Goal: Task Accomplishment & Management: Manage account settings

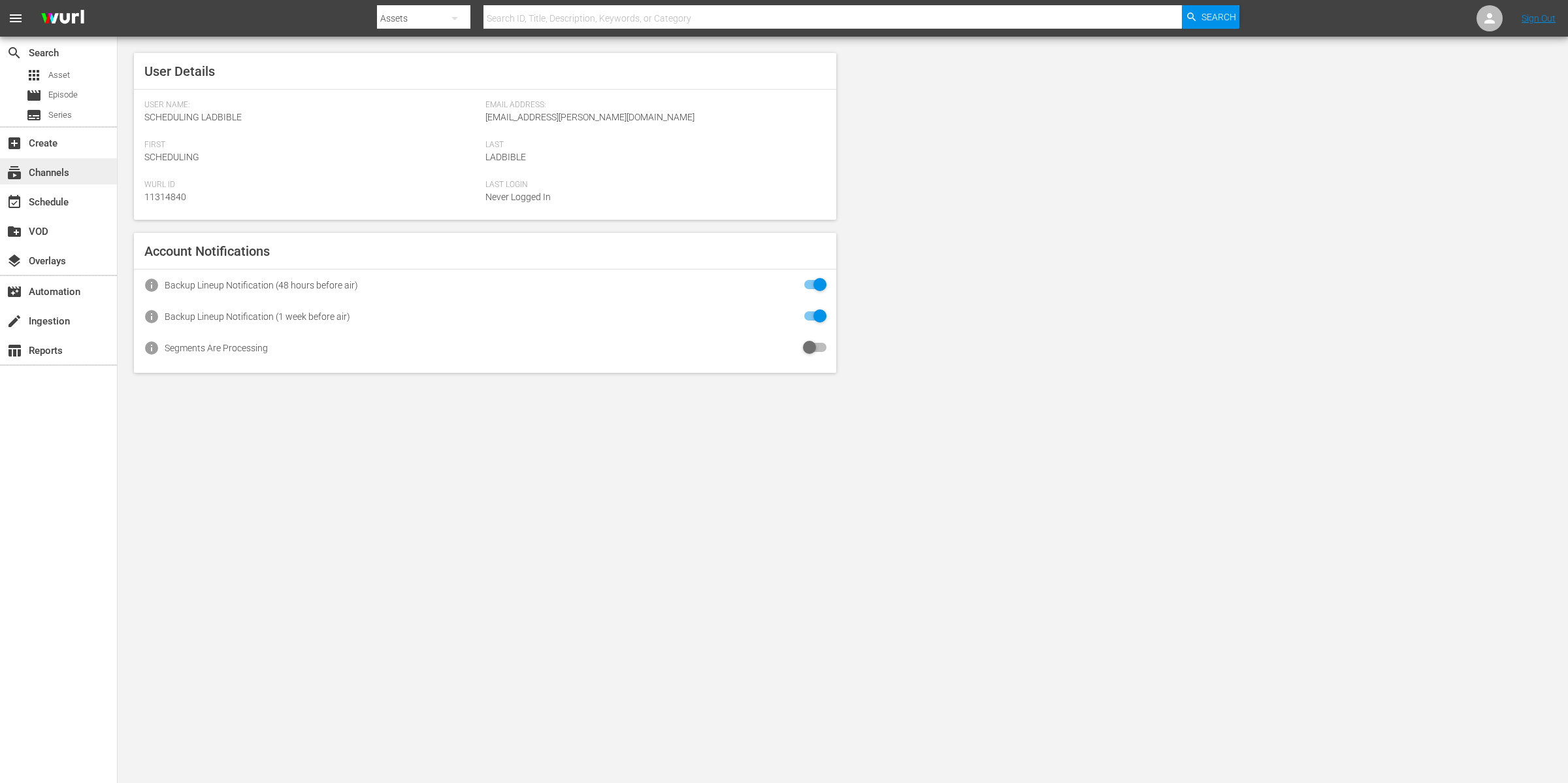
click at [85, 164] on div "subscriptions Channels" at bounding box center [58, 171] width 117 height 26
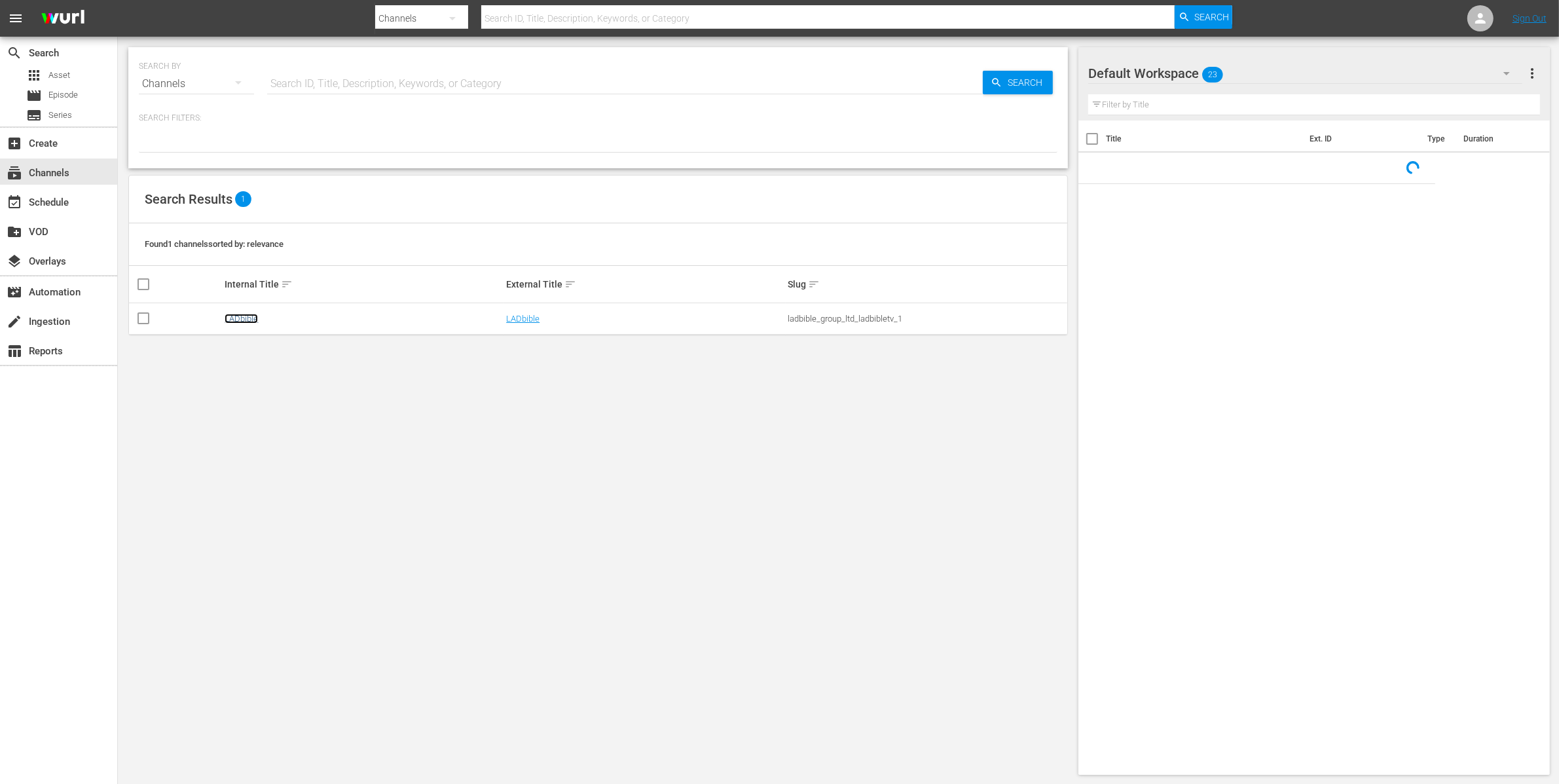
click at [237, 314] on link "LADbible" at bounding box center [241, 318] width 34 height 9
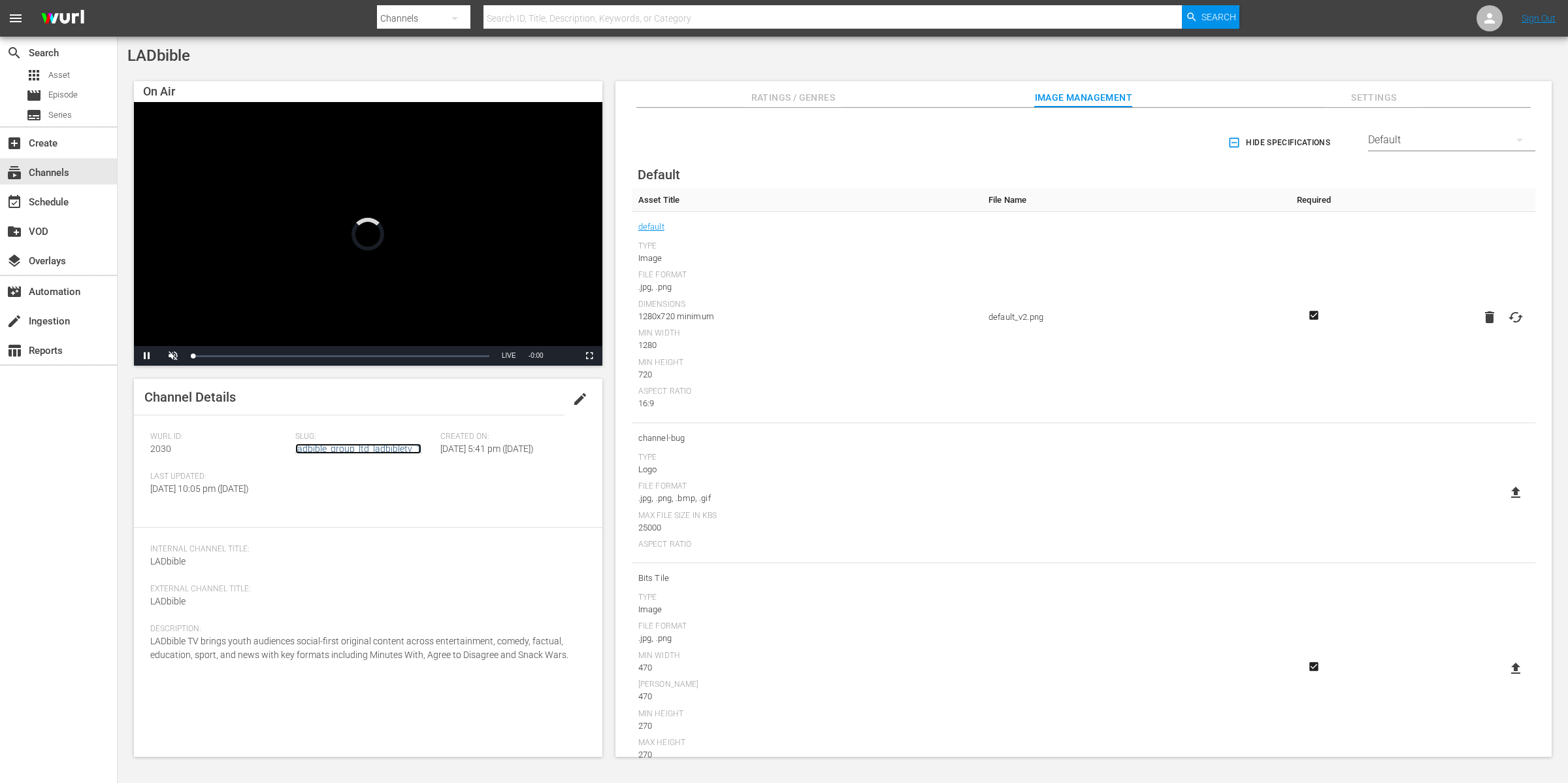
click at [363, 447] on link "ladbible_group_ltd_ladbibletv_1" at bounding box center [359, 448] width 126 height 10
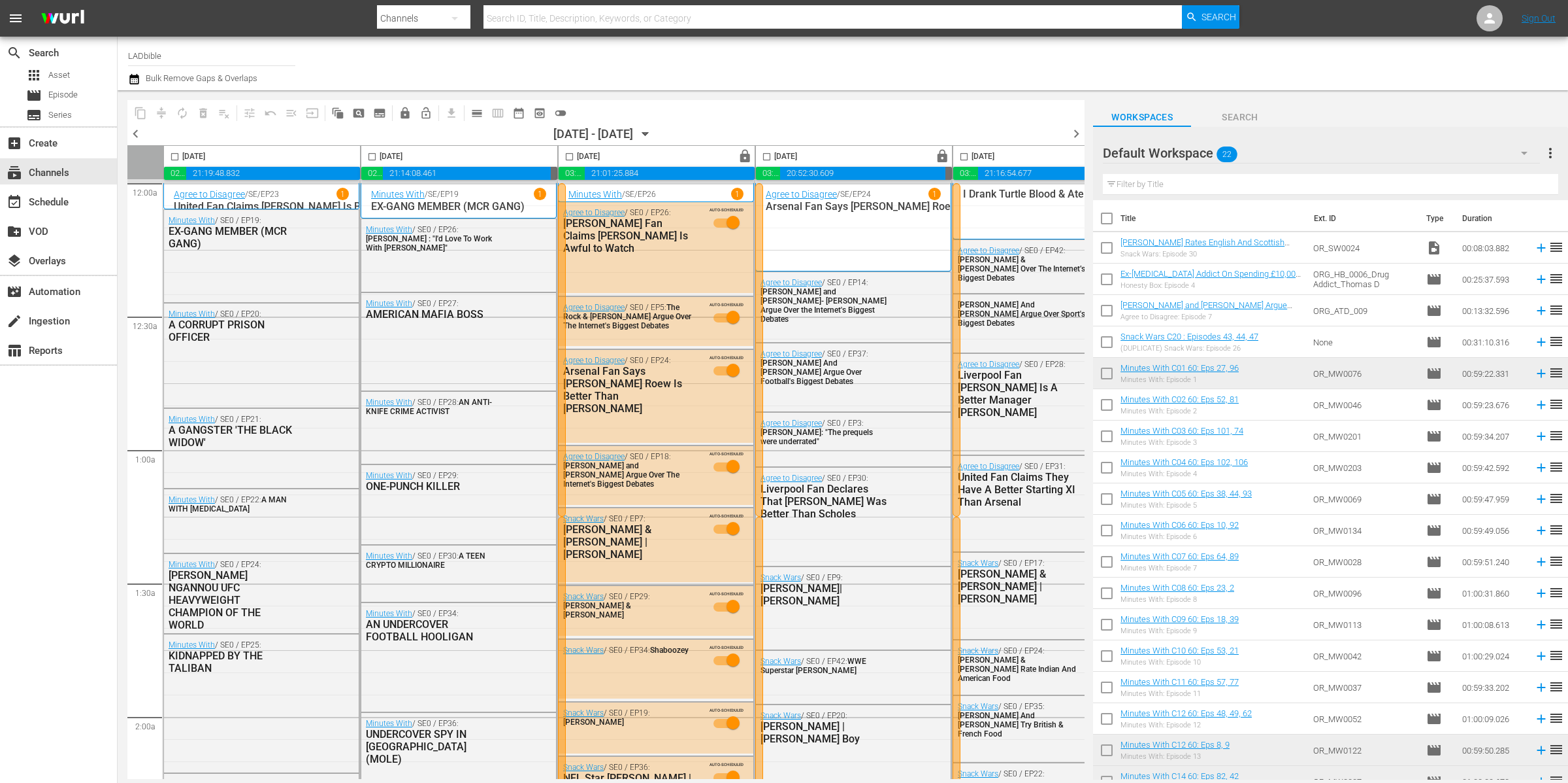
click at [1075, 131] on span "chevron_right" at bounding box center [1076, 133] width 16 height 16
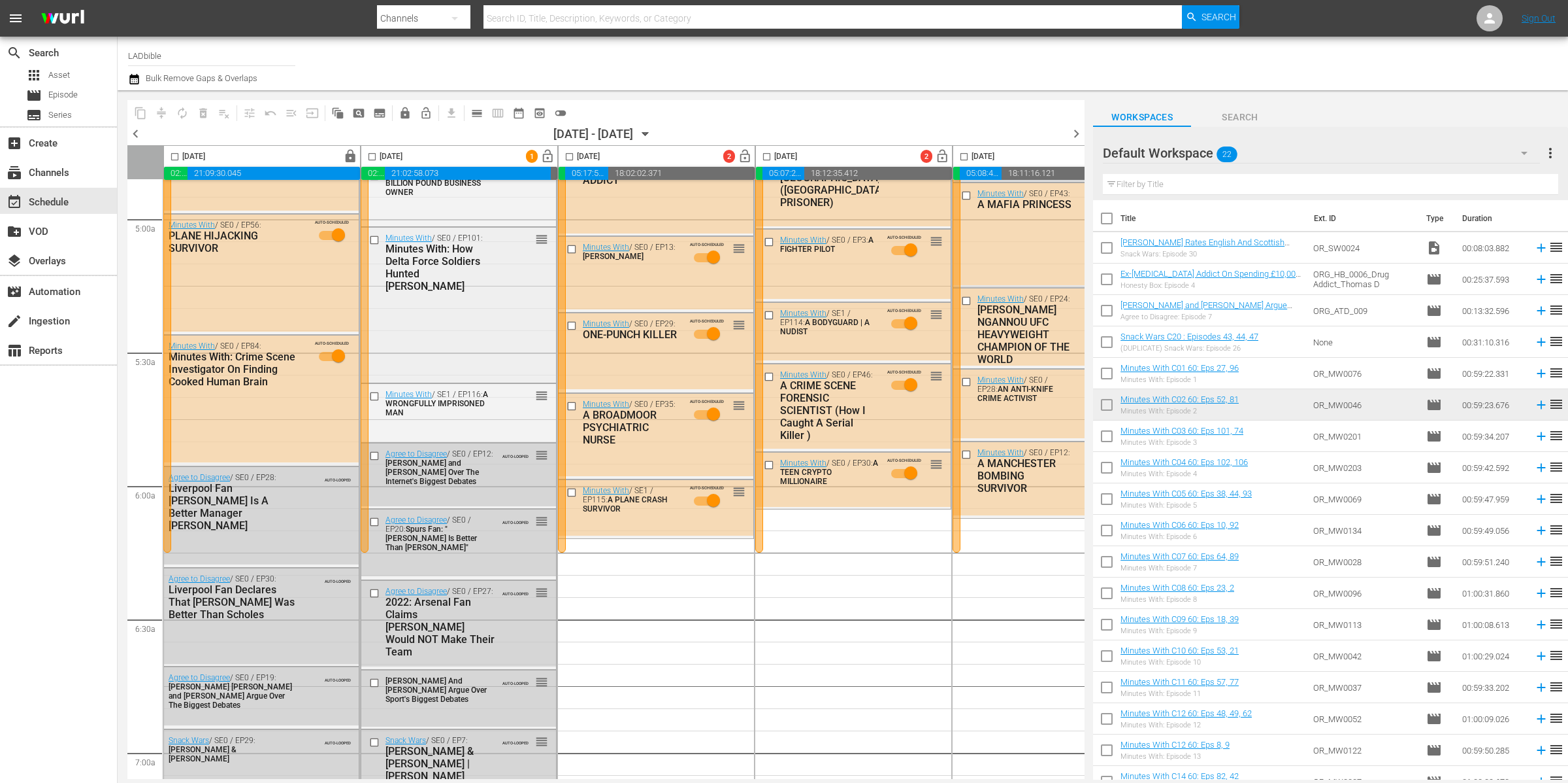
scroll to position [1371, 0]
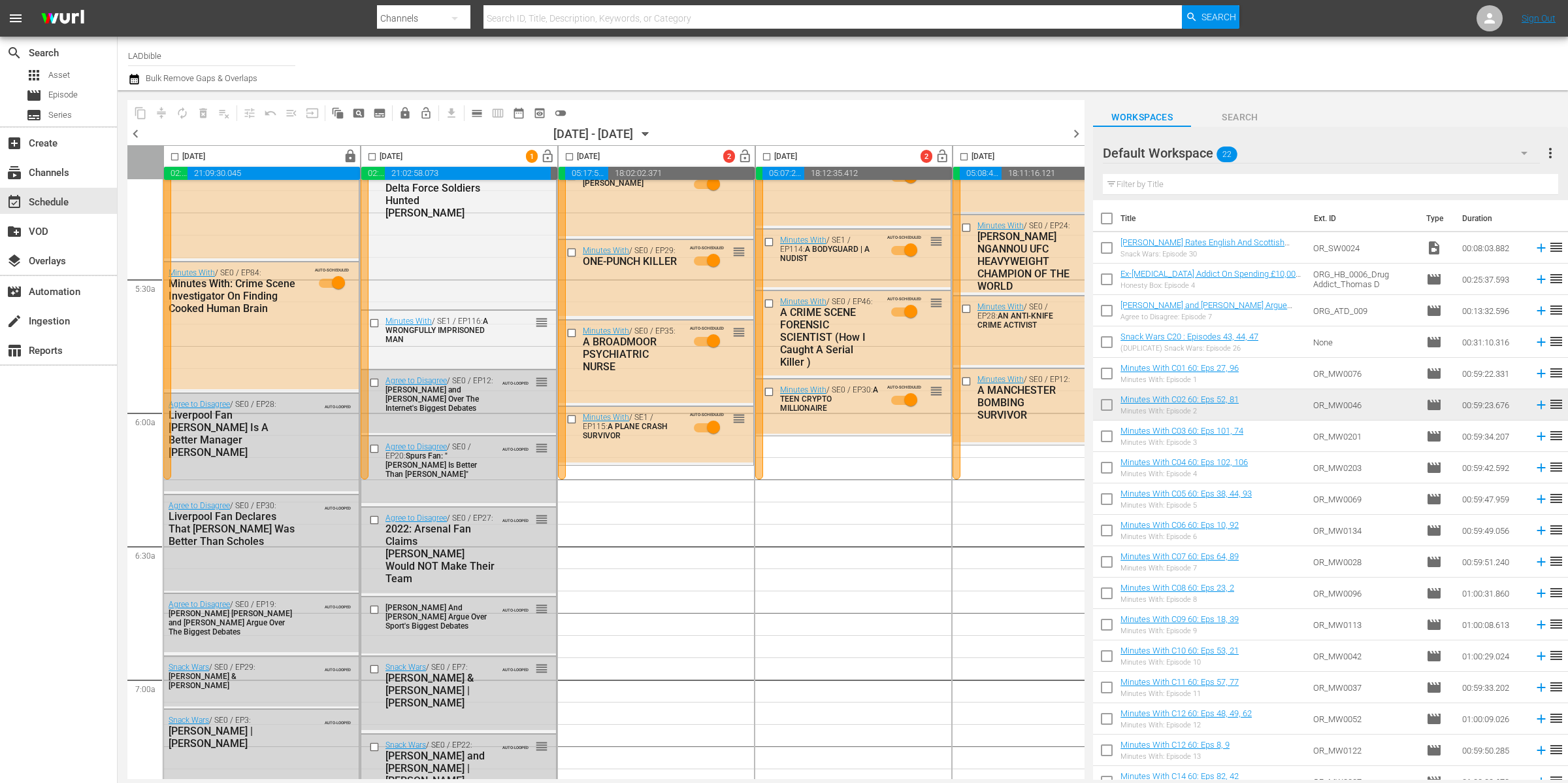
click at [1273, 146] on div "Default Workspace 22" at bounding box center [1321, 153] width 437 height 37
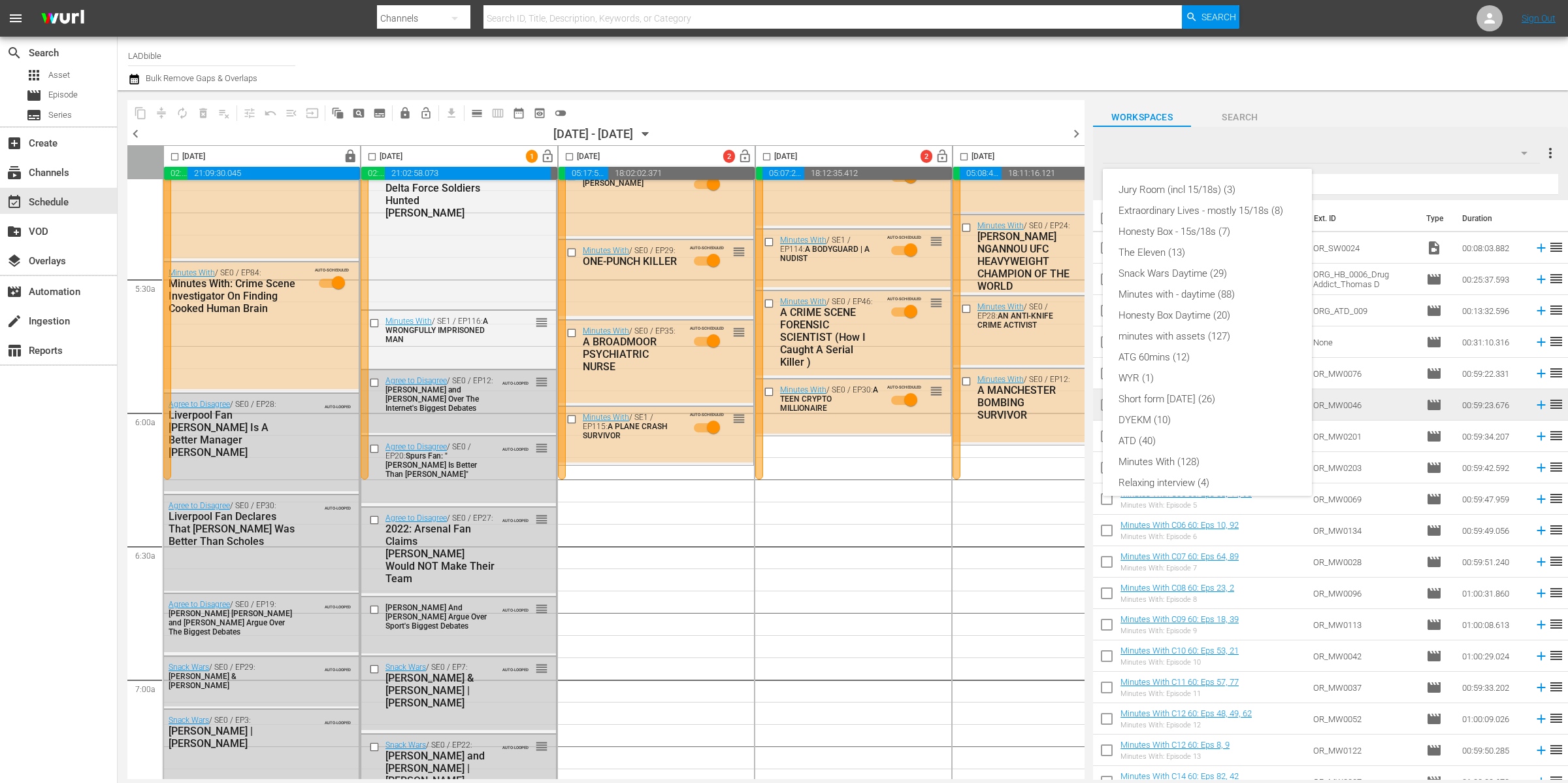
scroll to position [92, 0]
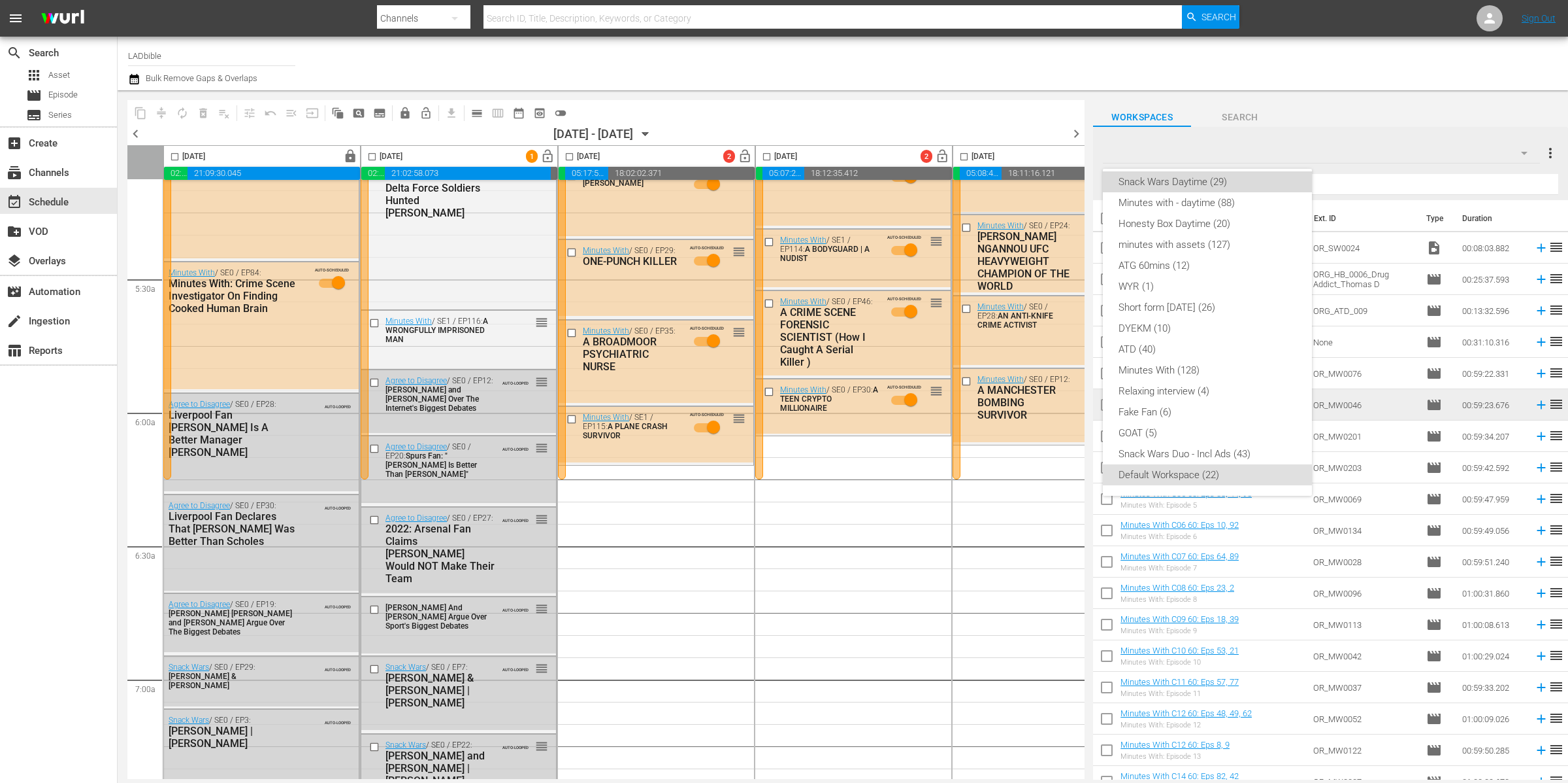
click at [1241, 180] on div "Snack Wars Daytime (29)" at bounding box center [1208, 182] width 178 height 21
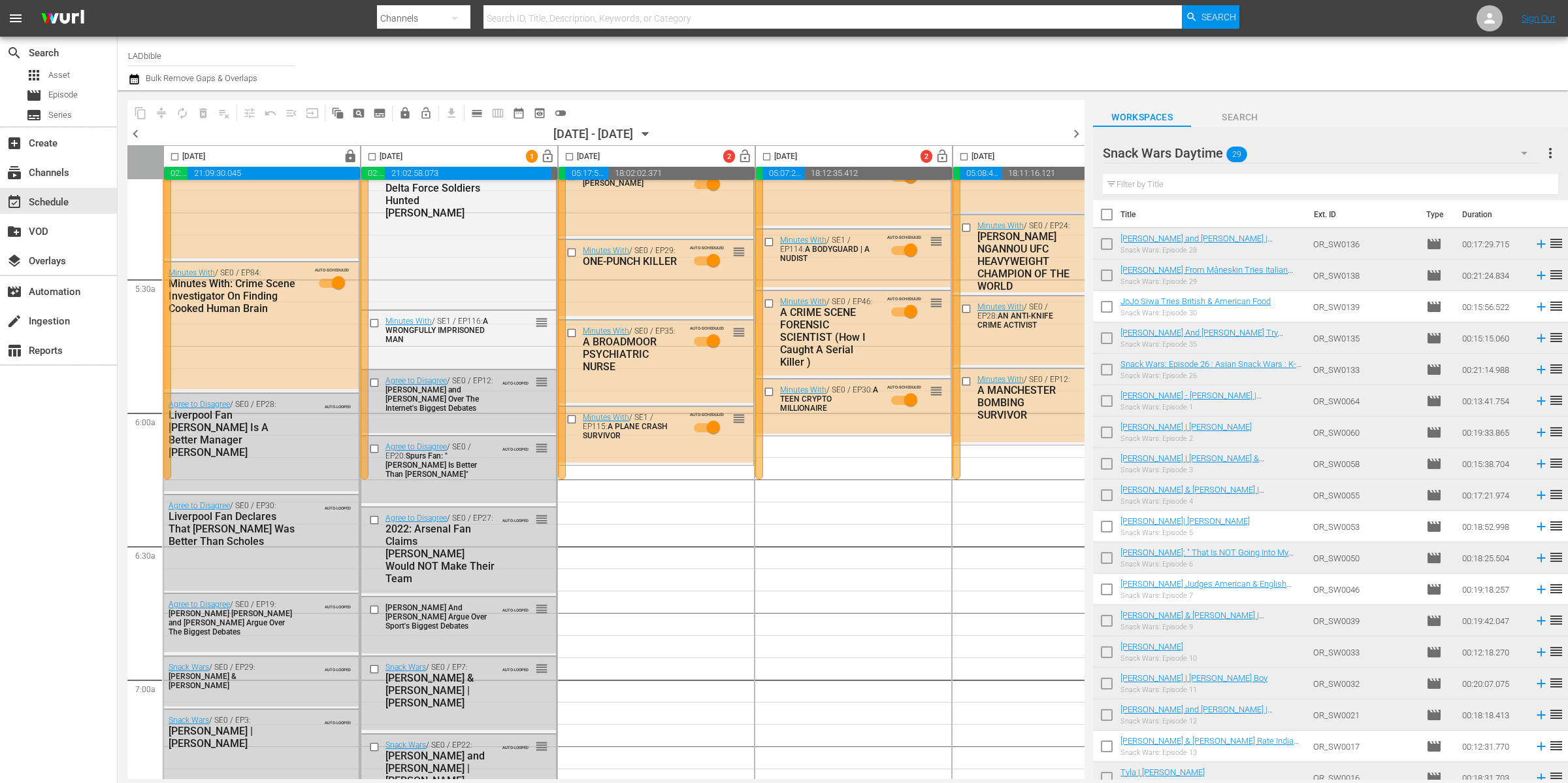
scroll to position [0, 0]
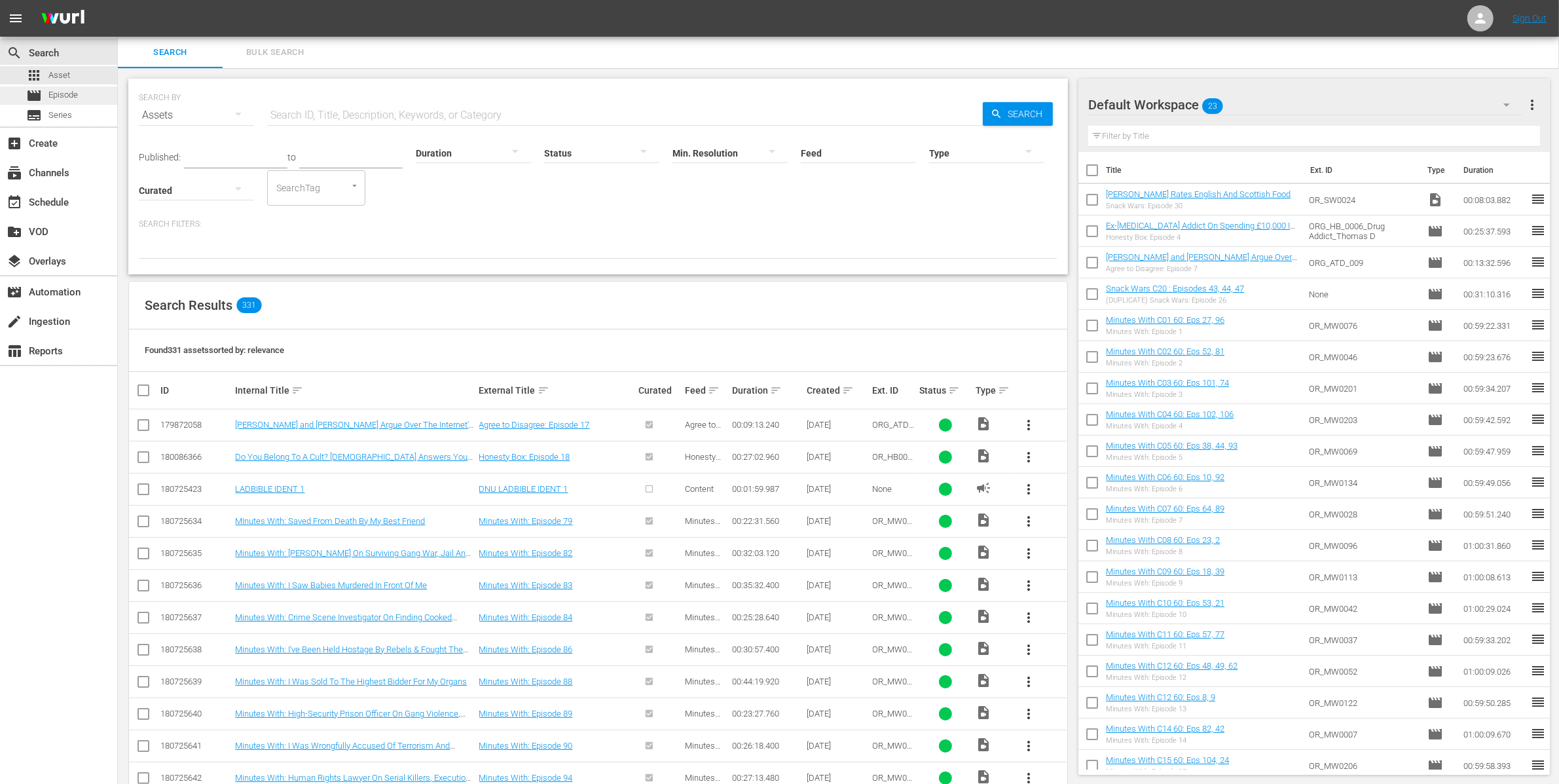
click at [87, 95] on div "movie Episode" at bounding box center [58, 96] width 117 height 19
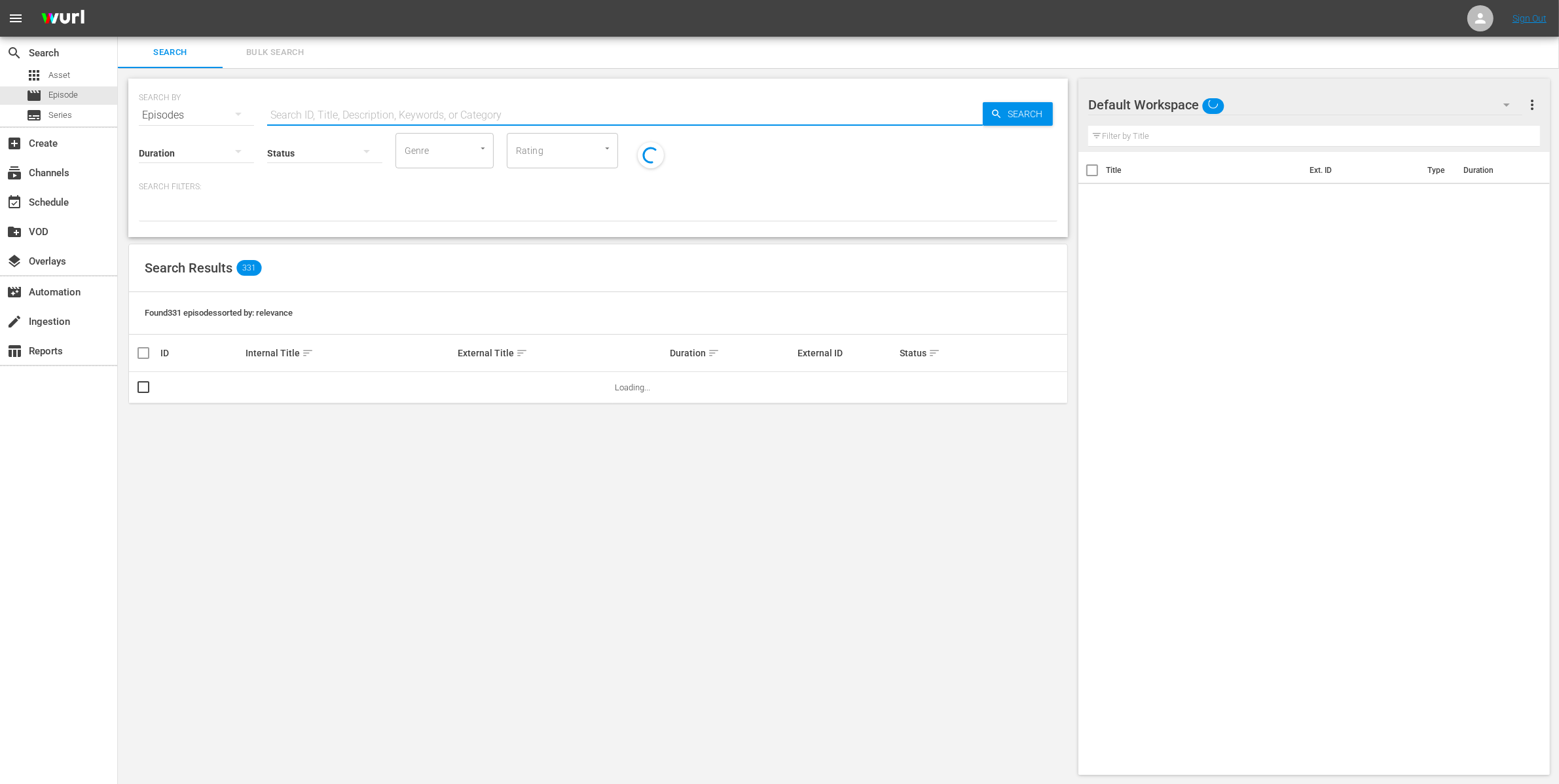
click at [348, 113] on input "text" at bounding box center [625, 115] width 716 height 32
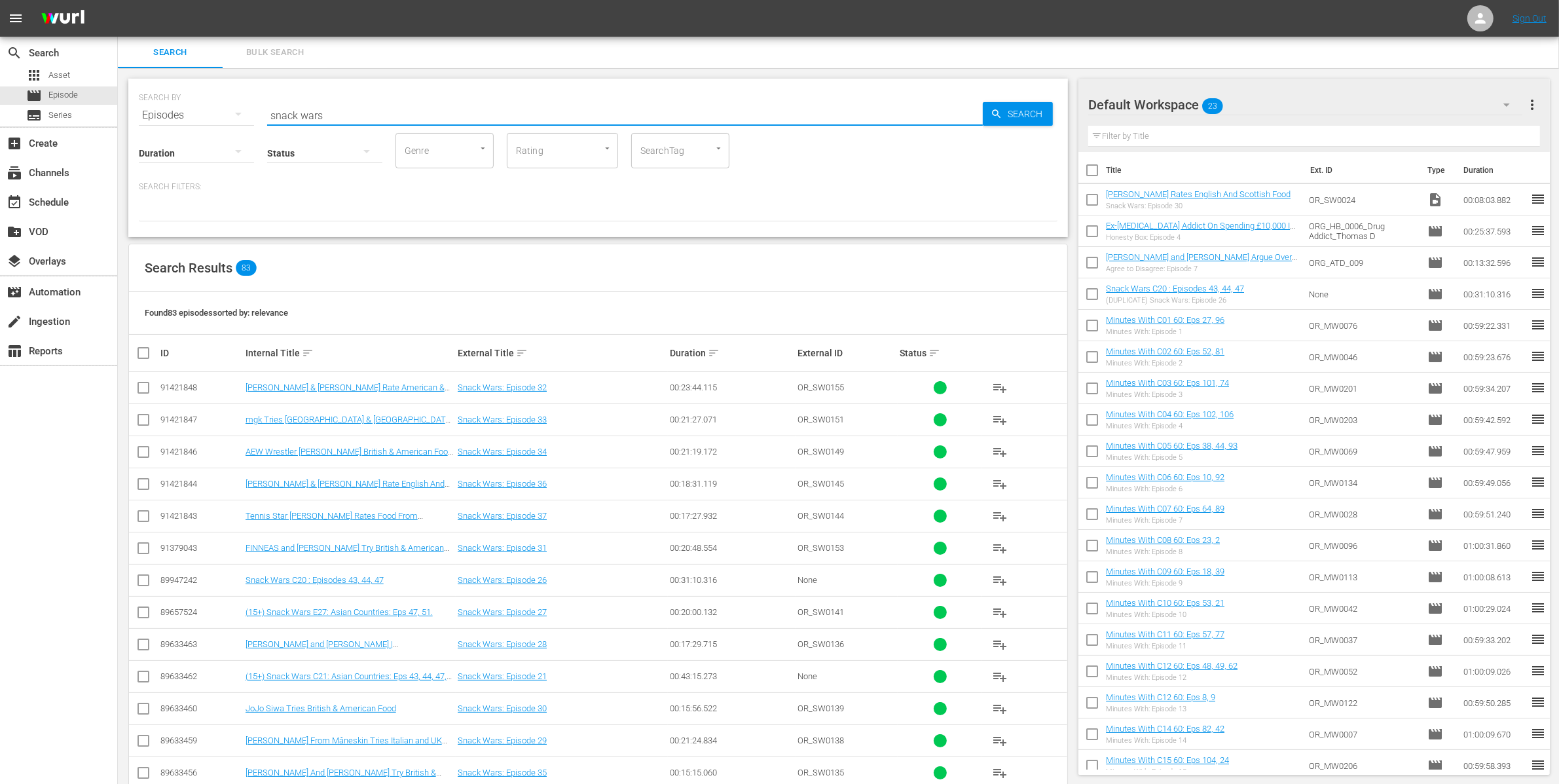
type input "snack wars"
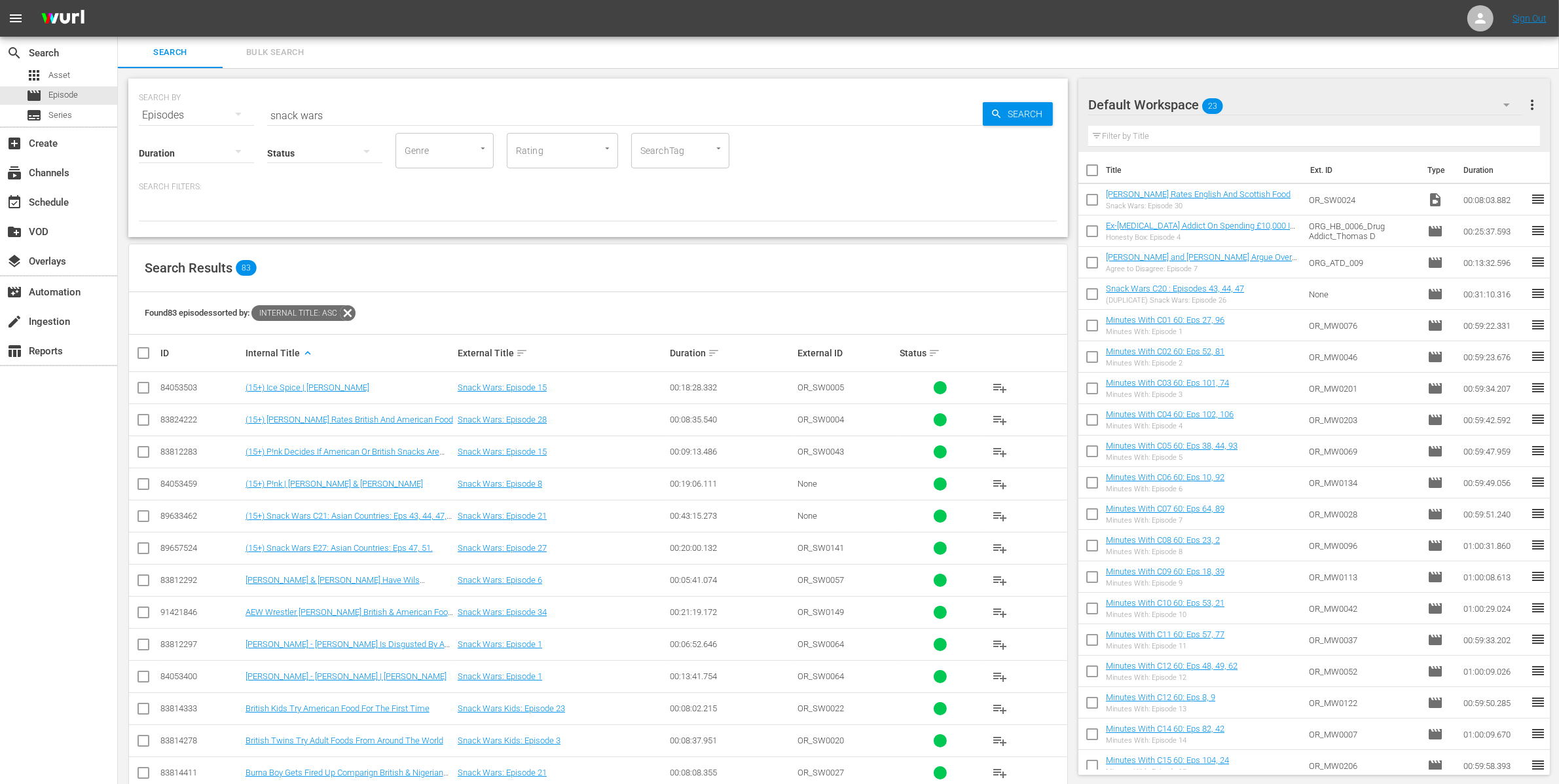
click at [1094, 200] on input "checkbox" at bounding box center [1092, 202] width 27 height 27
checkbox input "true"
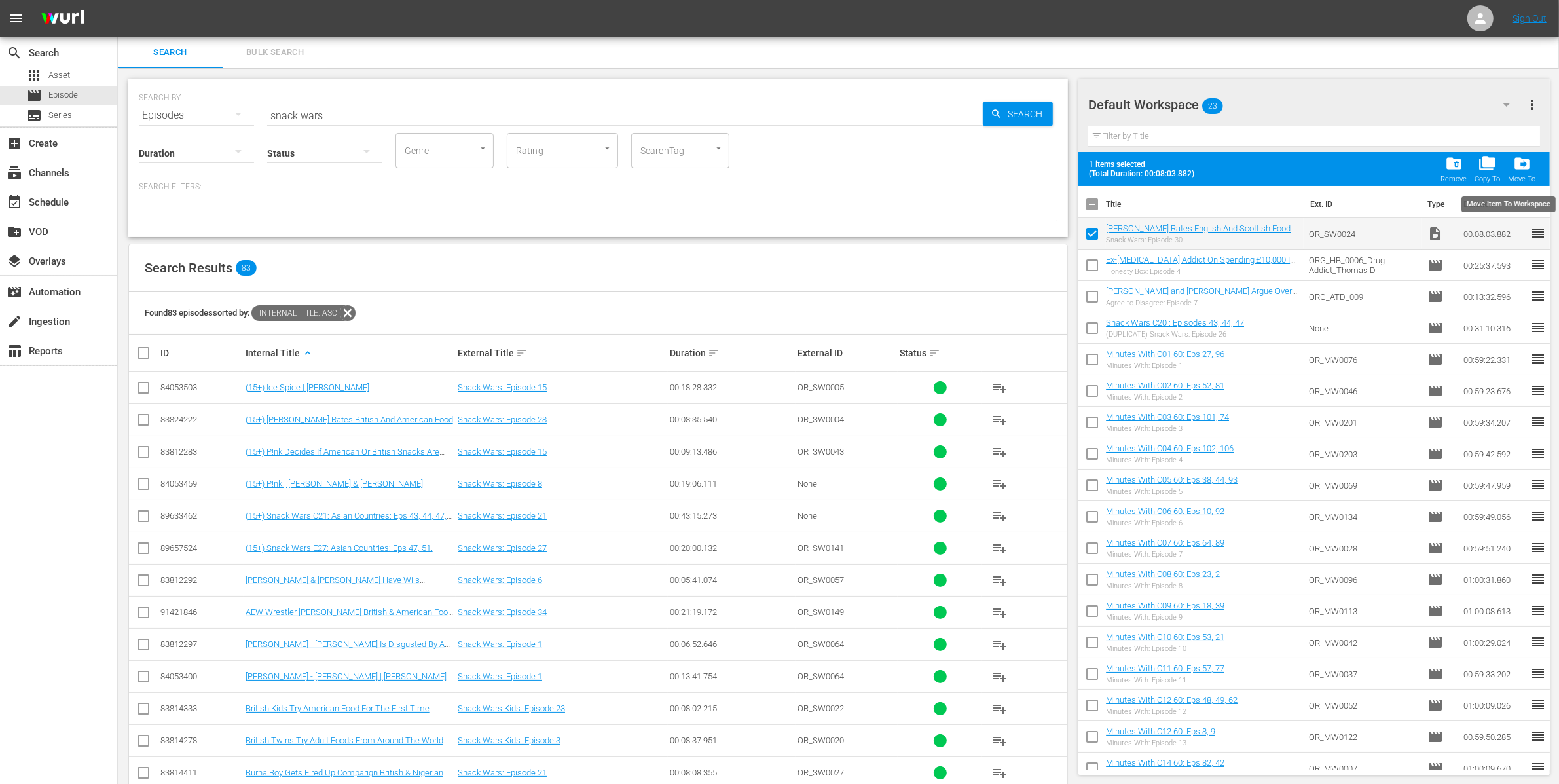
click at [1522, 164] on span "drive_file_move" at bounding box center [1521, 163] width 18 height 18
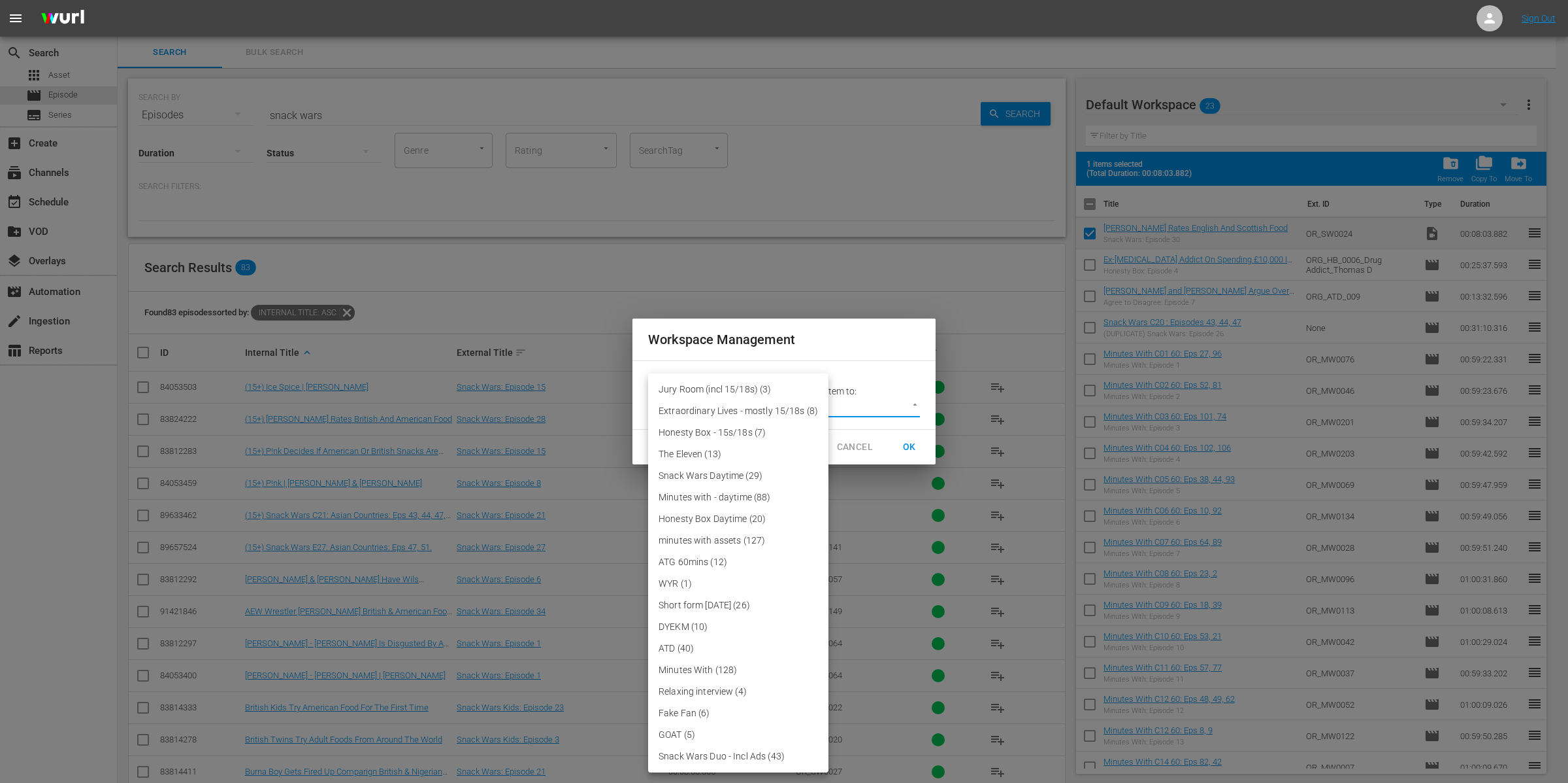
click at [784, 408] on body "menu Sign Out search Search apps Asset movie Episode subtitles Series add_box C…" at bounding box center [784, 392] width 1568 height 783
click at [730, 468] on li "Snack Wars Daytime (29)" at bounding box center [738, 475] width 181 height 22
type input "3858"
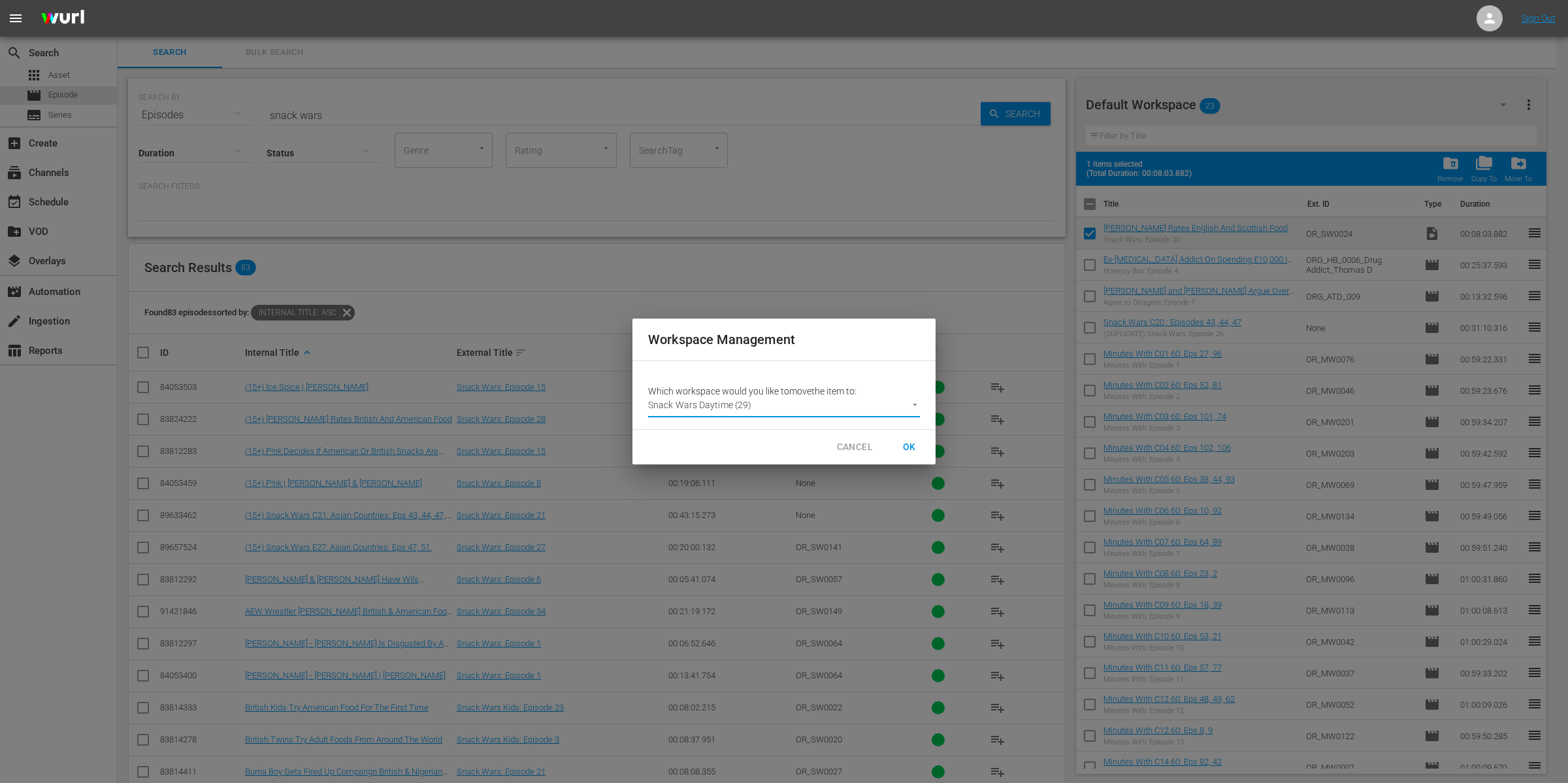
click at [901, 445] on span "OK" at bounding box center [910, 446] width 21 height 16
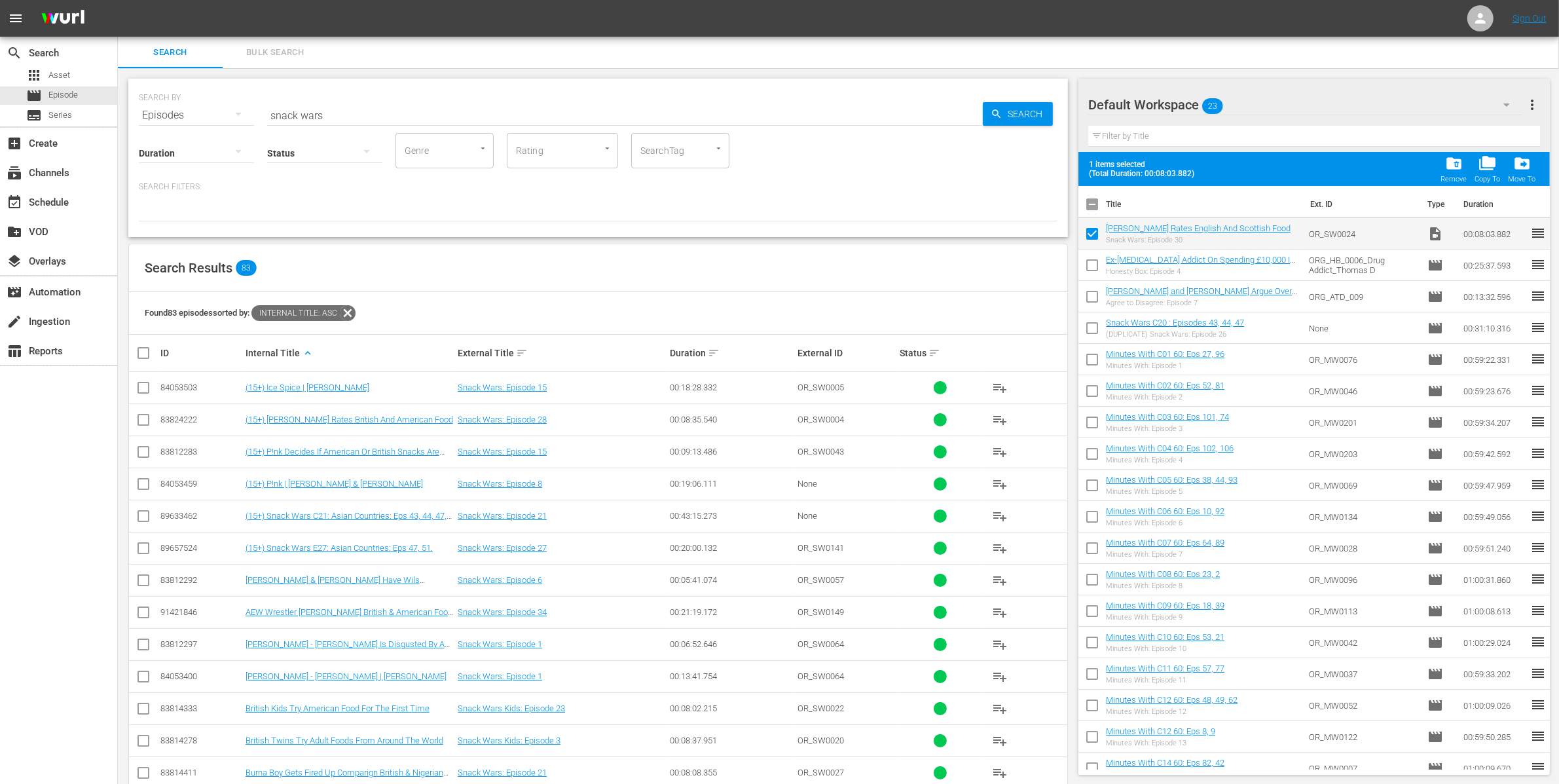
checkbox input "false"
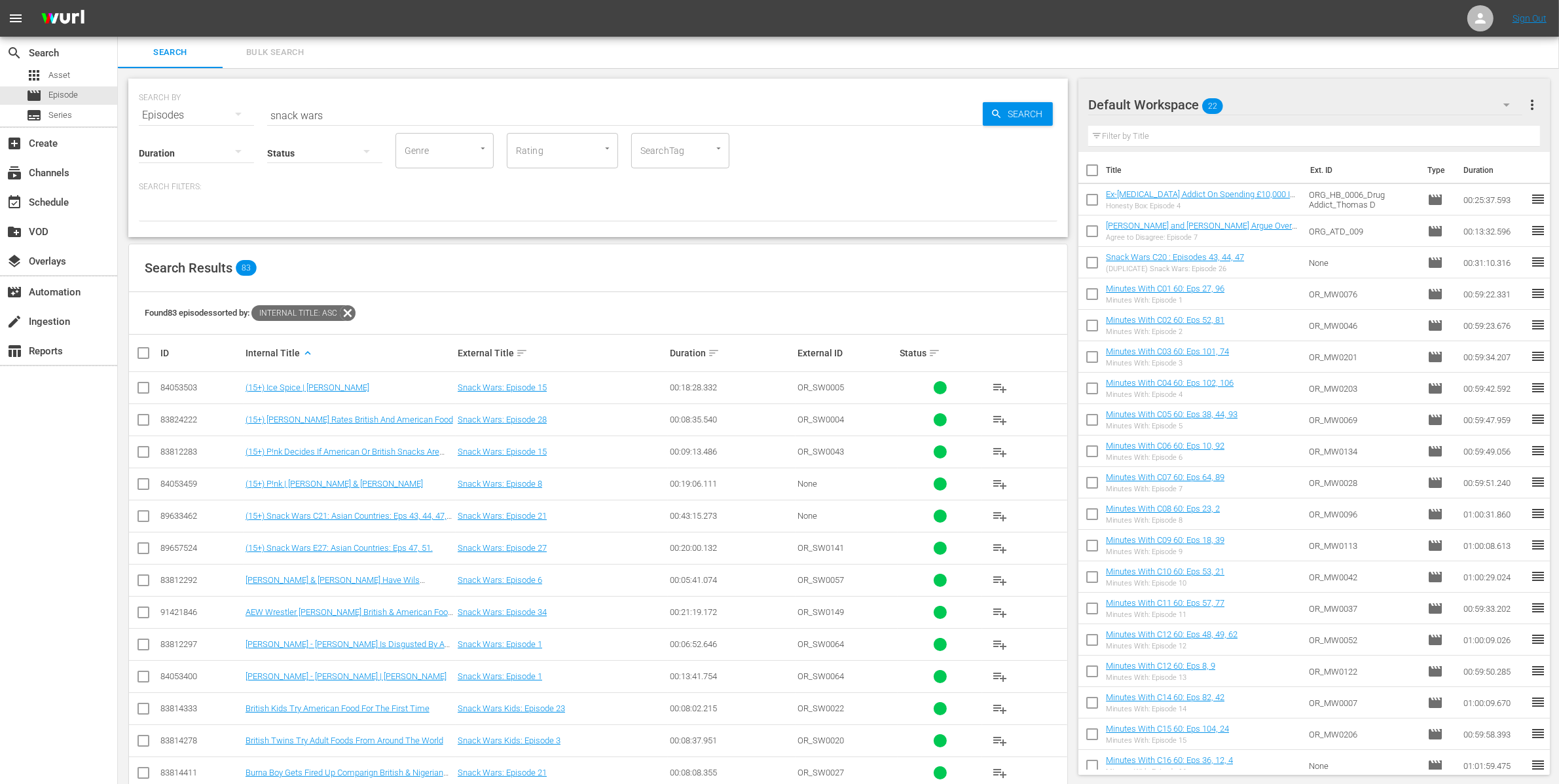
click at [1094, 201] on input "checkbox" at bounding box center [1092, 202] width 27 height 27
checkbox input "true"
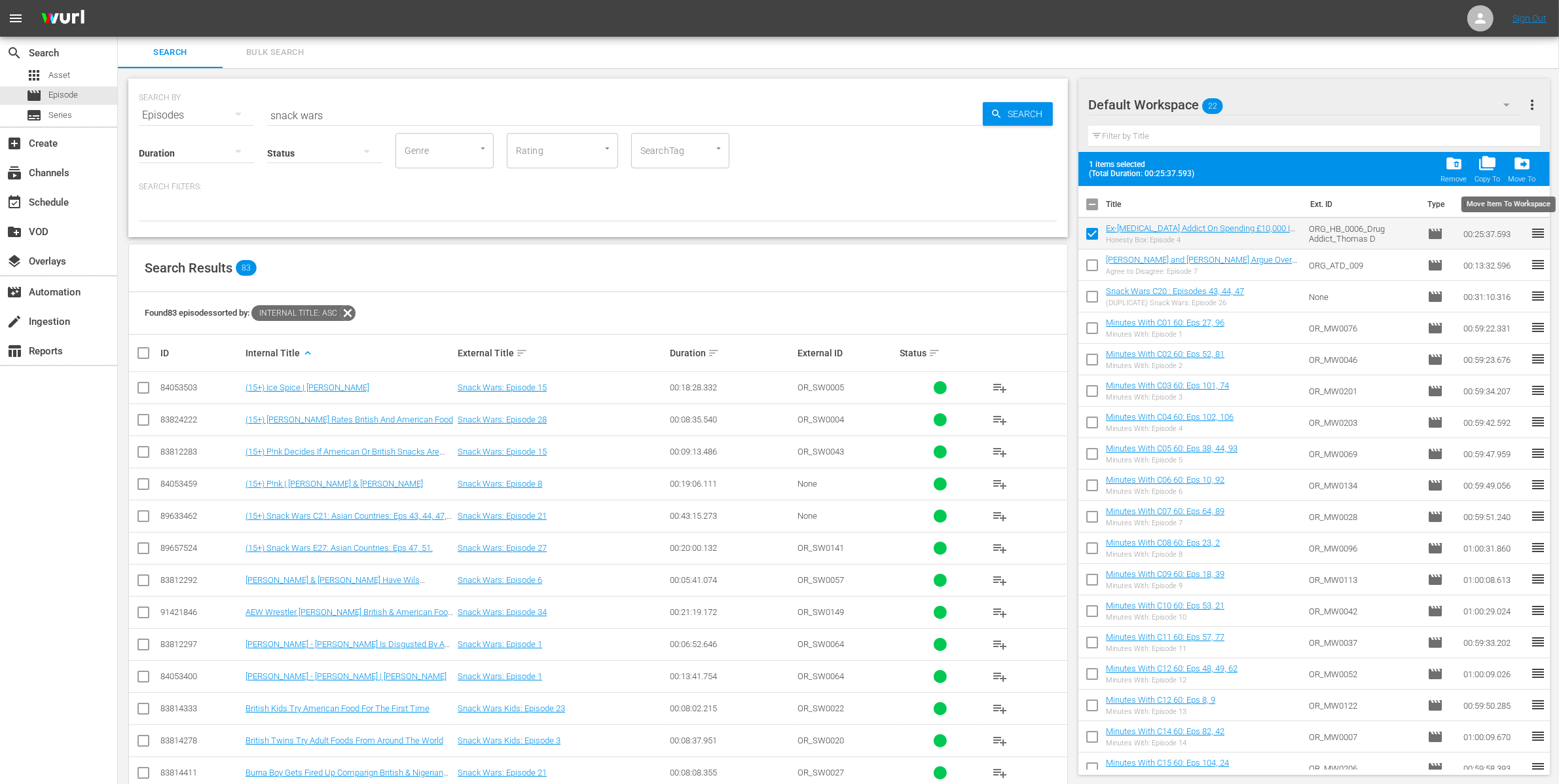
click at [1521, 168] on span "drive_file_move" at bounding box center [1521, 163] width 18 height 18
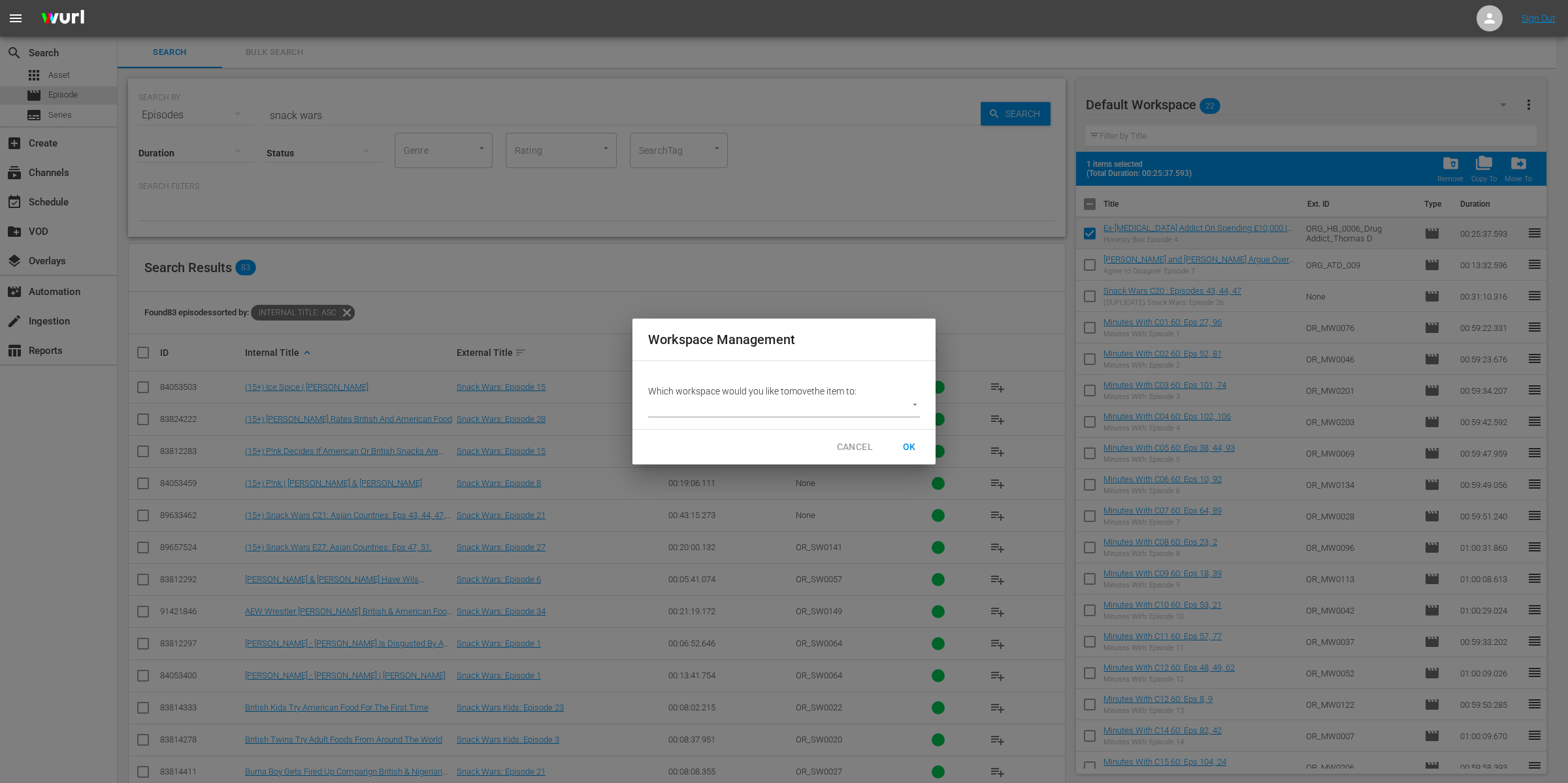
click at [834, 401] on body "menu Sign Out search Search apps Asset movie Episode subtitles Series add_box C…" at bounding box center [784, 392] width 1568 height 783
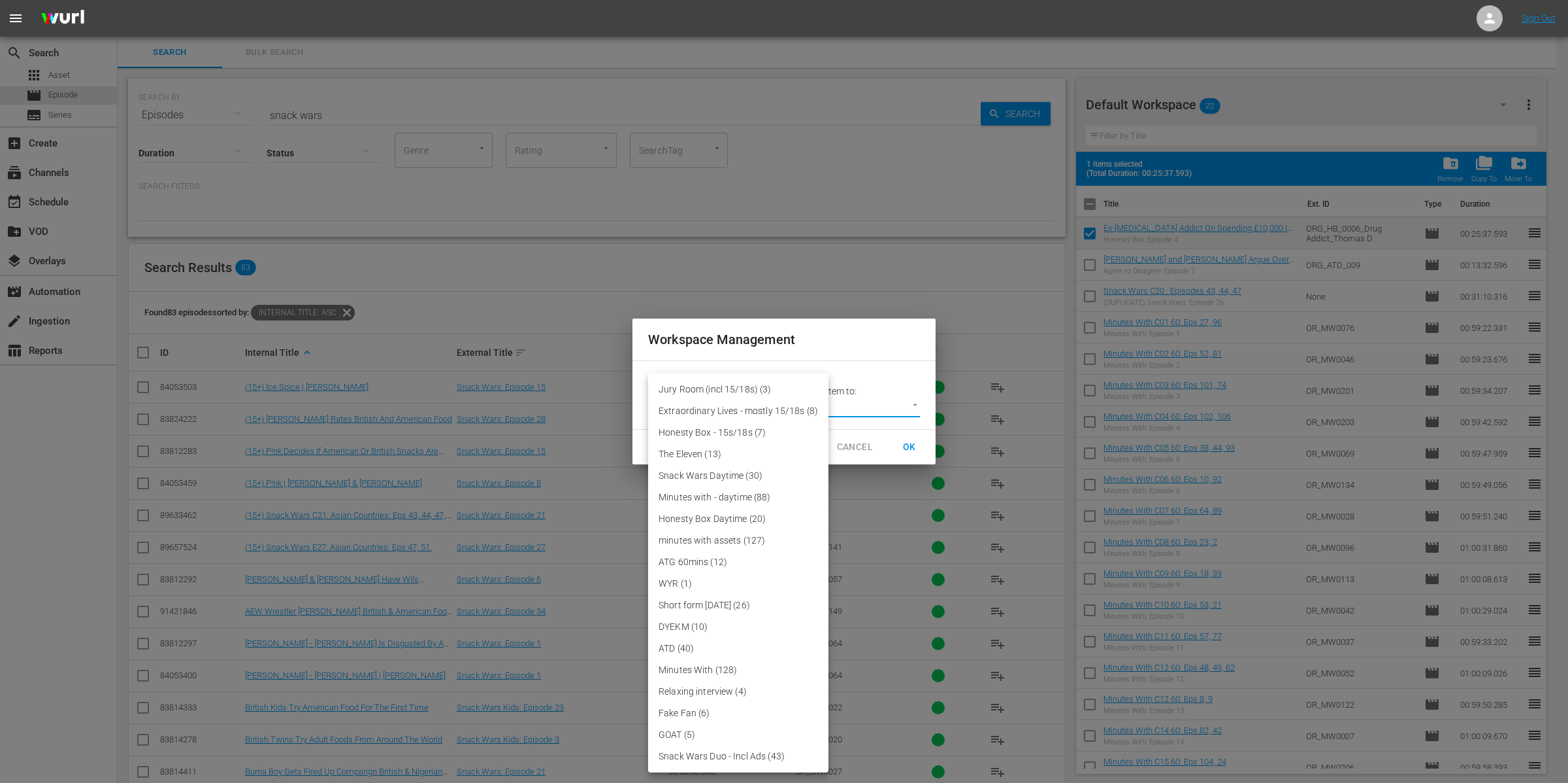
click at [755, 431] on li "Honesty Box - 15s/18s (7)" at bounding box center [738, 432] width 181 height 22
type input "3390"
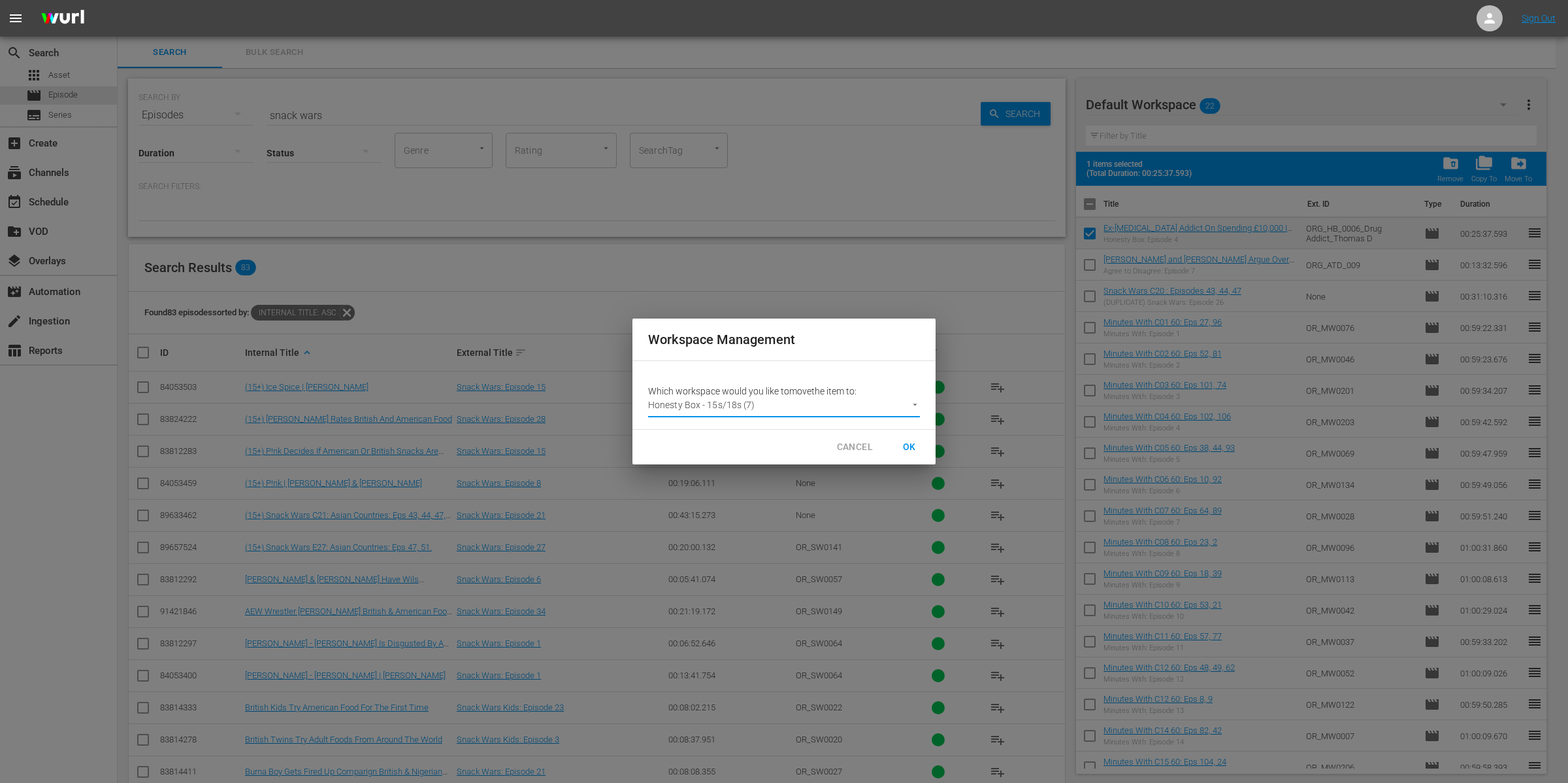
click at [862, 447] on span "CANCEL" at bounding box center [855, 446] width 36 height 16
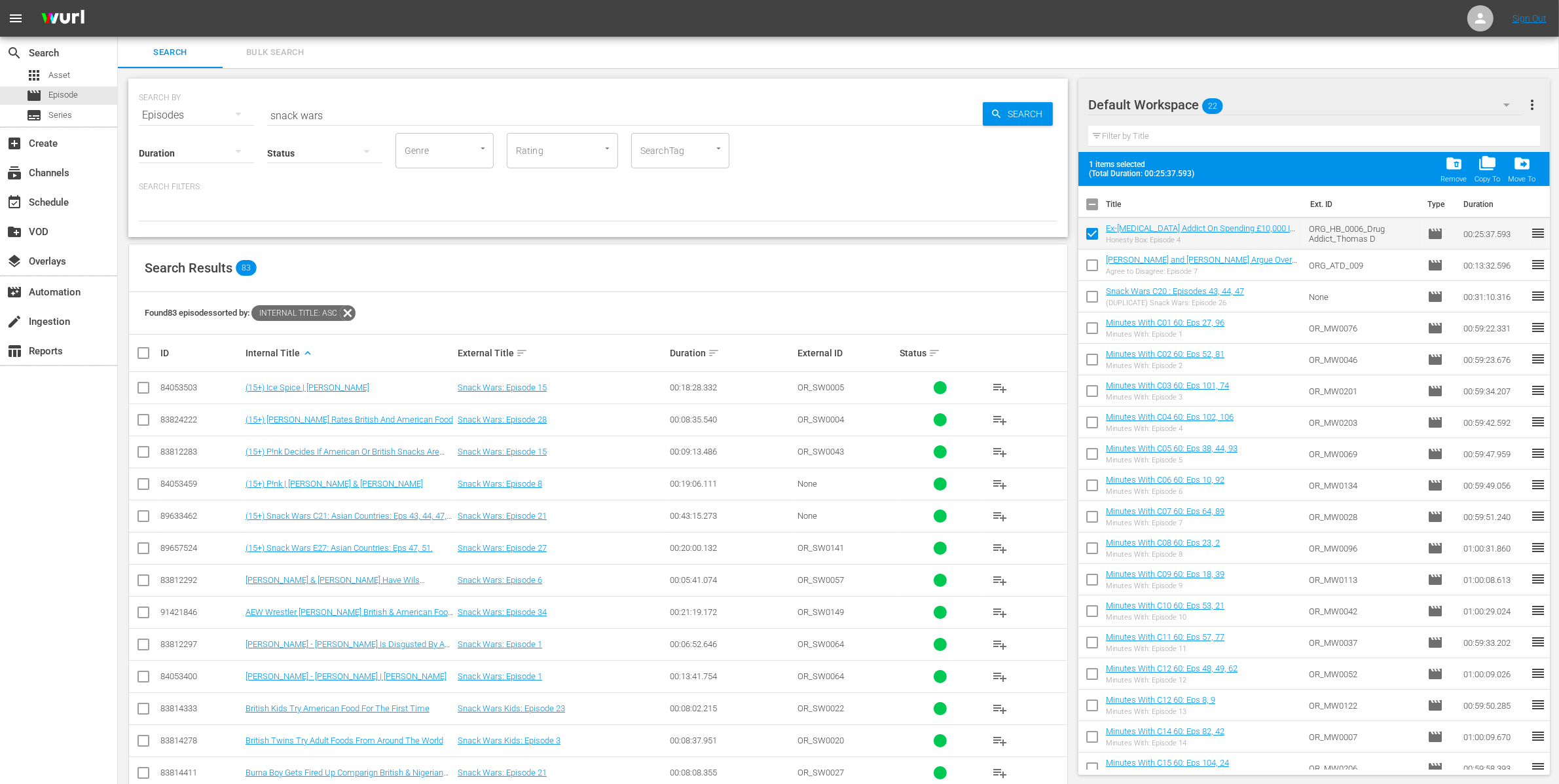
click at [1098, 233] on input "checkbox" at bounding box center [1092, 235] width 27 height 27
checkbox input "false"
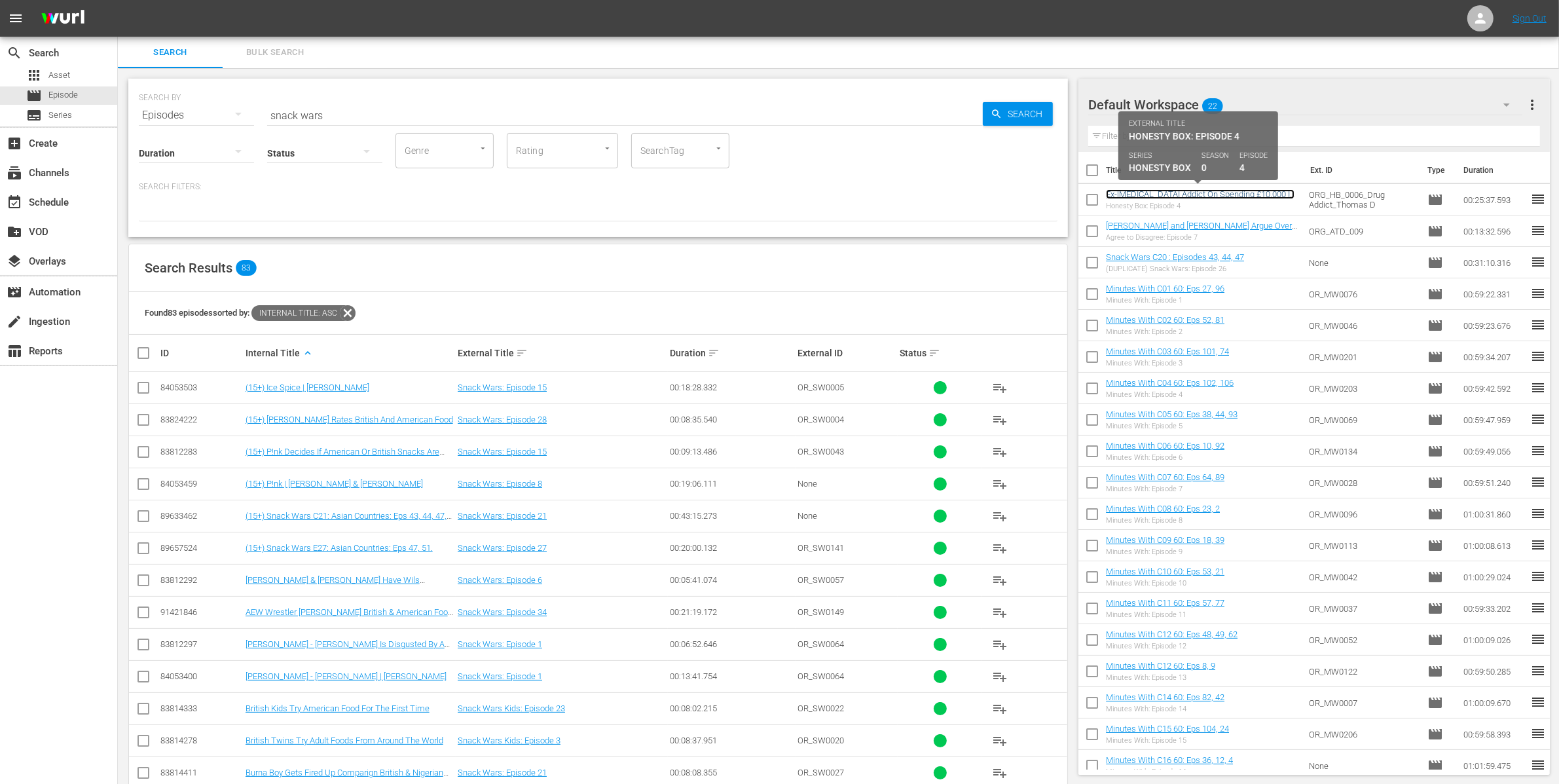
click at [1169, 195] on link "Ex-[MEDICAL_DATA] Addict On Spending £10,000 In A Weekend & Facing Death" at bounding box center [1200, 199] width 189 height 20
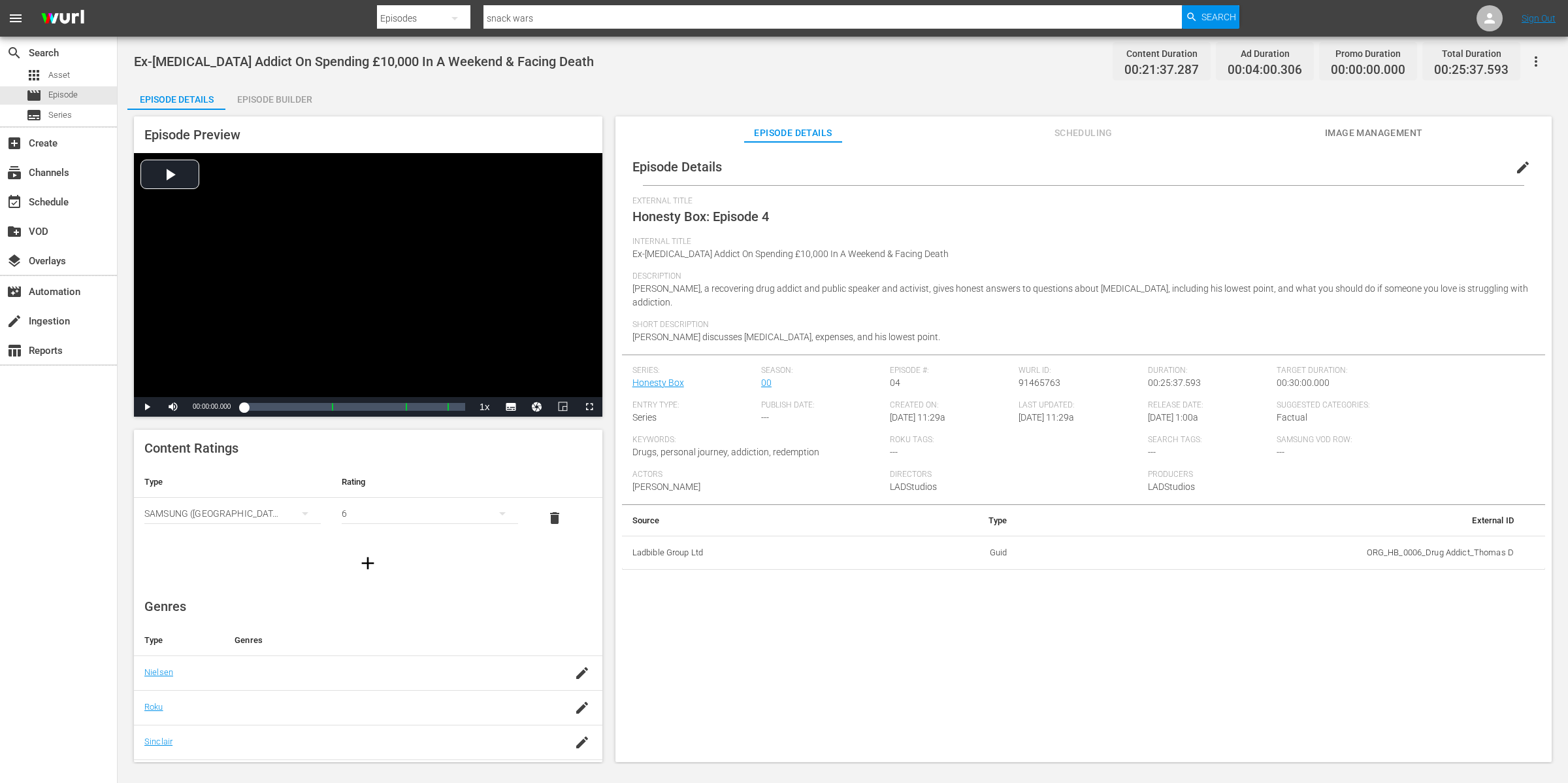
click at [1517, 159] on button "edit" at bounding box center [1523, 168] width 32 height 32
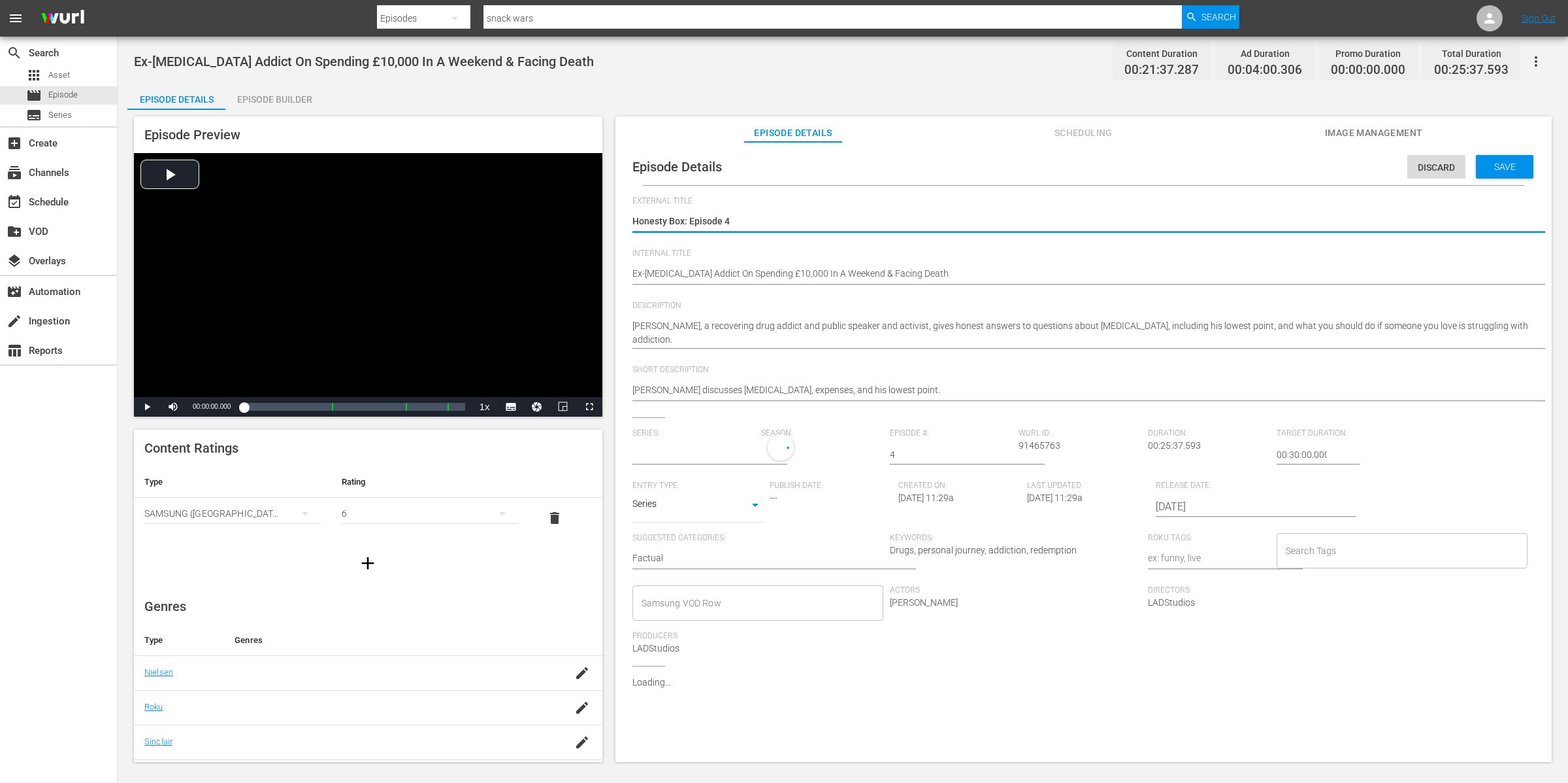
type input "Honesty Box"
click at [1339, 560] on input "Search Tags" at bounding box center [1392, 554] width 220 height 23
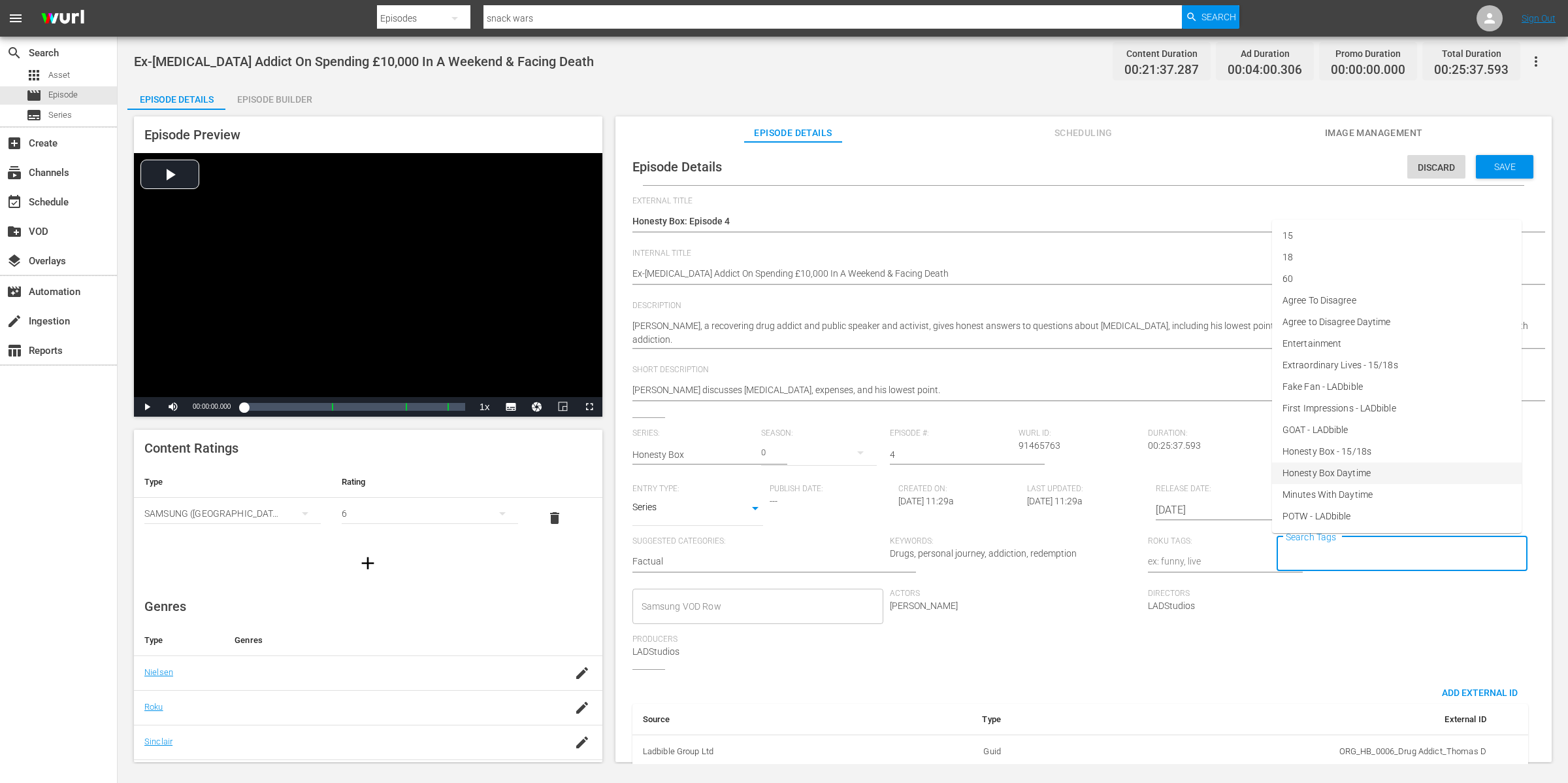
click at [1389, 466] on li "Honesty Box Daytime" at bounding box center [1397, 473] width 250 height 22
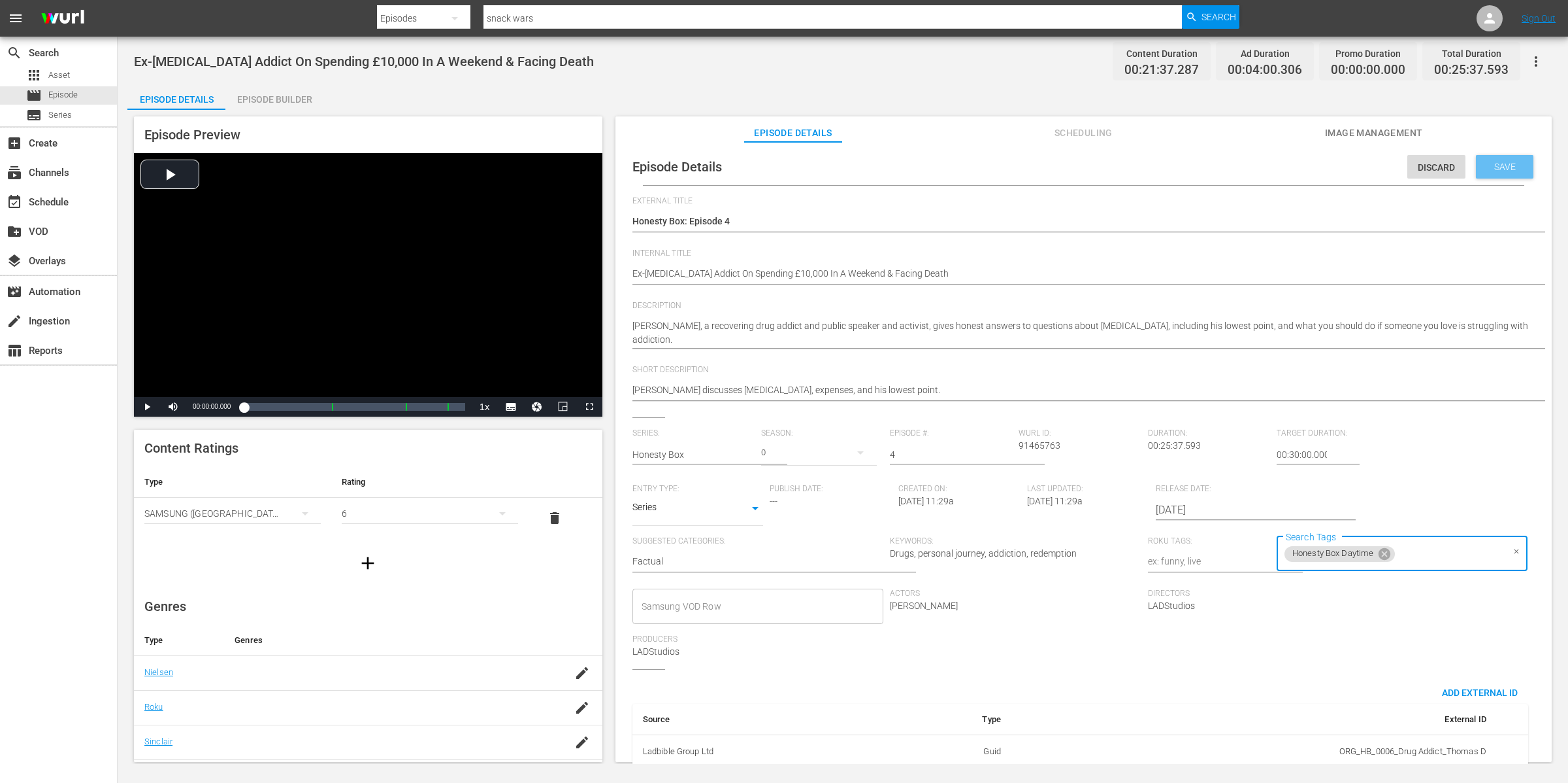
click at [1501, 171] on div "Save" at bounding box center [1504, 166] width 57 height 23
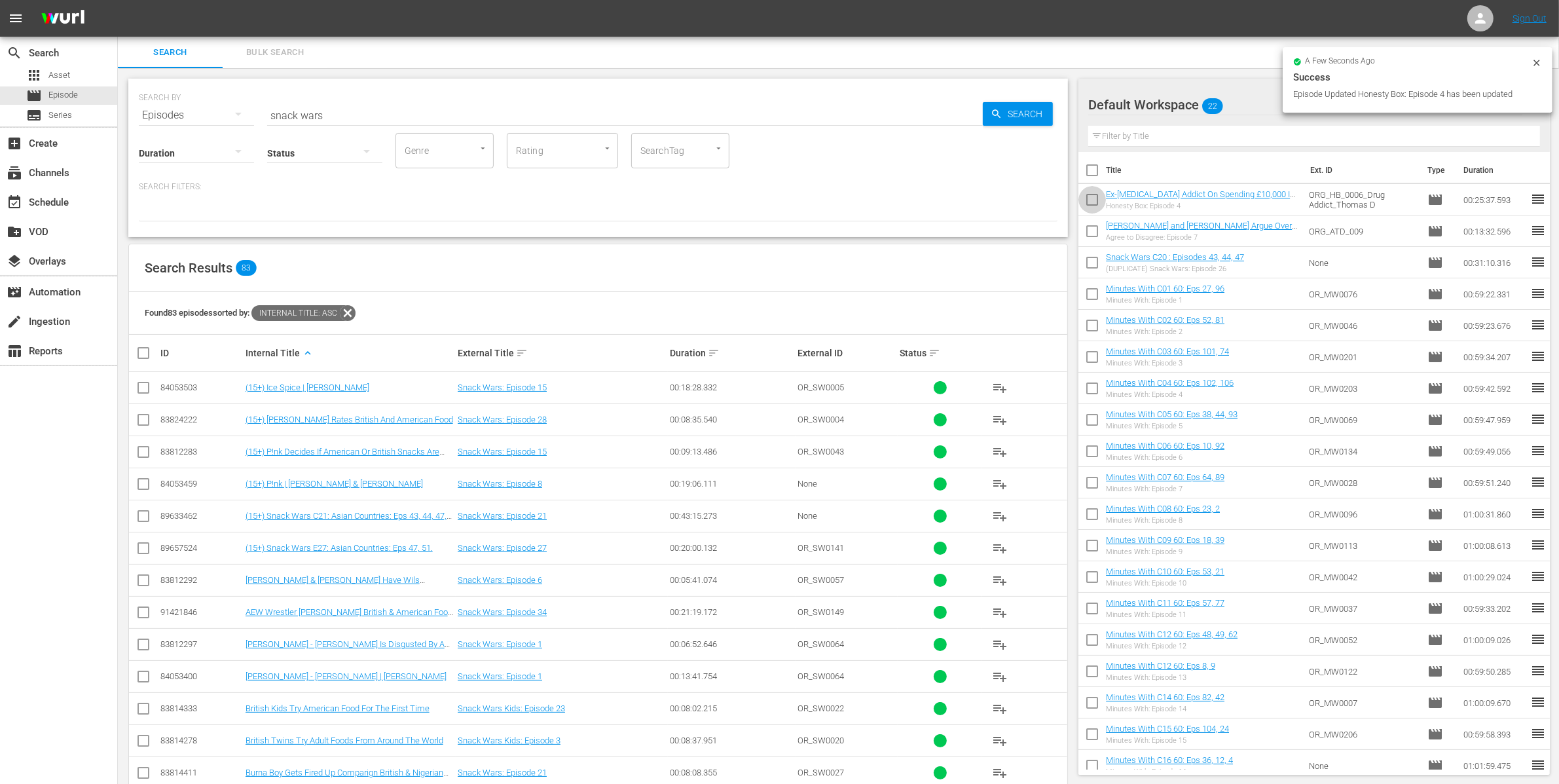
click at [1103, 196] on input "checkbox" at bounding box center [1092, 202] width 27 height 27
checkbox input "true"
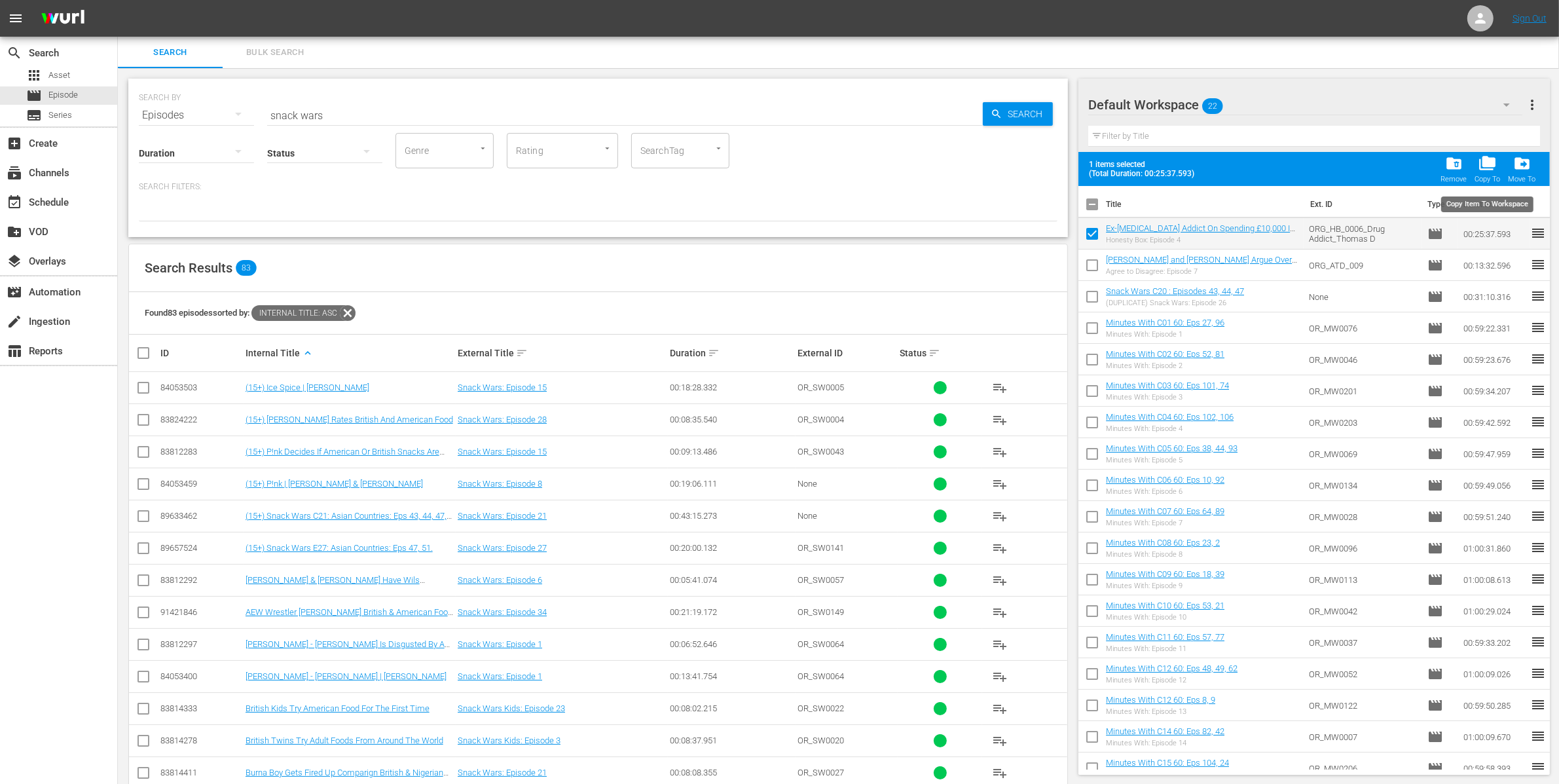
click at [1490, 163] on span "folder_copy" at bounding box center [1487, 163] width 18 height 18
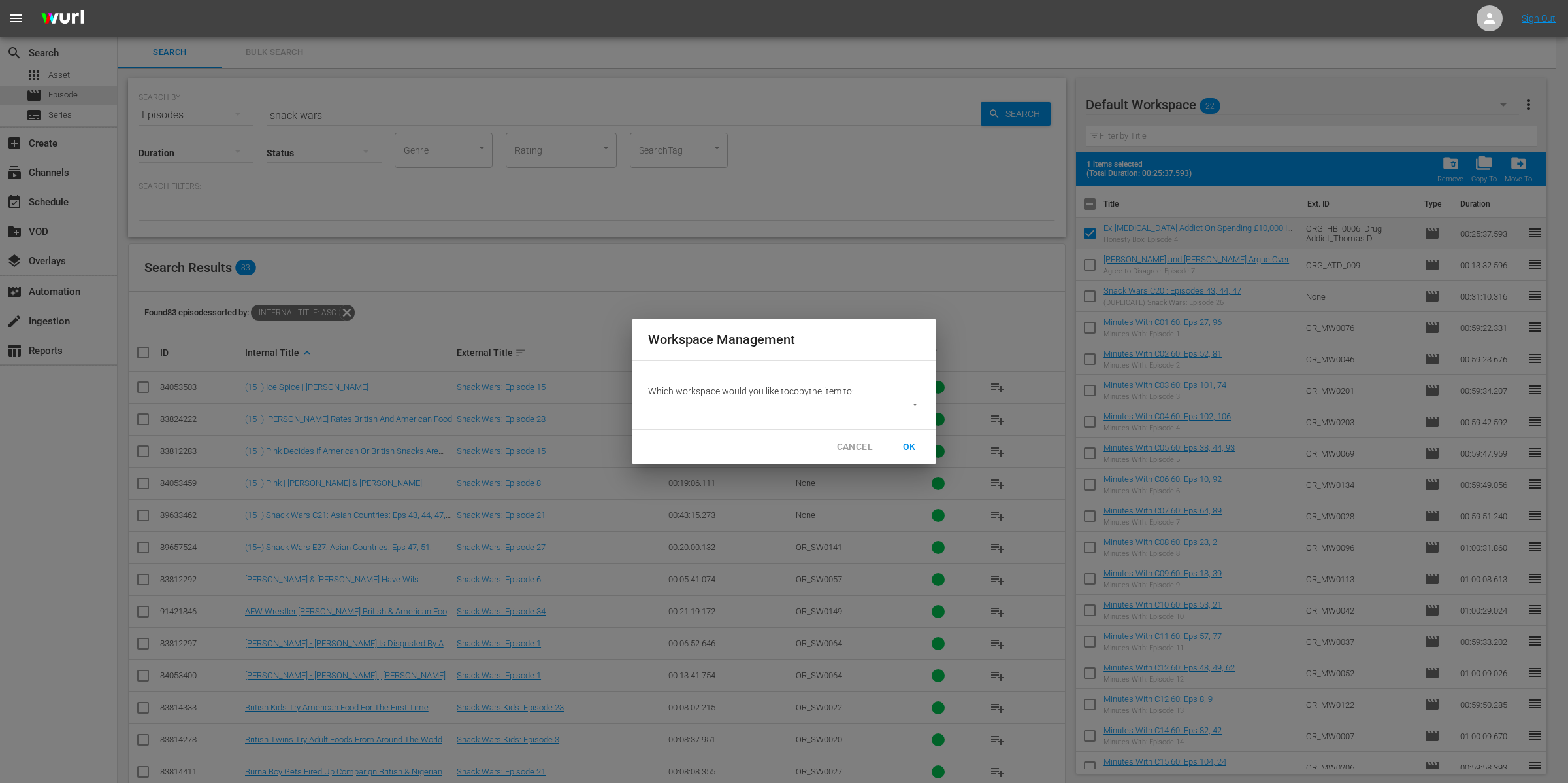
click at [1522, 168] on div "Workspace Management Which workspace would you like to copy the item to: ​ CANC…" at bounding box center [784, 392] width 1568 height 783
click at [837, 455] on button "CANCEL" at bounding box center [855, 447] width 57 height 24
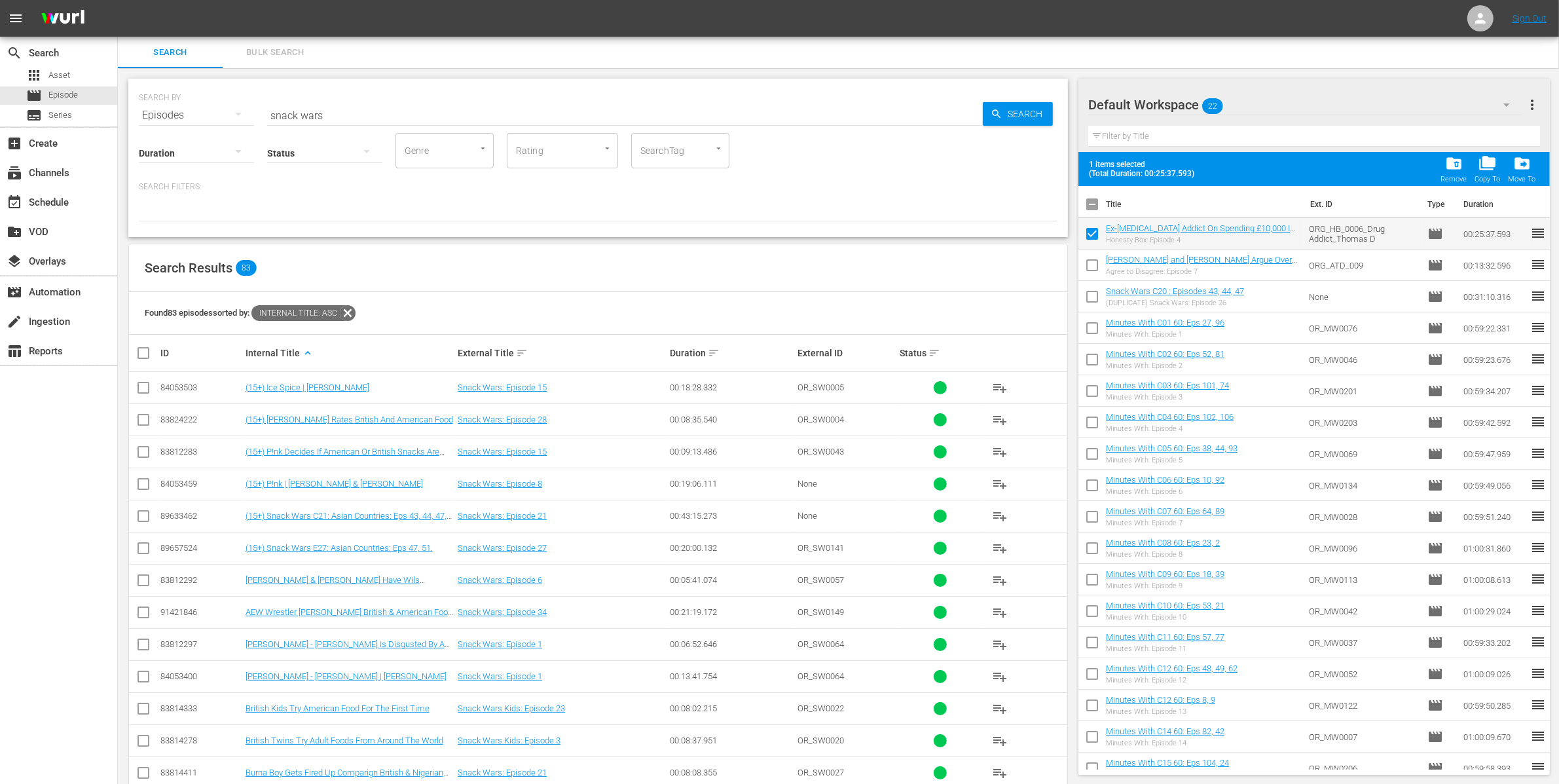
click at [1527, 157] on span "drive_file_move" at bounding box center [1521, 163] width 18 height 18
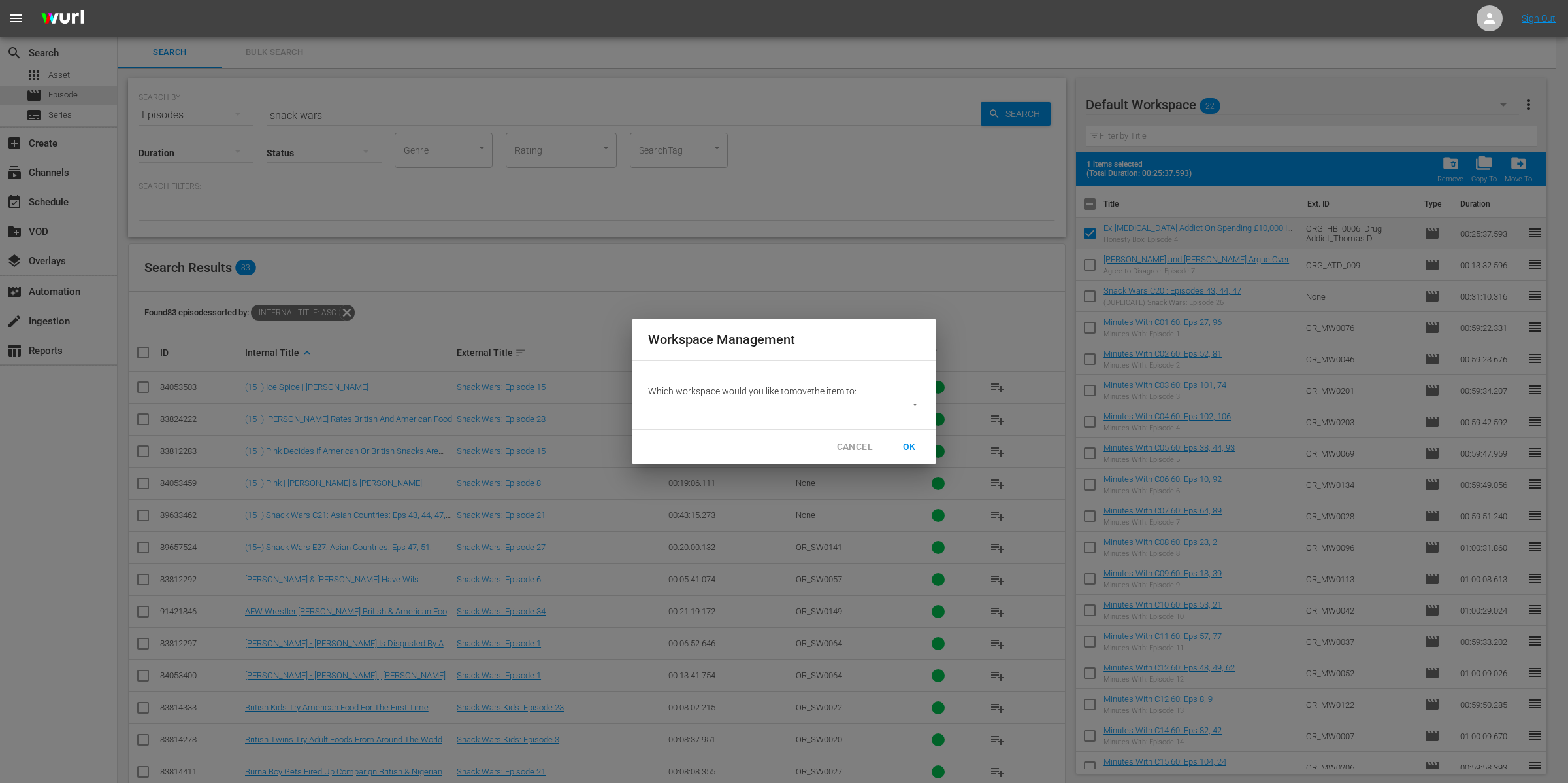
click at [784, 393] on p "Which workspace would you like to move the item to:" at bounding box center [784, 391] width 271 height 13
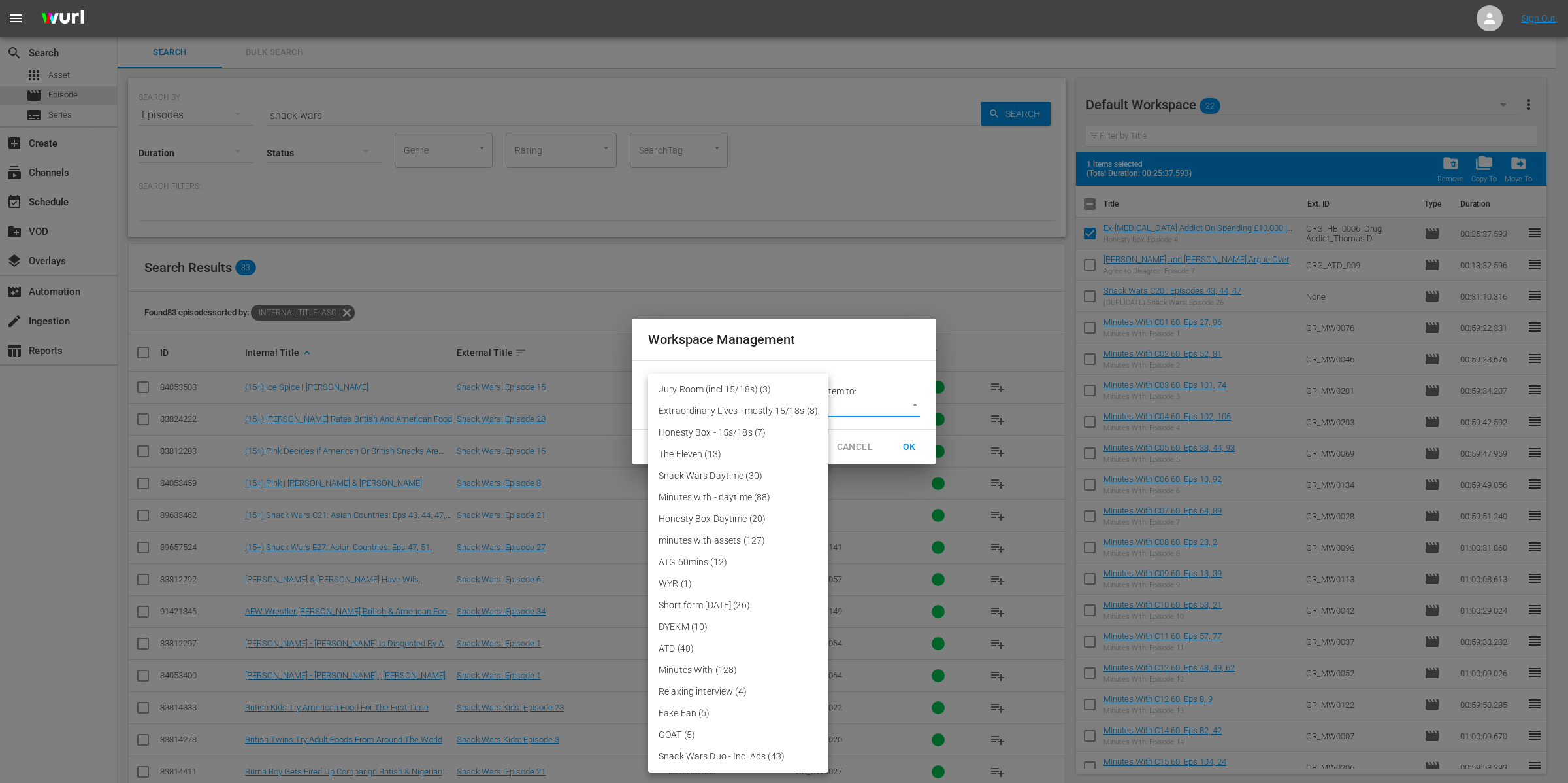
click at [786, 400] on body "menu Sign Out search Search apps Asset movie Episode subtitles Series add_box C…" at bounding box center [784, 392] width 1568 height 783
click at [763, 520] on li "Honesty Box Daytime (20)" at bounding box center [738, 518] width 181 height 22
type input "3855"
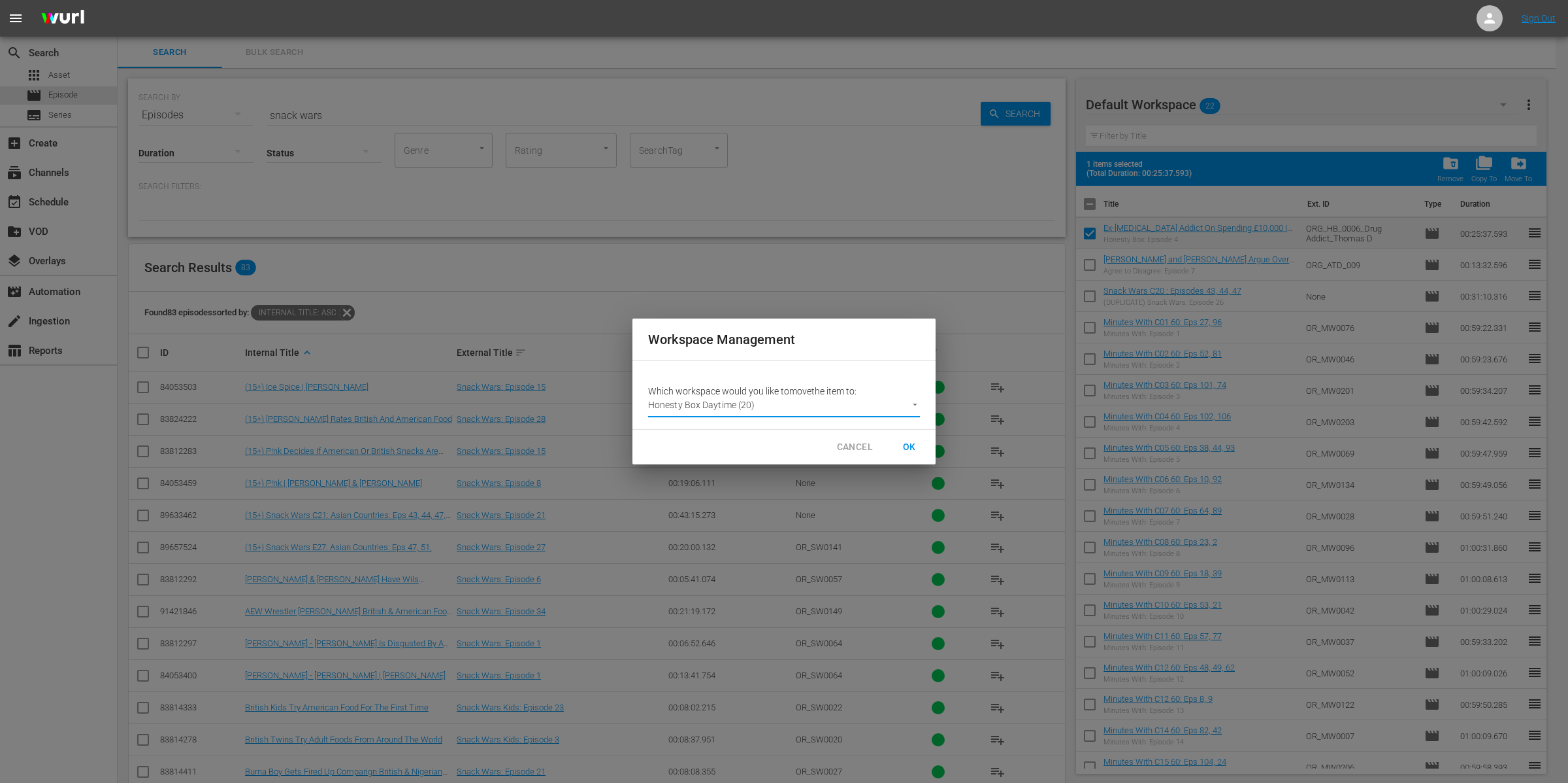
click at [905, 447] on span "OK" at bounding box center [910, 446] width 21 height 16
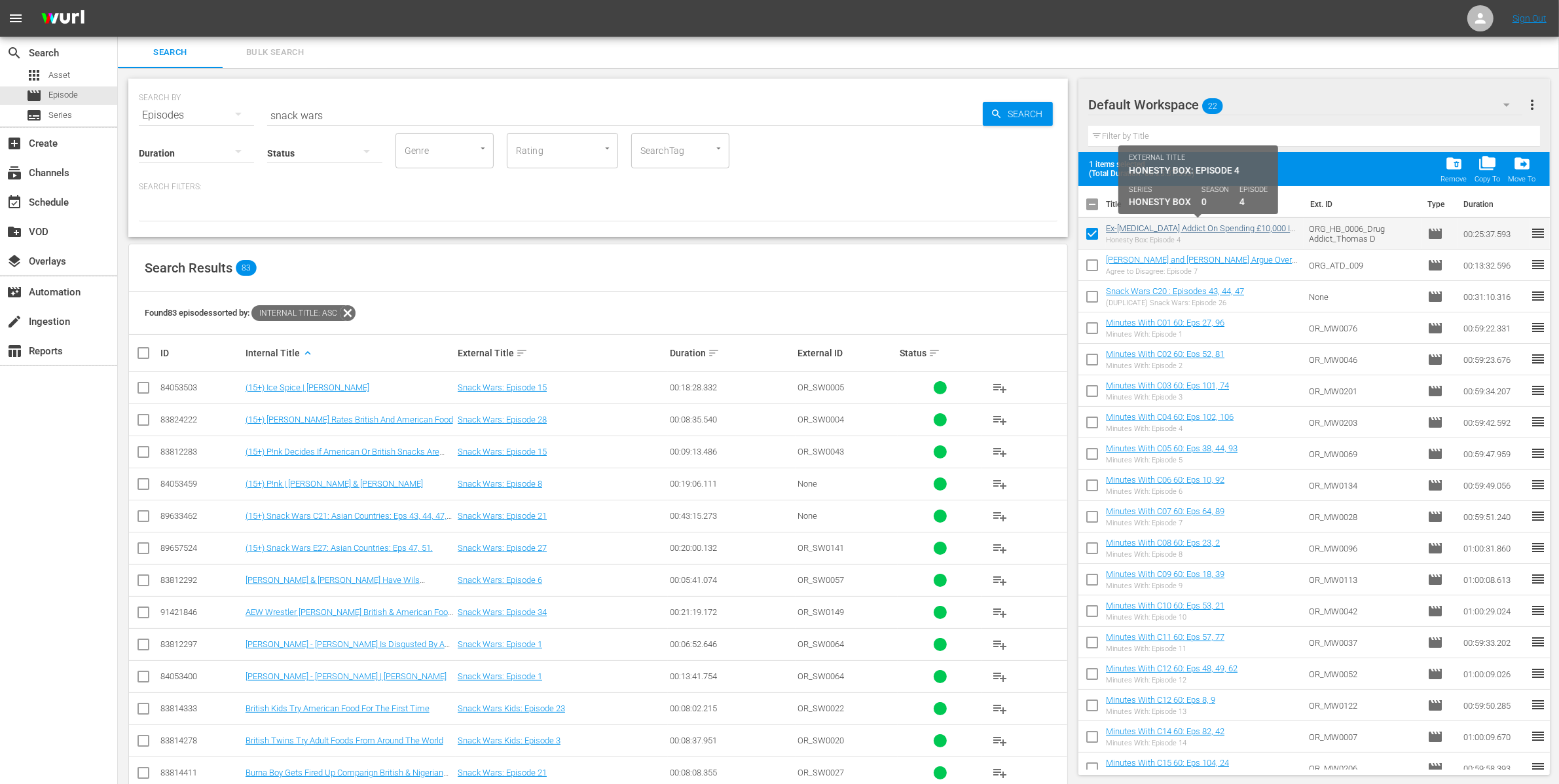
checkbox input "false"
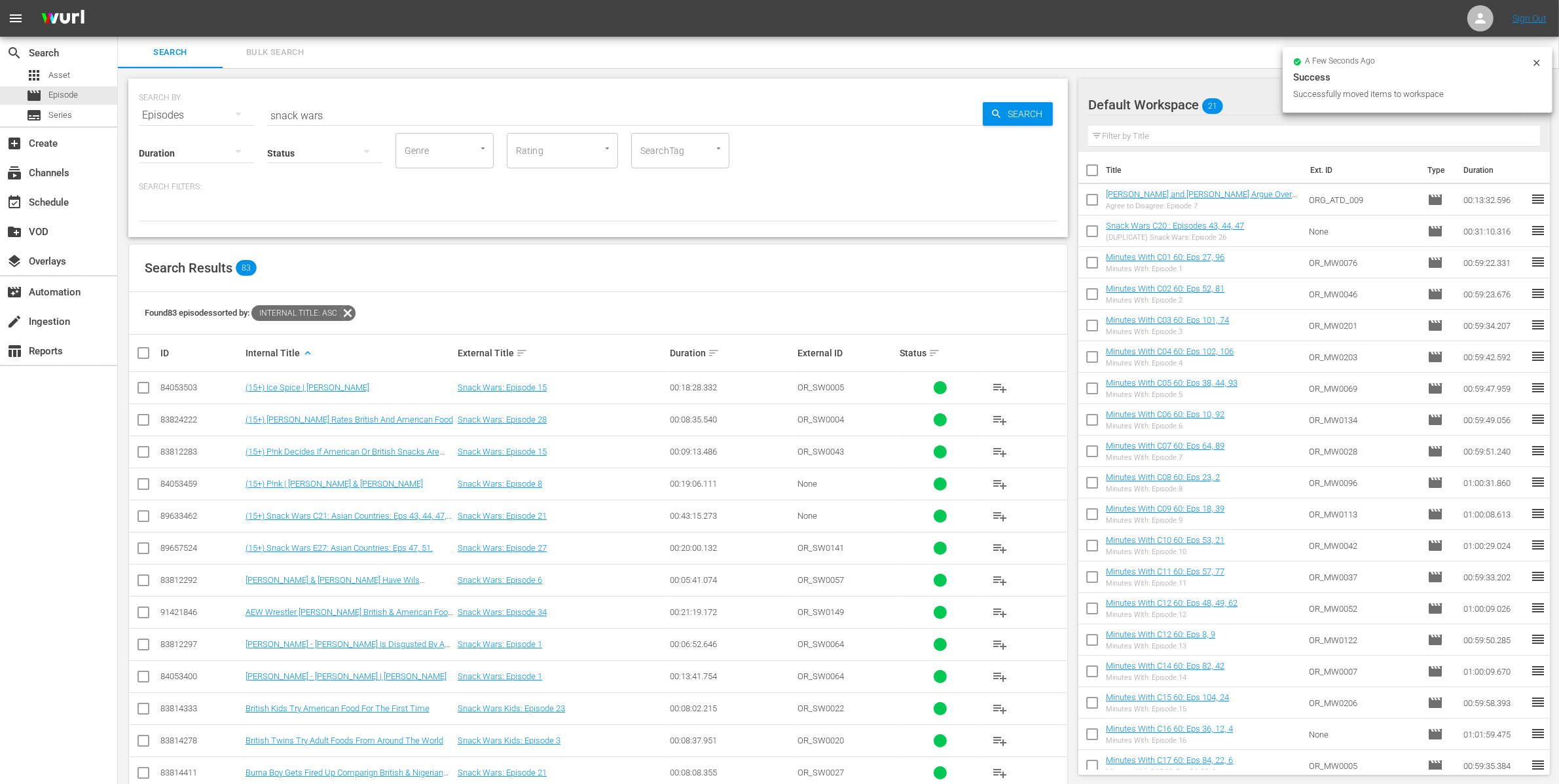
click at [1237, 104] on div "Default Workspace 21" at bounding box center [1305, 104] width 434 height 37
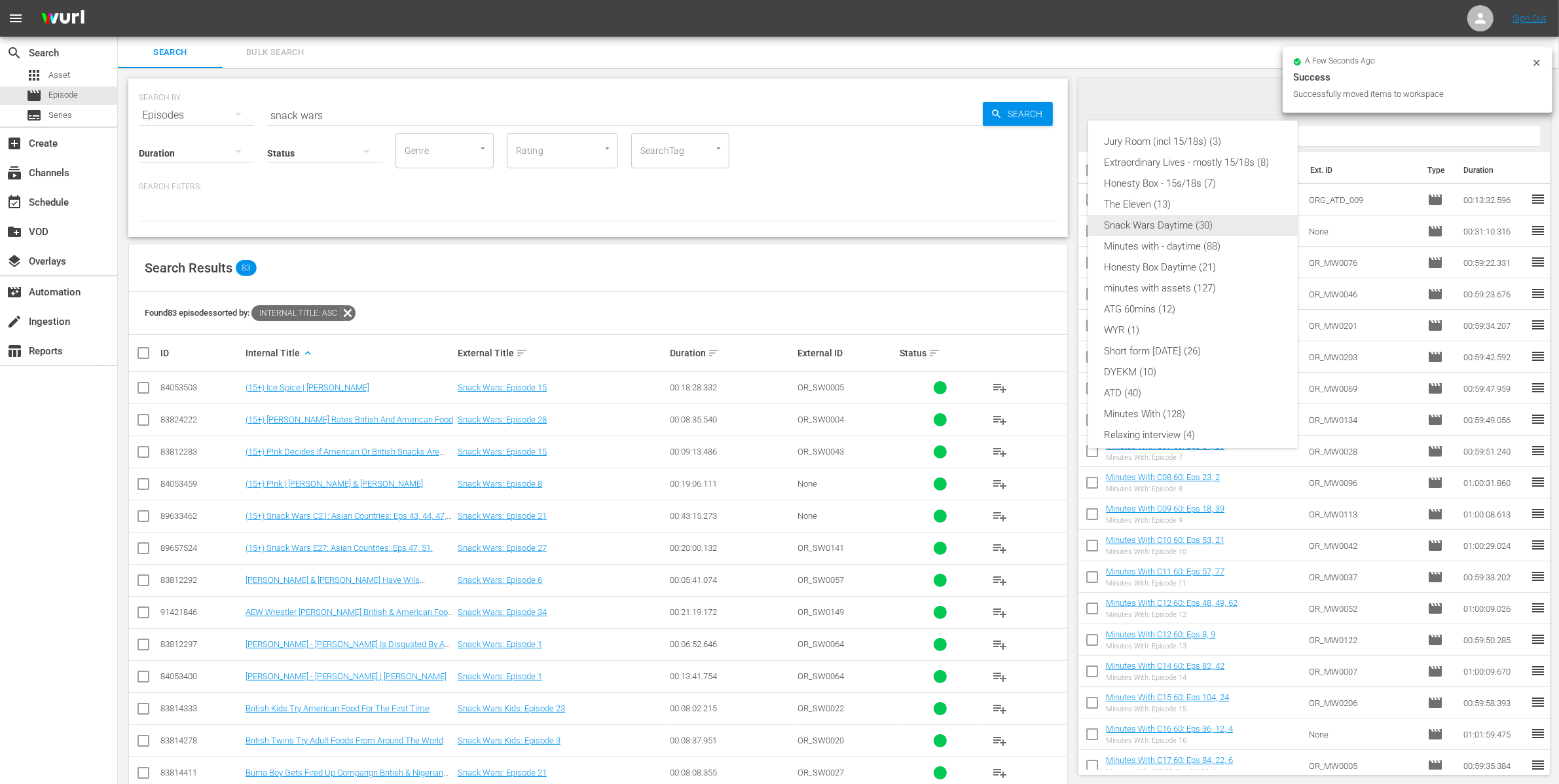
scroll to position [92, 0]
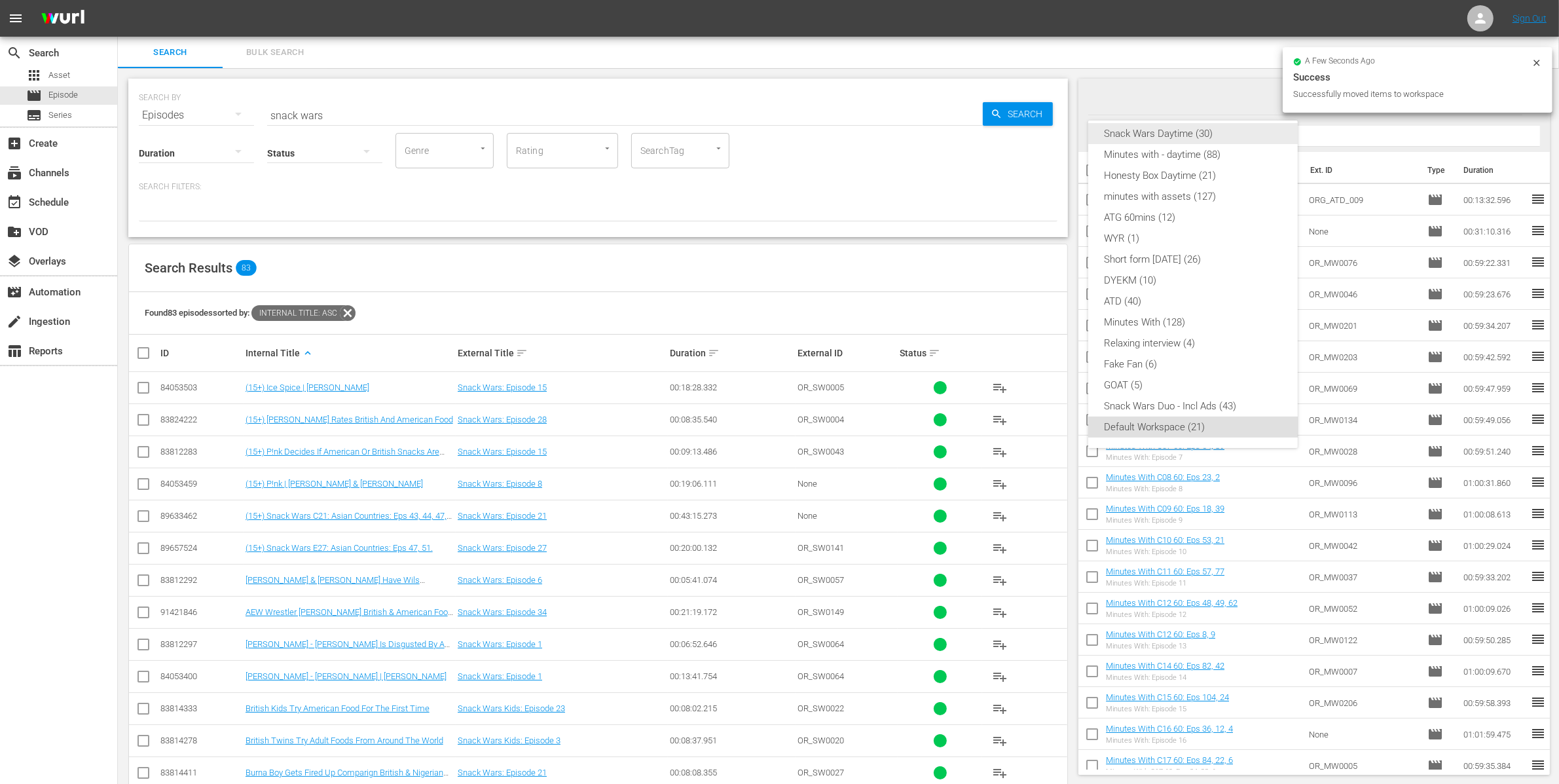
click at [1194, 135] on div "Snack Wars Daytime (30)" at bounding box center [1193, 133] width 178 height 21
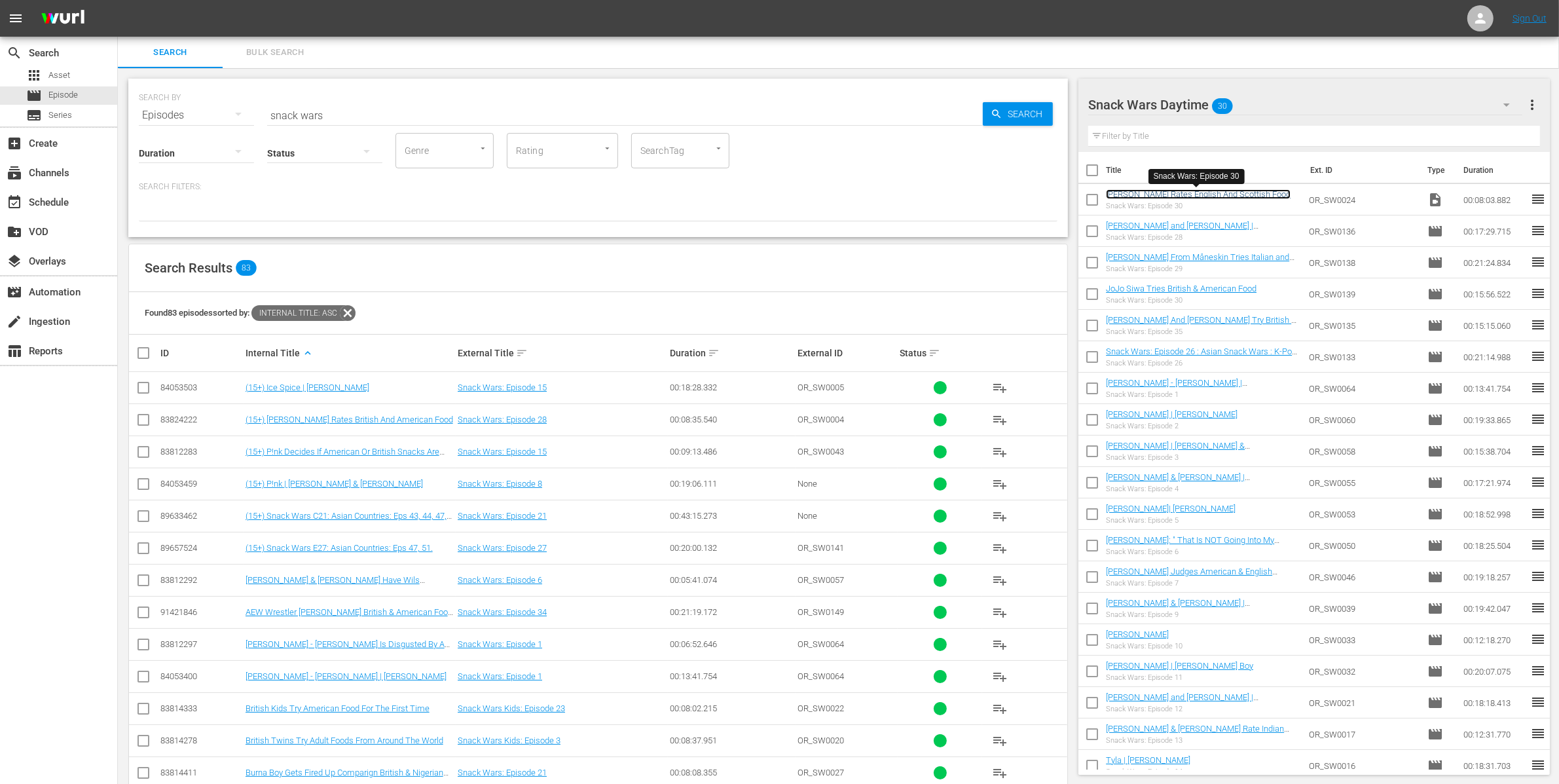
click at [1163, 194] on link "James McAvoy Rates English And Scottish Food" at bounding box center [1198, 194] width 185 height 9
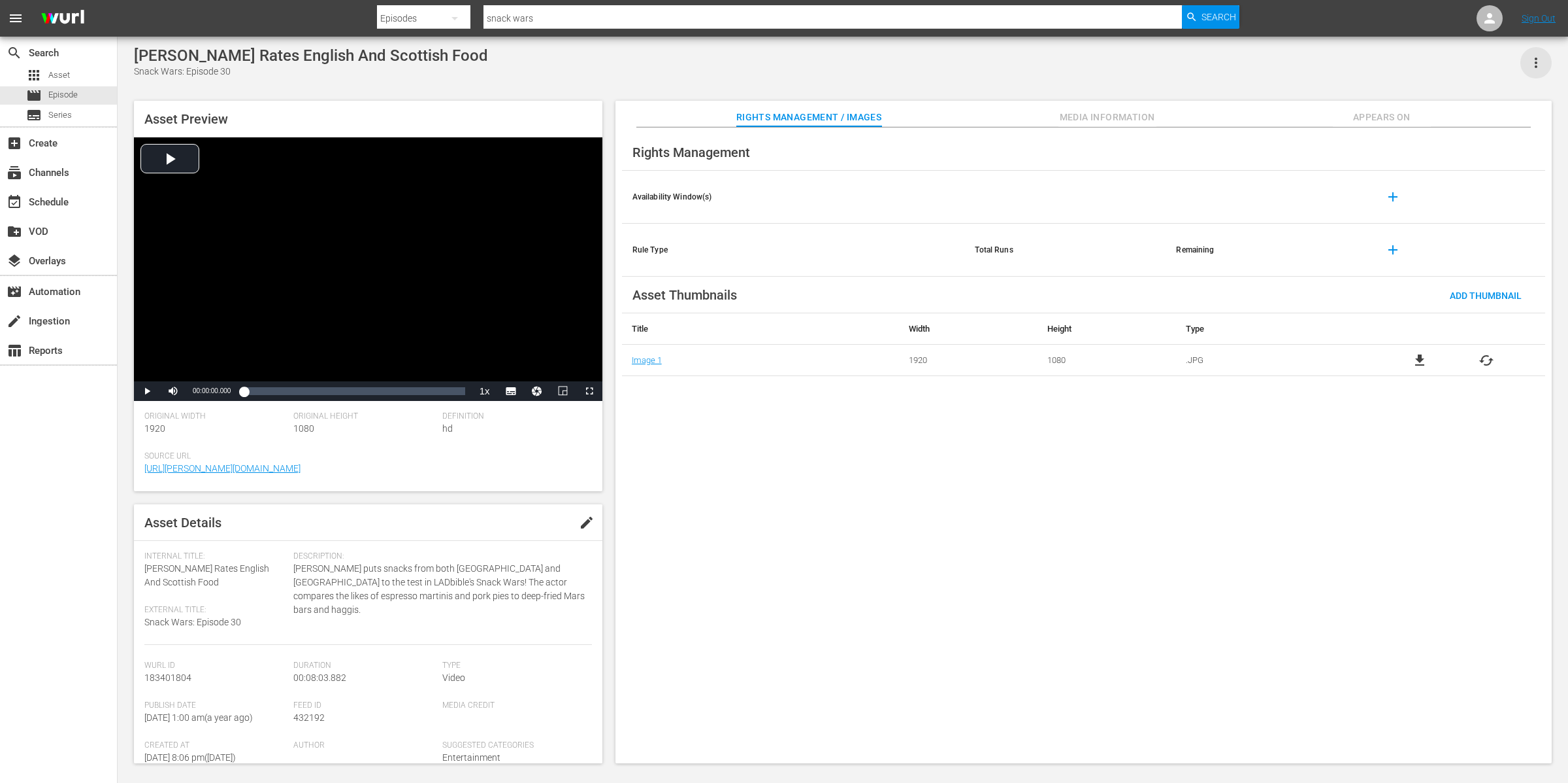
click at [1539, 62] on icon "button" at bounding box center [1536, 63] width 16 height 16
click at [1490, 107] on div "DELETE" at bounding box center [1497, 111] width 89 height 32
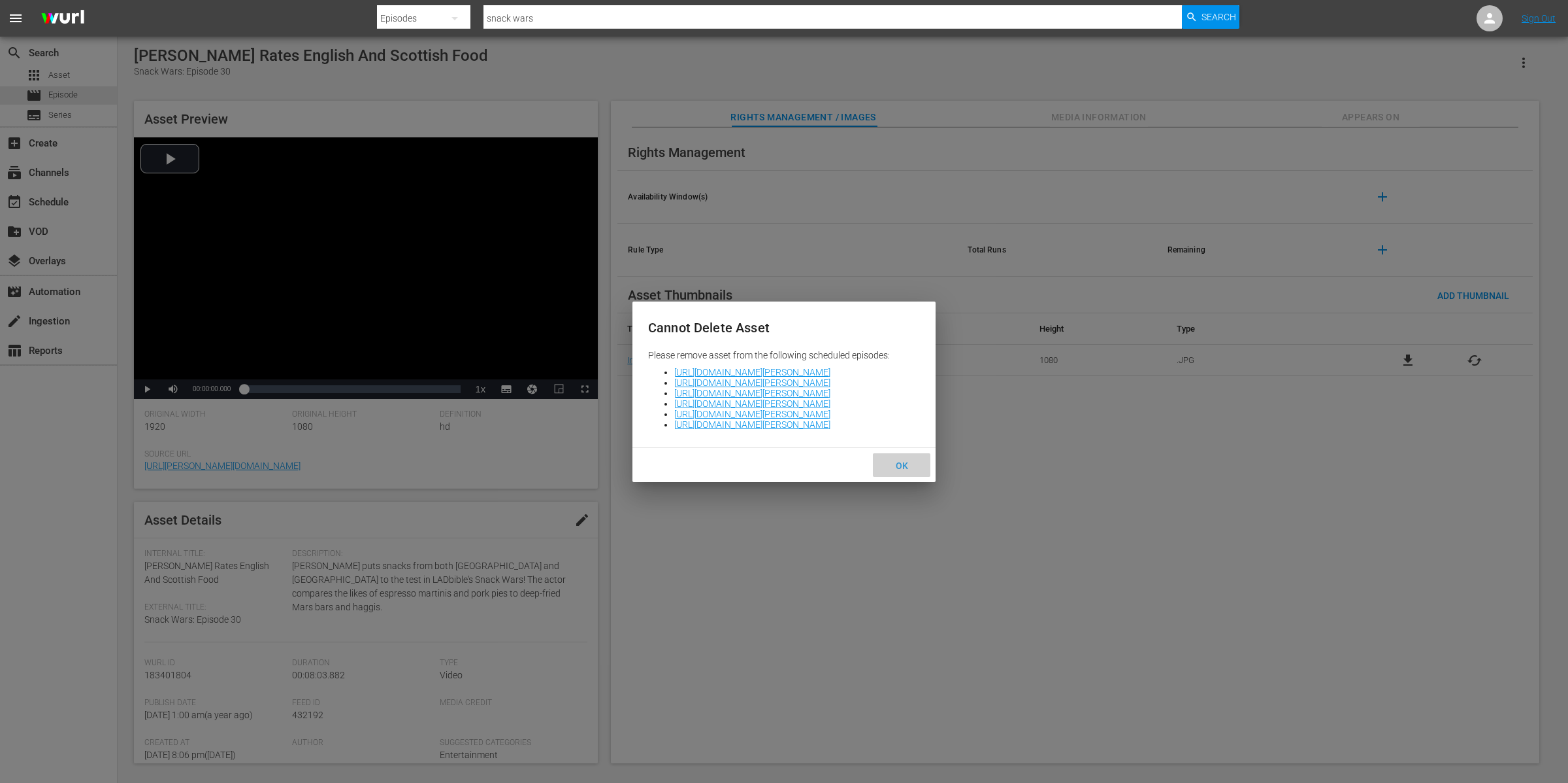
click at [904, 469] on span "OK" at bounding box center [902, 465] width 34 height 10
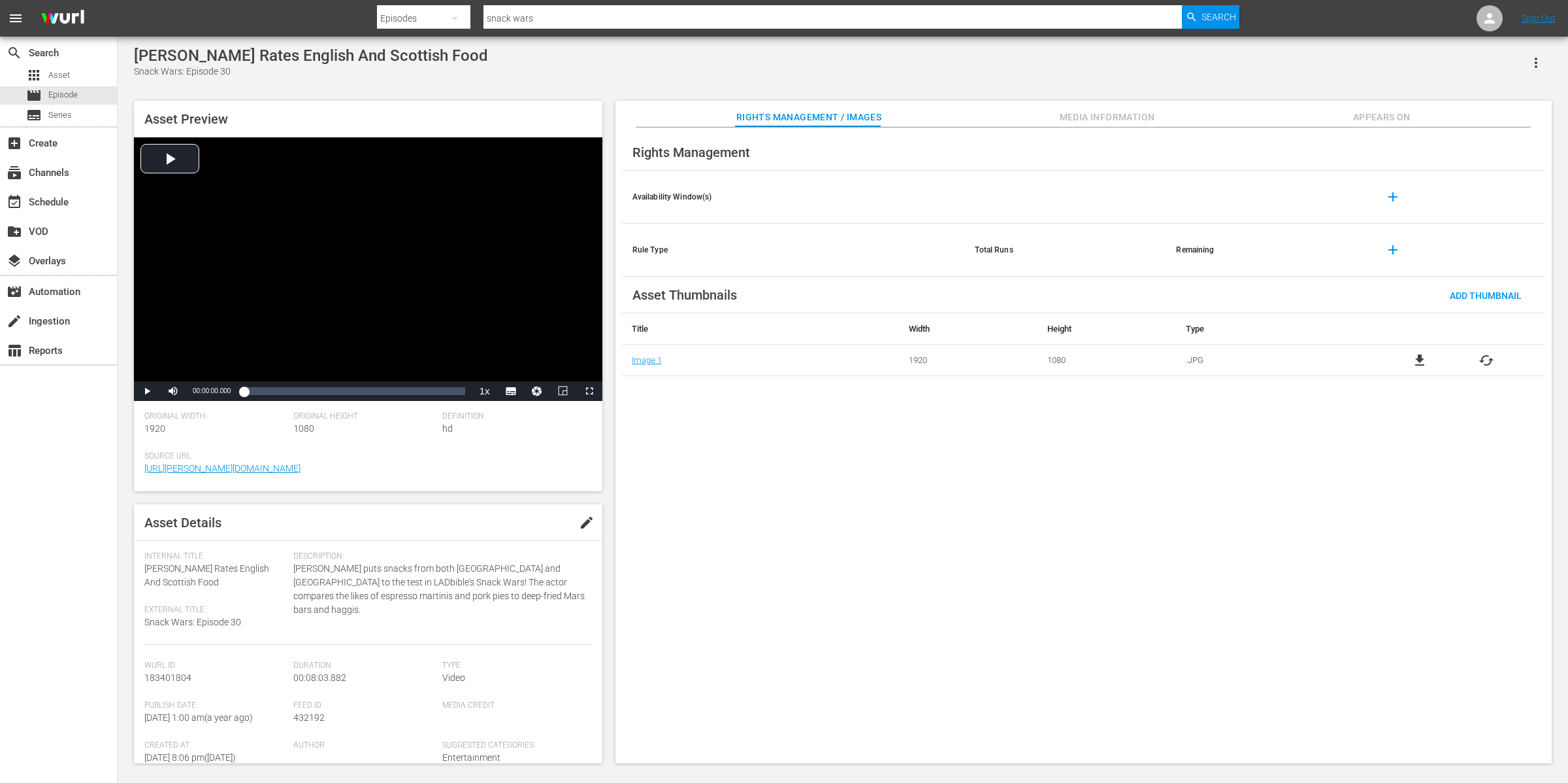
click at [1390, 110] on span "Appears On" at bounding box center [1382, 117] width 98 height 16
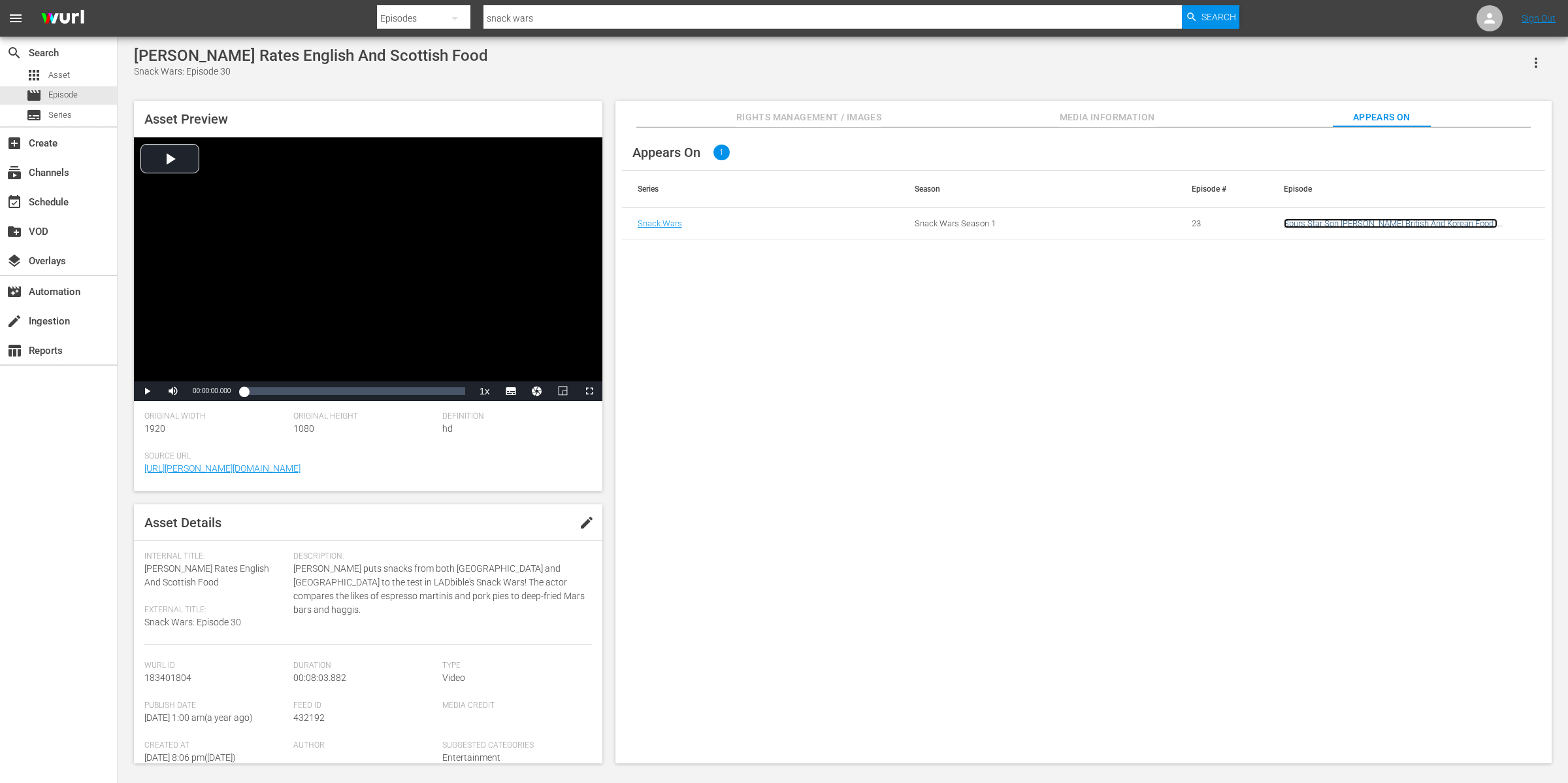
click at [1365, 227] on link "Spurs Star Son [PERSON_NAME] British And Korean Food | [PERSON_NAME] Rates Engl…" at bounding box center [1391, 228] width 213 height 20
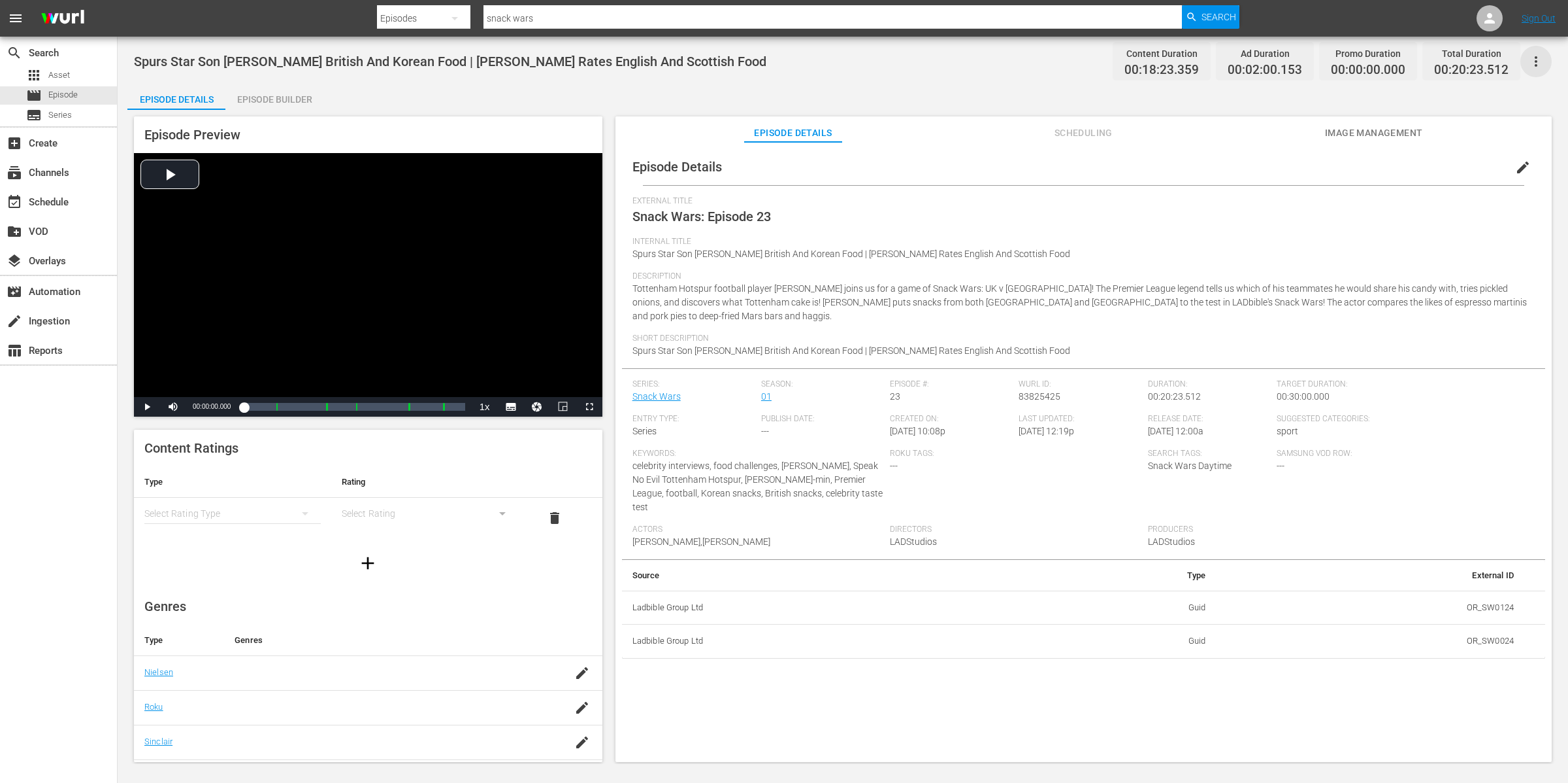
click at [1538, 57] on icon "button" at bounding box center [1536, 61] width 16 height 16
click at [1512, 56] on div "Add Episode to Workspace" at bounding box center [1442, 66] width 199 height 32
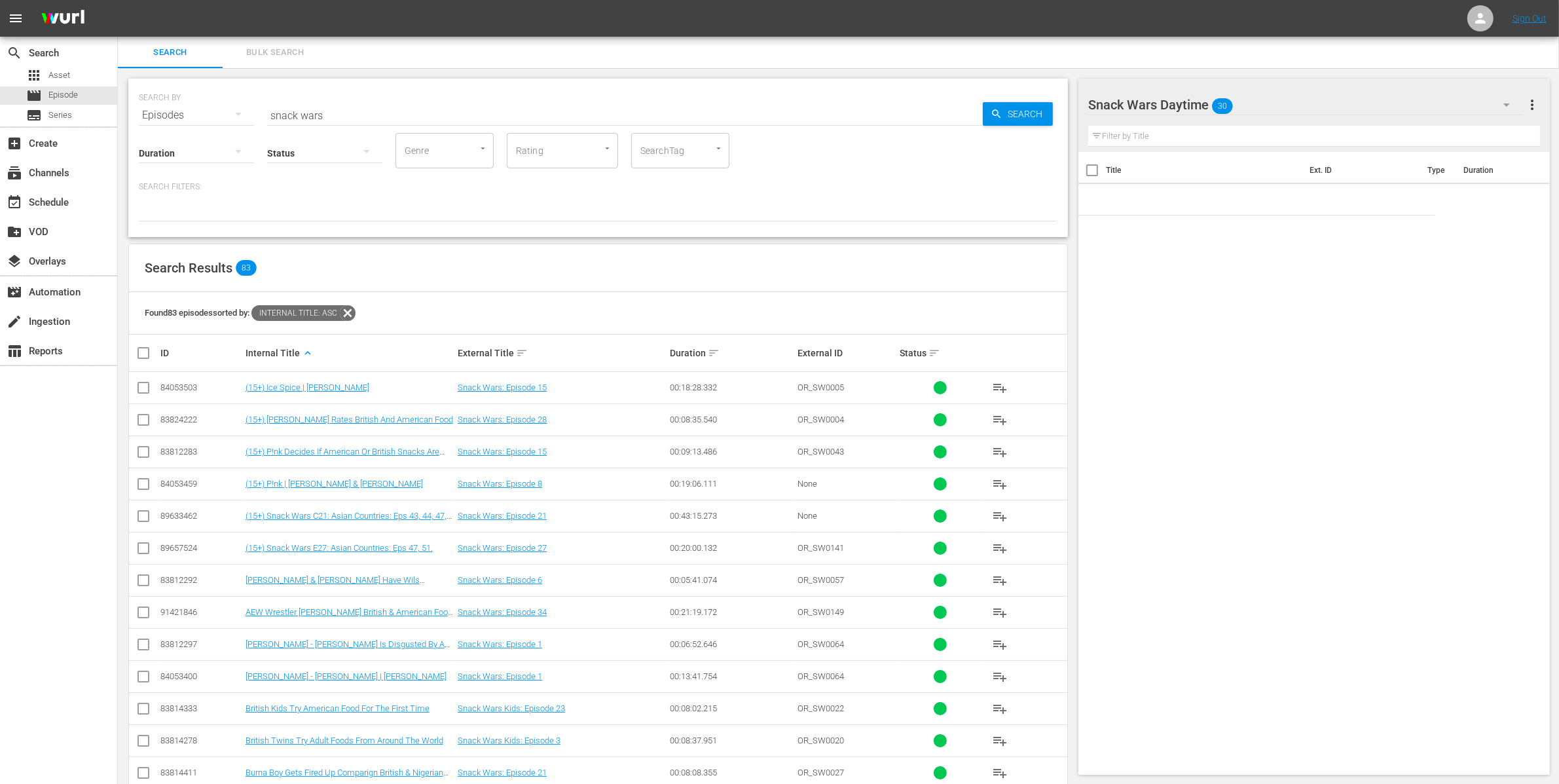
click at [1279, 88] on div "Snack Wars Daytime 30" at bounding box center [1305, 104] width 434 height 37
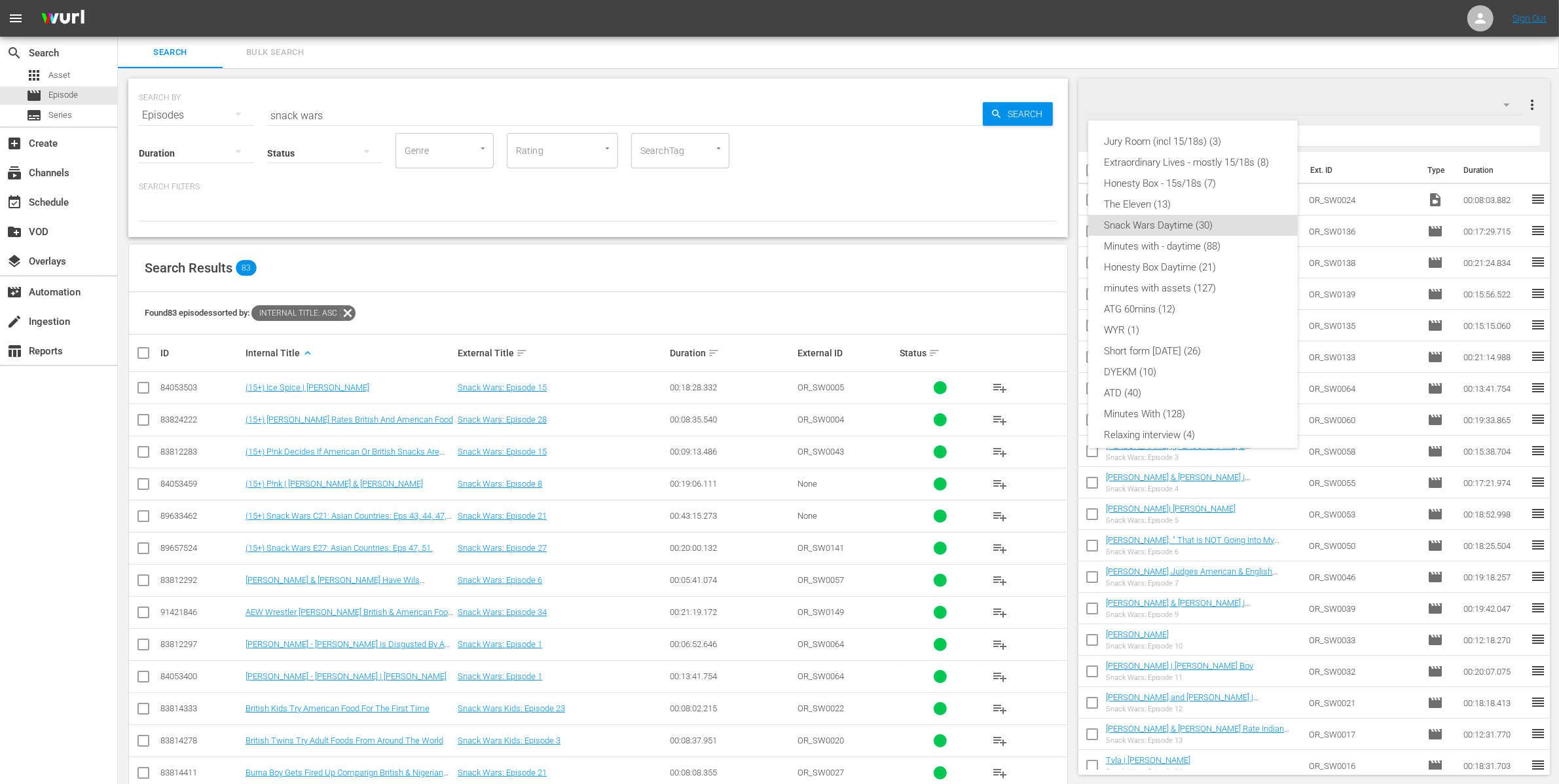
scroll to position [73, 0]
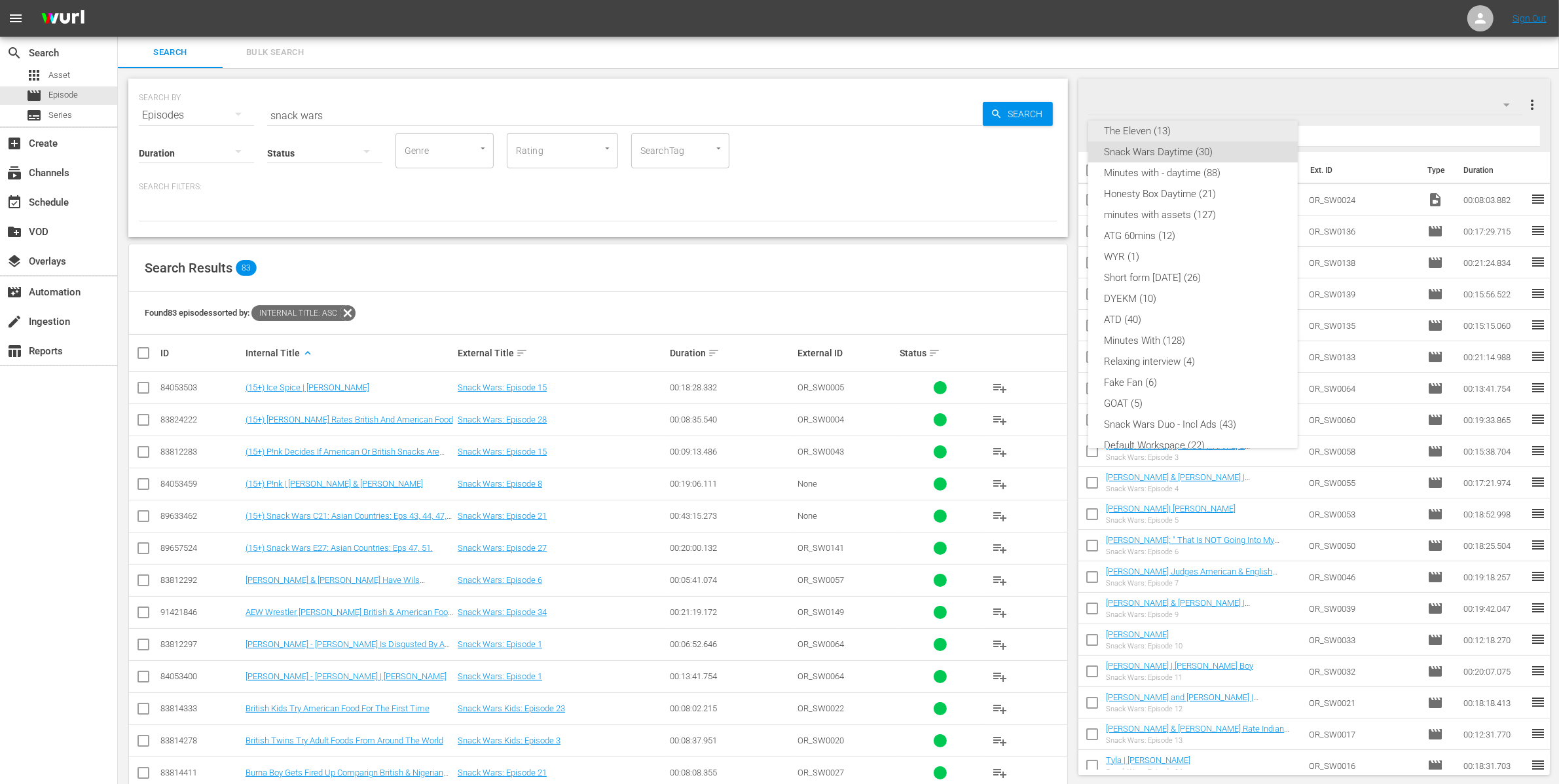
click at [1294, 103] on div "Jury Room (incl 15/18s) (3) Extraordinary Lives - mostly 15/18s (8) Honesty Box…" at bounding box center [780, 392] width 1559 height 784
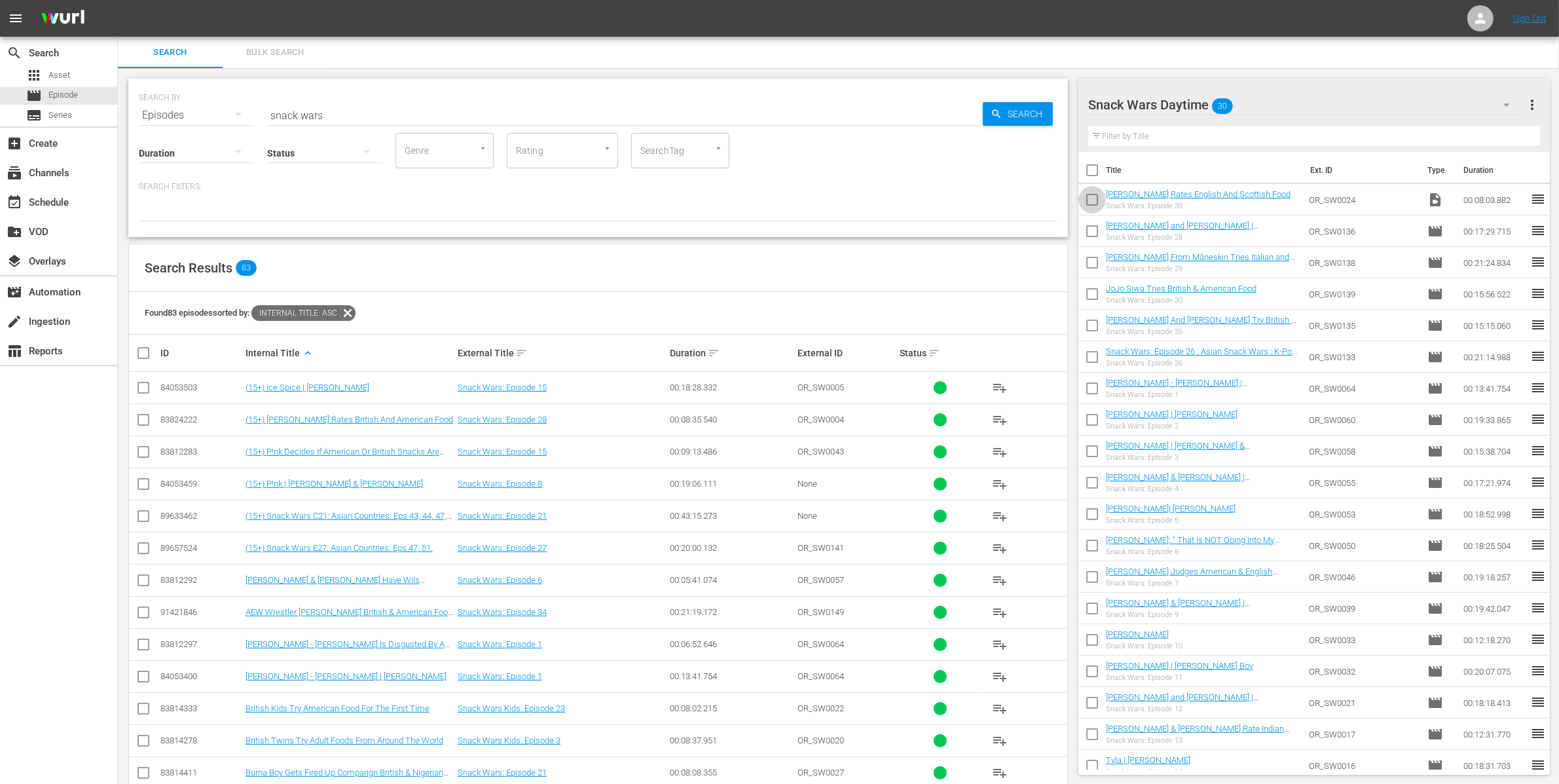
drag, startPoint x: 1097, startPoint y: 201, endPoint x: 1106, endPoint y: 199, distance: 9.2
click at [1097, 201] on input "checkbox" at bounding box center [1092, 202] width 27 height 27
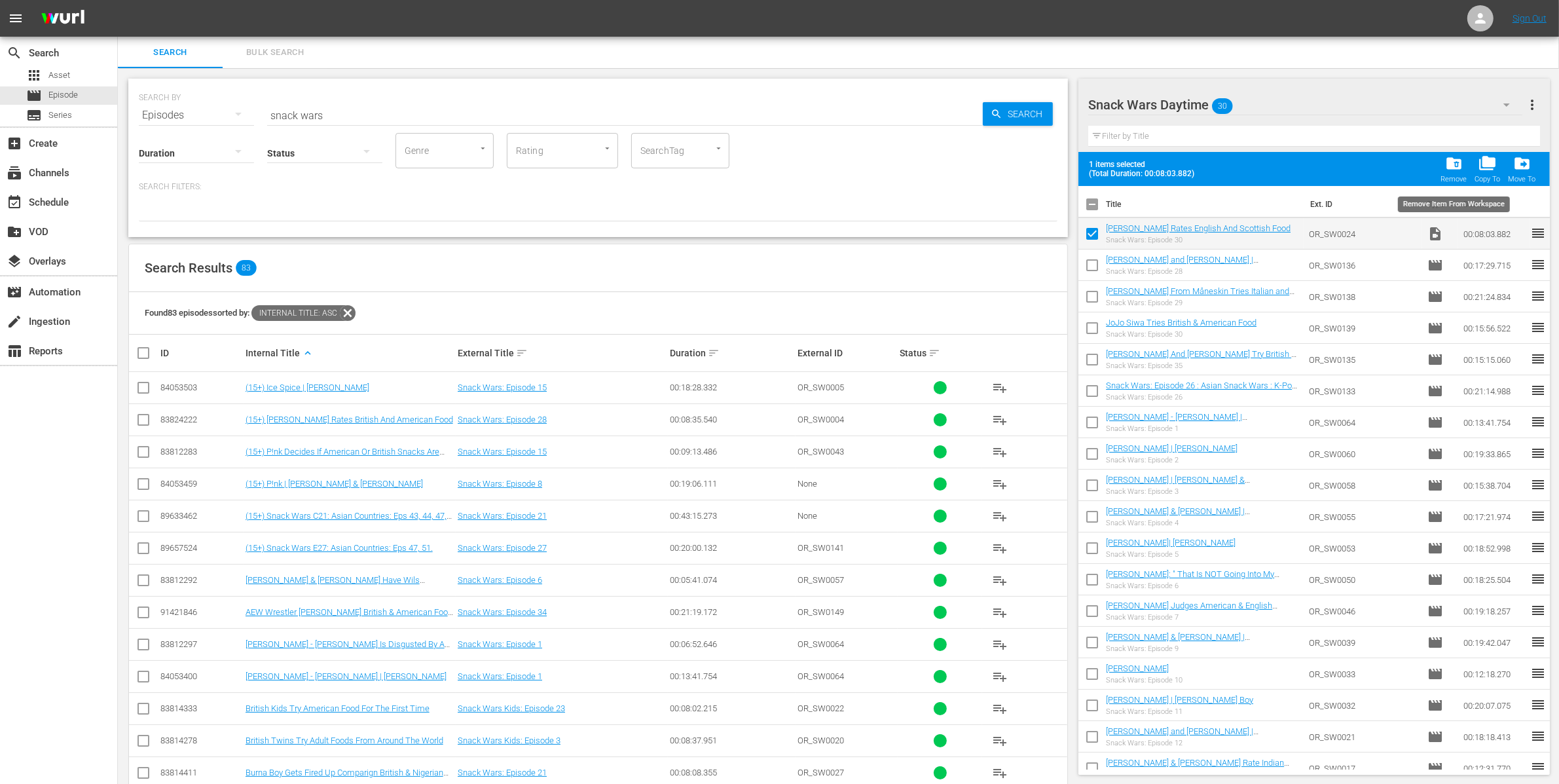
click at [1449, 164] on span "folder_delete" at bounding box center [1454, 163] width 18 height 18
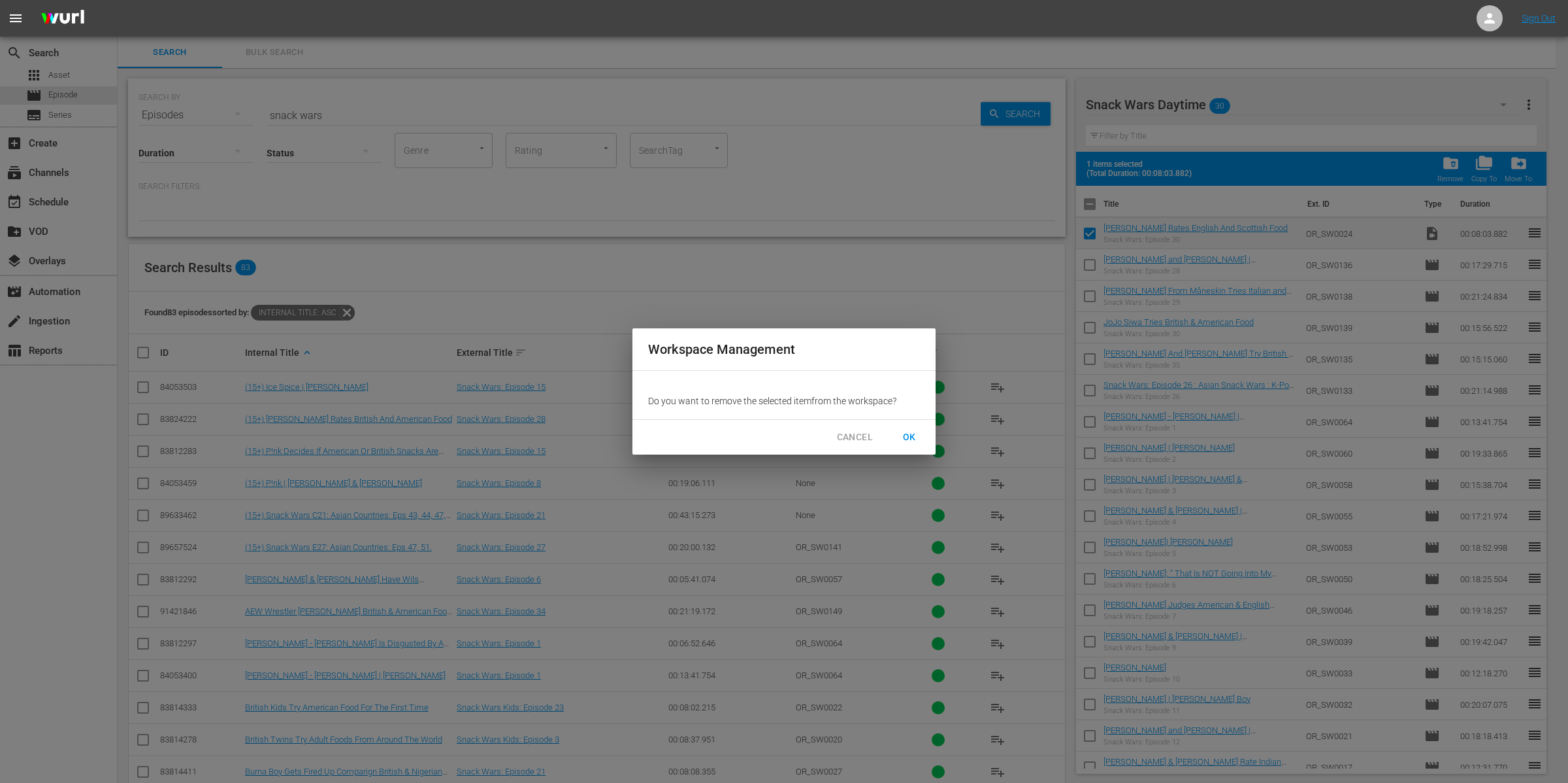
click at [908, 425] on button "OK" at bounding box center [909, 437] width 42 height 24
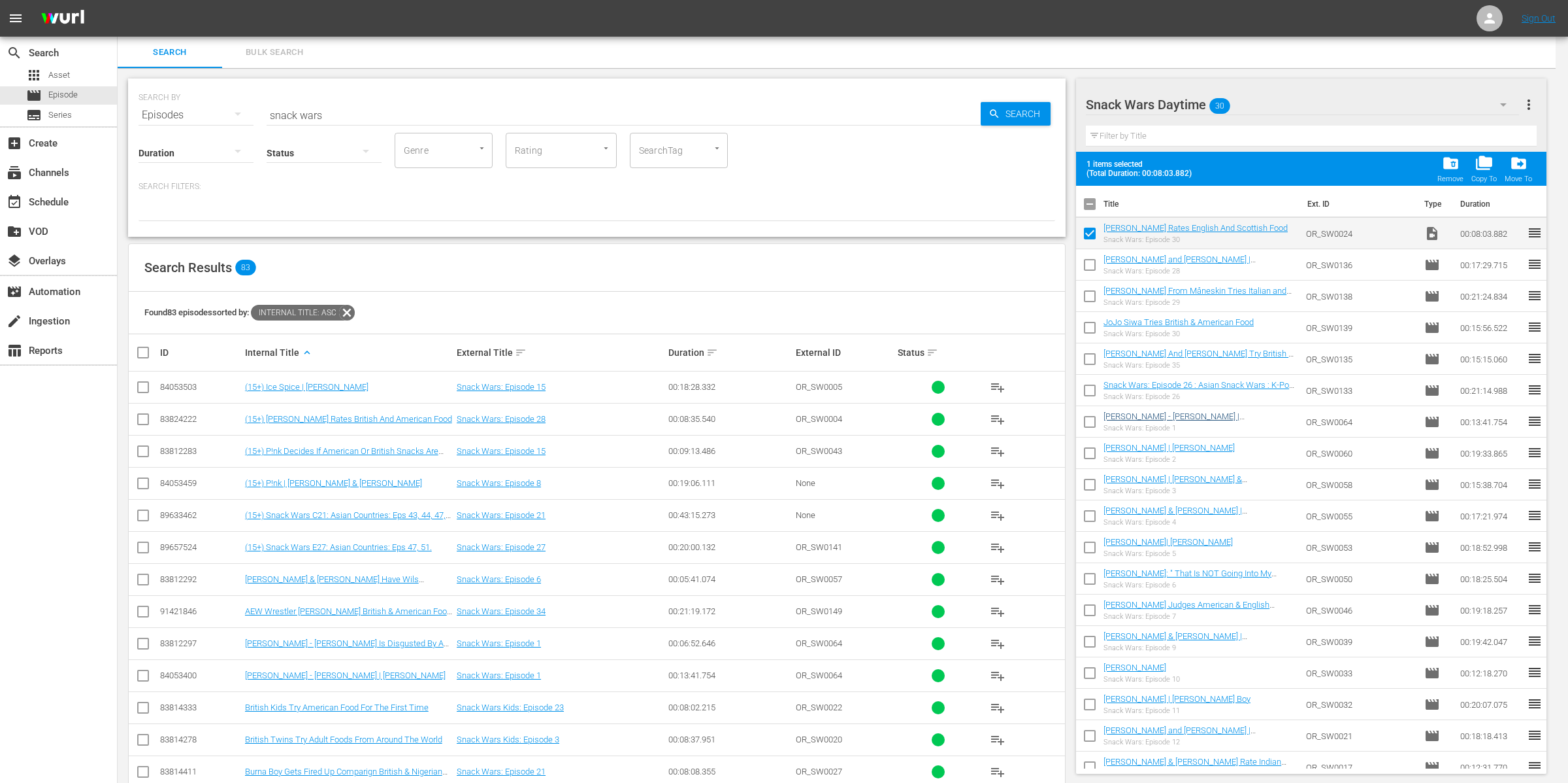
checkbox input "false"
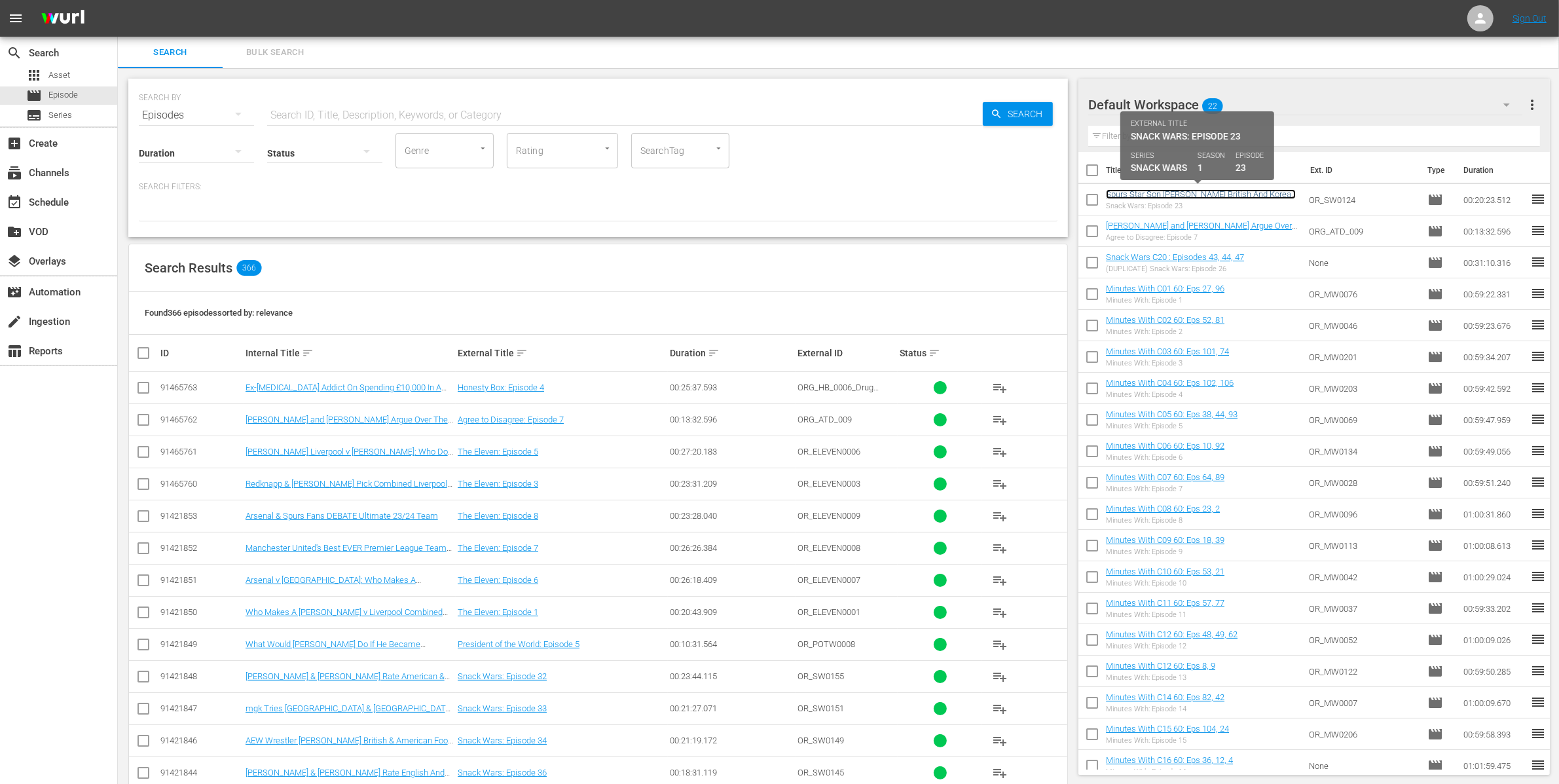
click at [1257, 193] on link "Spurs Star Son [PERSON_NAME] British And Korean Food | [PERSON_NAME] Rates Engl…" at bounding box center [1201, 204] width 189 height 29
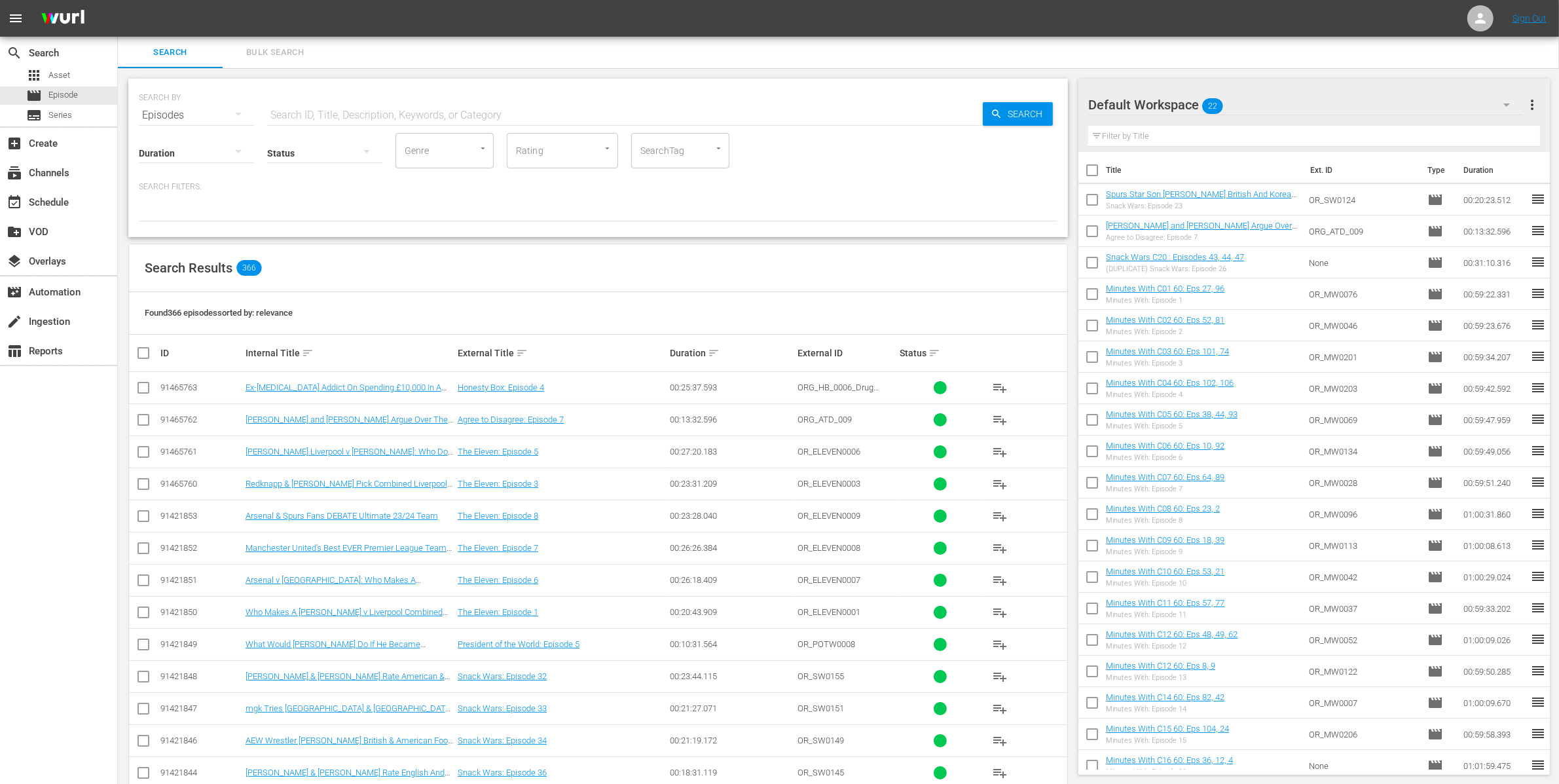
click at [1093, 199] on input "checkbox" at bounding box center [1092, 202] width 27 height 27
checkbox input "true"
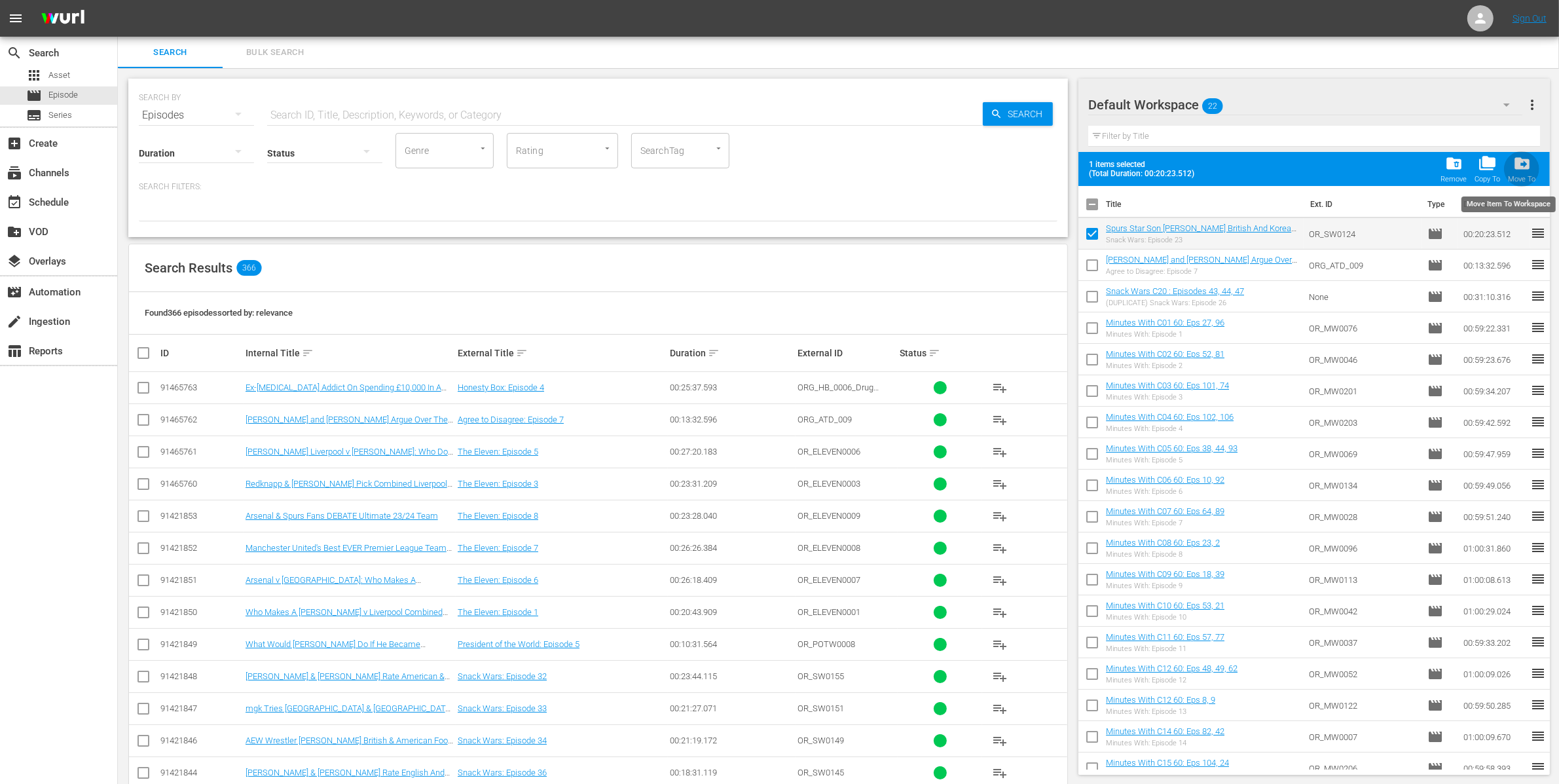
click at [1519, 168] on span "drive_file_move" at bounding box center [1521, 163] width 18 height 18
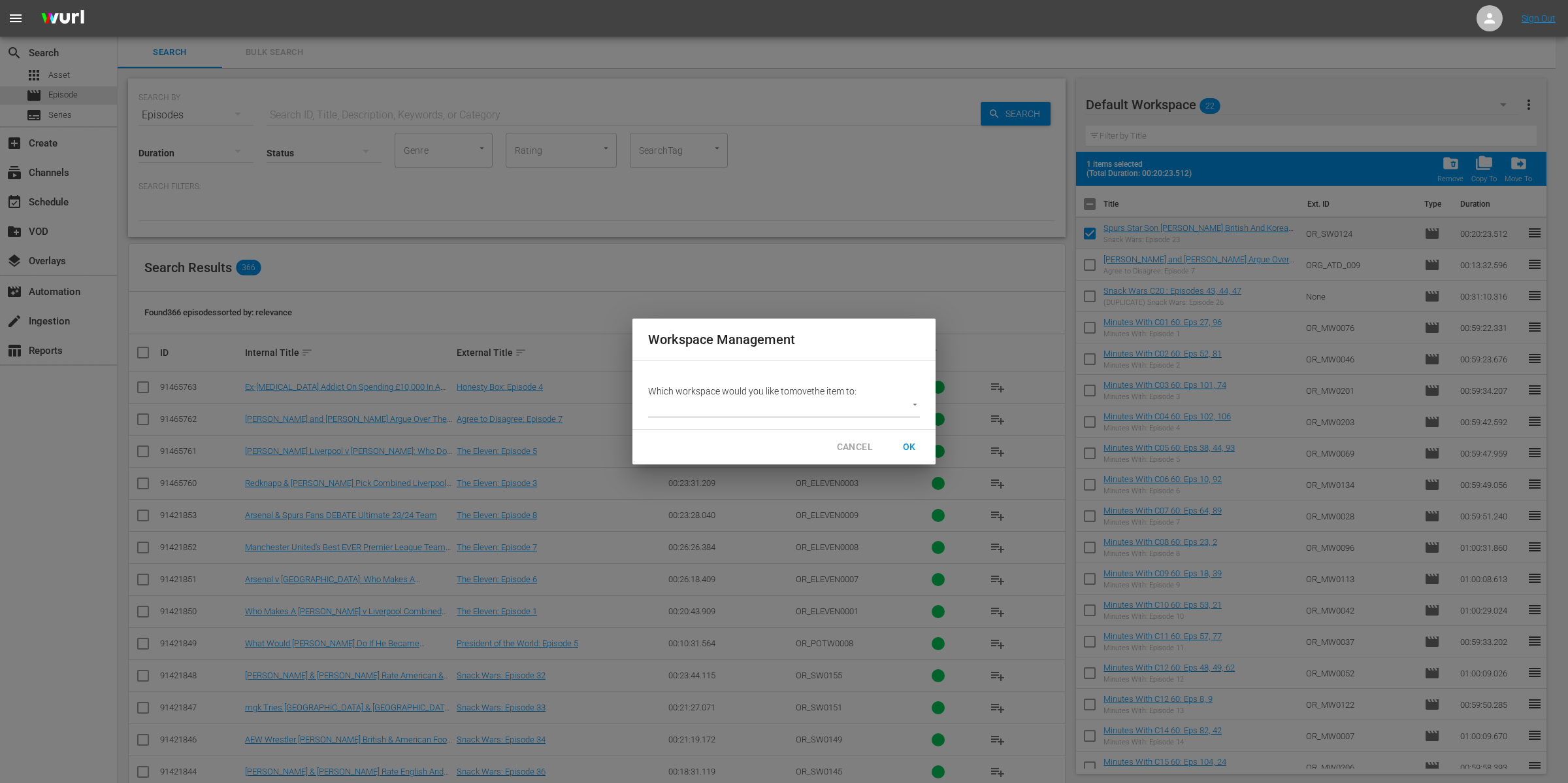
click at [883, 409] on body "menu Sign Out search Search apps Asset movie Episode subtitles Series add_box C…" at bounding box center [784, 392] width 1568 height 783
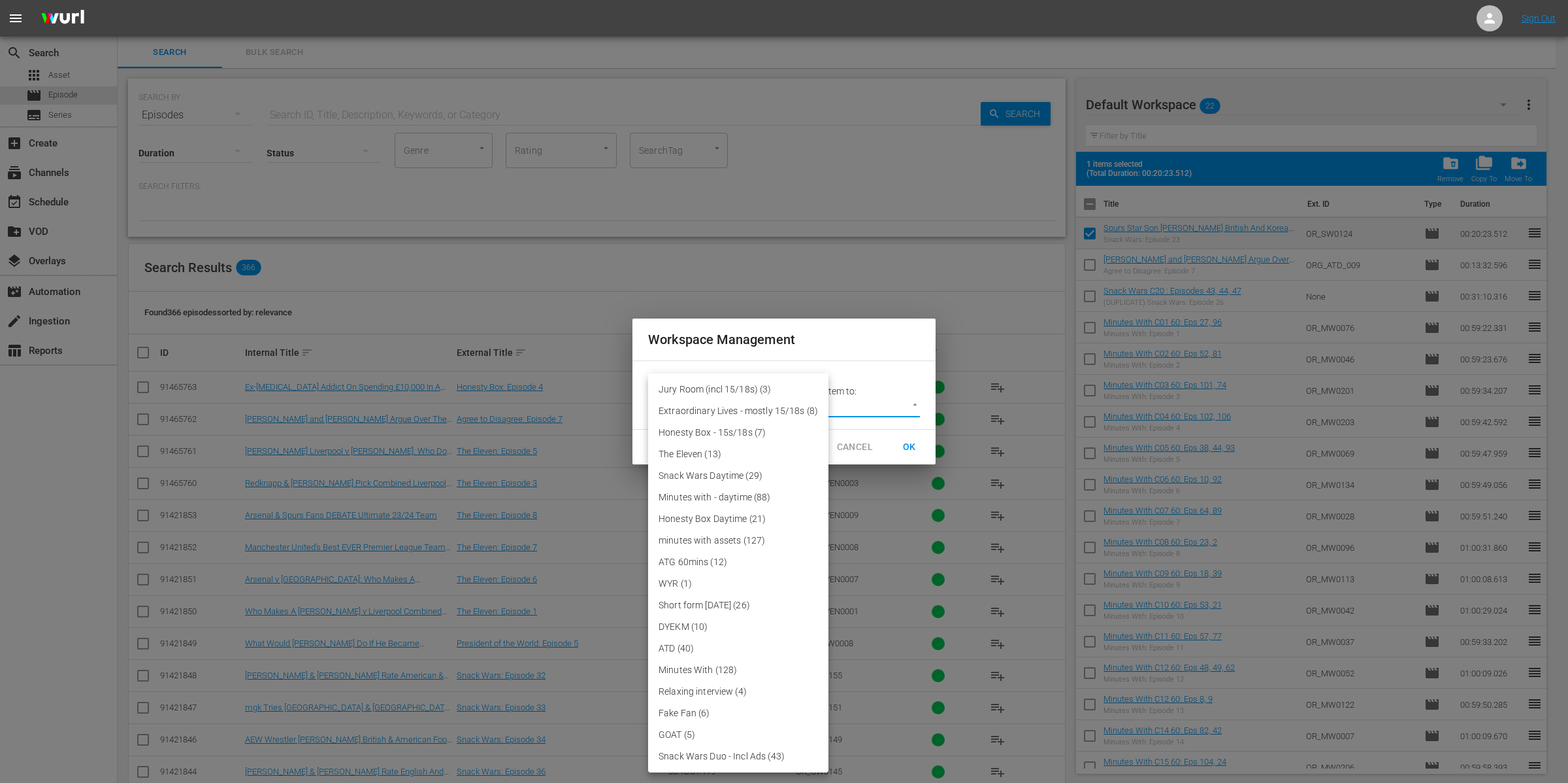
click at [755, 480] on li "Snack Wars Daytime (29)" at bounding box center [738, 475] width 181 height 22
type input "3858"
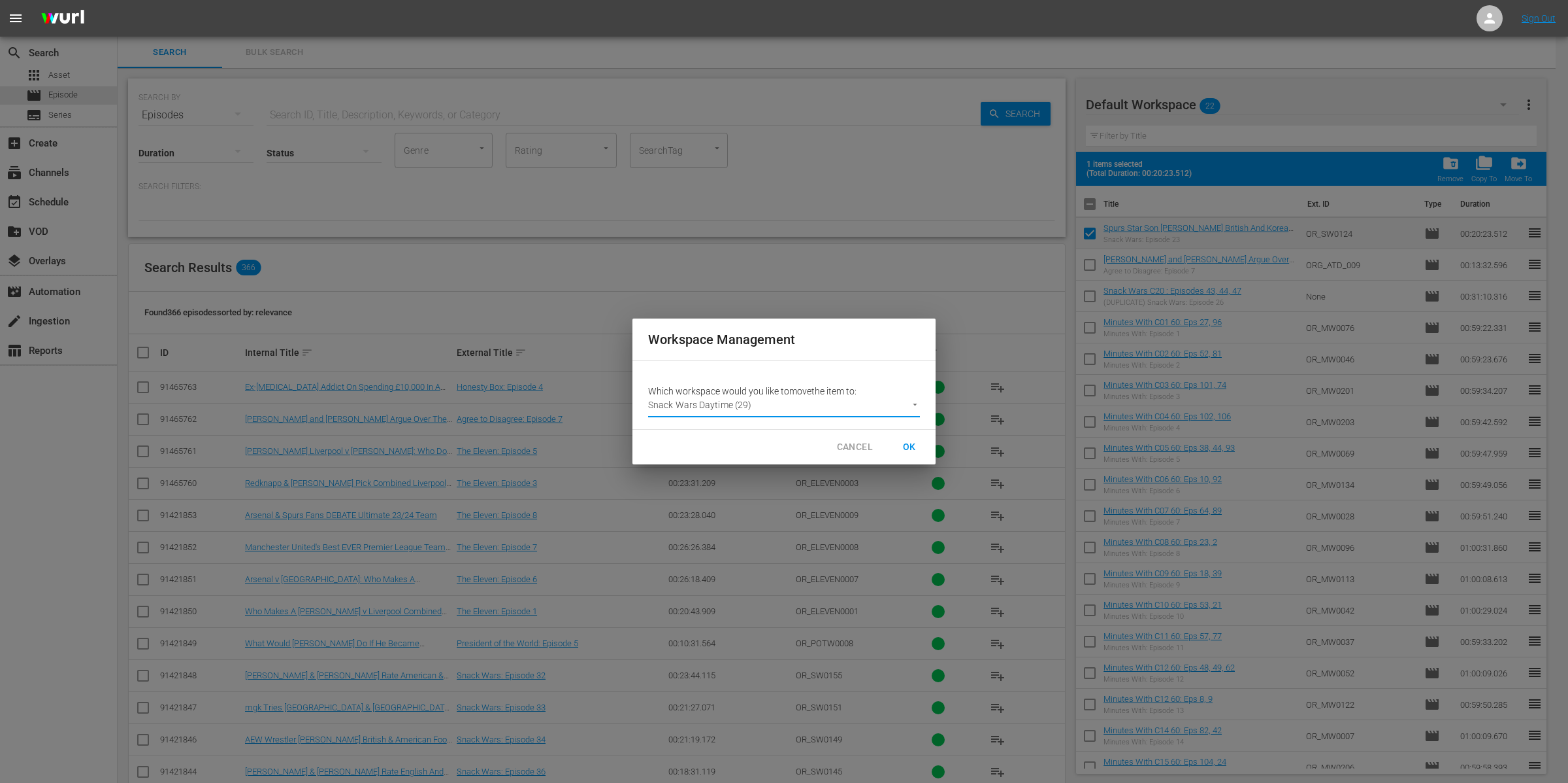
click at [901, 450] on span "OK" at bounding box center [910, 446] width 21 height 16
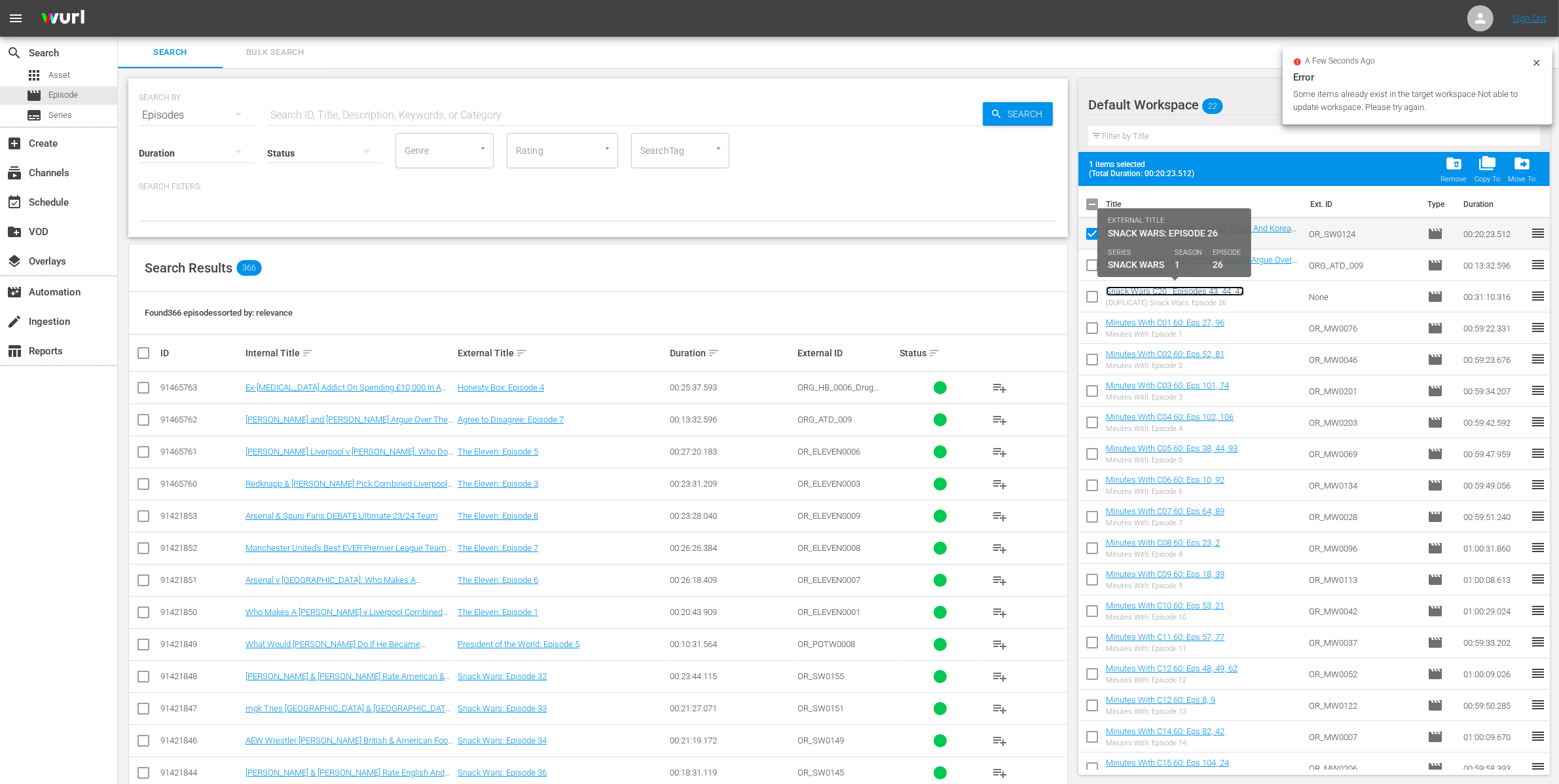
click at [1142, 290] on link "Snack Wars C20 : Episodes 43, 44, 47" at bounding box center [1174, 291] width 138 height 9
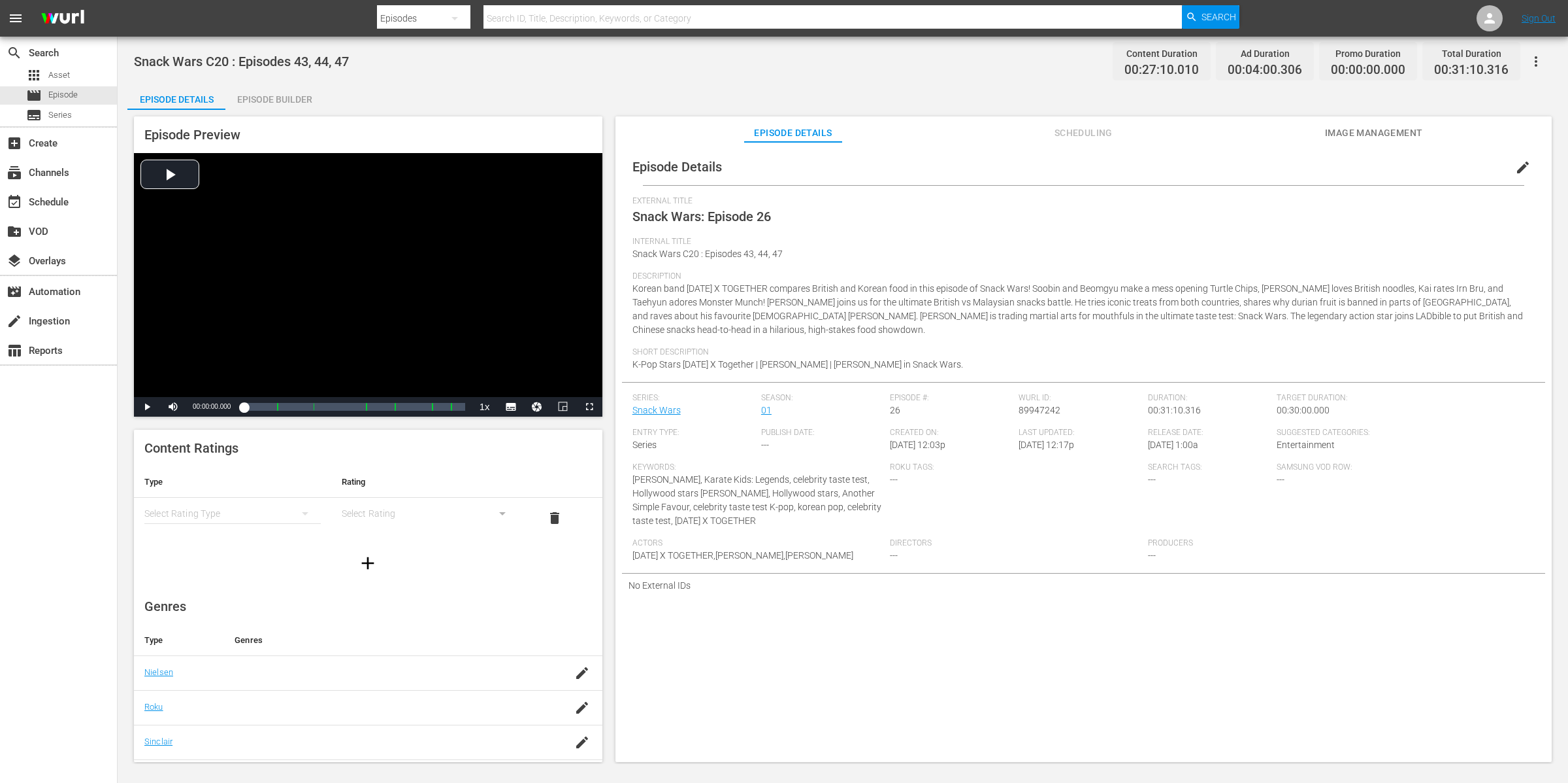
click at [1527, 163] on button "edit" at bounding box center [1523, 168] width 32 height 32
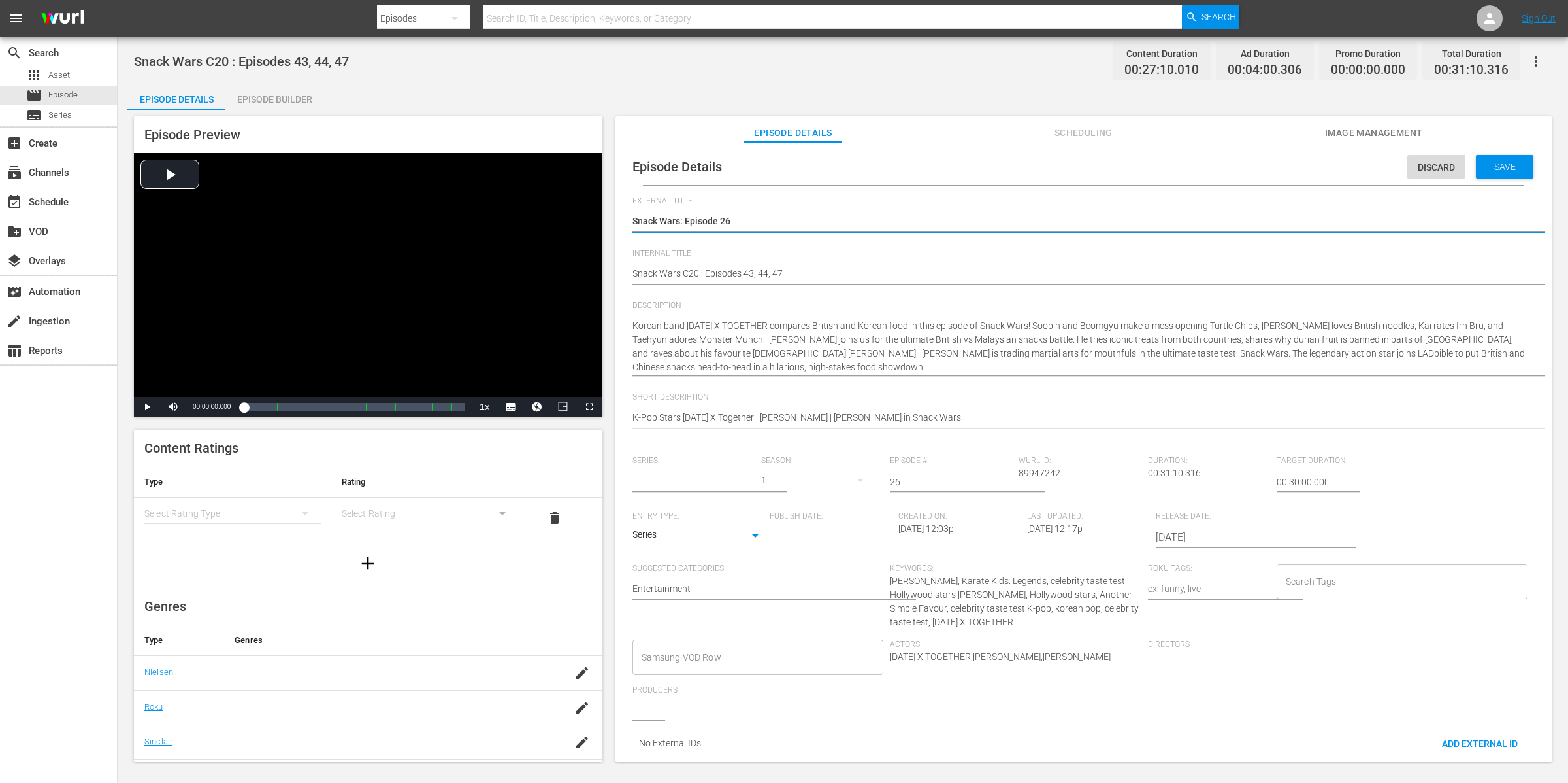
type input "Snack Wars"
click at [1347, 579] on input "Search Tags" at bounding box center [1392, 581] width 220 height 23
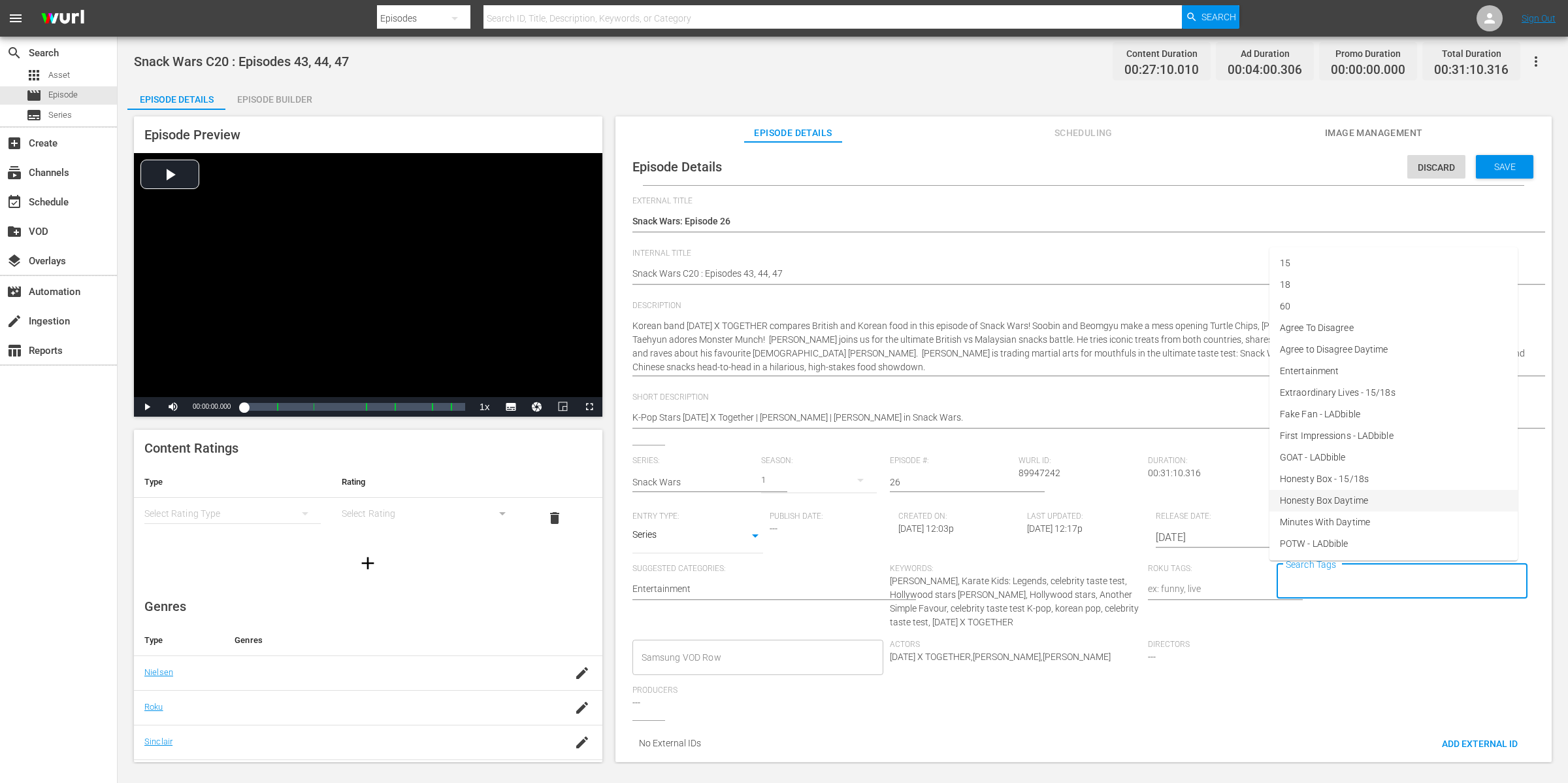
click at [1033, 171] on div "Episode Details Discard Save" at bounding box center [1084, 166] width 923 height 37
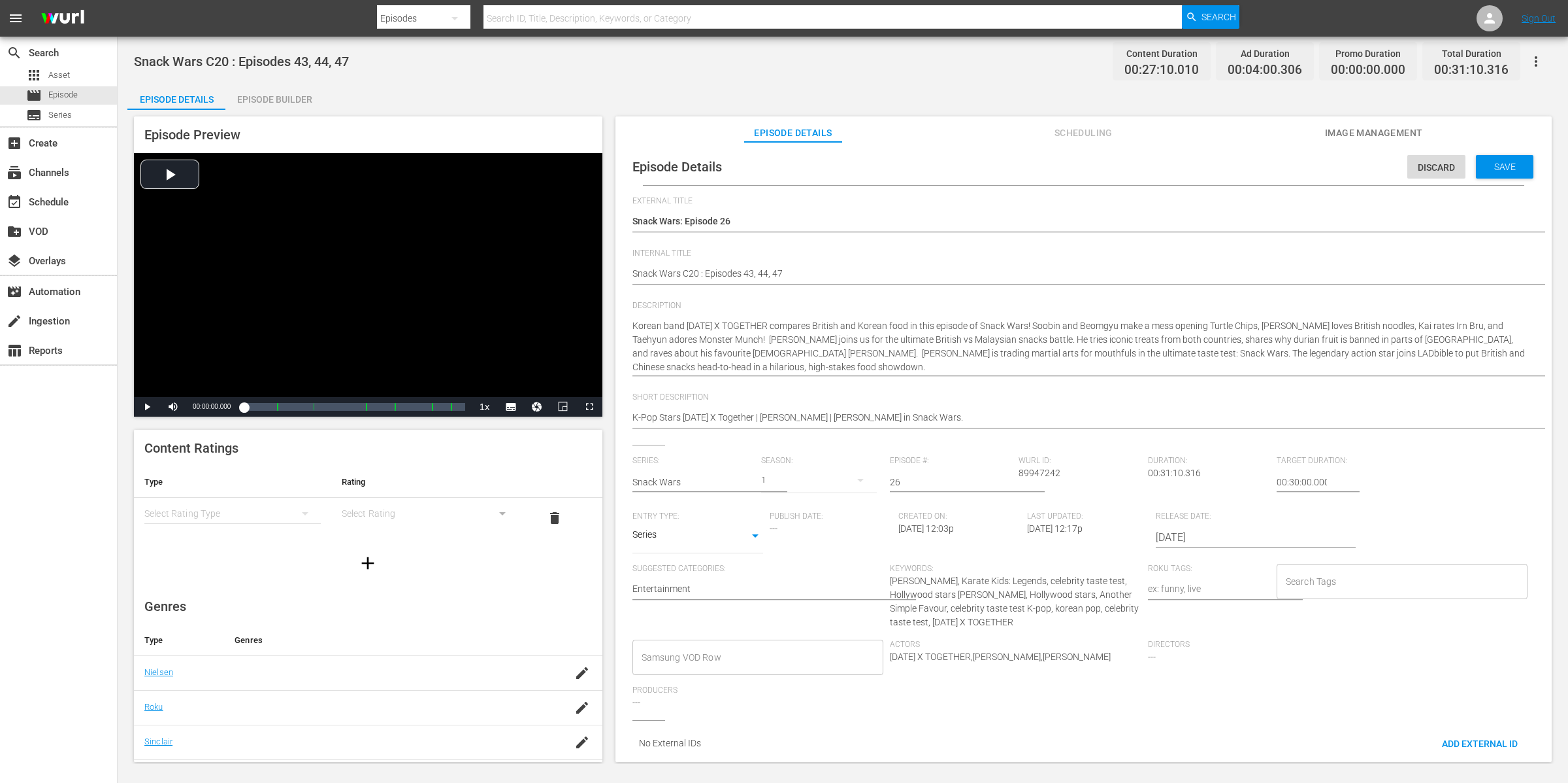
click at [1348, 579] on input "Search Tags" at bounding box center [1392, 581] width 220 height 23
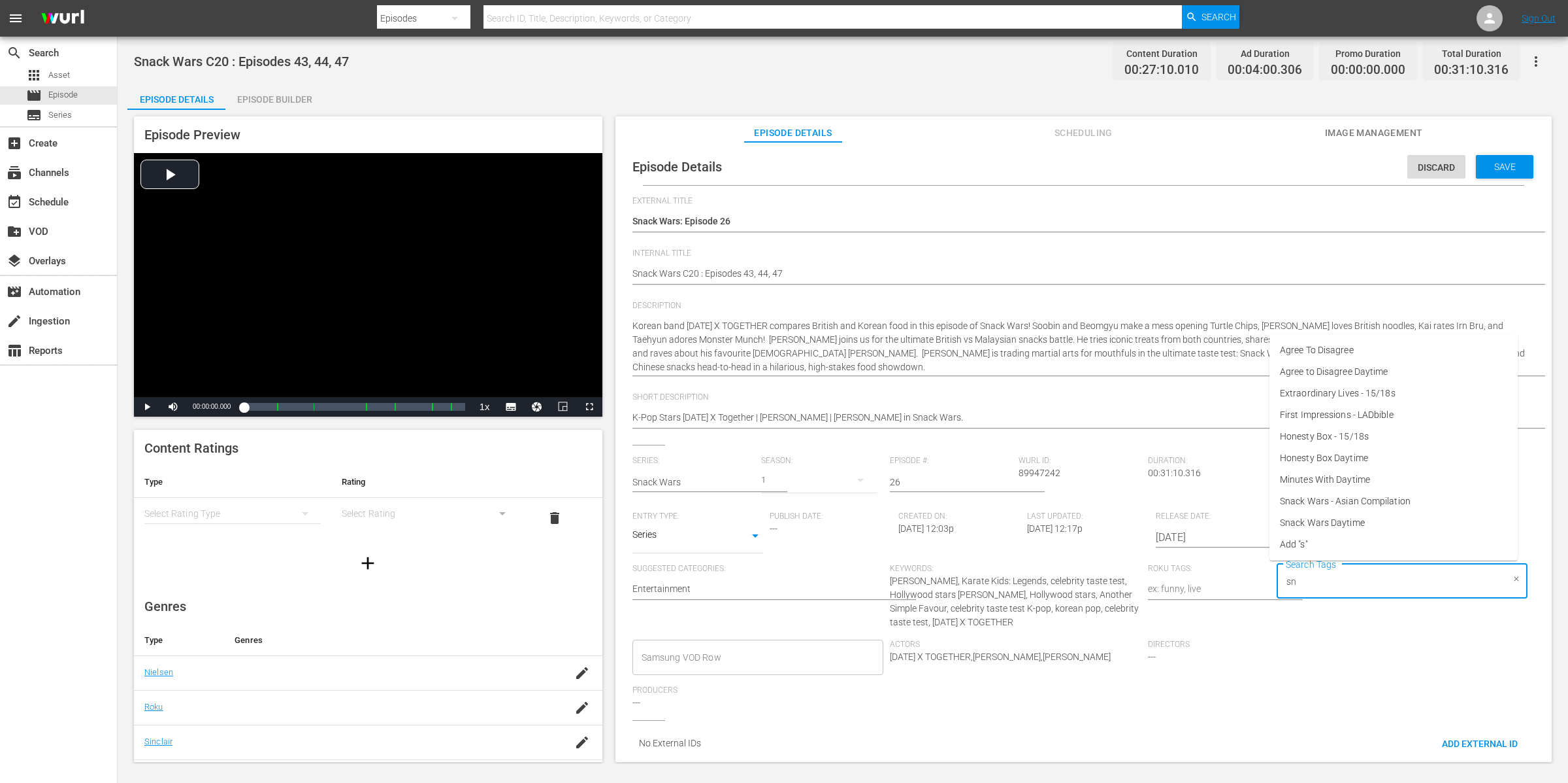
type input "sna"
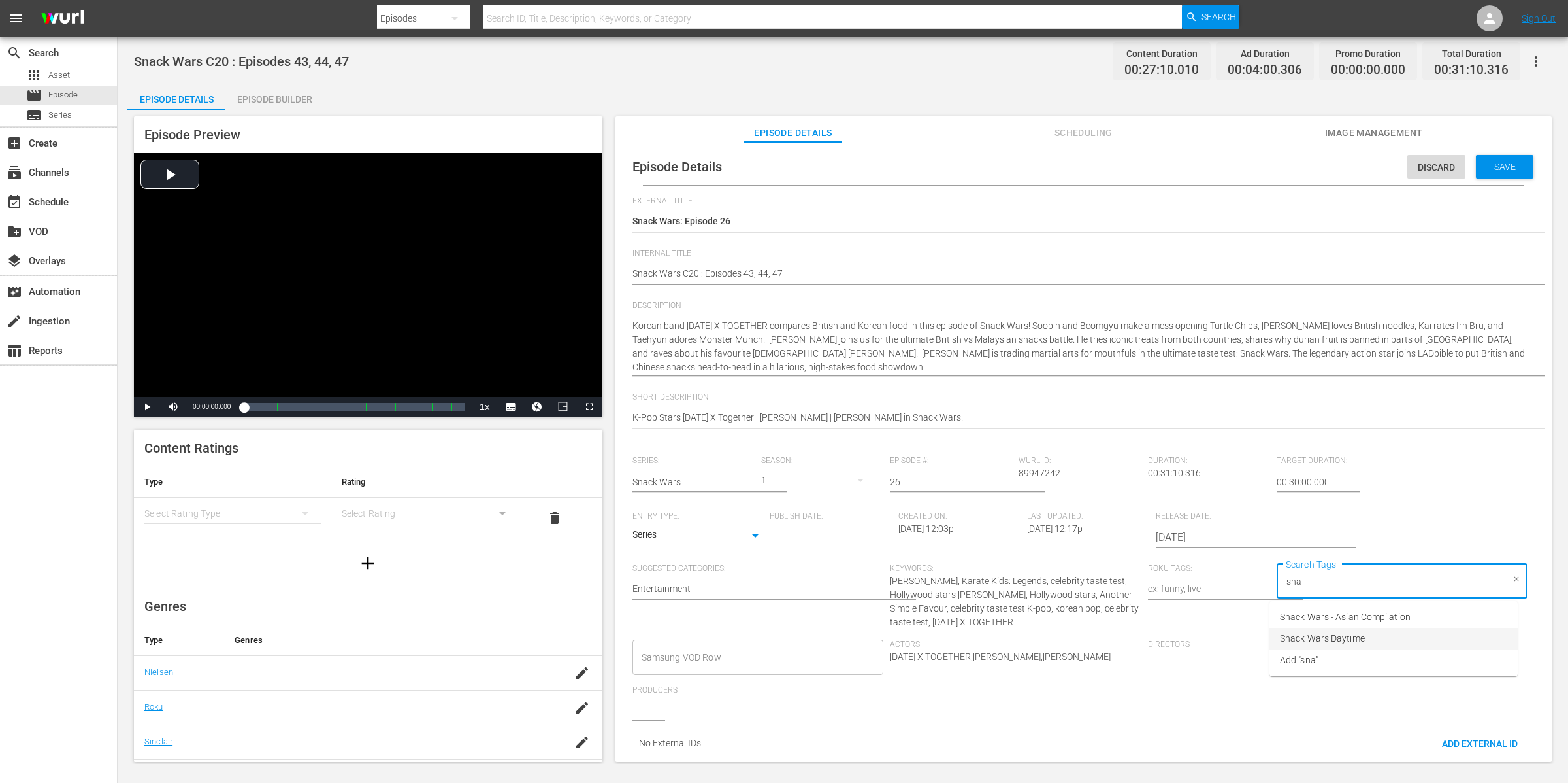
drag, startPoint x: 1369, startPoint y: 638, endPoint x: 1391, endPoint y: 636, distance: 22.1
click at [1391, 636] on li "Snack Wars Daytime" at bounding box center [1393, 638] width 248 height 22
click at [1495, 171] on div "Save" at bounding box center [1504, 166] width 57 height 23
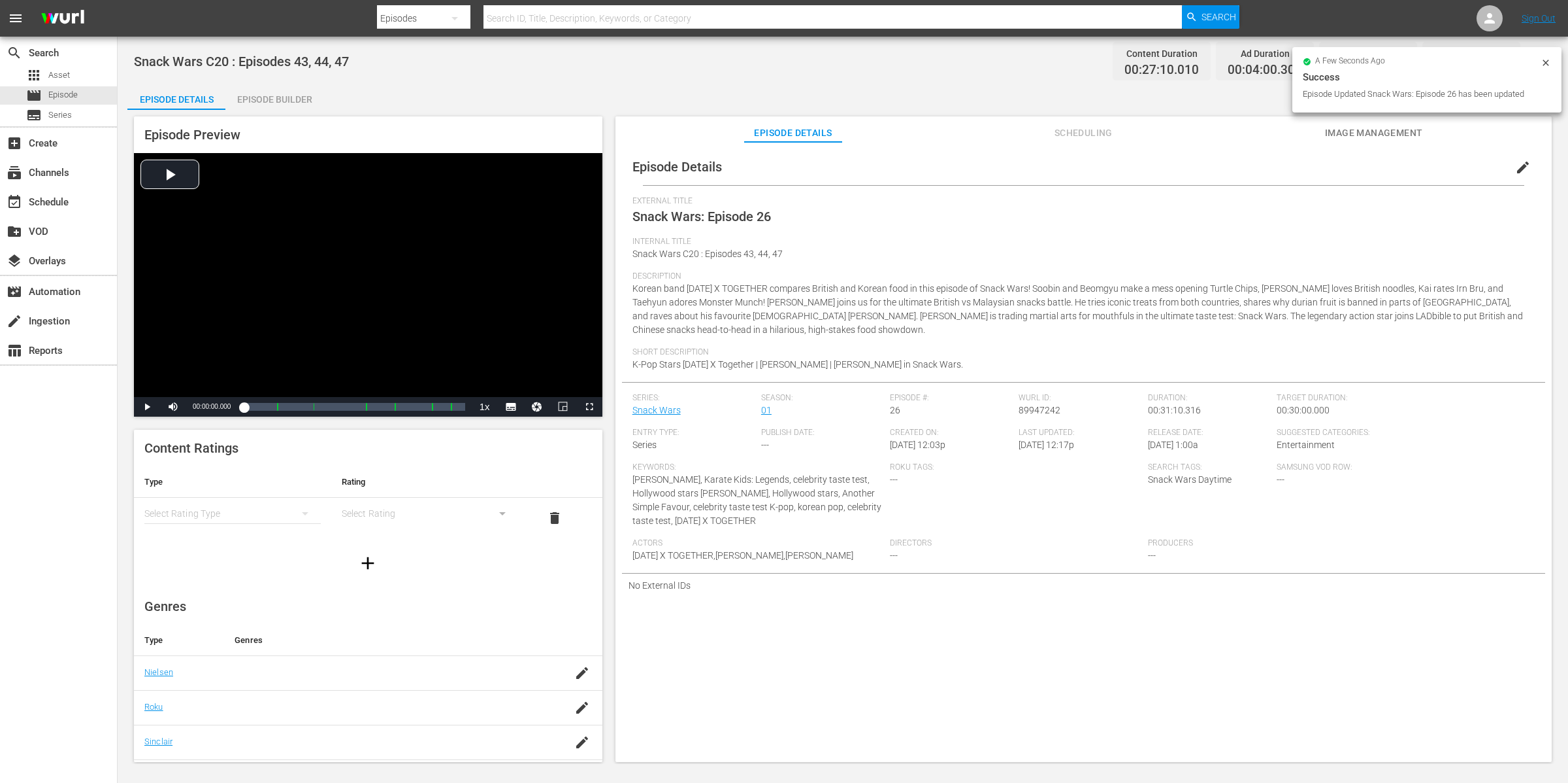
click at [1544, 64] on icon at bounding box center [1546, 63] width 6 height 6
click at [1543, 62] on icon "button" at bounding box center [1536, 61] width 16 height 16
click at [1543, 62] on div "Add Episode to Workspace Duplicate Episode Update Episode Metadata From Key Ass…" at bounding box center [1442, 150] width 220 height 209
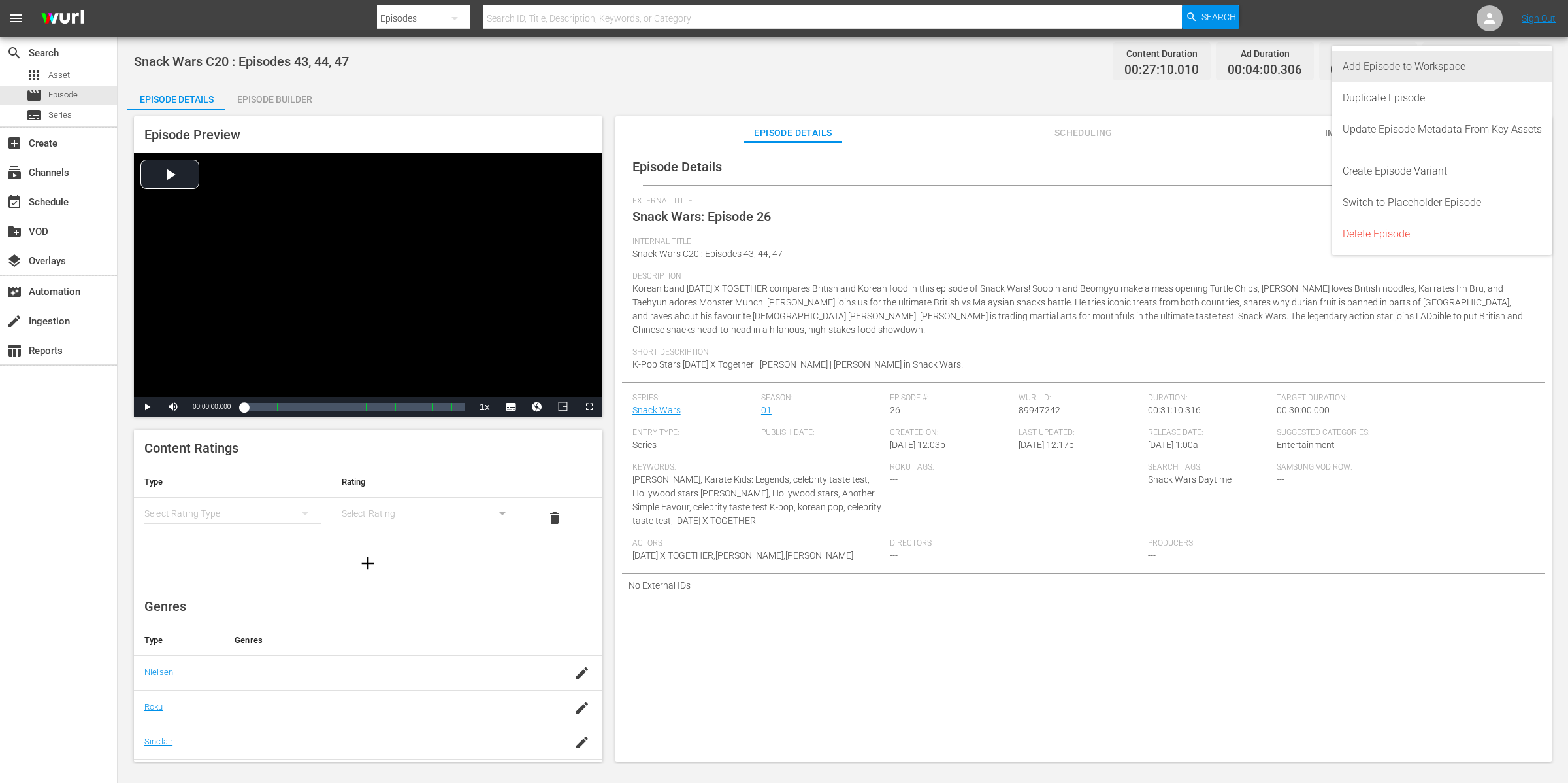
click at [1506, 62] on div "Add Episode to Workspace" at bounding box center [1442, 66] width 199 height 32
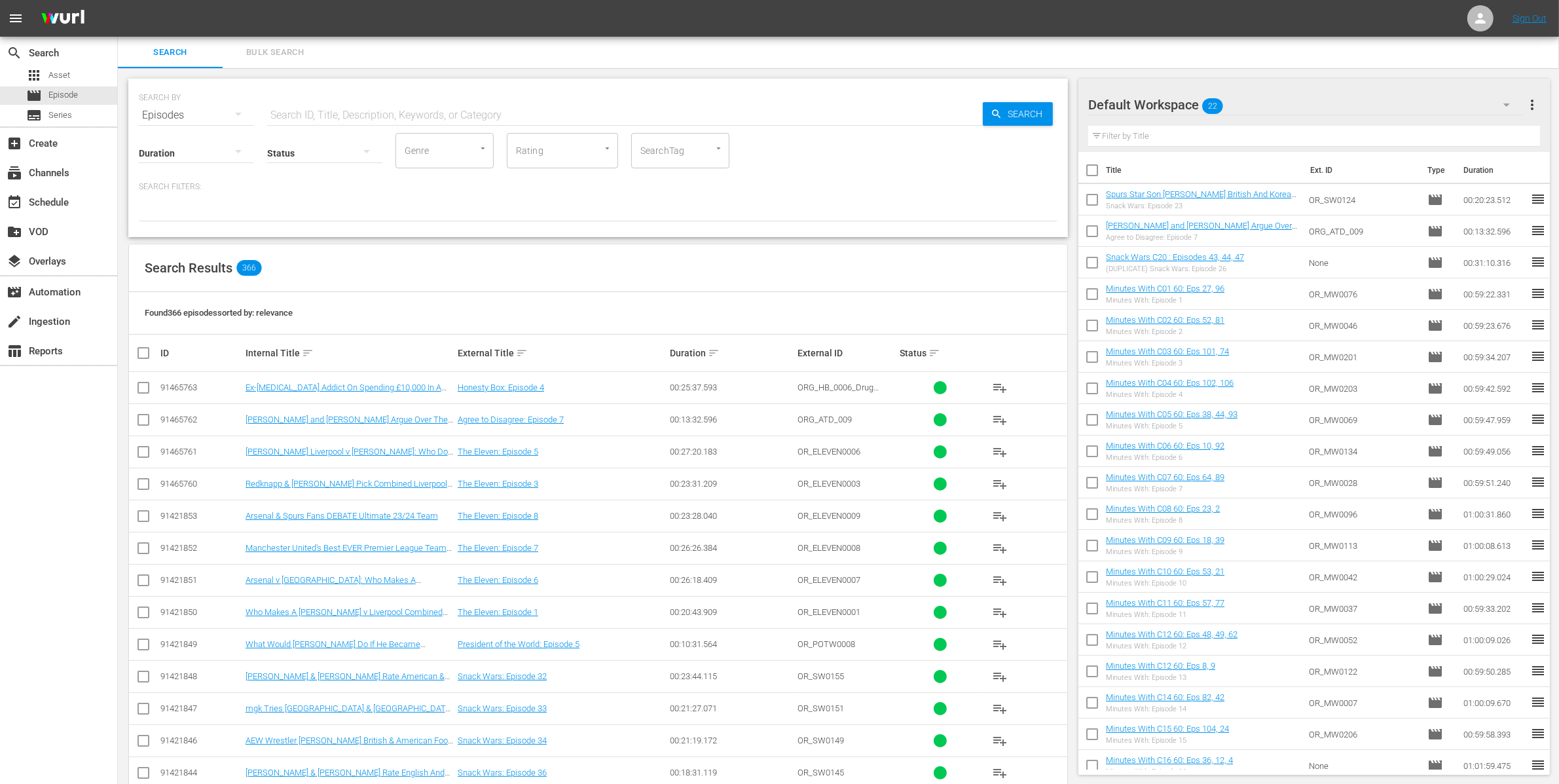
click at [1097, 197] on input "checkbox" at bounding box center [1092, 202] width 27 height 27
checkbox input "true"
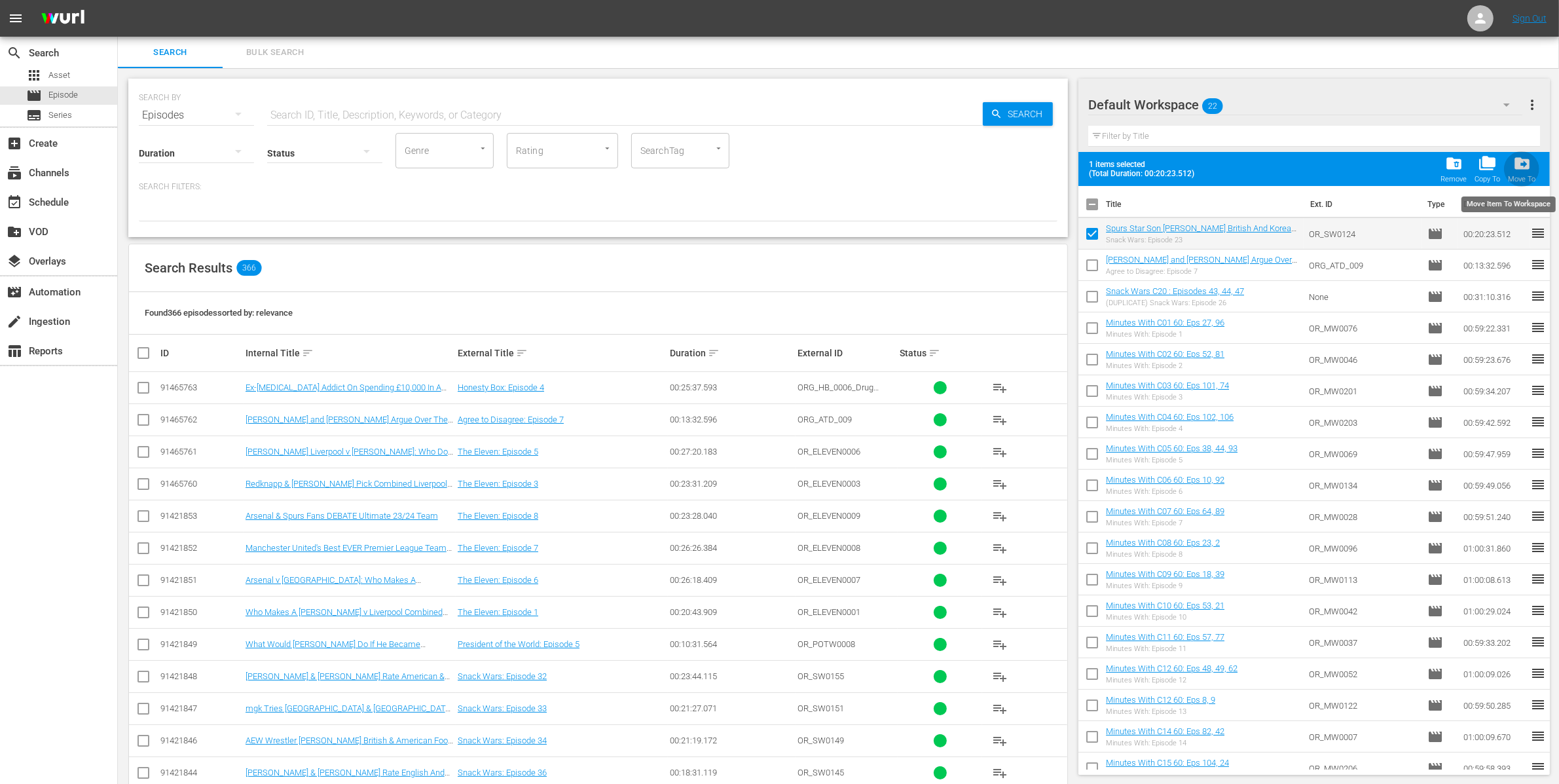
click at [1525, 166] on span "drive_file_move" at bounding box center [1521, 163] width 18 height 18
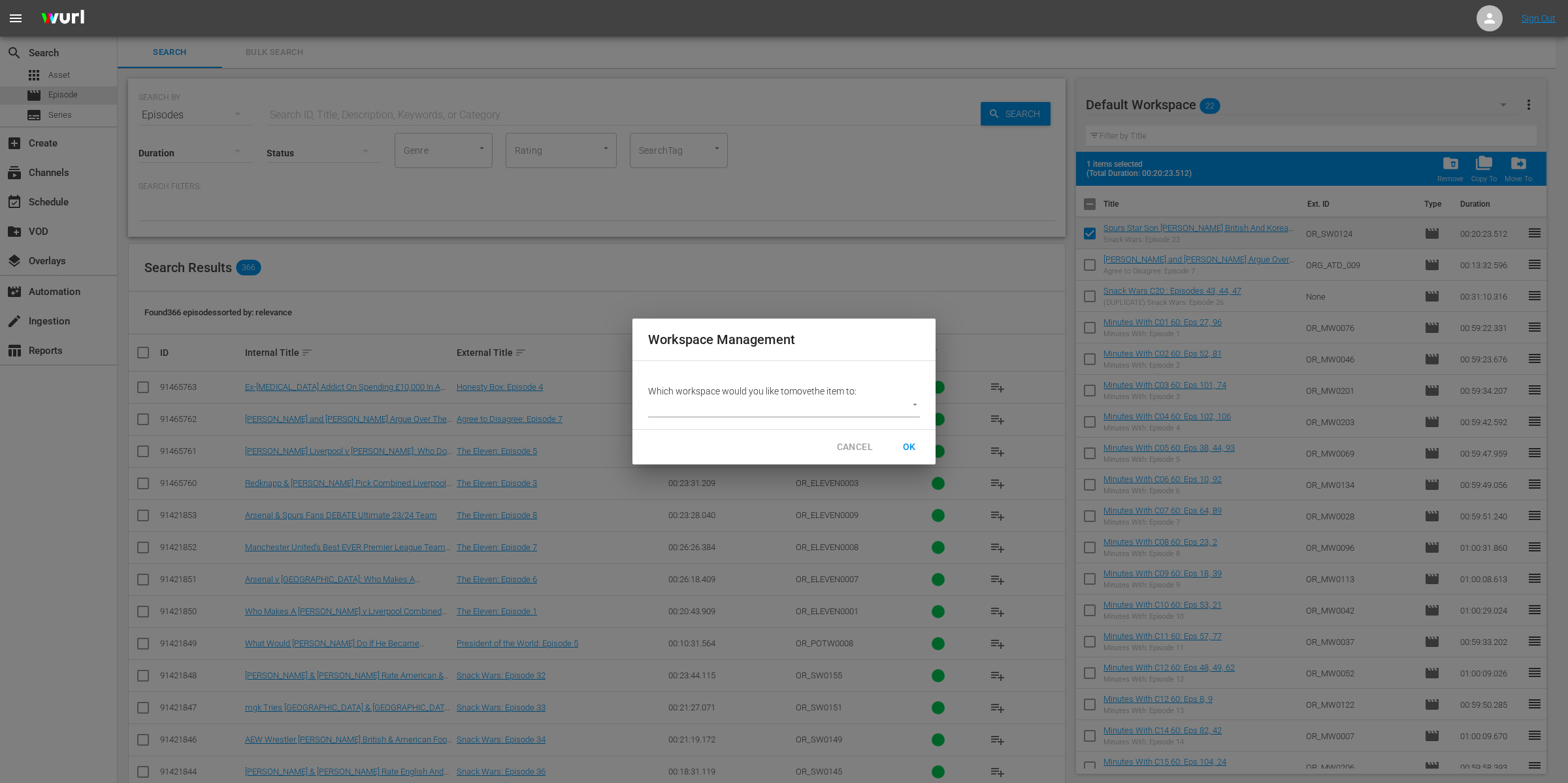
click at [831, 406] on body "menu Sign Out search Search apps Asset movie Episode subtitles Series add_box C…" at bounding box center [784, 392] width 1568 height 783
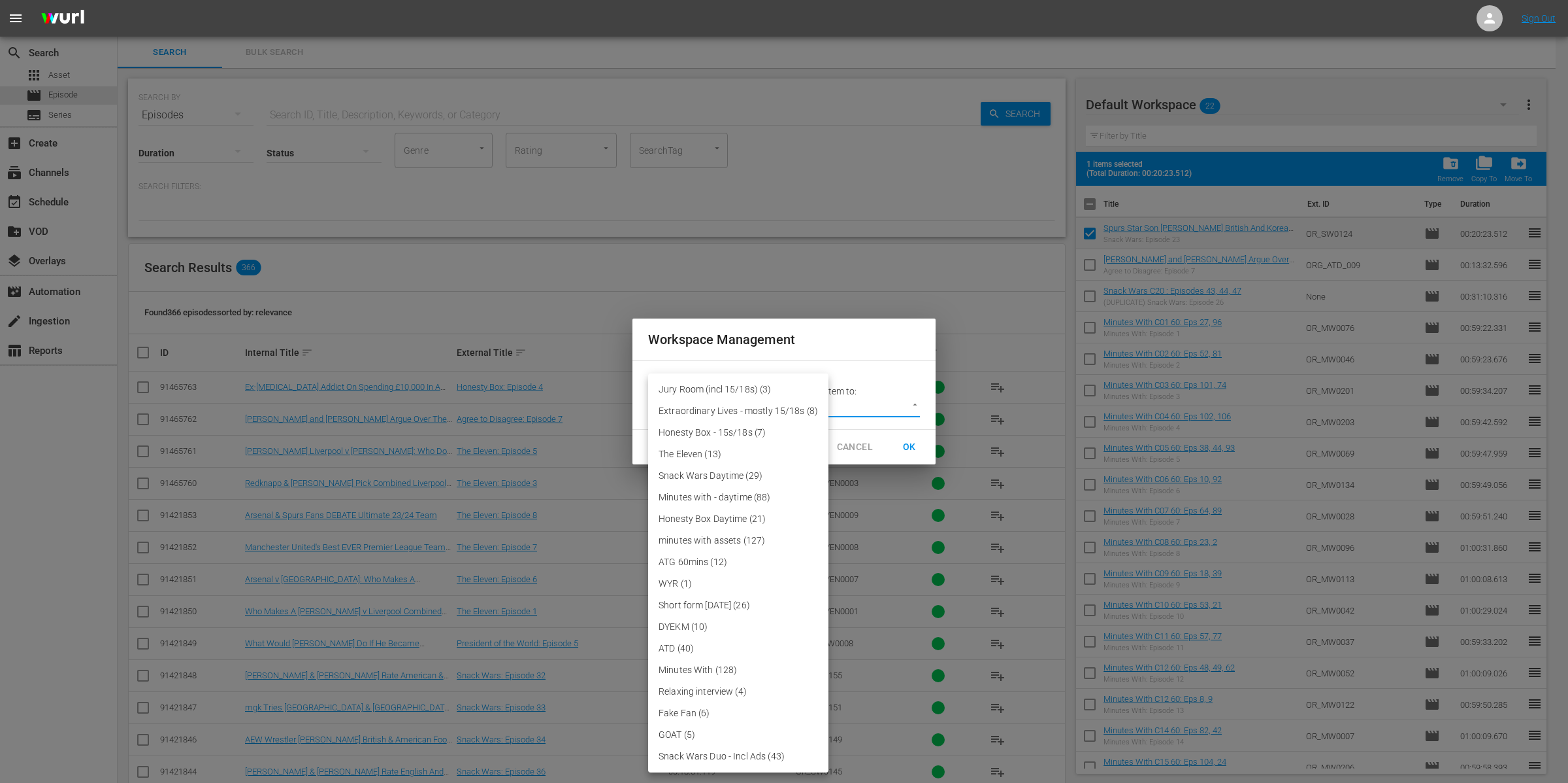
click at [743, 486] on li "Minutes with - daytime (88)" at bounding box center [738, 496] width 181 height 22
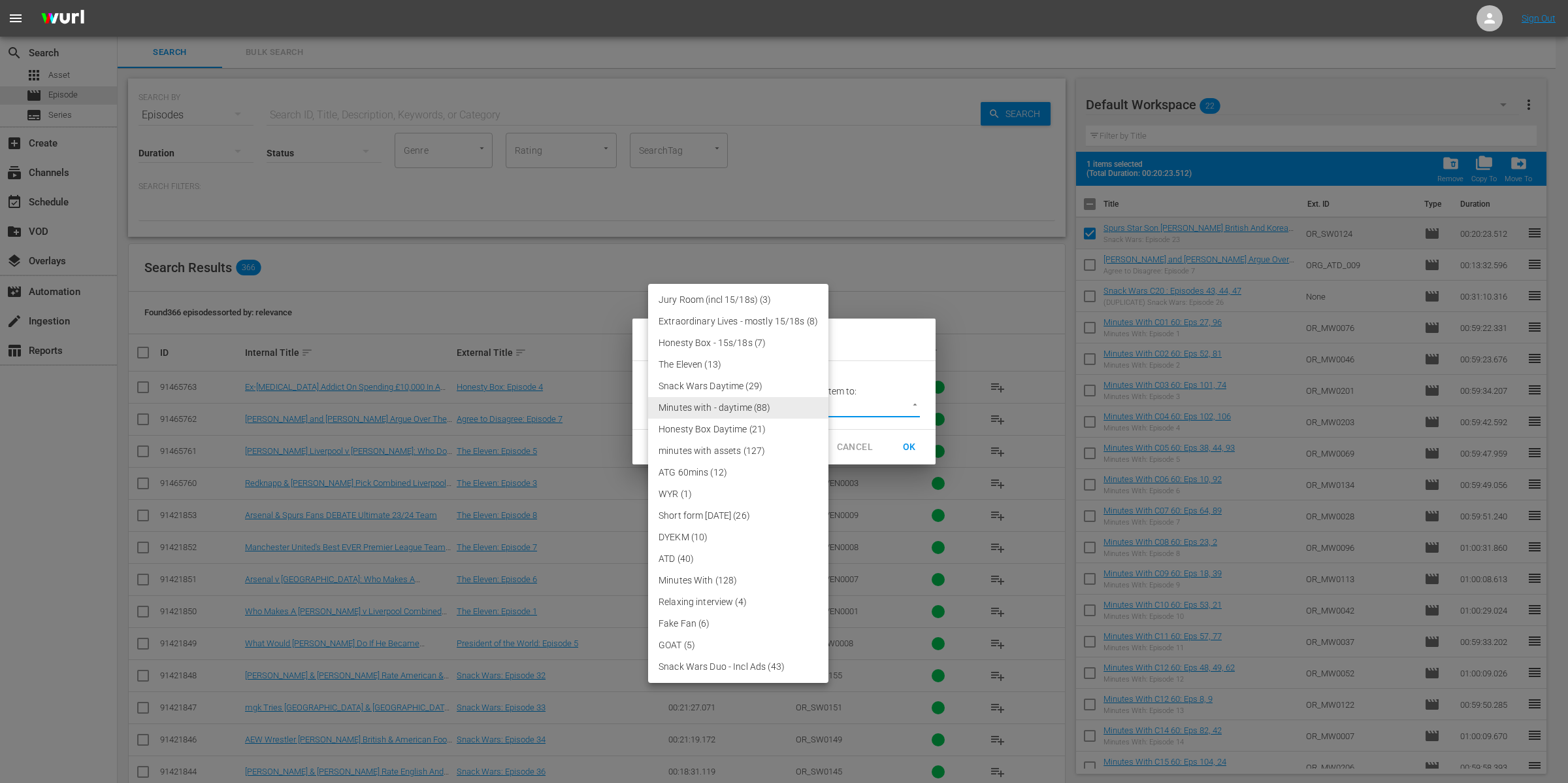
click at [786, 410] on body "menu Sign Out search Search apps Asset movie Episode subtitles Series add_box C…" at bounding box center [784, 392] width 1568 height 783
click at [765, 387] on li "Snack Wars Daytime (29)" at bounding box center [738, 386] width 181 height 22
type input "3858"
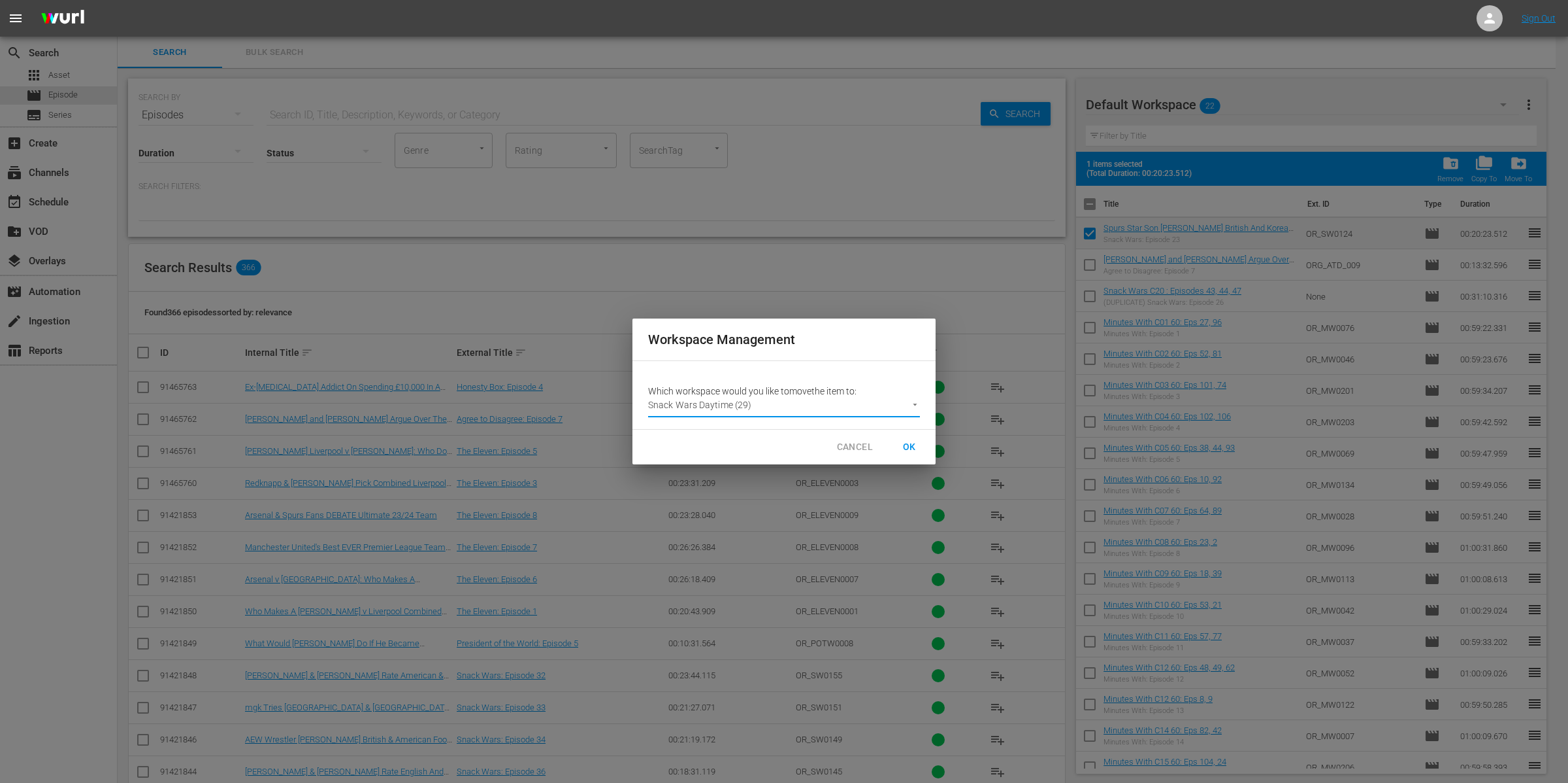
click at [913, 450] on span "OK" at bounding box center [910, 446] width 21 height 16
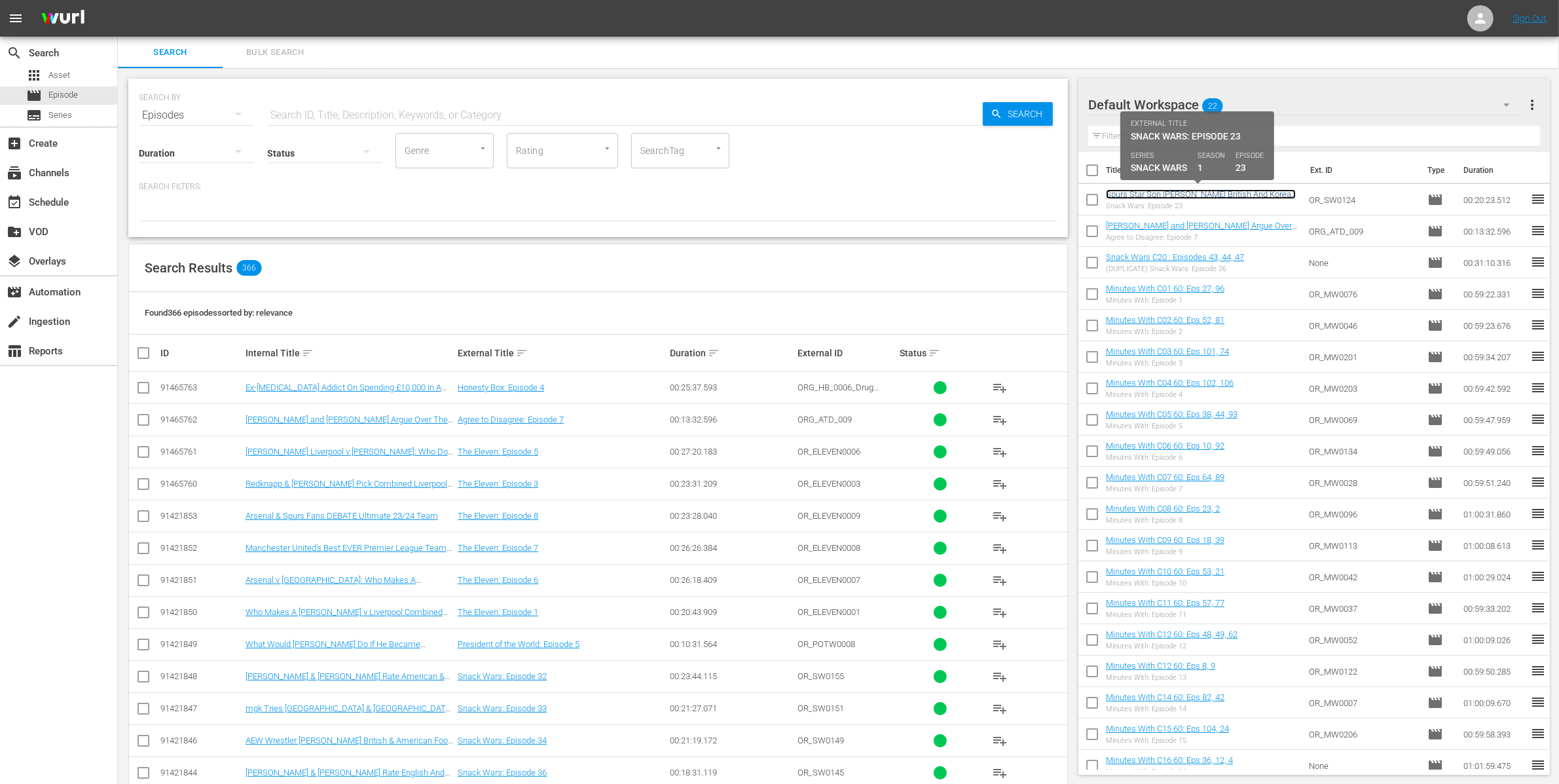
click at [1181, 194] on link "Spurs Star Son [PERSON_NAME] British And Korean Food | [PERSON_NAME] Rates Engl…" at bounding box center [1201, 204] width 189 height 29
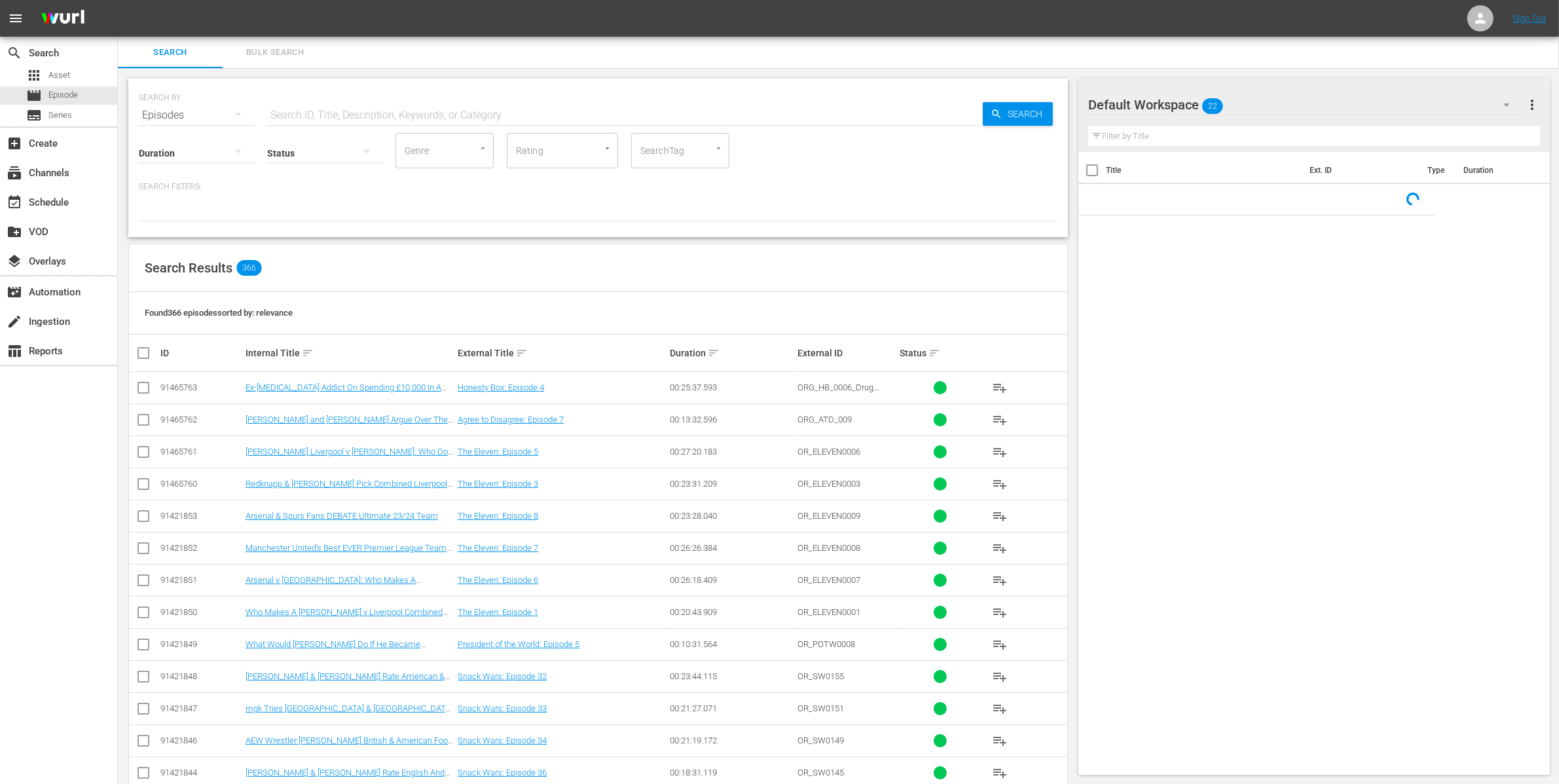
click at [1240, 110] on div "Default Workspace 22" at bounding box center [1305, 104] width 434 height 37
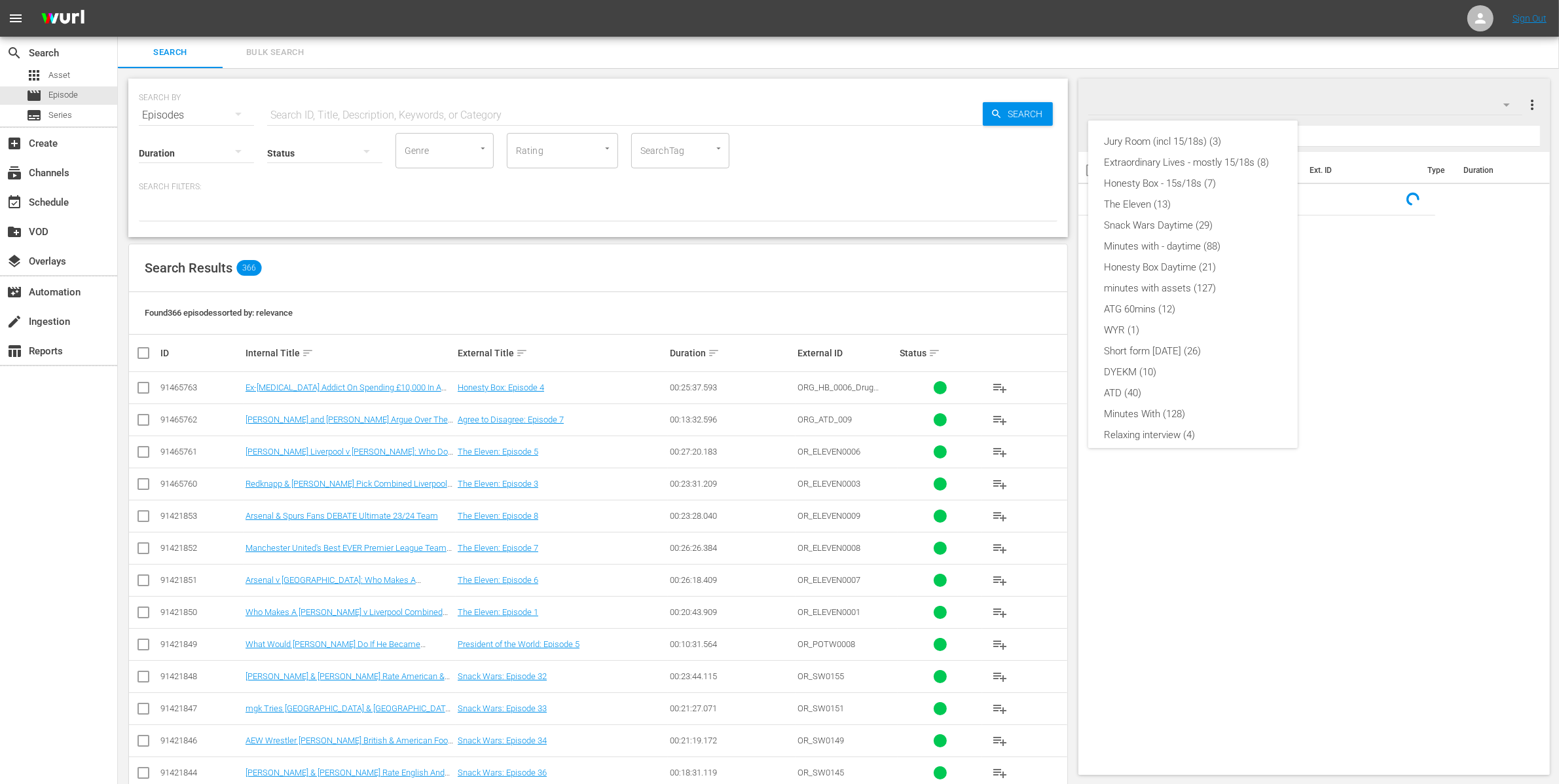
scroll to position [92, 0]
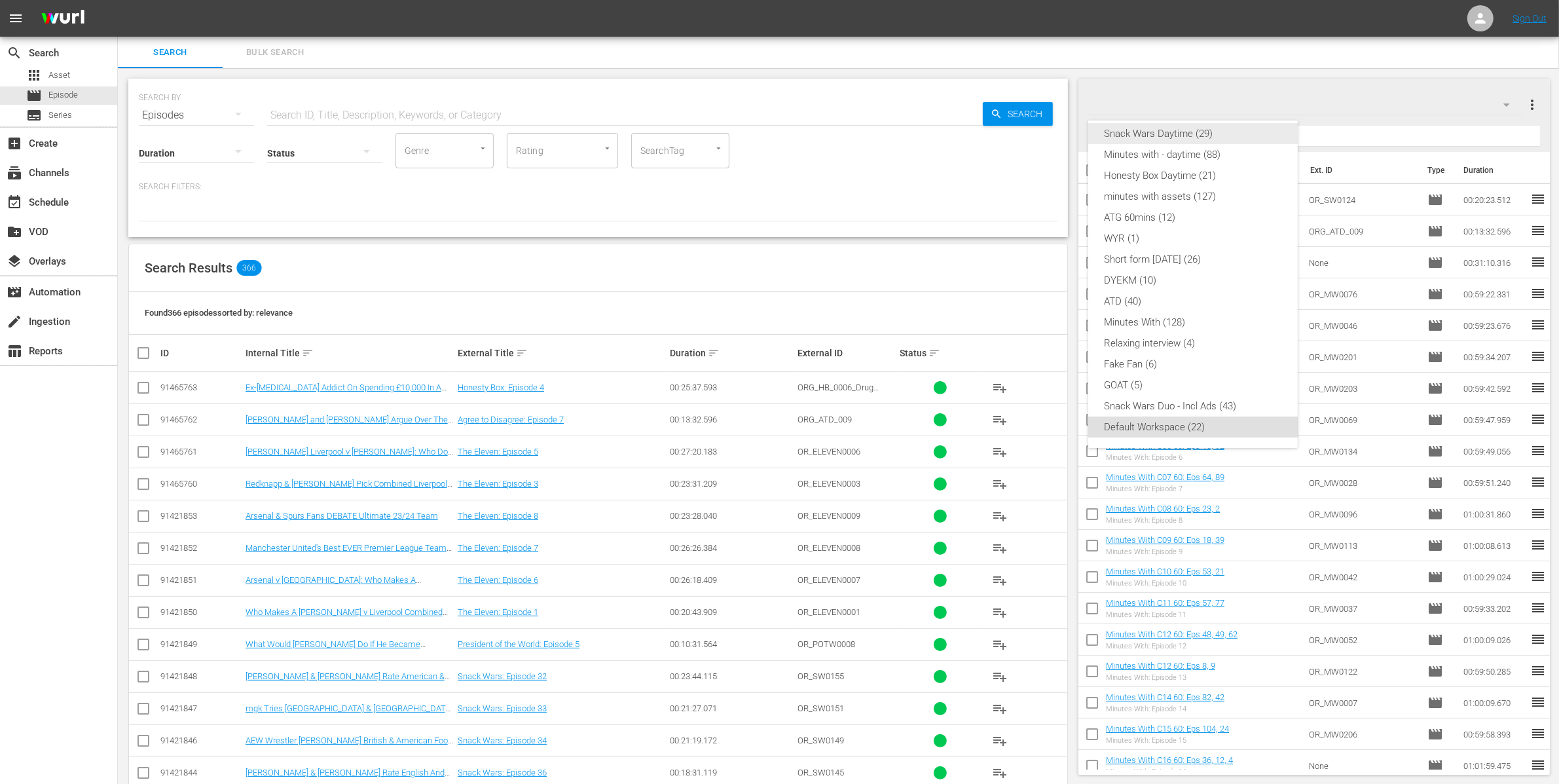
click at [1178, 133] on div "Snack Wars Daytime (29)" at bounding box center [1193, 133] width 178 height 21
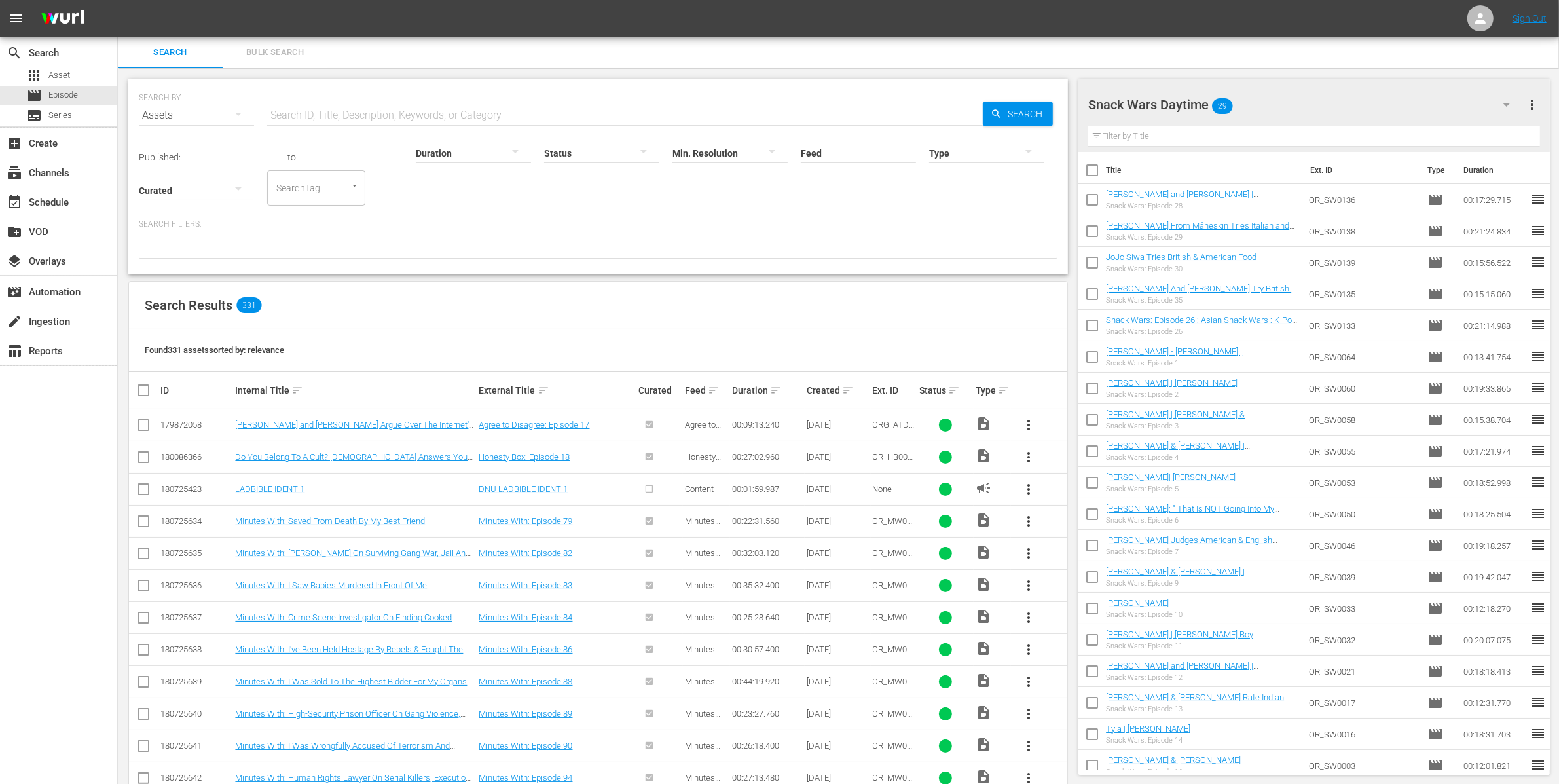
click at [1305, 95] on div "Snack Wars Daytime 29" at bounding box center [1305, 104] width 434 height 37
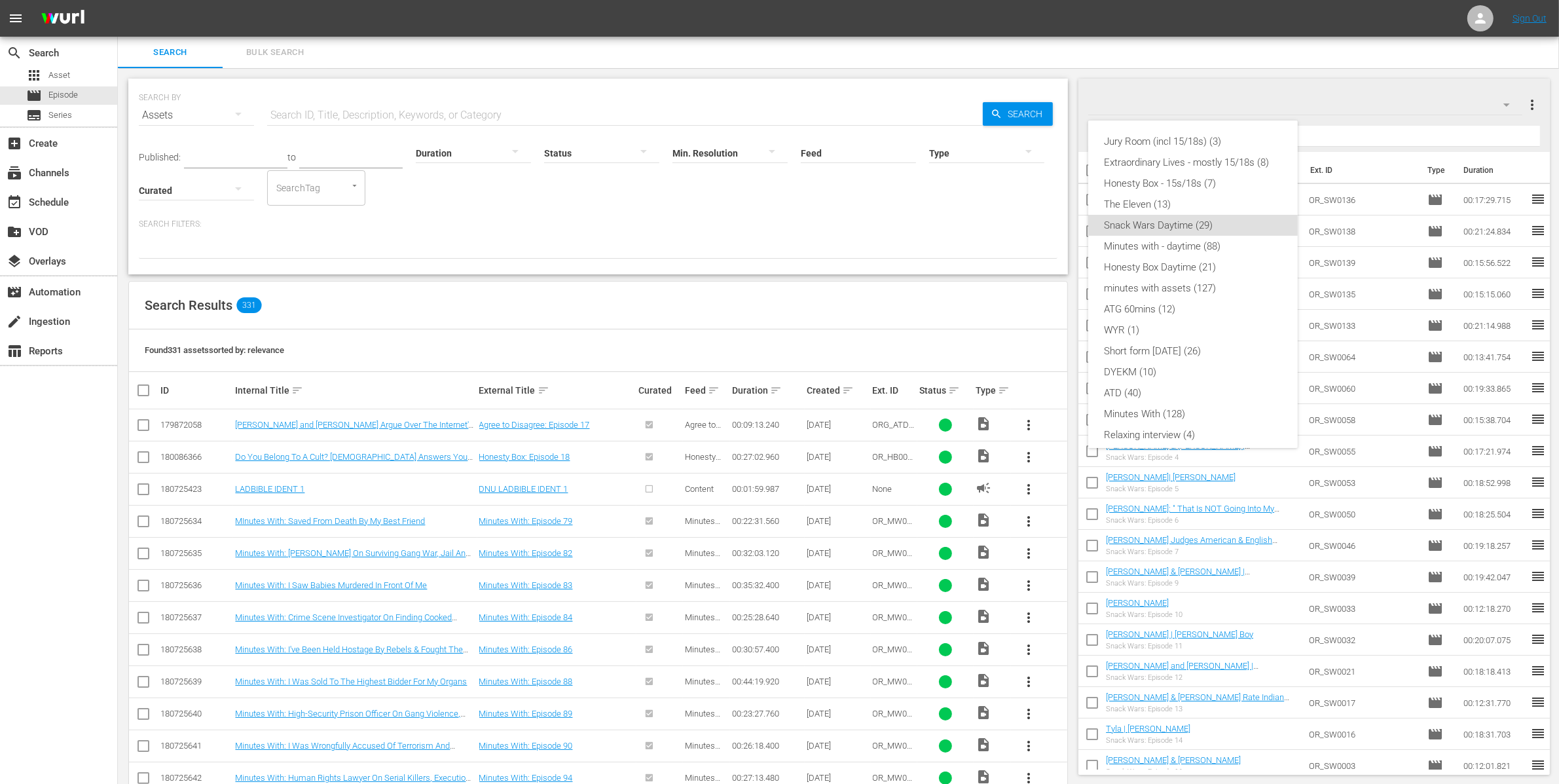
scroll to position [73, 0]
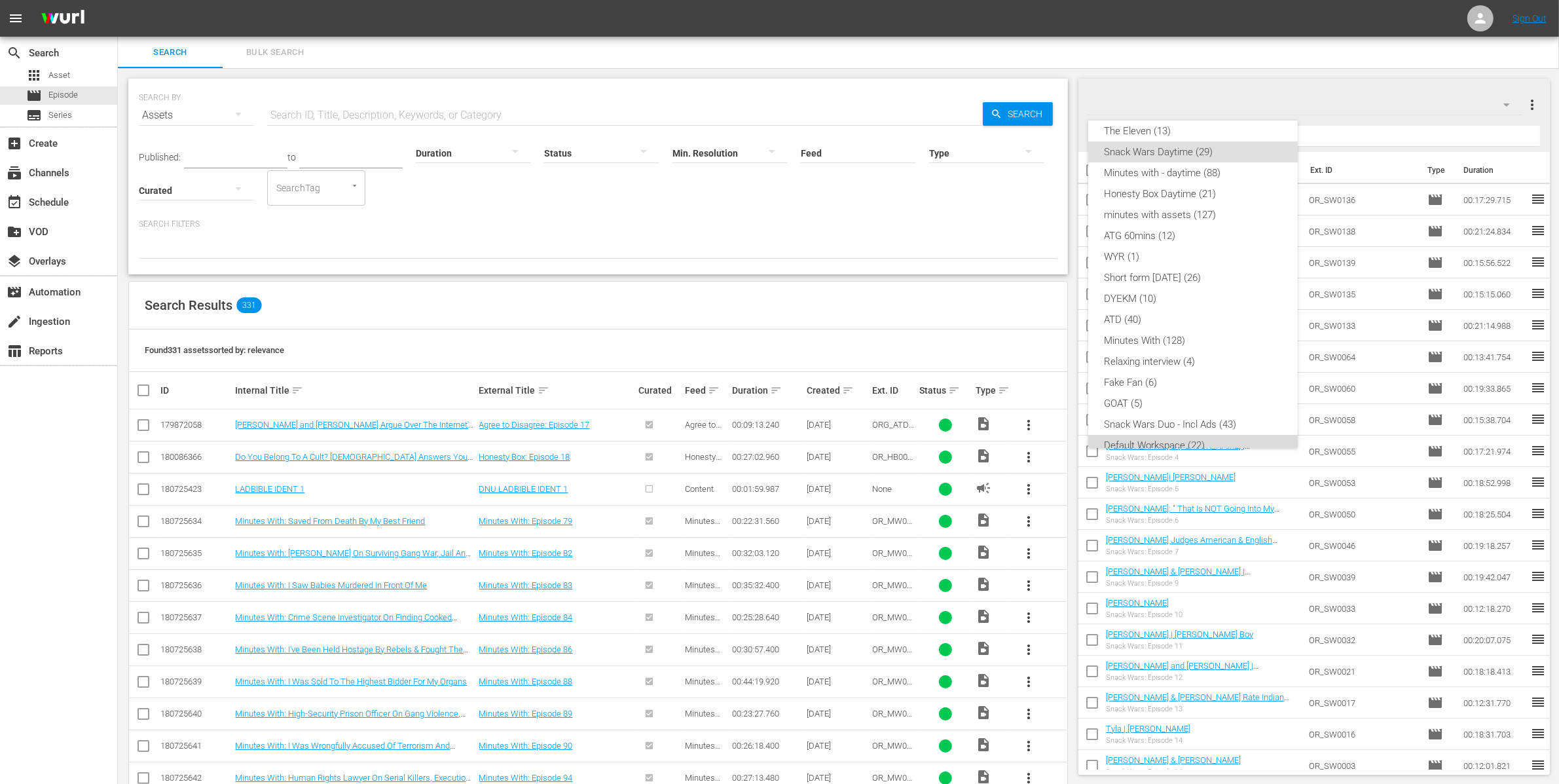
click at [1218, 446] on div "Default Workspace (22)" at bounding box center [1193, 445] width 178 height 21
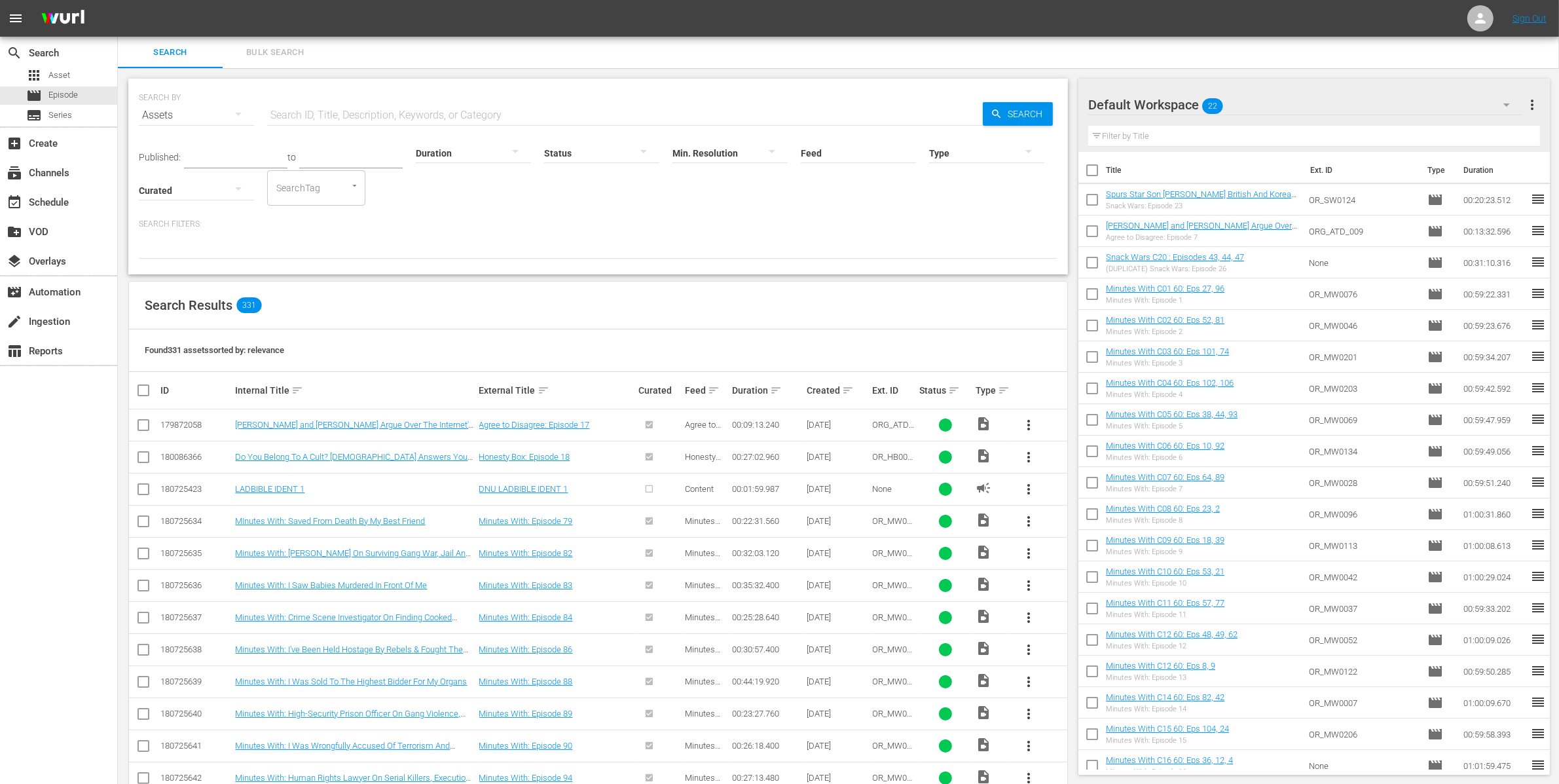
click at [1093, 202] on input "checkbox" at bounding box center [1092, 202] width 27 height 27
checkbox input "true"
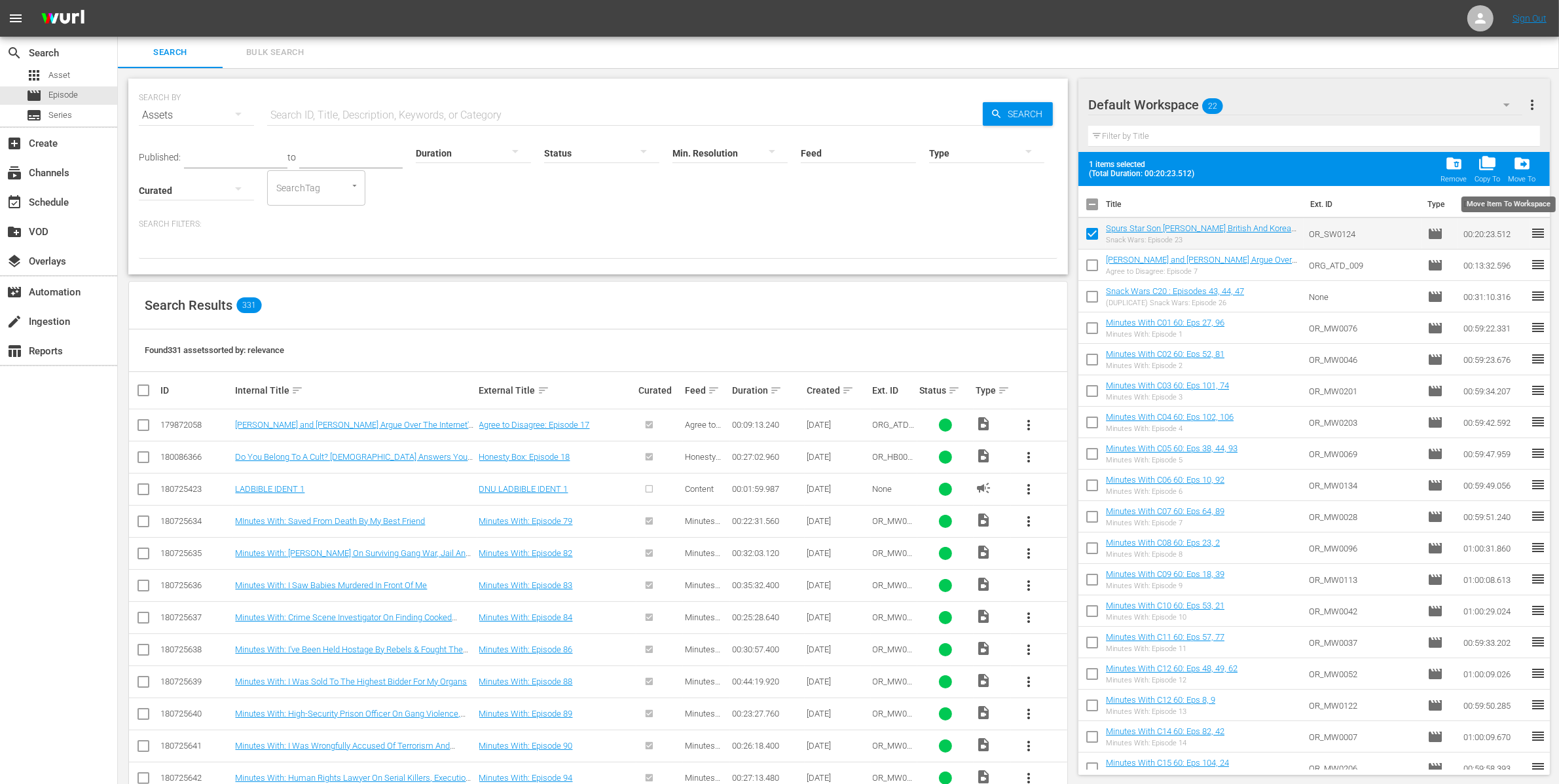
click at [1517, 167] on span "drive_file_move" at bounding box center [1521, 163] width 18 height 18
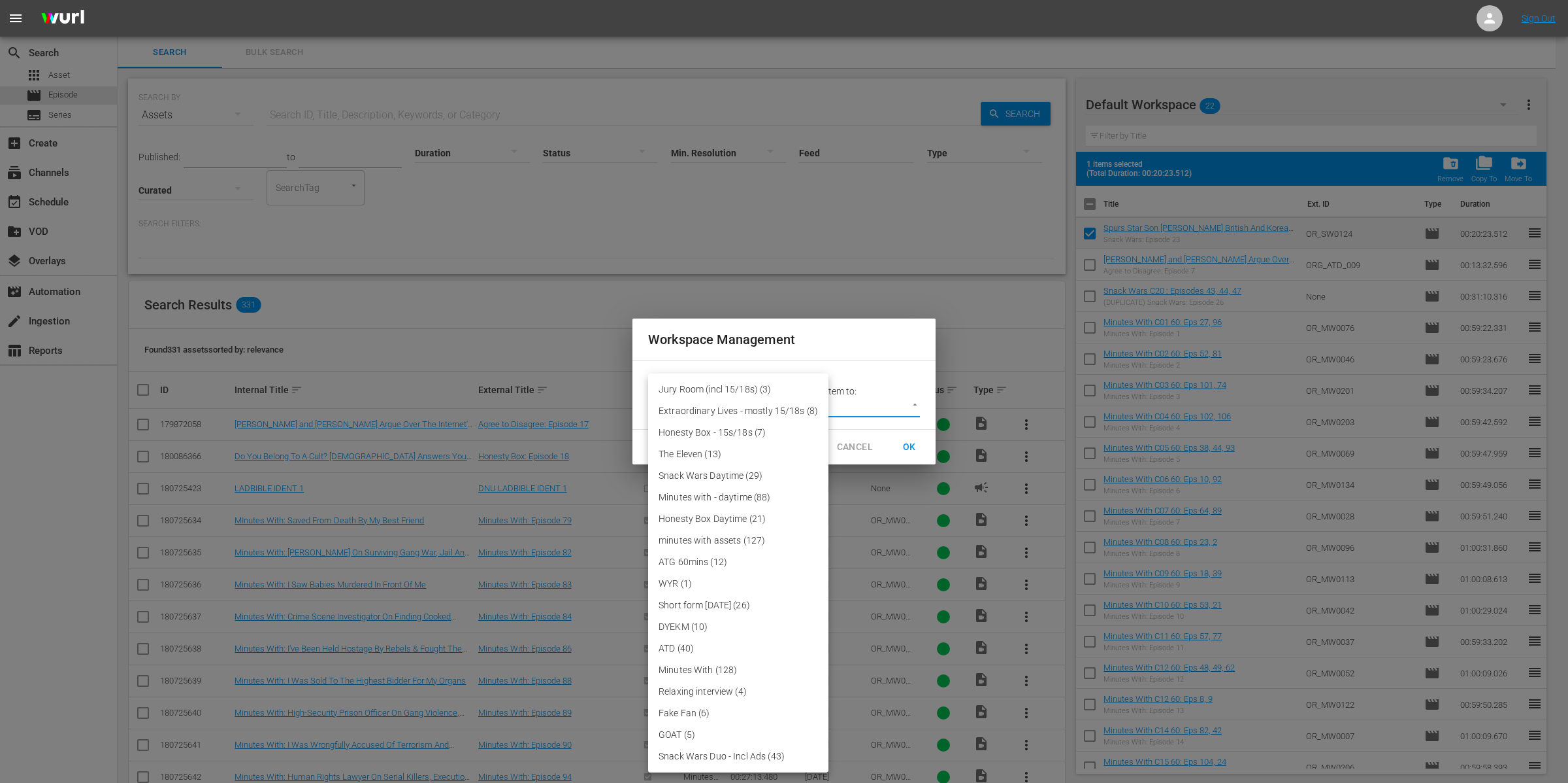
click at [887, 403] on body "menu Sign Out search Search apps Asset movie Episode subtitles Series add_box C…" at bounding box center [784, 392] width 1568 height 783
click at [780, 475] on li "Snack Wars Daytime (29)" at bounding box center [738, 475] width 181 height 22
type input "3858"
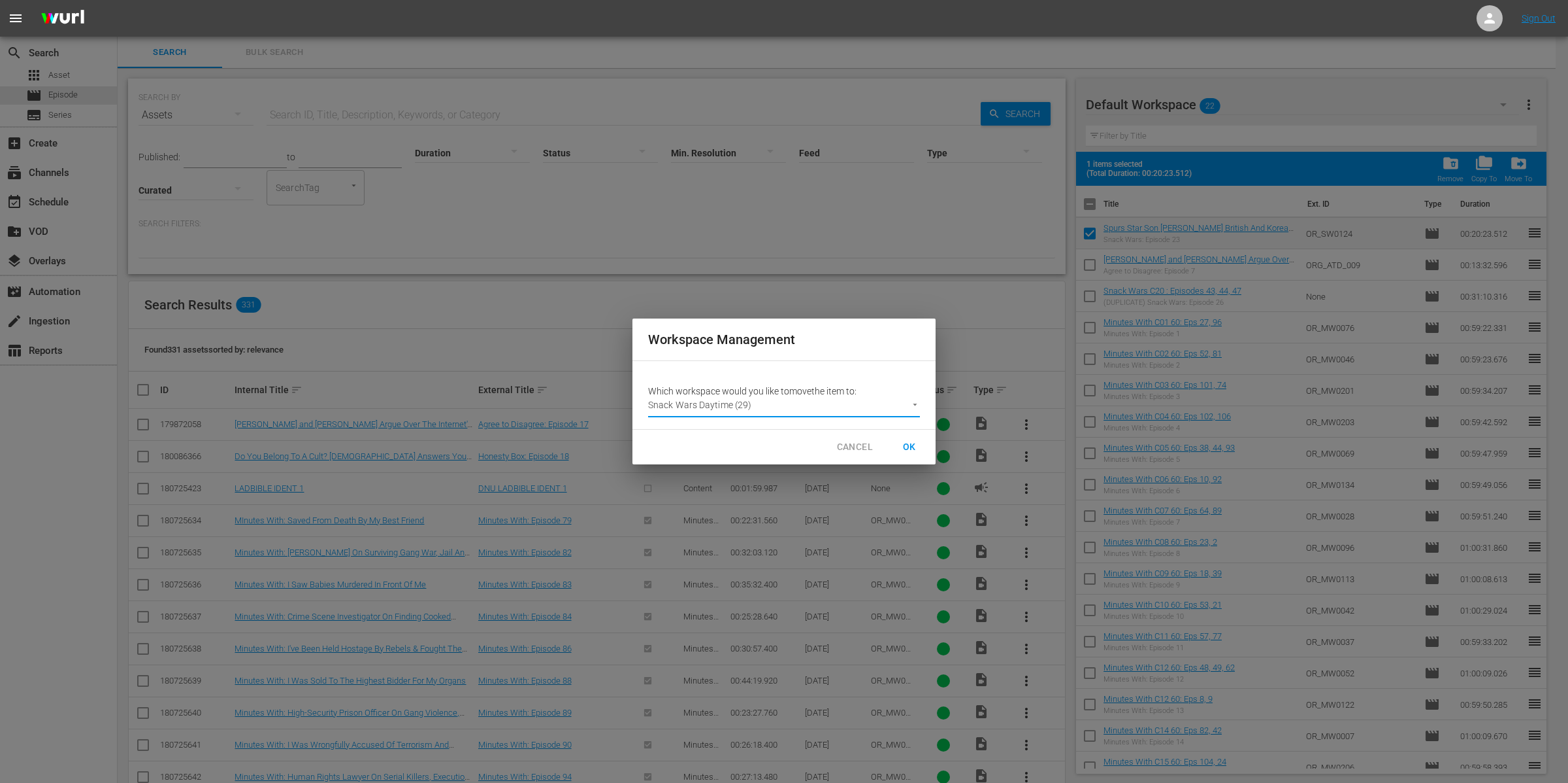
click at [905, 450] on span "OK" at bounding box center [910, 446] width 21 height 16
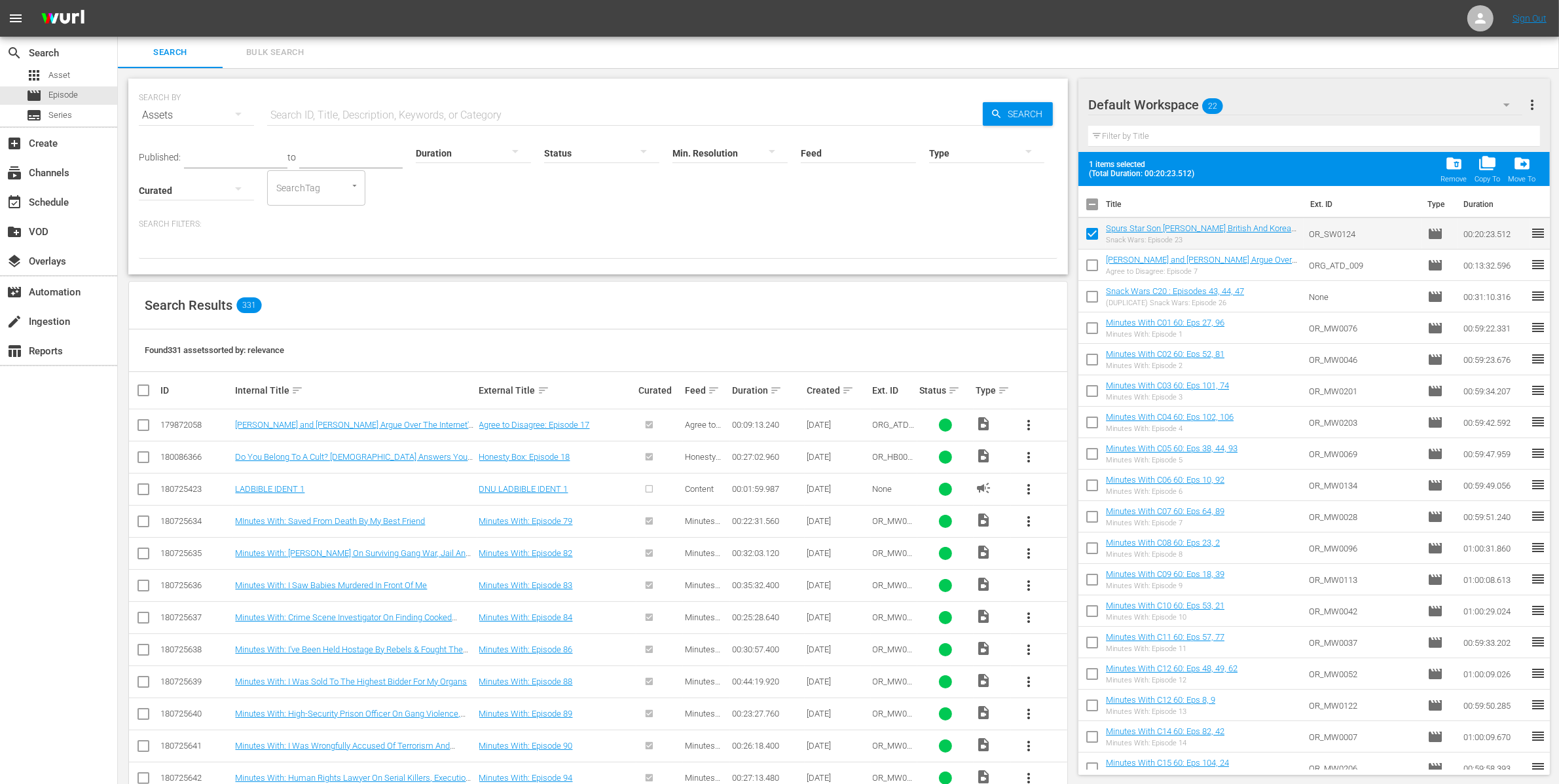
click at [1097, 234] on input "checkbox" at bounding box center [1092, 235] width 27 height 27
checkbox input "false"
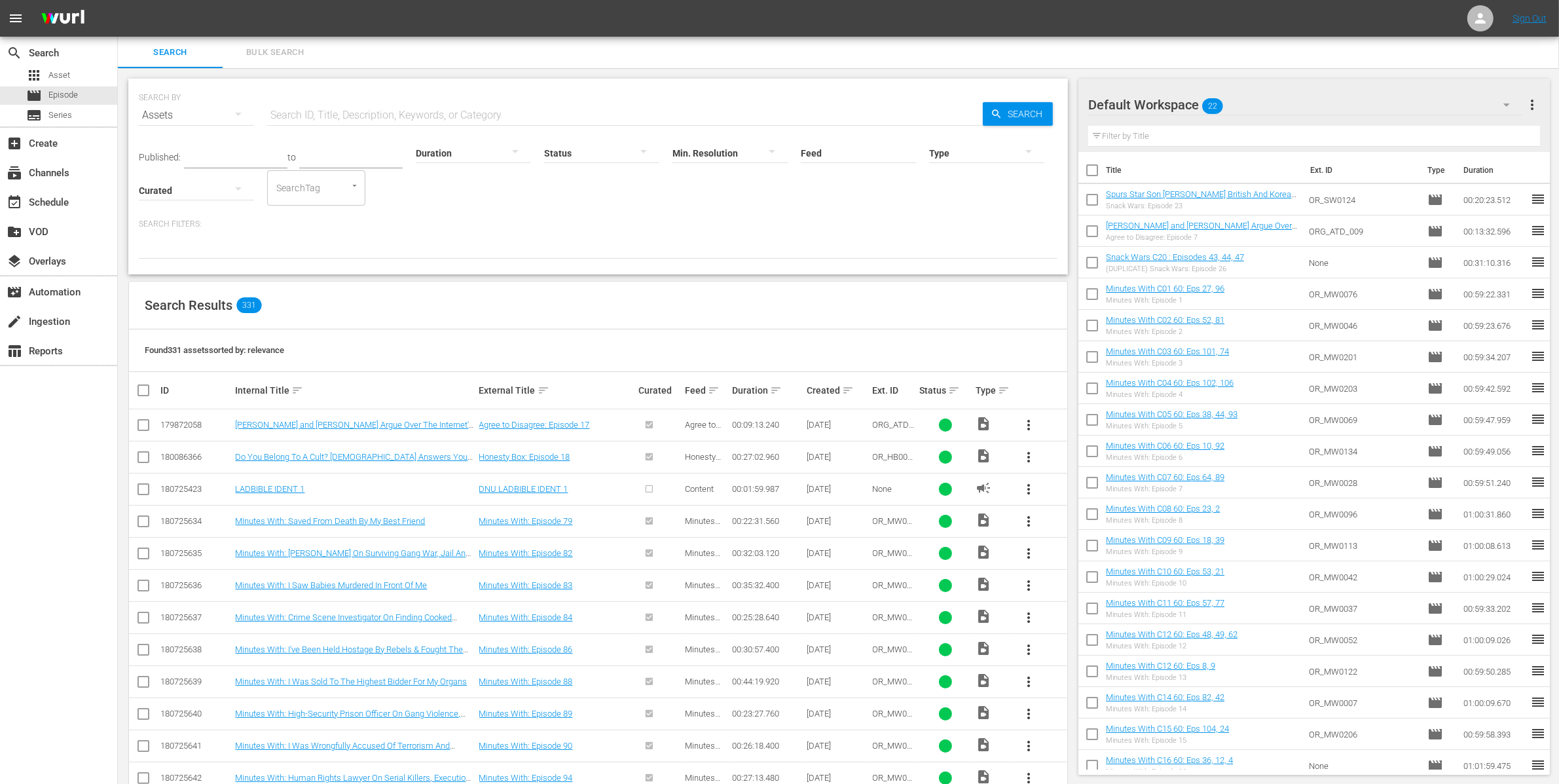
click at [1310, 102] on div "Default Workspace 22" at bounding box center [1305, 104] width 434 height 37
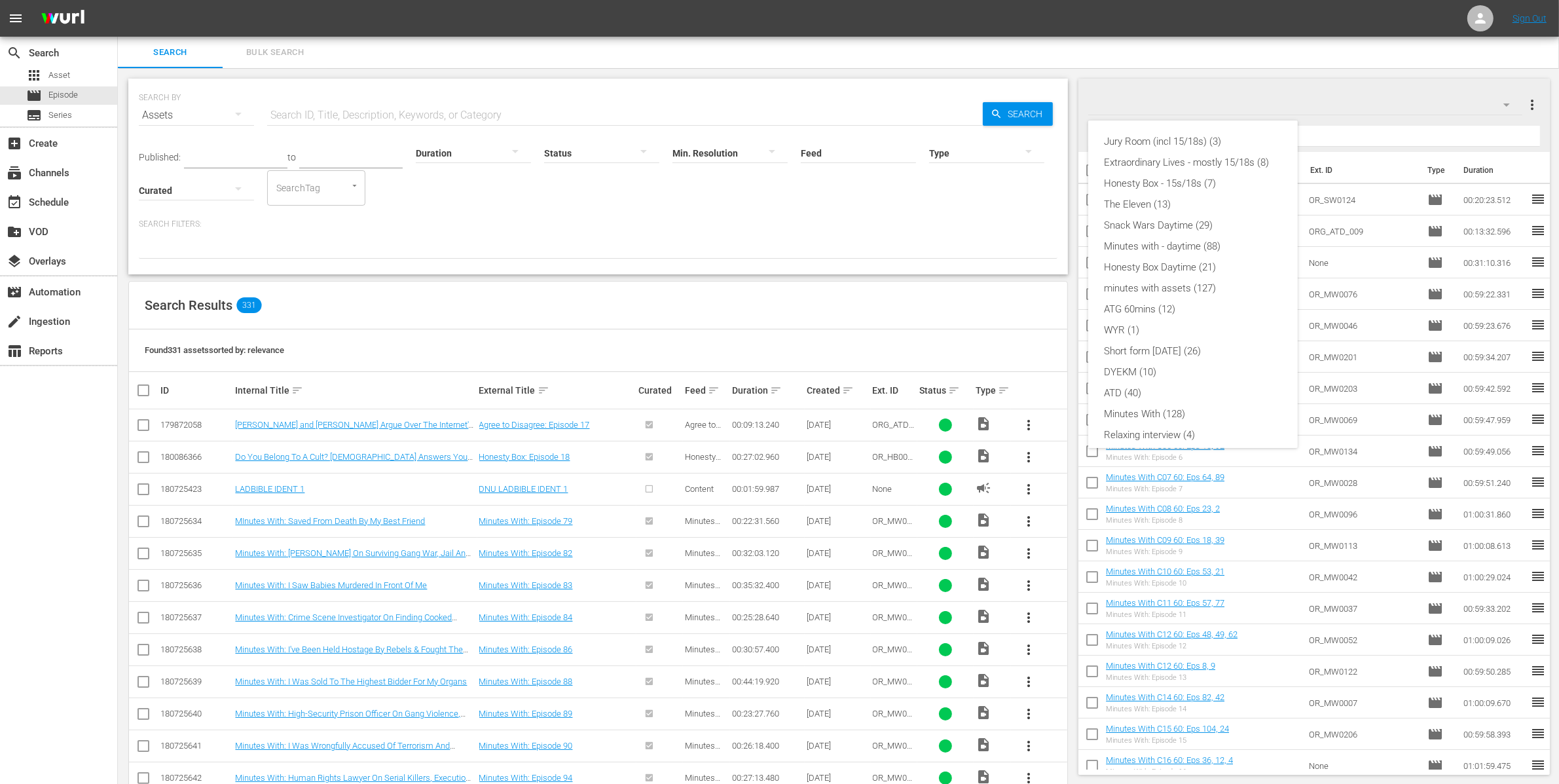
scroll to position [92, 0]
click at [1226, 131] on div "Snack Wars Daytime (29)" at bounding box center [1193, 133] width 178 height 21
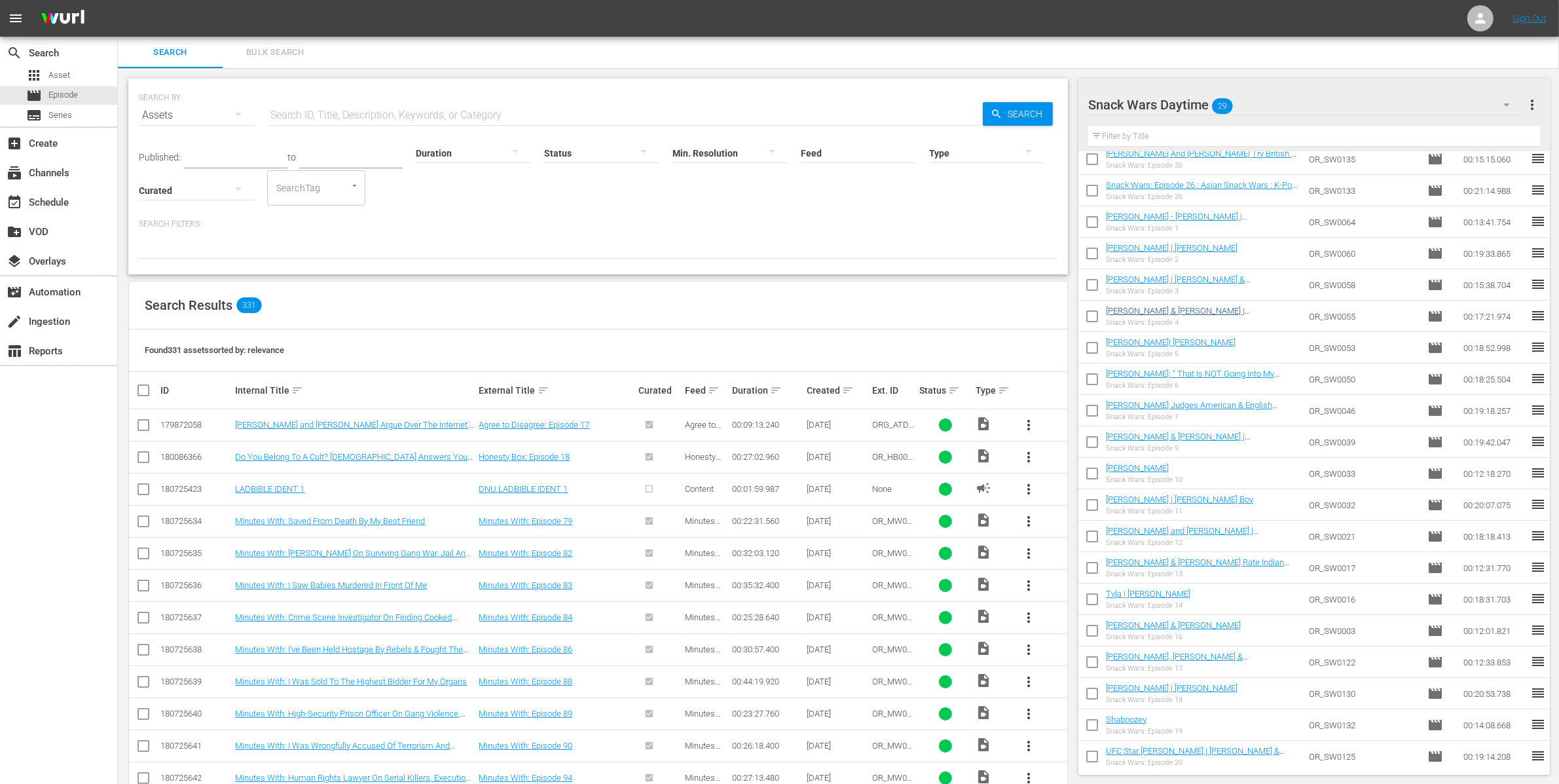
scroll to position [280, 0]
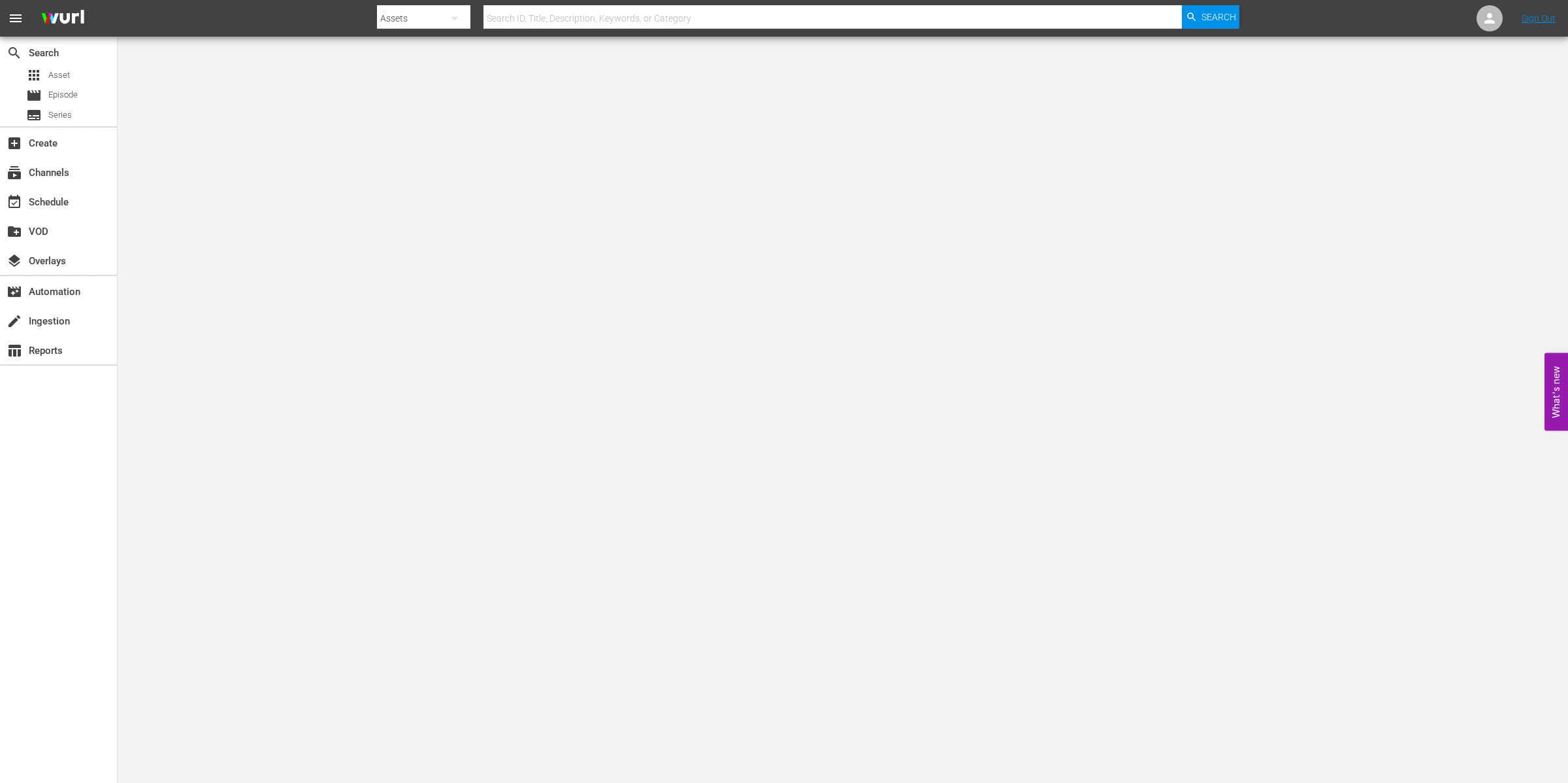
click at [1325, 103] on body "menu Search By Assets Search ID, Title, Description, Keywords, or Category Sear…" at bounding box center [784, 392] width 1568 height 783
click at [79, 176] on div "subscriptions Channels" at bounding box center [58, 171] width 117 height 26
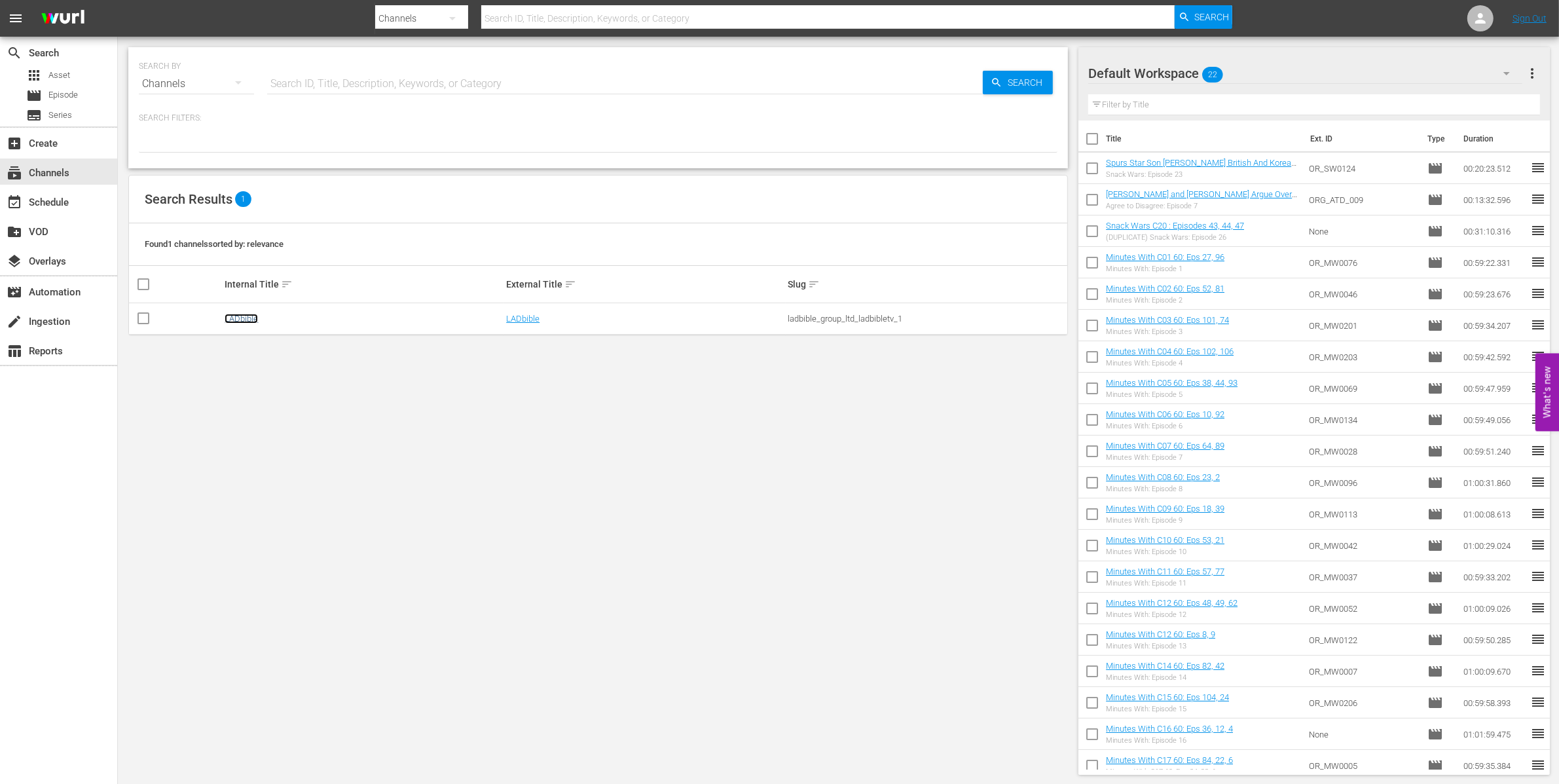
click at [246, 322] on link "LADbible" at bounding box center [241, 318] width 34 height 9
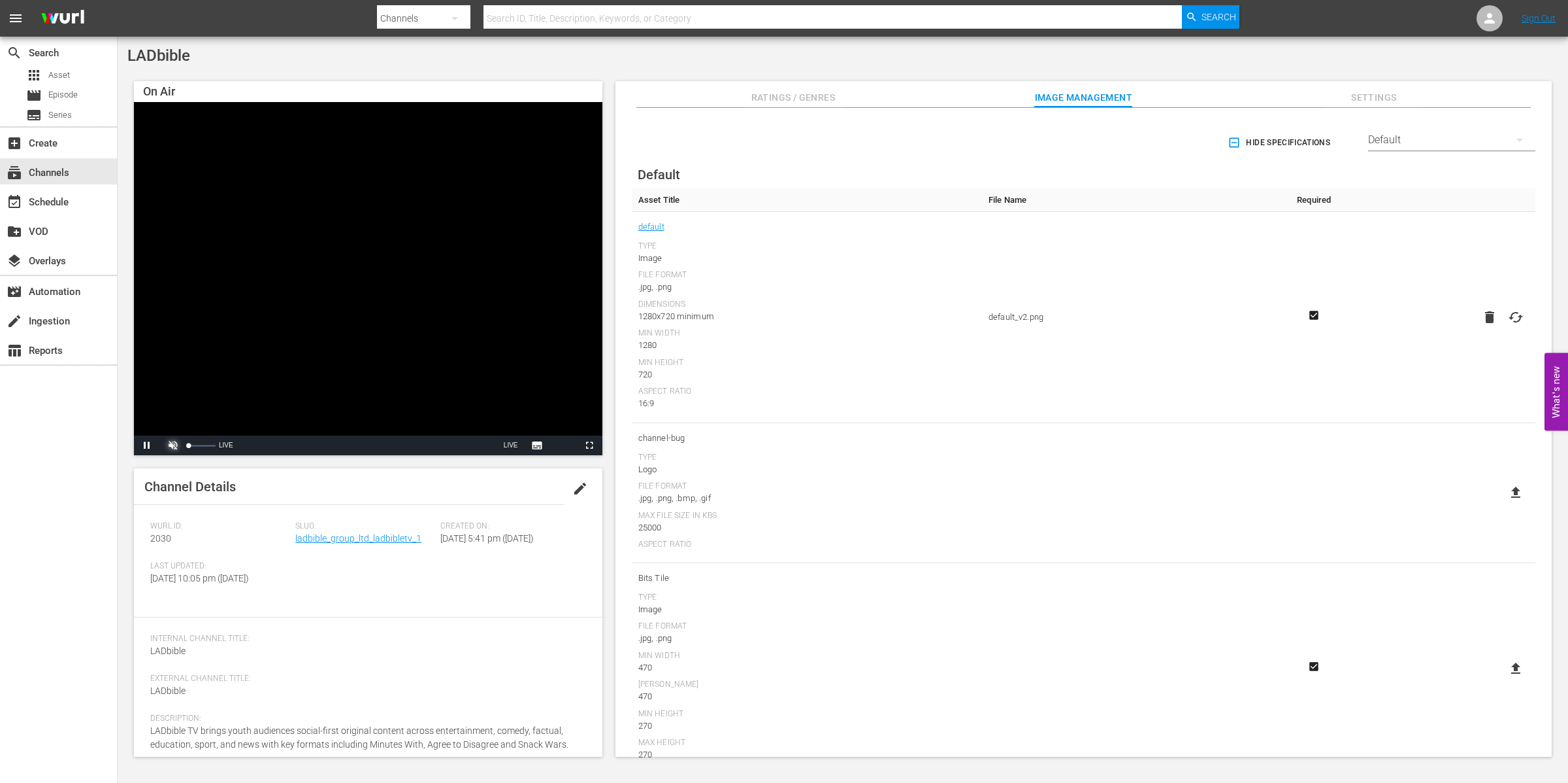
click at [173, 445] on span "Video Player" at bounding box center [173, 445] width 0 height 0
click at [83, 167] on div "subscriptions Channels" at bounding box center [58, 171] width 117 height 26
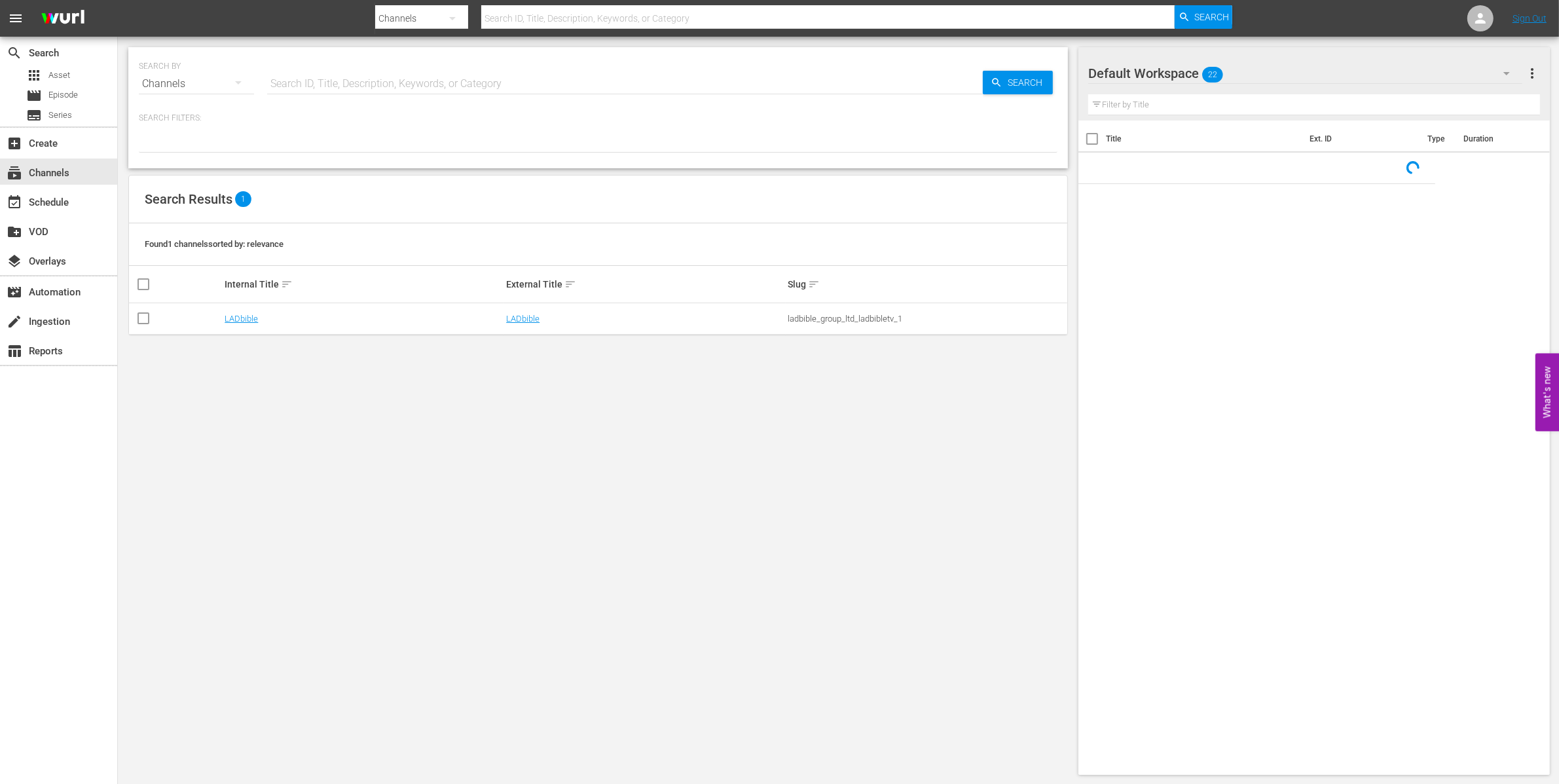
click at [243, 325] on td "LADbible" at bounding box center [363, 319] width 281 height 32
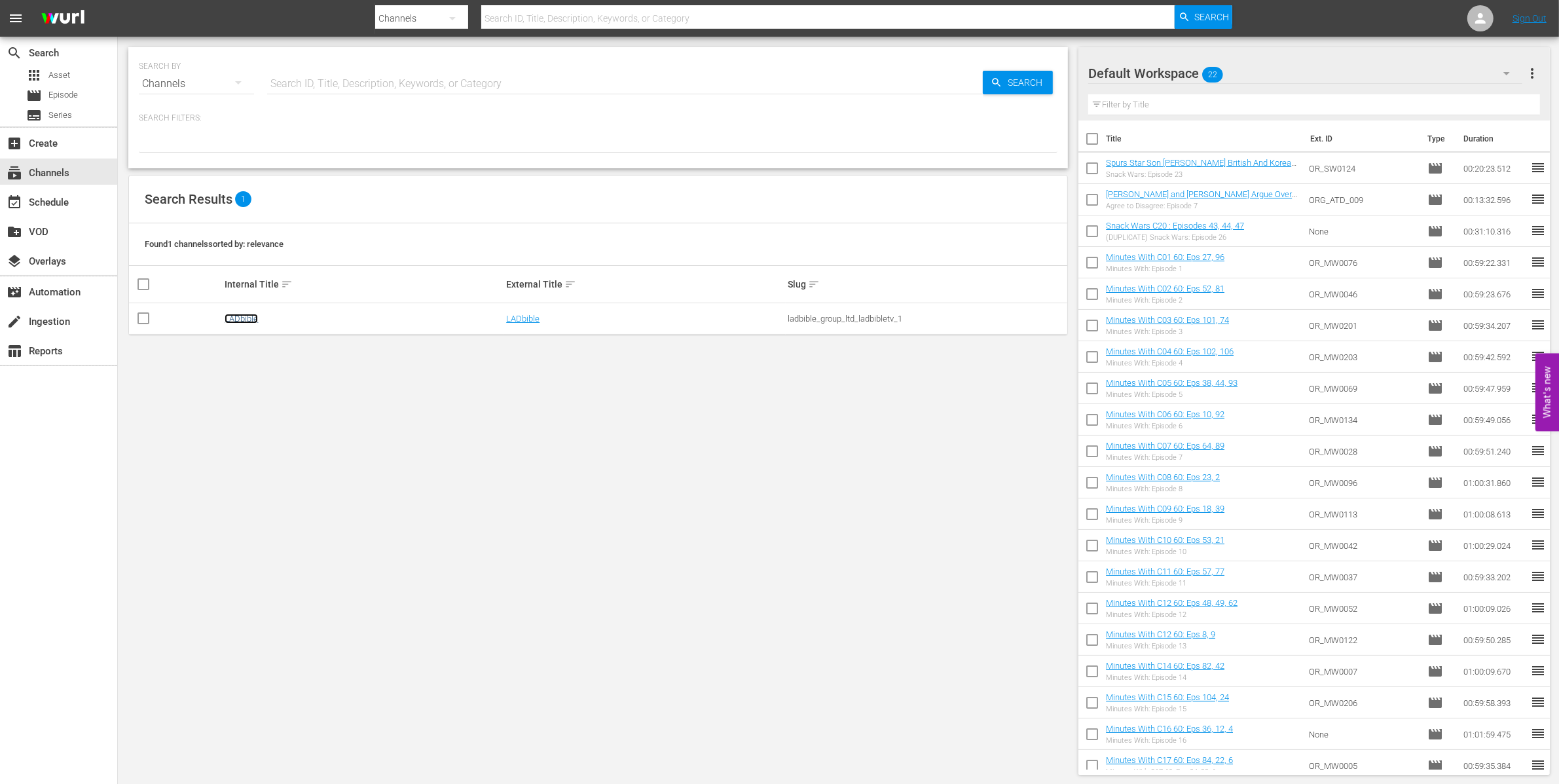
click at [245, 313] on link "LADbible" at bounding box center [241, 318] width 34 height 9
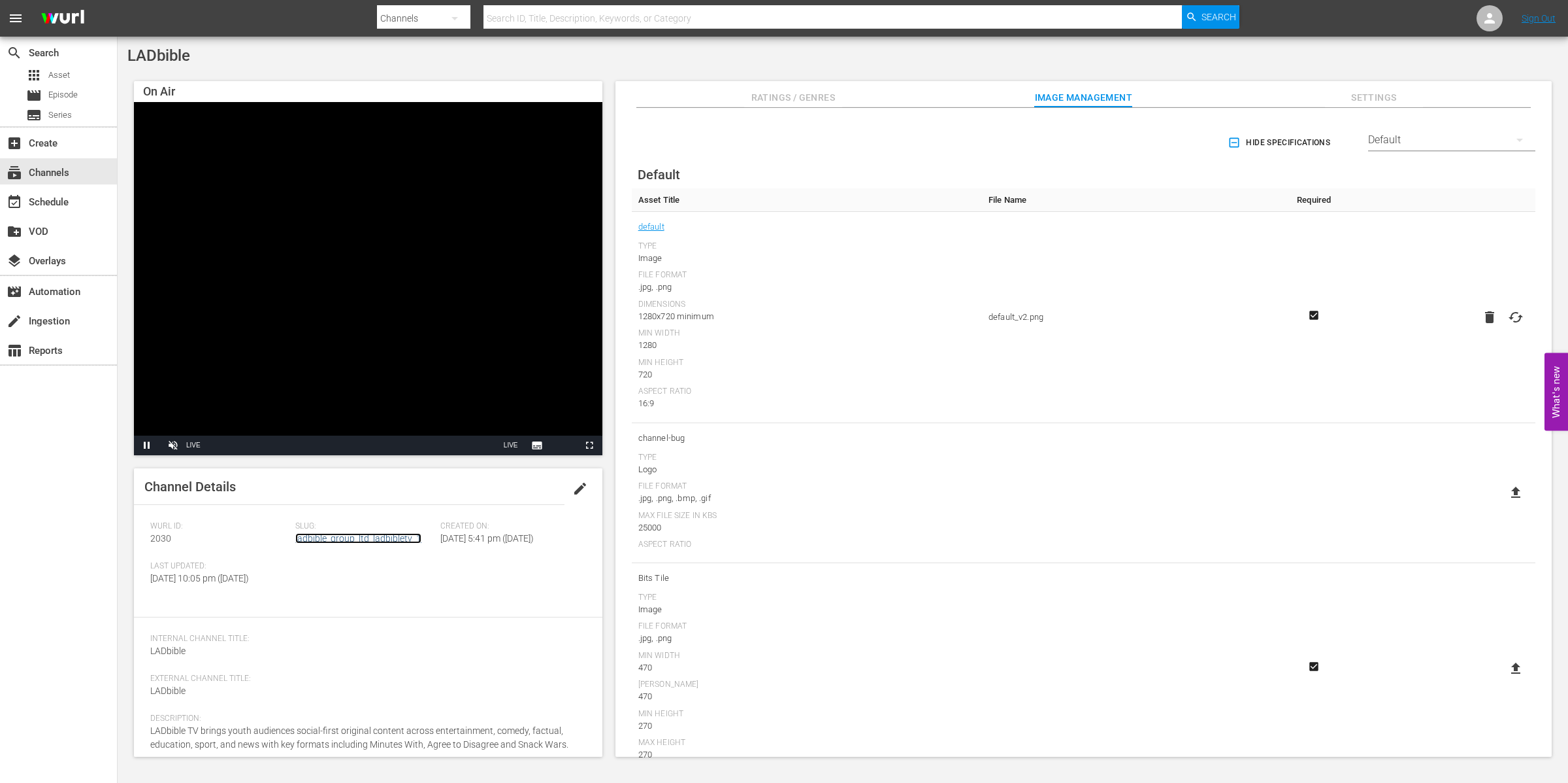
click at [405, 534] on link "ladbible_group_ltd_ladbibletv_1" at bounding box center [359, 538] width 126 height 10
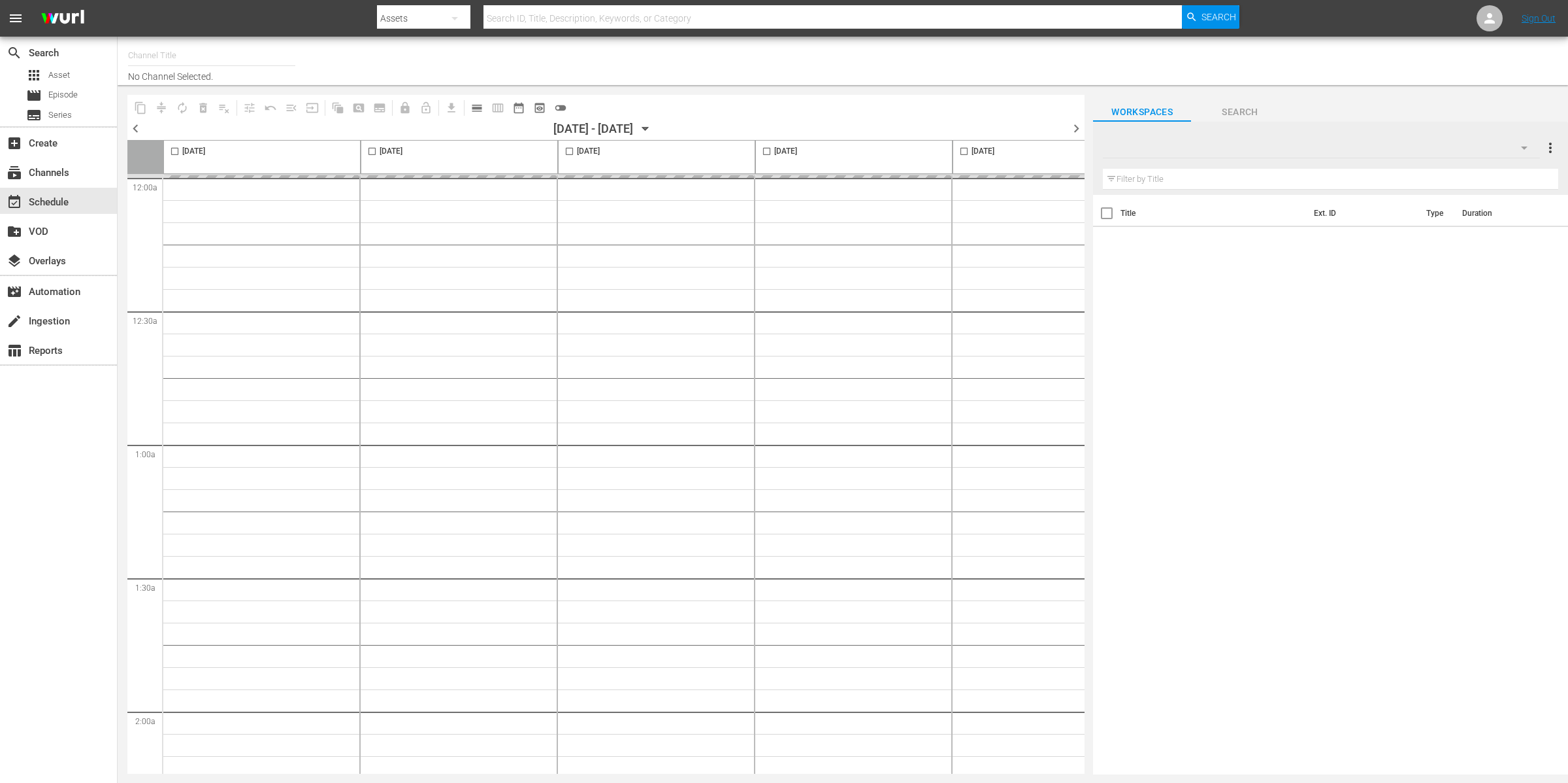
type input "LADbible (2030)"
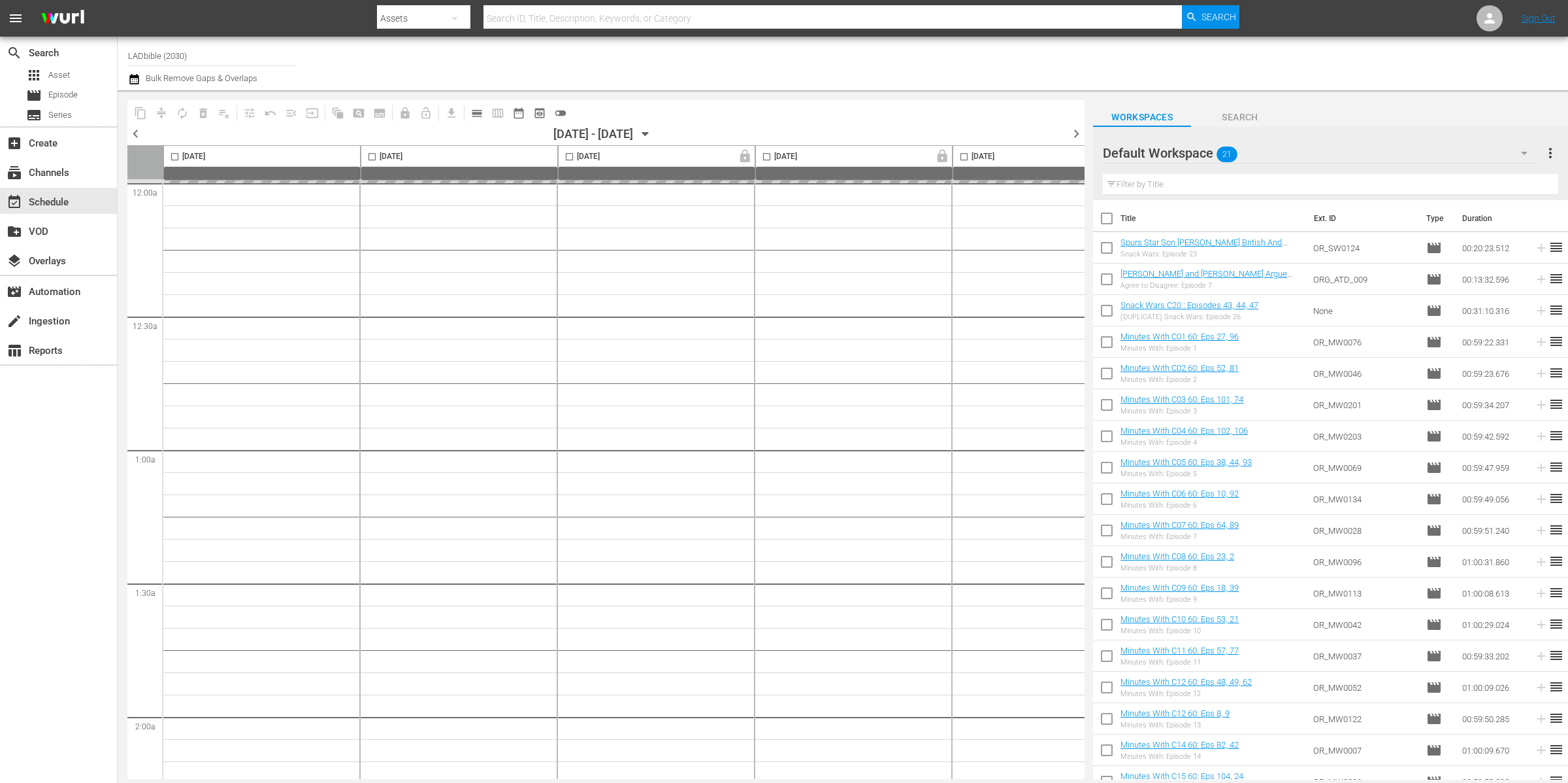
click at [1113, 248] on input "checkbox" at bounding box center [1106, 250] width 27 height 27
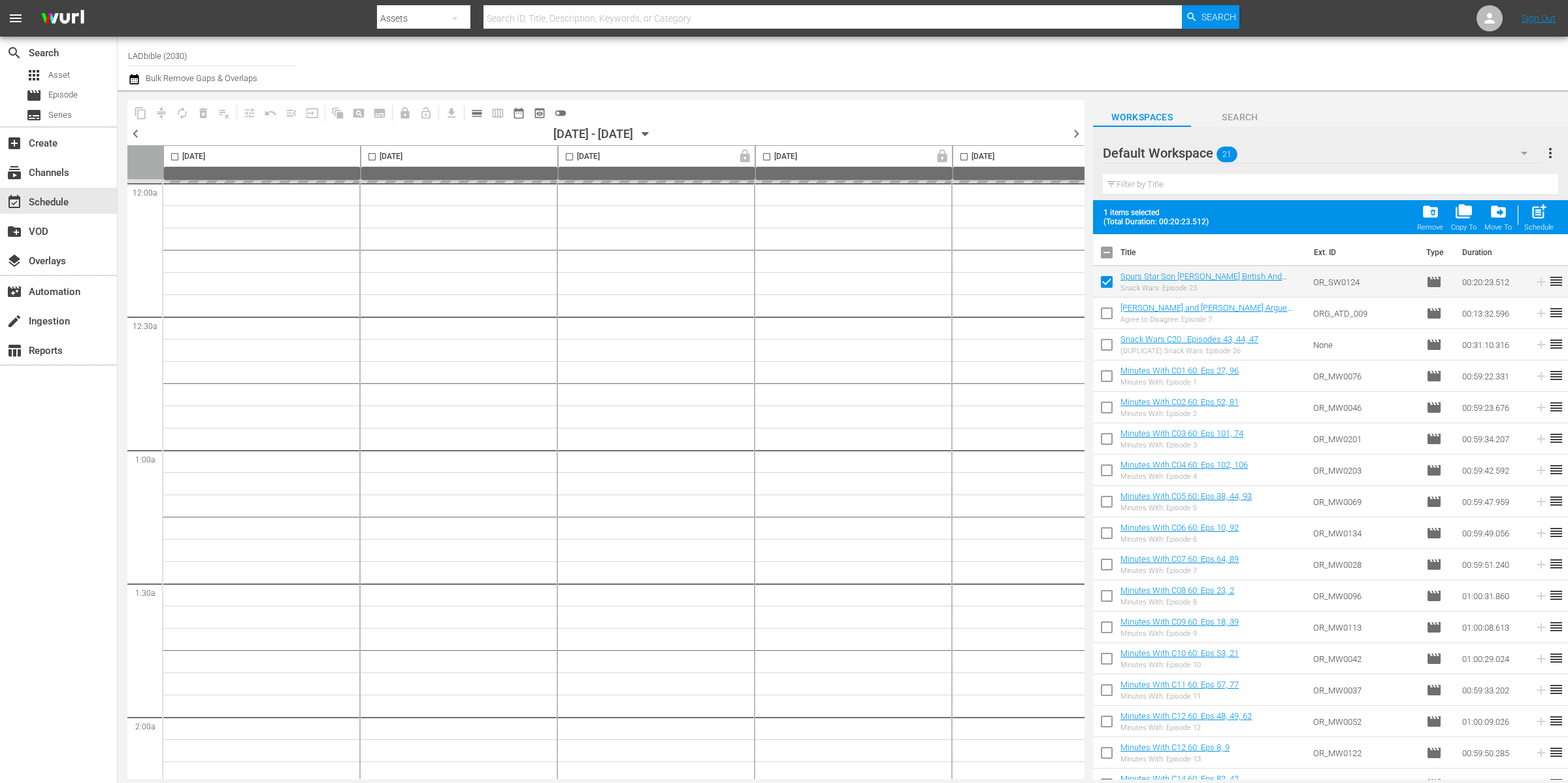
click at [1420, 214] on div "folder_delete Remove" at bounding box center [1430, 216] width 26 height 29
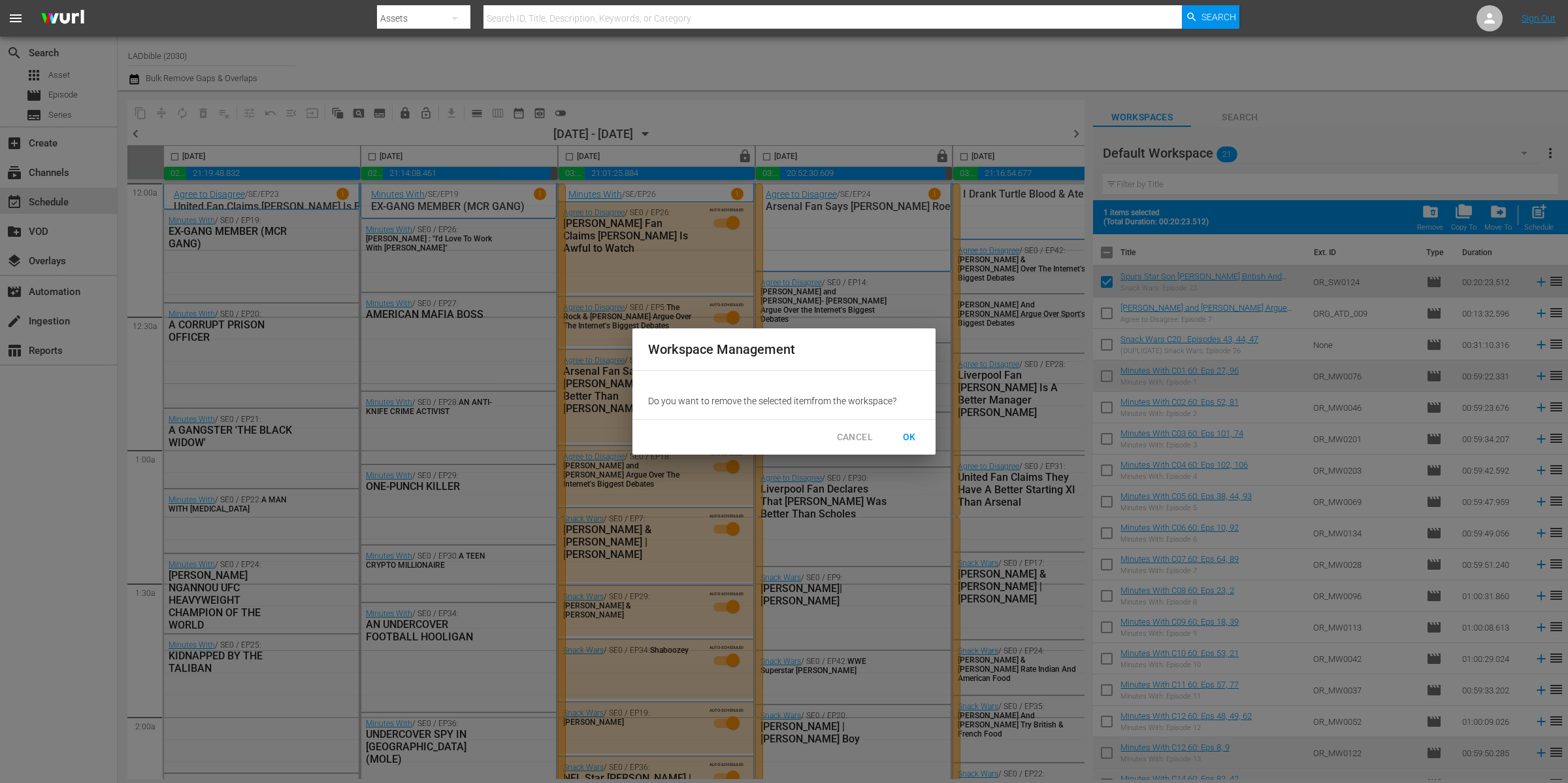
click at [916, 435] on span "OK" at bounding box center [910, 436] width 21 height 16
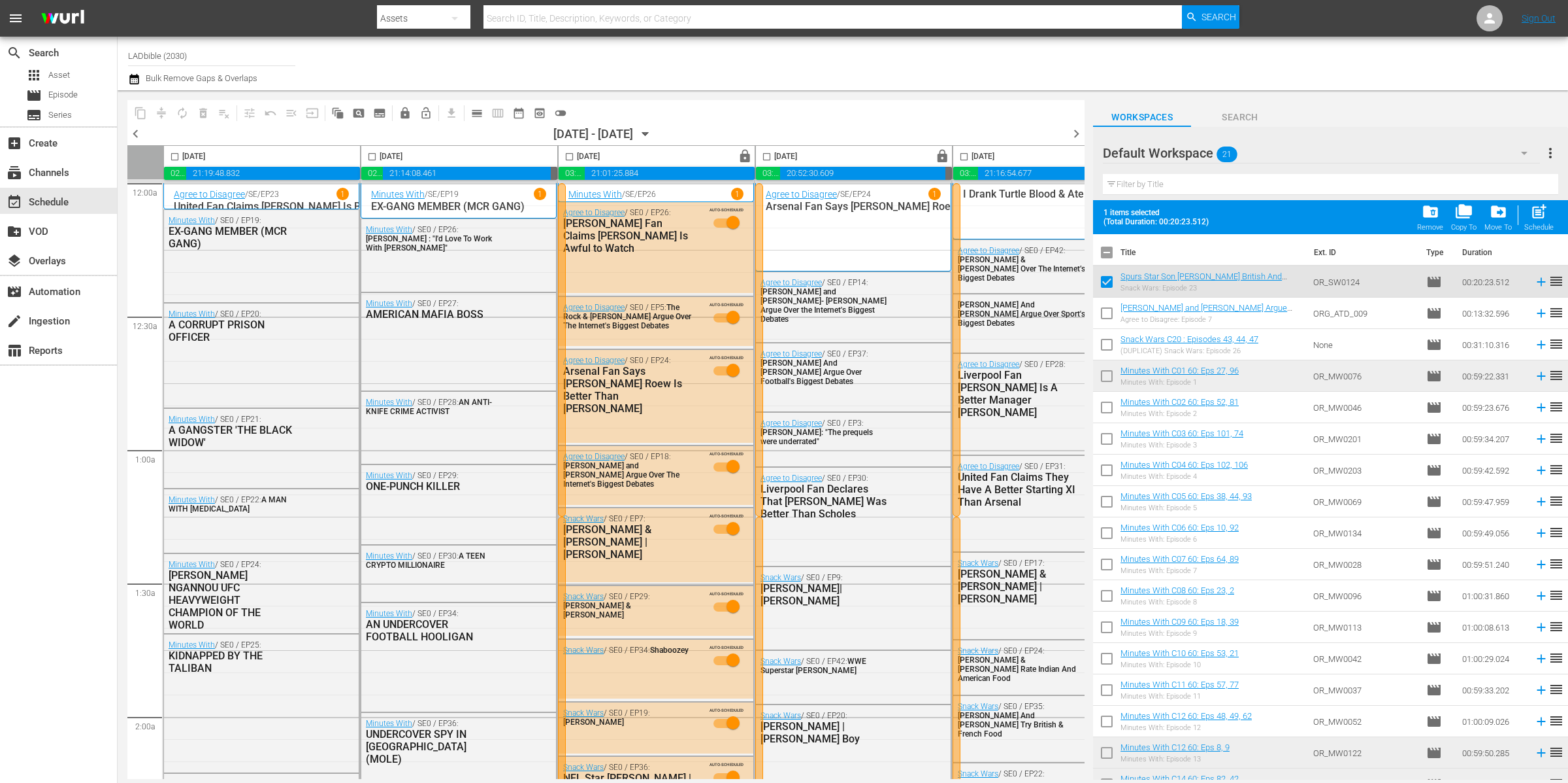
checkbox input "false"
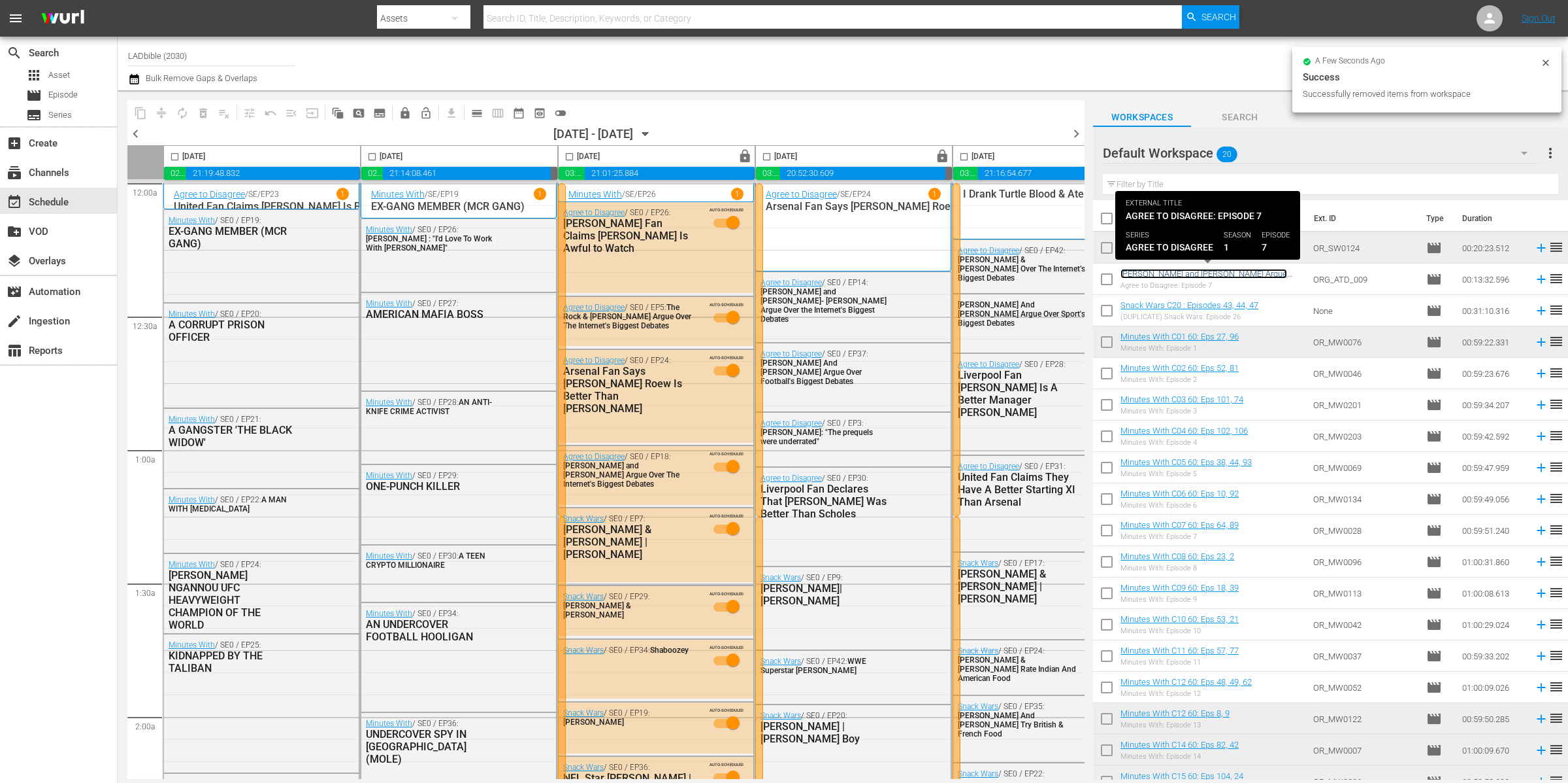
click at [1246, 273] on link "Chris Pratt and Charlie Day Argue Over The Internet's Biggest Debates" at bounding box center [1204, 278] width 167 height 20
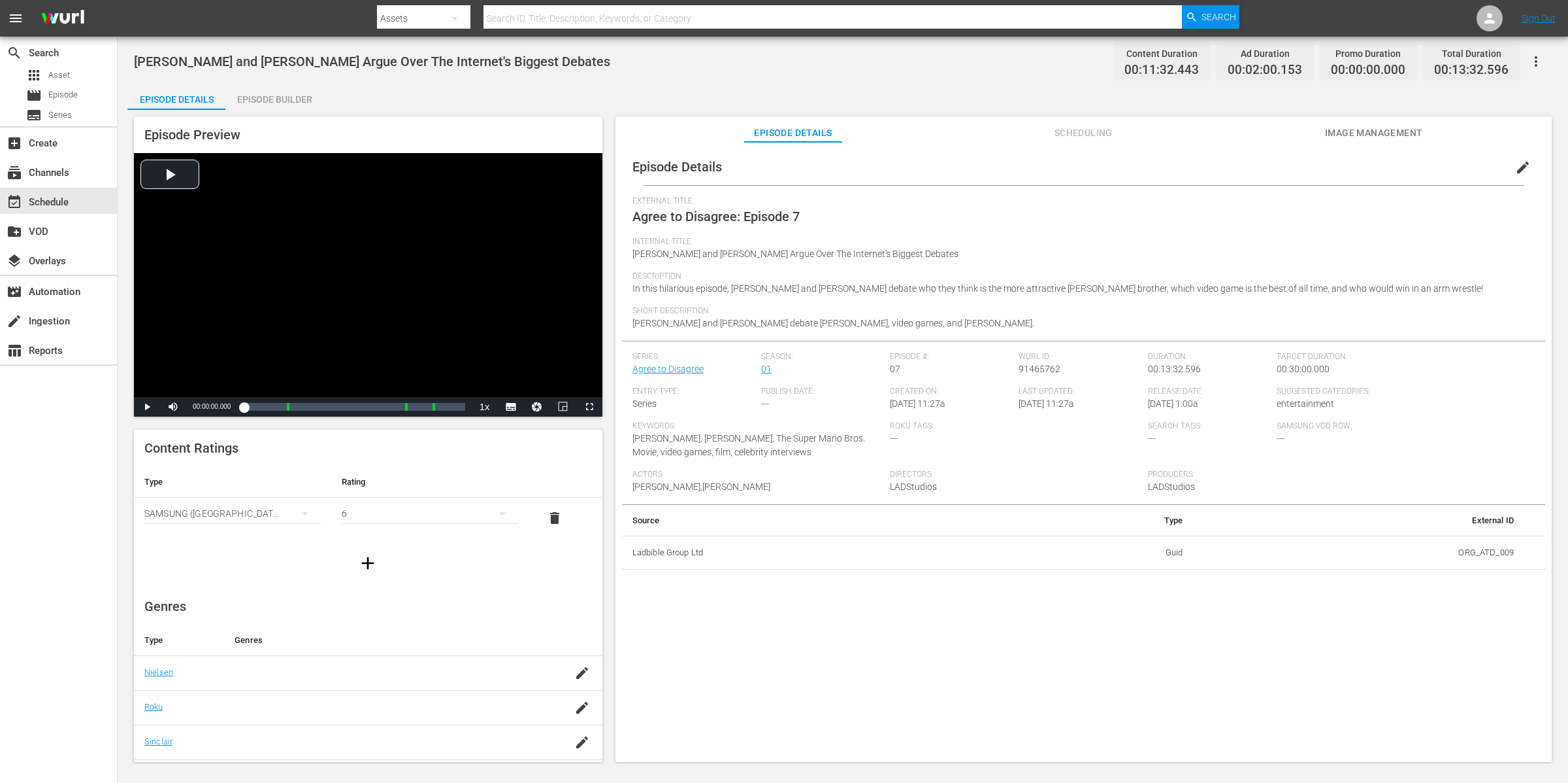
click at [1516, 169] on span "edit" at bounding box center [1523, 167] width 16 height 16
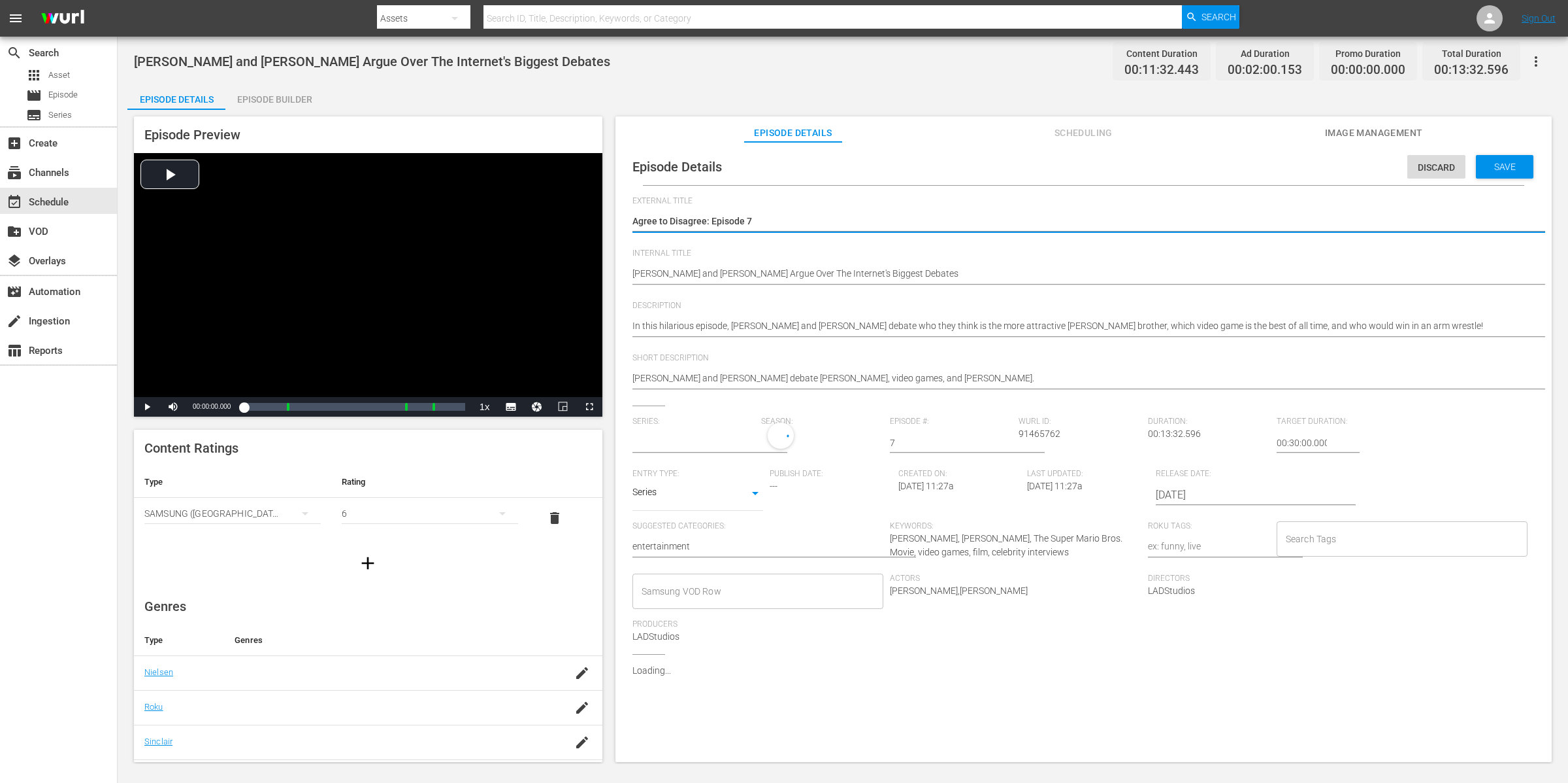
type input "Agree to Disagree"
click at [1380, 533] on input "Search Tags" at bounding box center [1392, 541] width 220 height 23
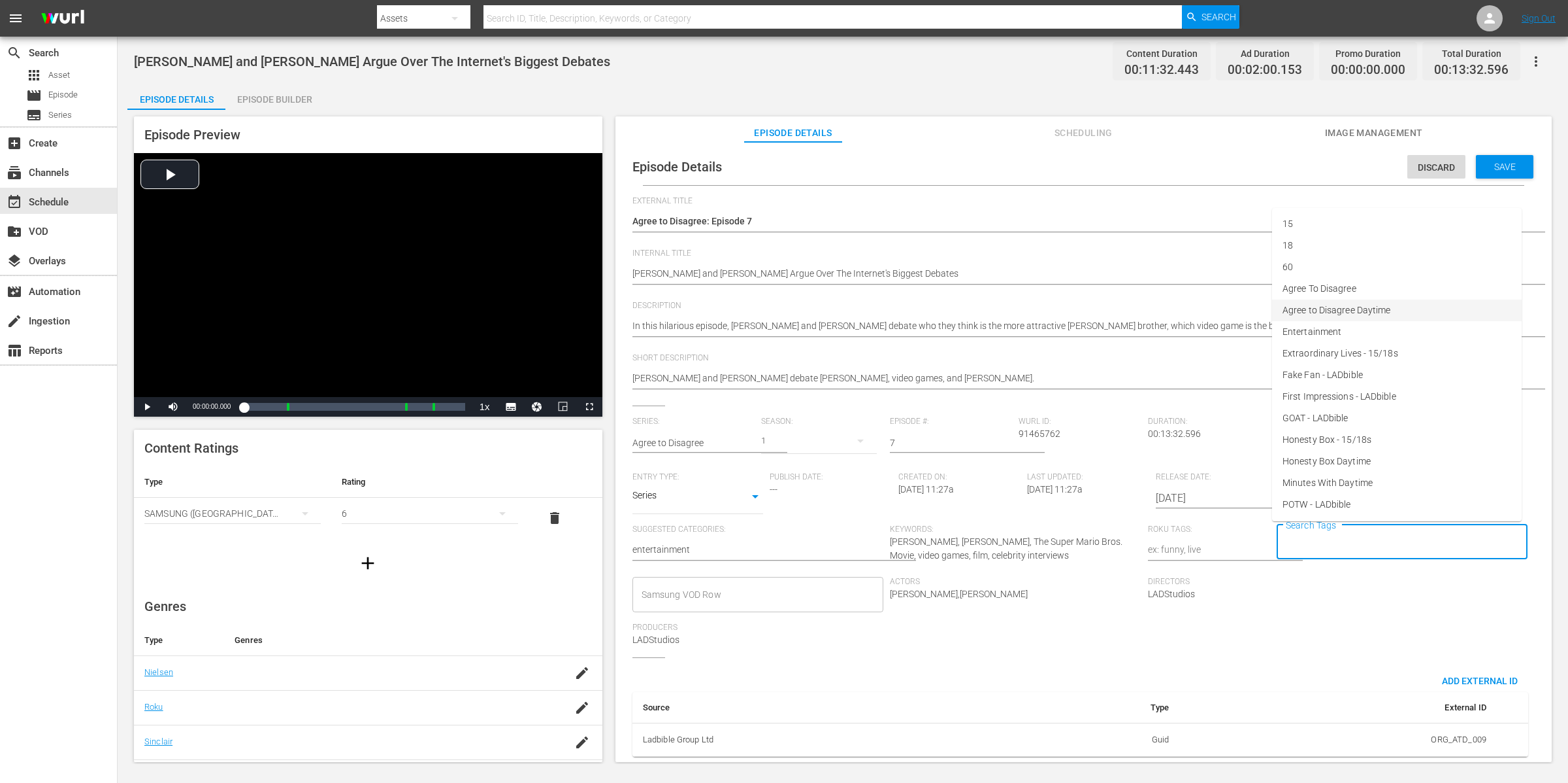
click at [1399, 304] on li "Agree to Disagree Daytime" at bounding box center [1397, 310] width 250 height 22
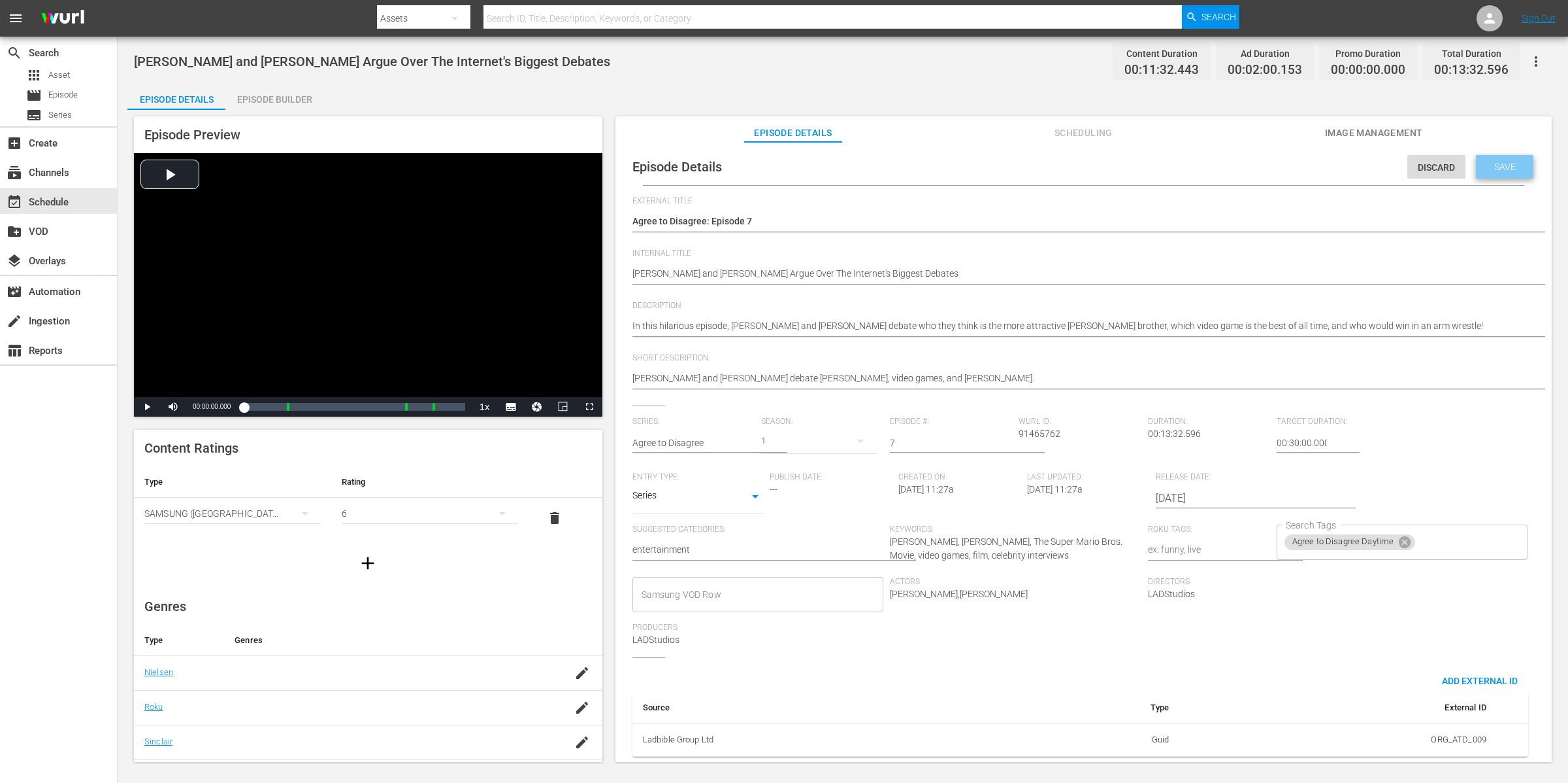
click at [1514, 164] on span "Save" at bounding box center [1504, 166] width 42 height 10
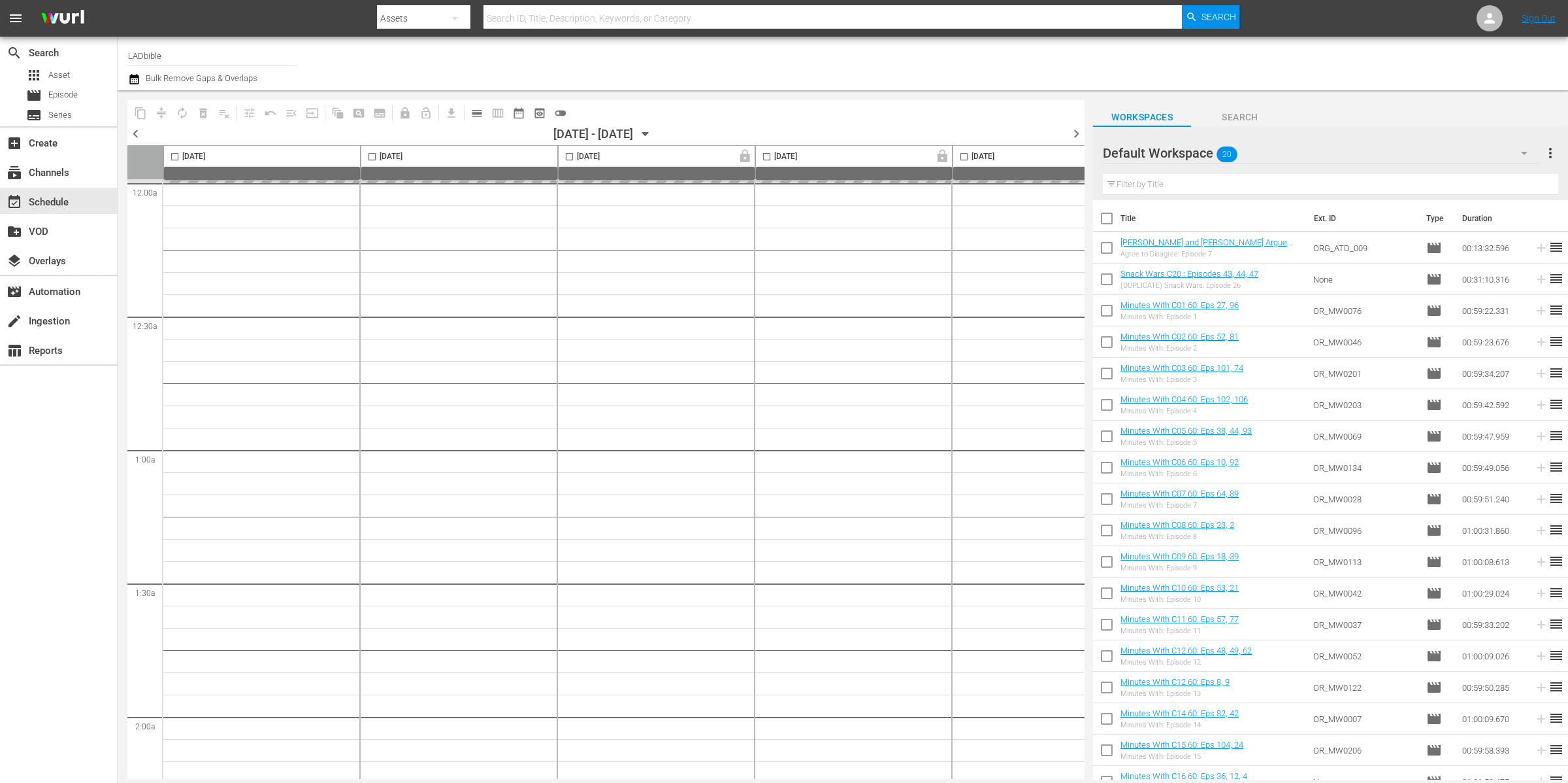
click at [1106, 247] on input "checkbox" at bounding box center [1106, 250] width 27 height 27
checkbox input "true"
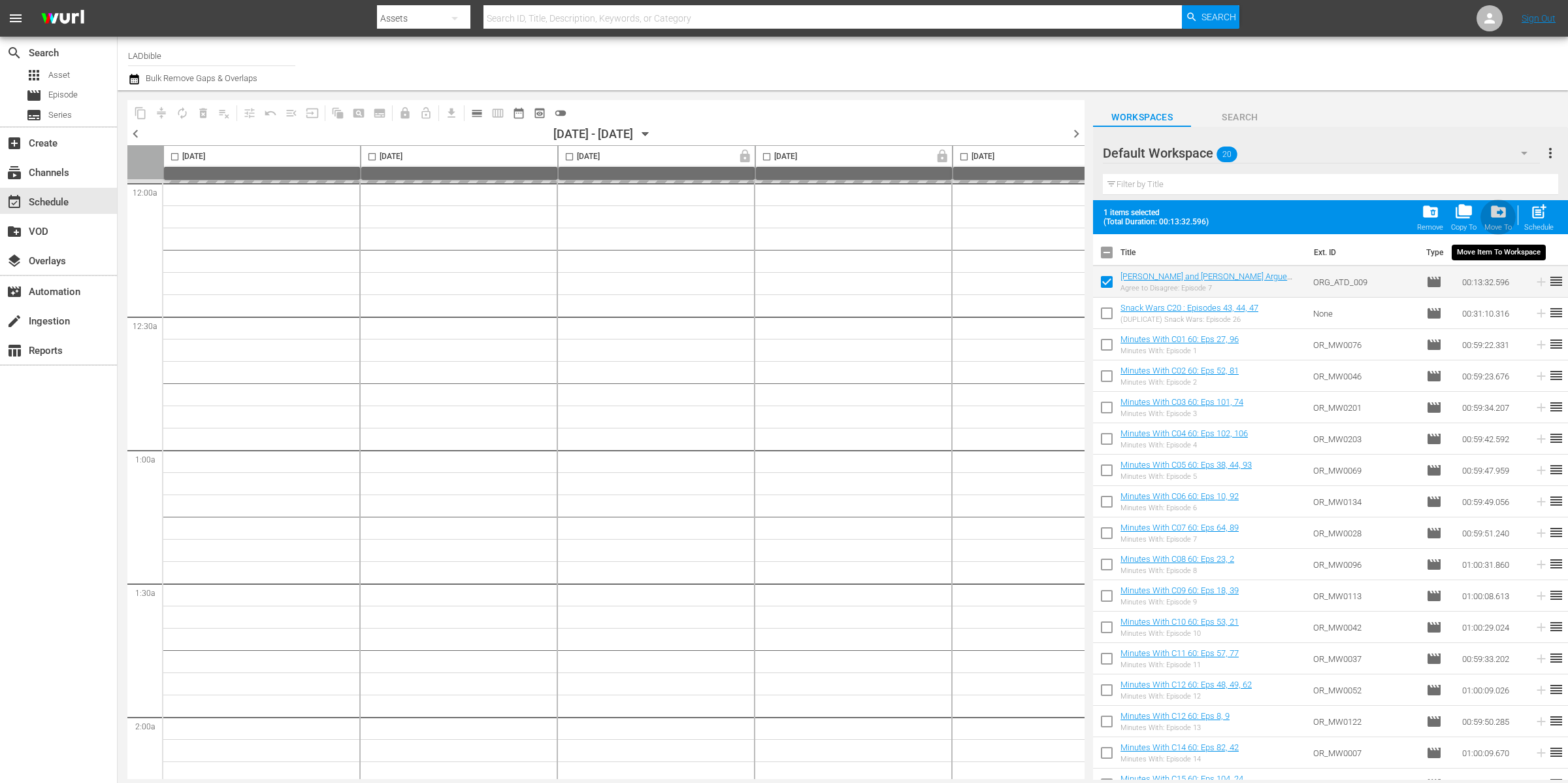
click at [1500, 211] on span "drive_file_move" at bounding box center [1499, 211] width 18 height 18
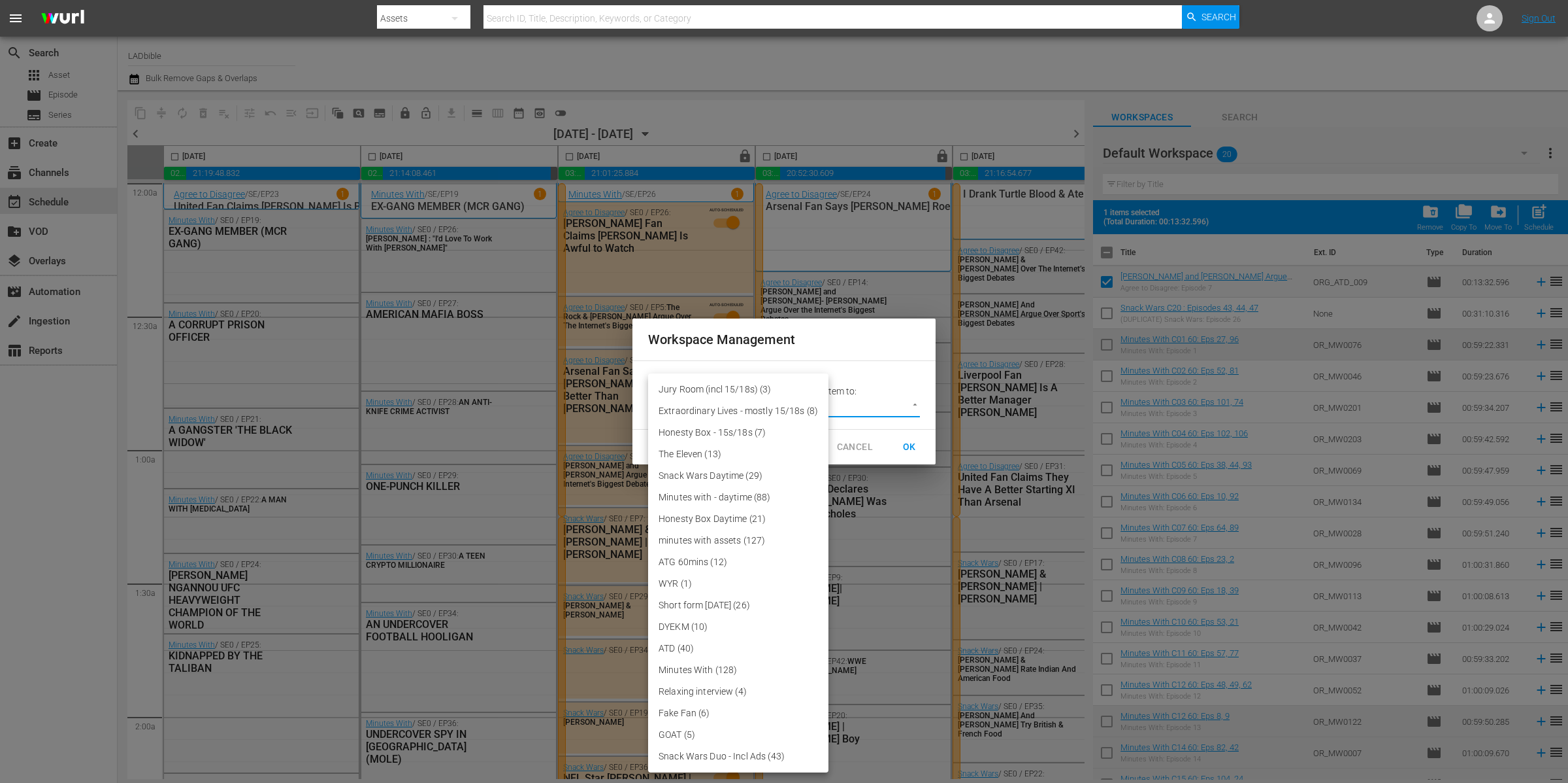
click at [857, 406] on body "menu Search By Assets Search ID, Title, Description, Keywords, or Category Sear…" at bounding box center [784, 392] width 1568 height 783
click at [727, 640] on li "ATD (40)" at bounding box center [738, 648] width 181 height 22
type input "3388"
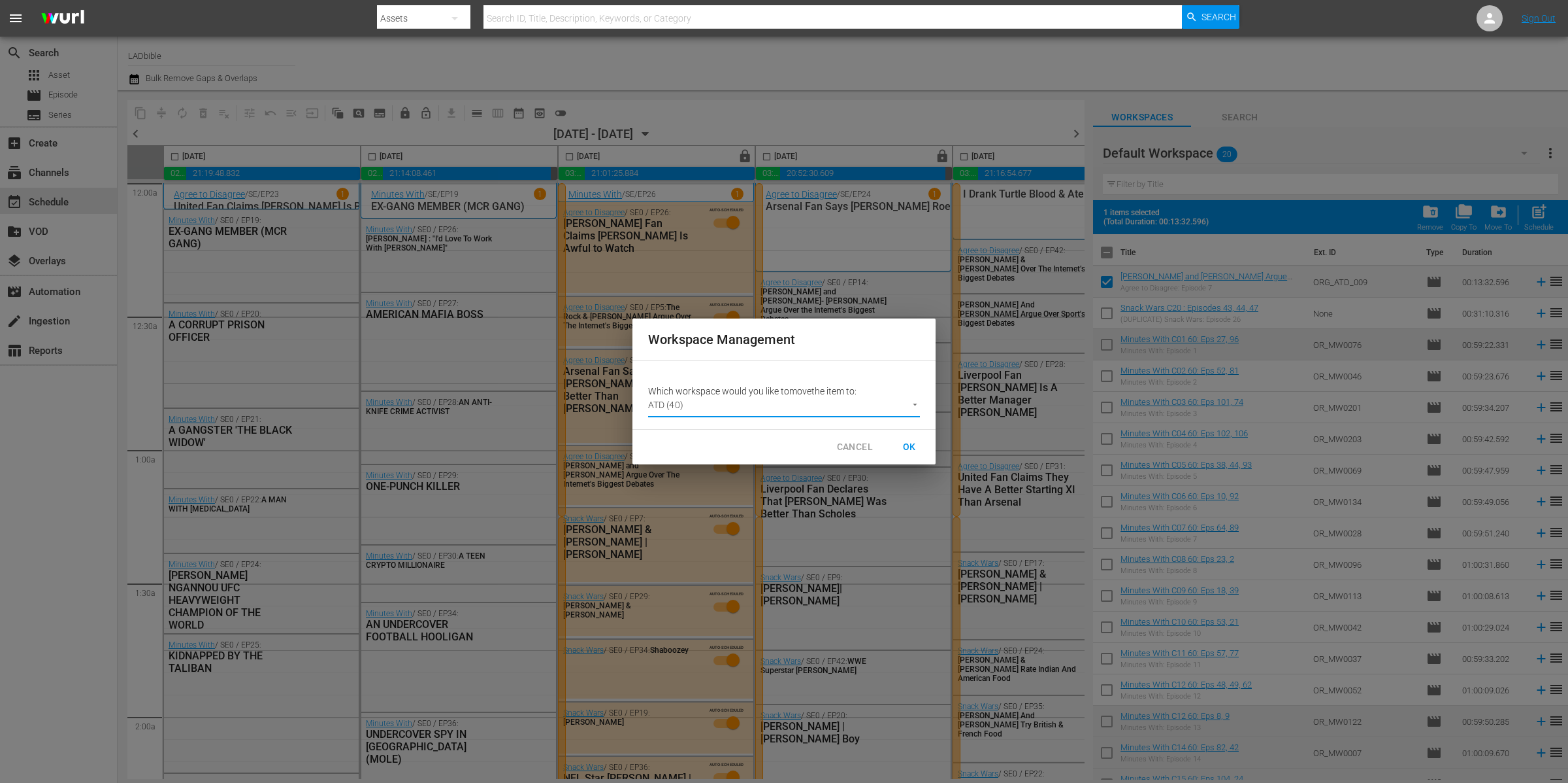
click at [903, 440] on span "OK" at bounding box center [910, 446] width 21 height 16
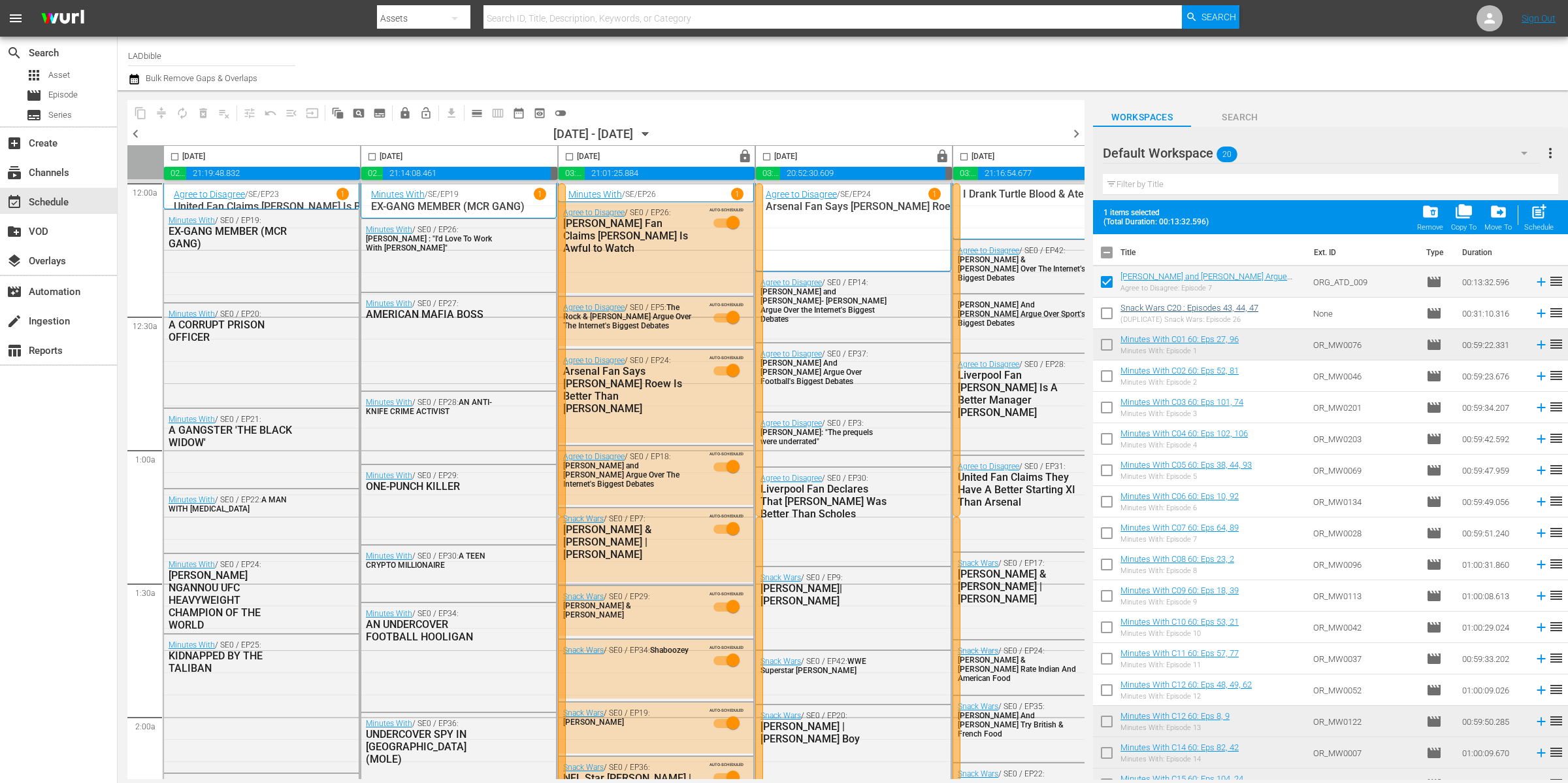
checkbox input "false"
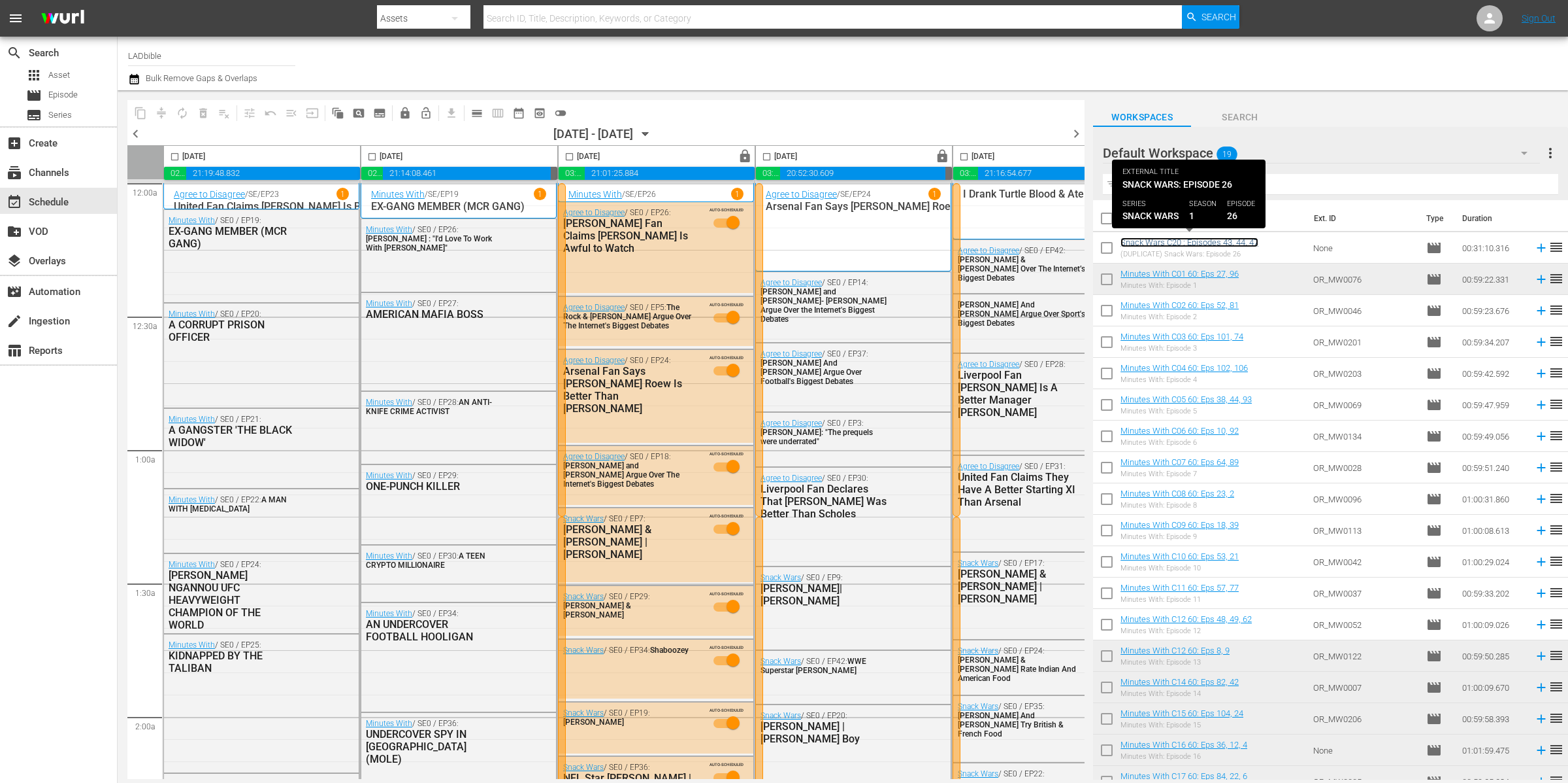
click at [1195, 240] on link "Snack Wars C20 : Episodes 43, 44, 47" at bounding box center [1189, 242] width 138 height 9
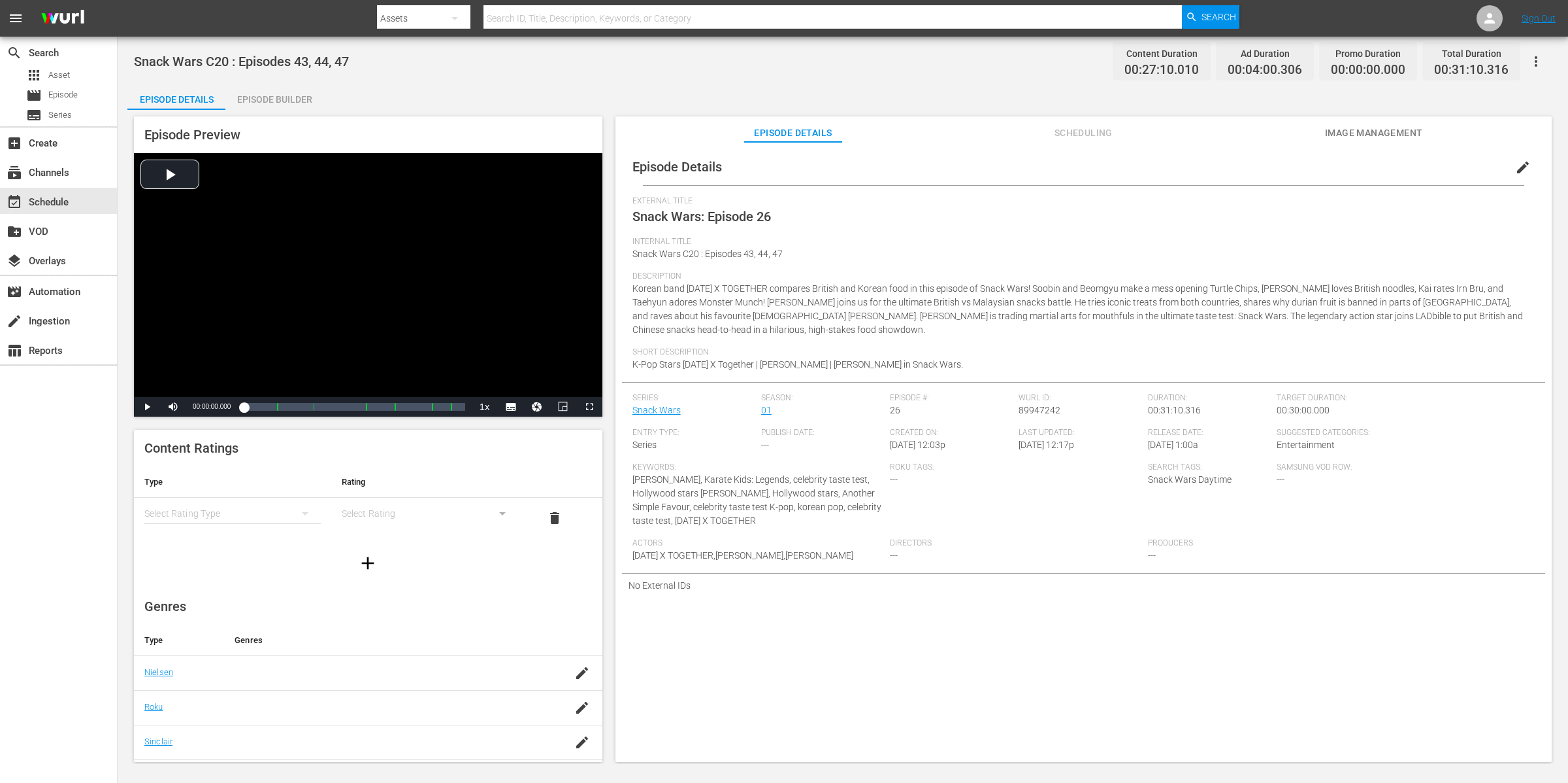
click at [1516, 176] on button "edit" at bounding box center [1523, 168] width 32 height 32
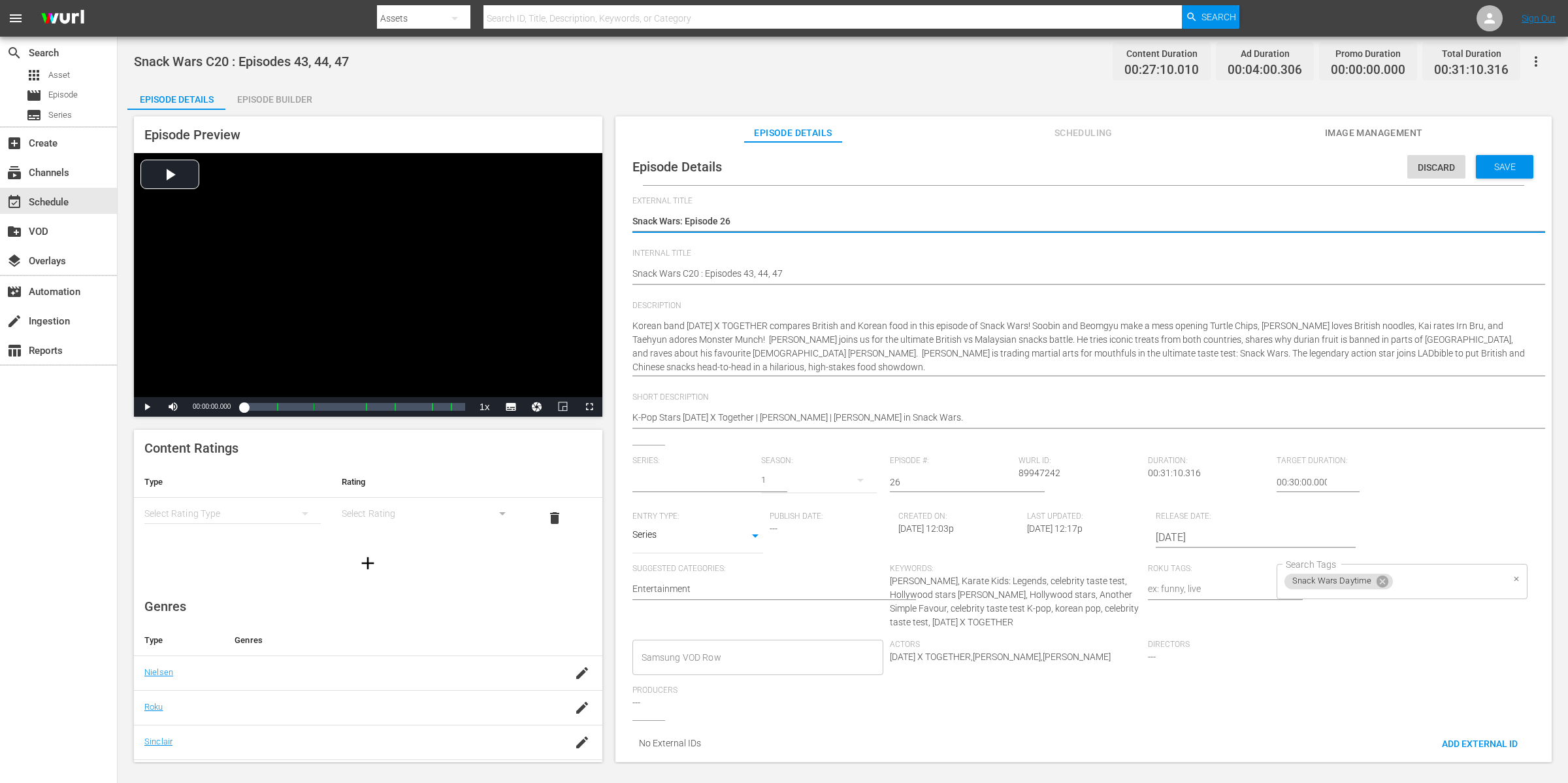
type input "Snack Wars"
click at [1427, 586] on input "Search Tags" at bounding box center [1448, 581] width 107 height 23
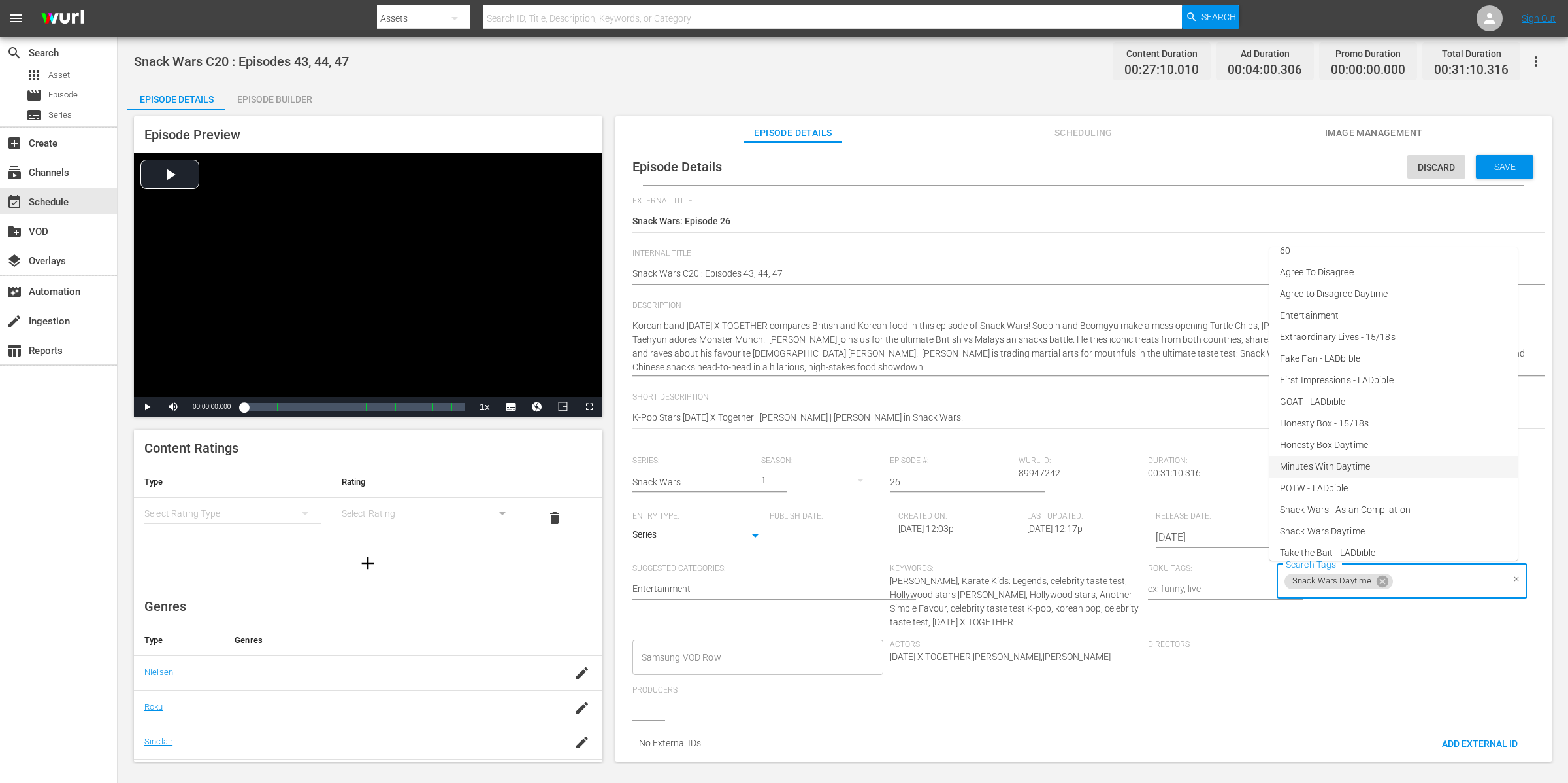
scroll to position [66, 0]
click at [1393, 500] on span "Snack Wars - Asian Compilation" at bounding box center [1345, 499] width 131 height 14
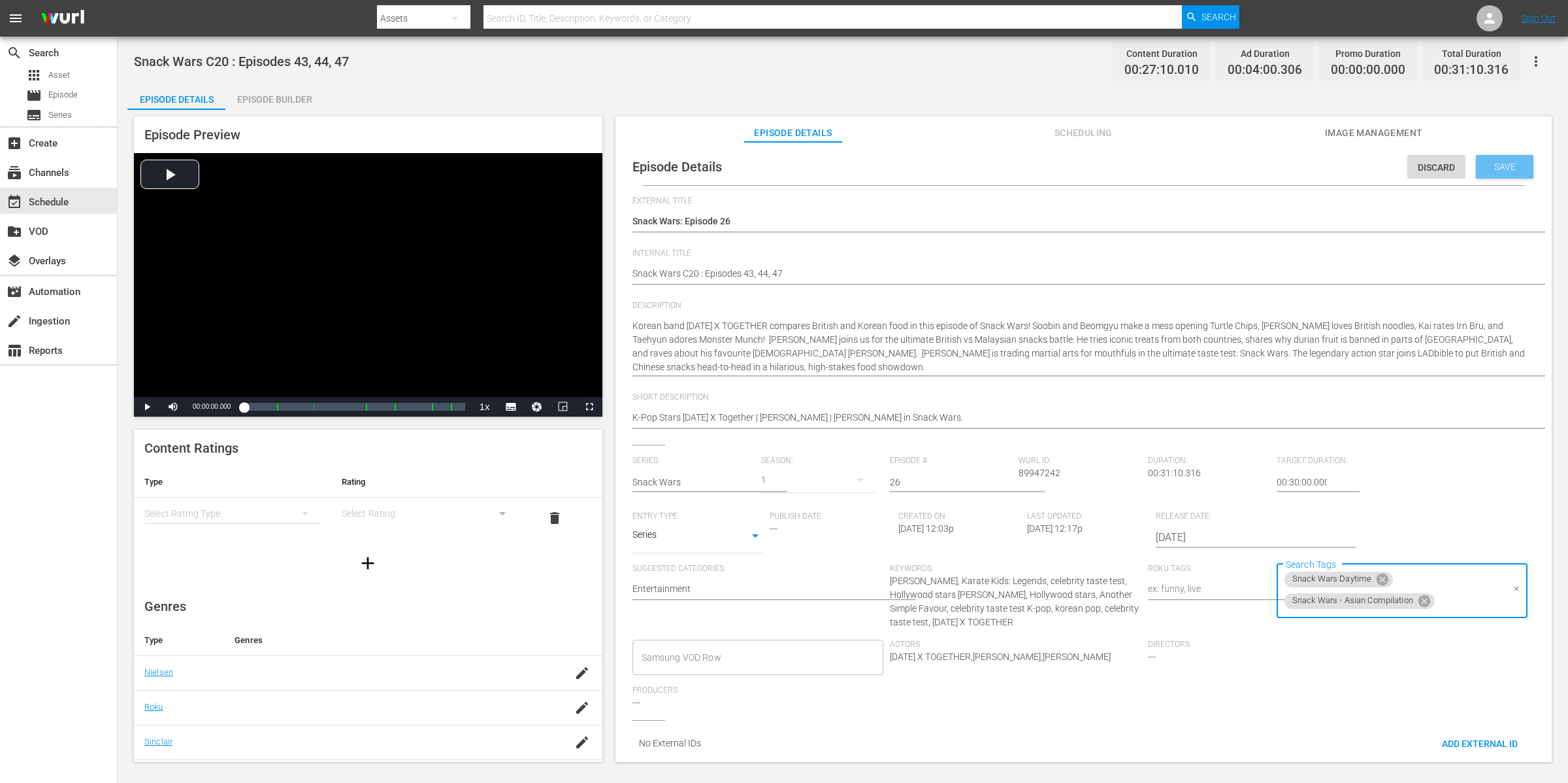
click at [1498, 170] on span "Save" at bounding box center [1504, 166] width 42 height 10
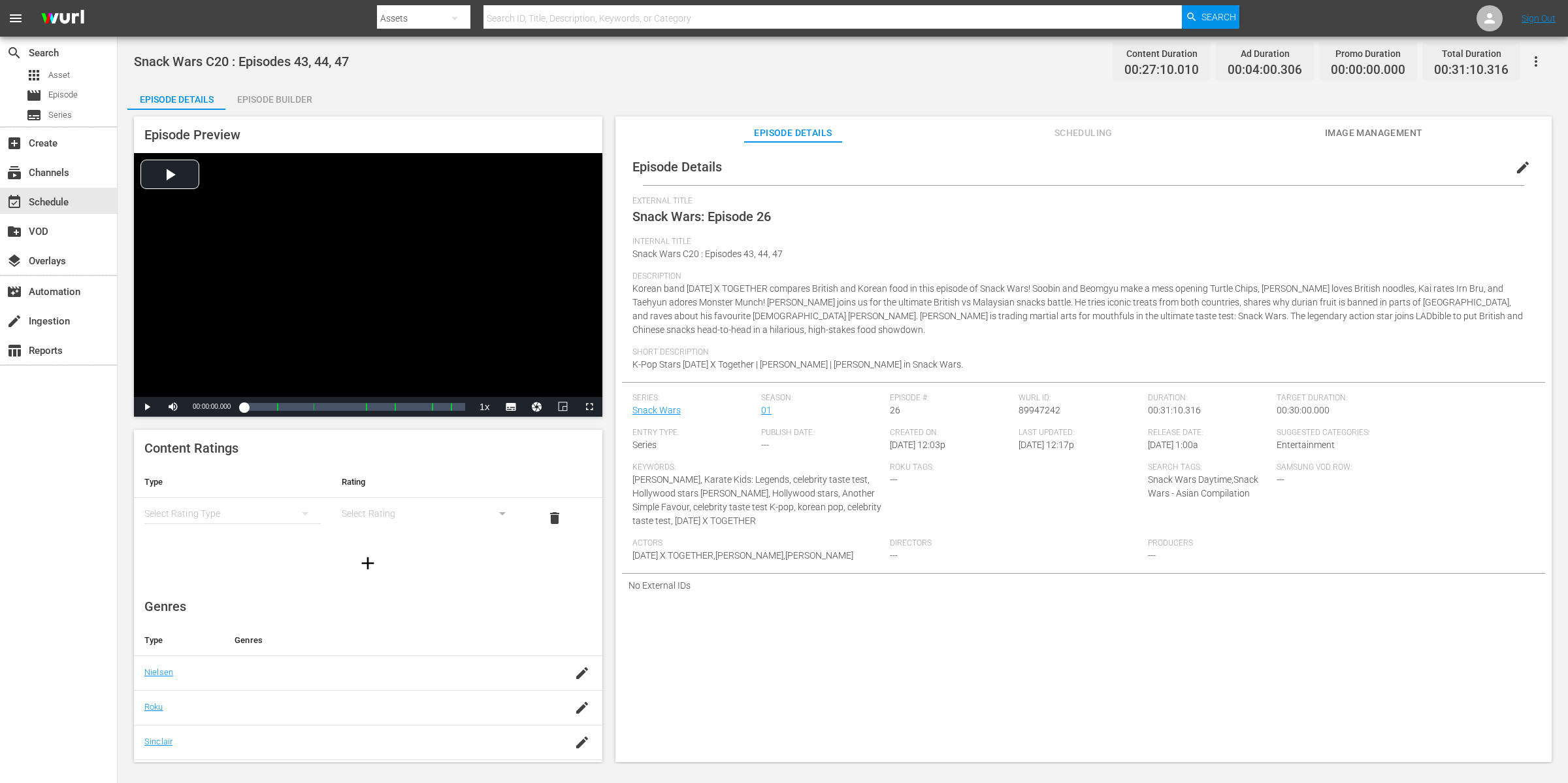
click at [360, 109] on div "Episode Details Episode Builder Episode Preview Video Player is loading. Play V…" at bounding box center [843, 427] width 1431 height 688
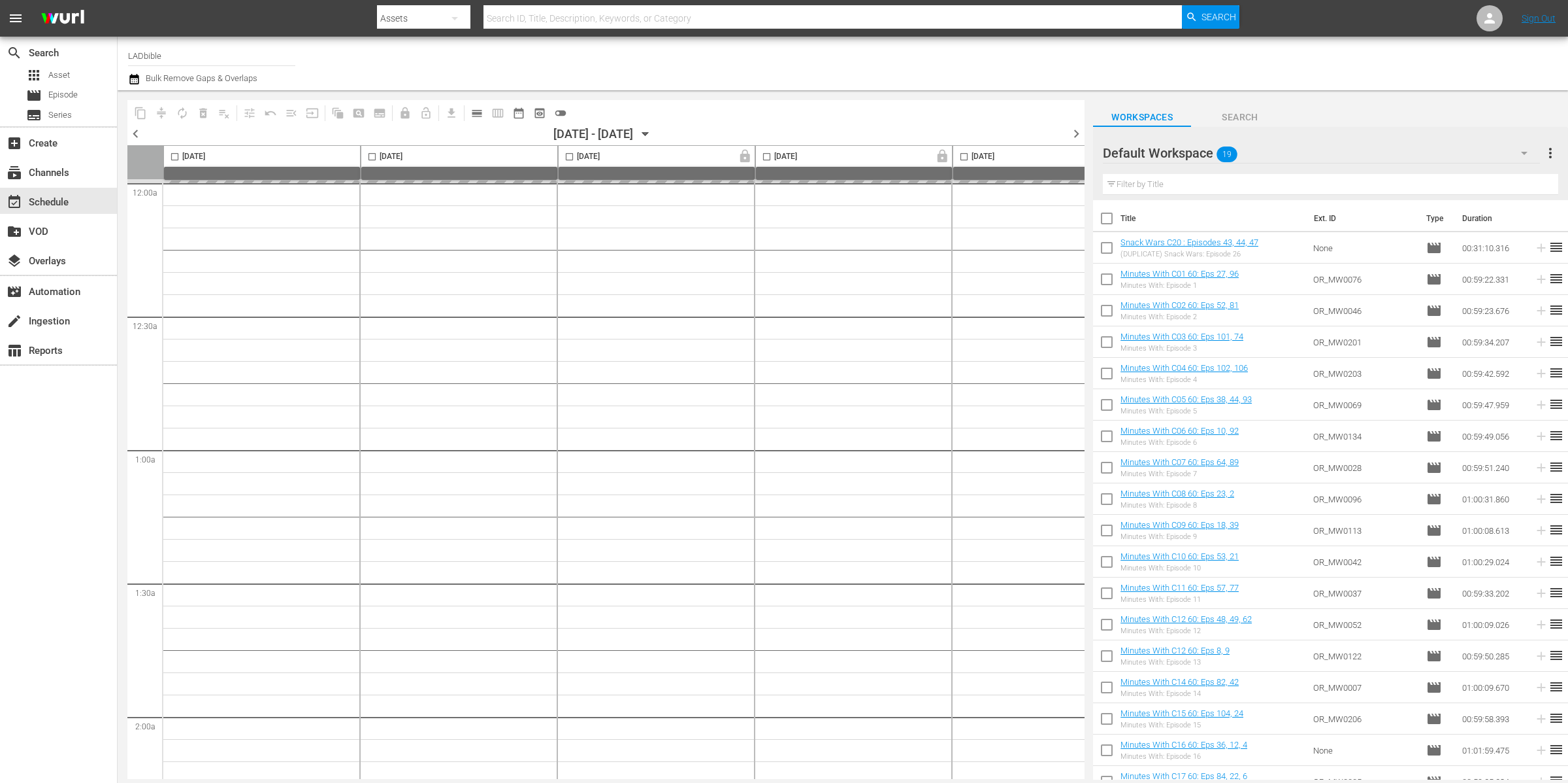
click at [1103, 248] on input "checkbox" at bounding box center [1106, 250] width 27 height 27
checkbox input "true"
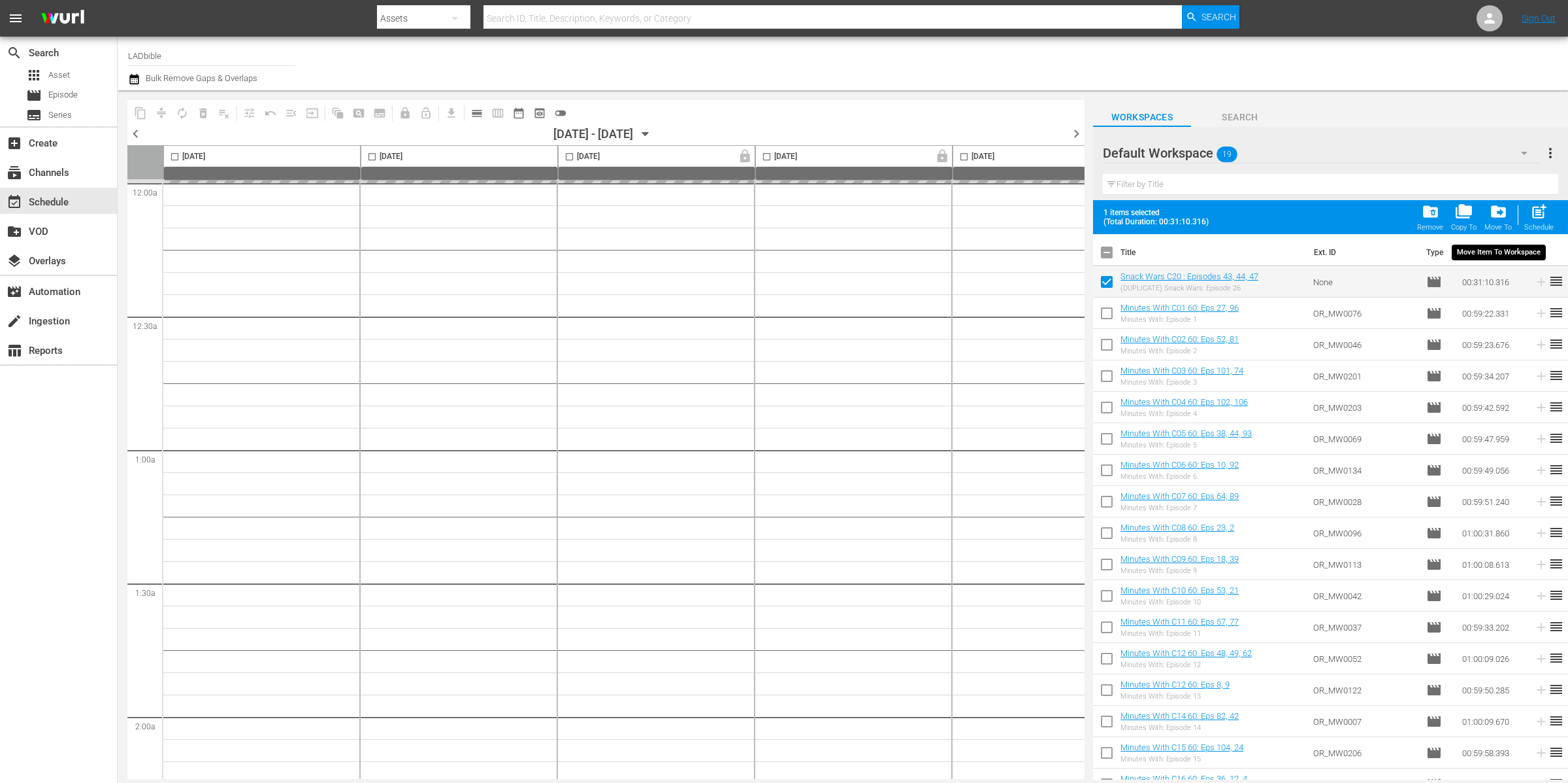
click at [1497, 208] on span "drive_file_move" at bounding box center [1499, 211] width 18 height 18
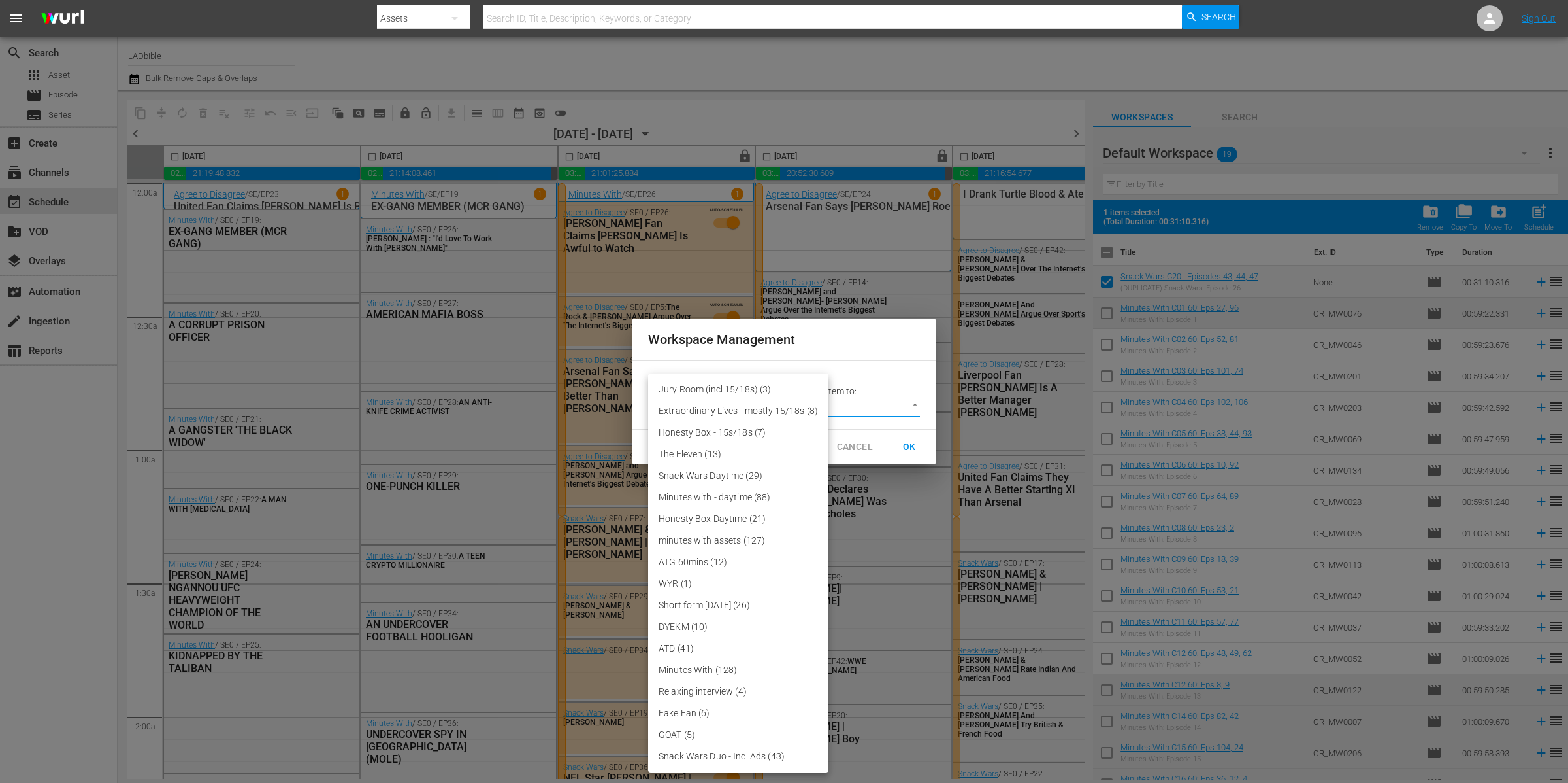
click at [791, 410] on body "menu Search By Assets Search ID, Title, Description, Keywords, or Category Sear…" at bounding box center [784, 392] width 1568 height 783
click at [756, 477] on li "Snack Wars Daytime (29)" at bounding box center [738, 475] width 181 height 22
type input "3858"
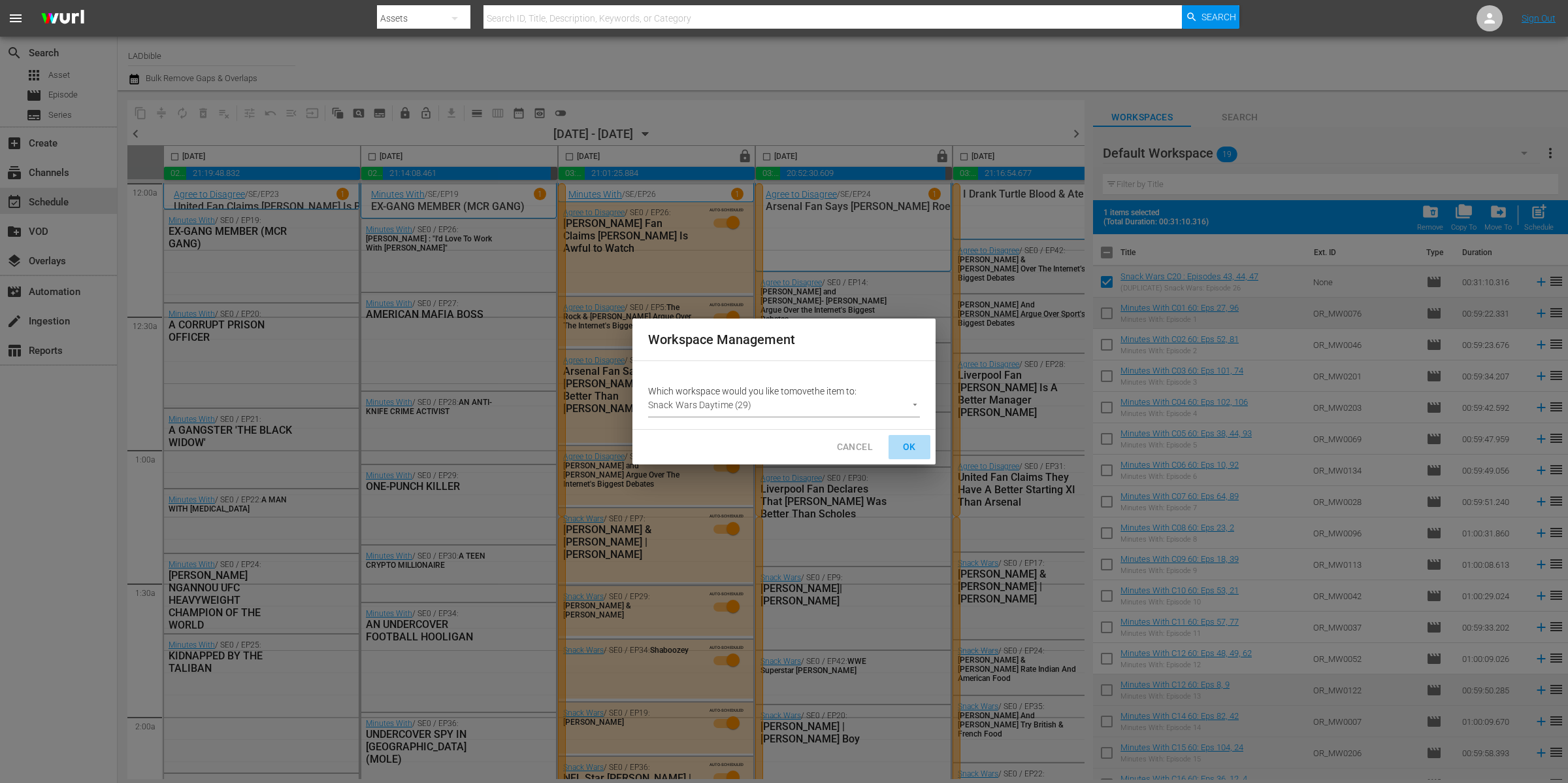
click at [920, 450] on button "OK" at bounding box center [909, 447] width 42 height 24
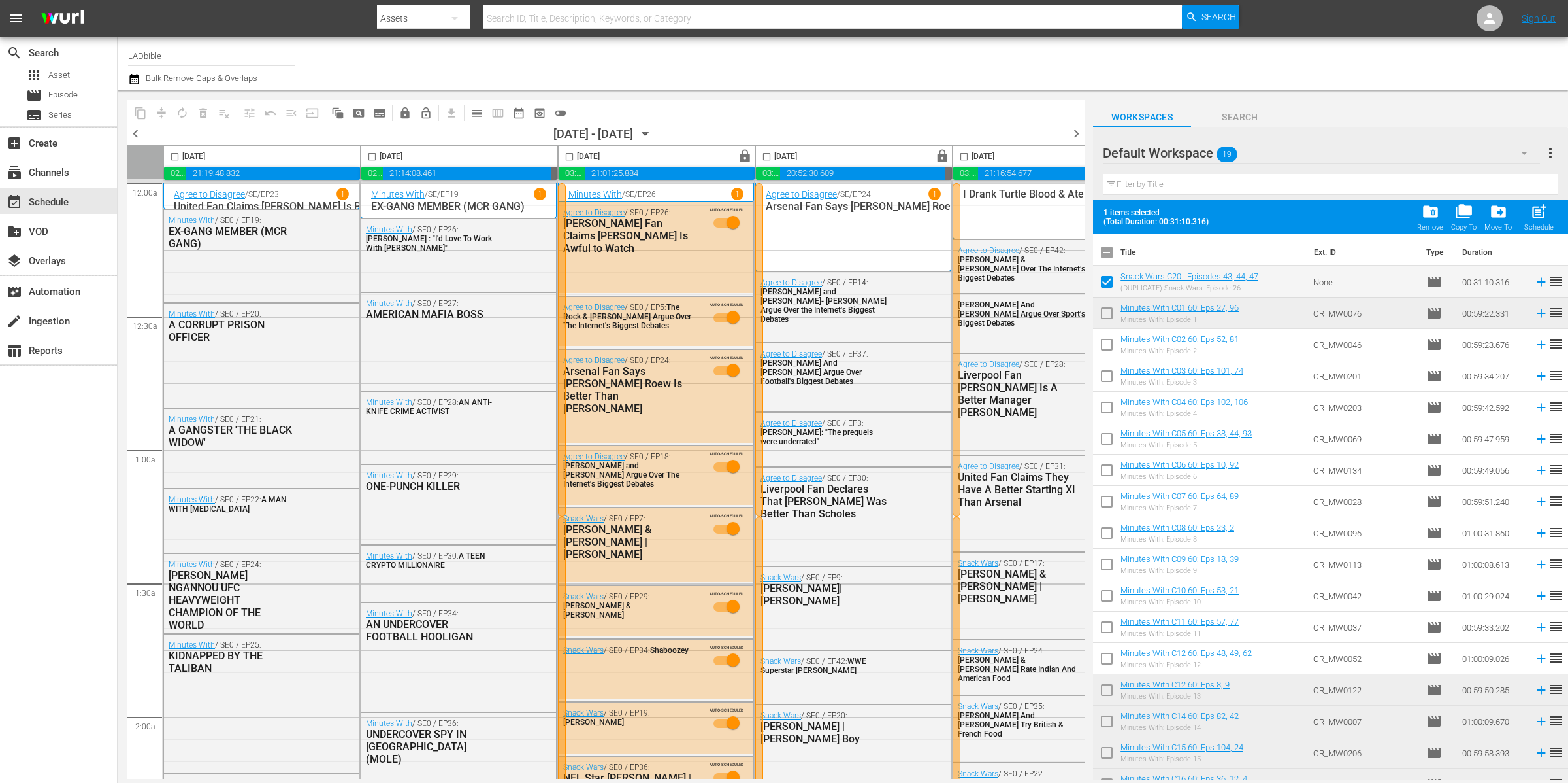
checkbox input "false"
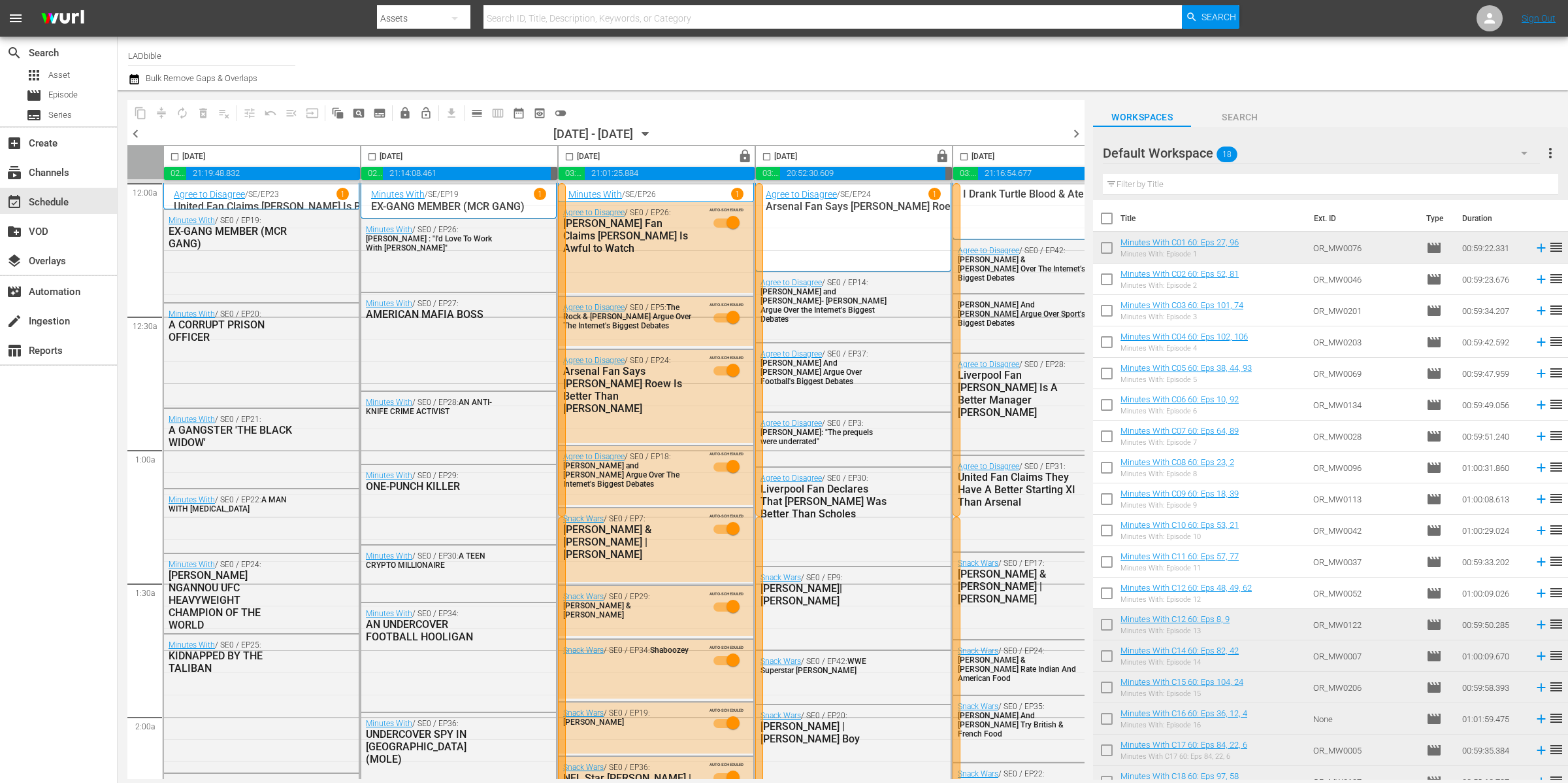
click at [1550, 148] on span "more_vert" at bounding box center [1550, 153] width 16 height 16
click at [1503, 151] on div "Add New Workspace" at bounding box center [1466, 154] width 154 height 23
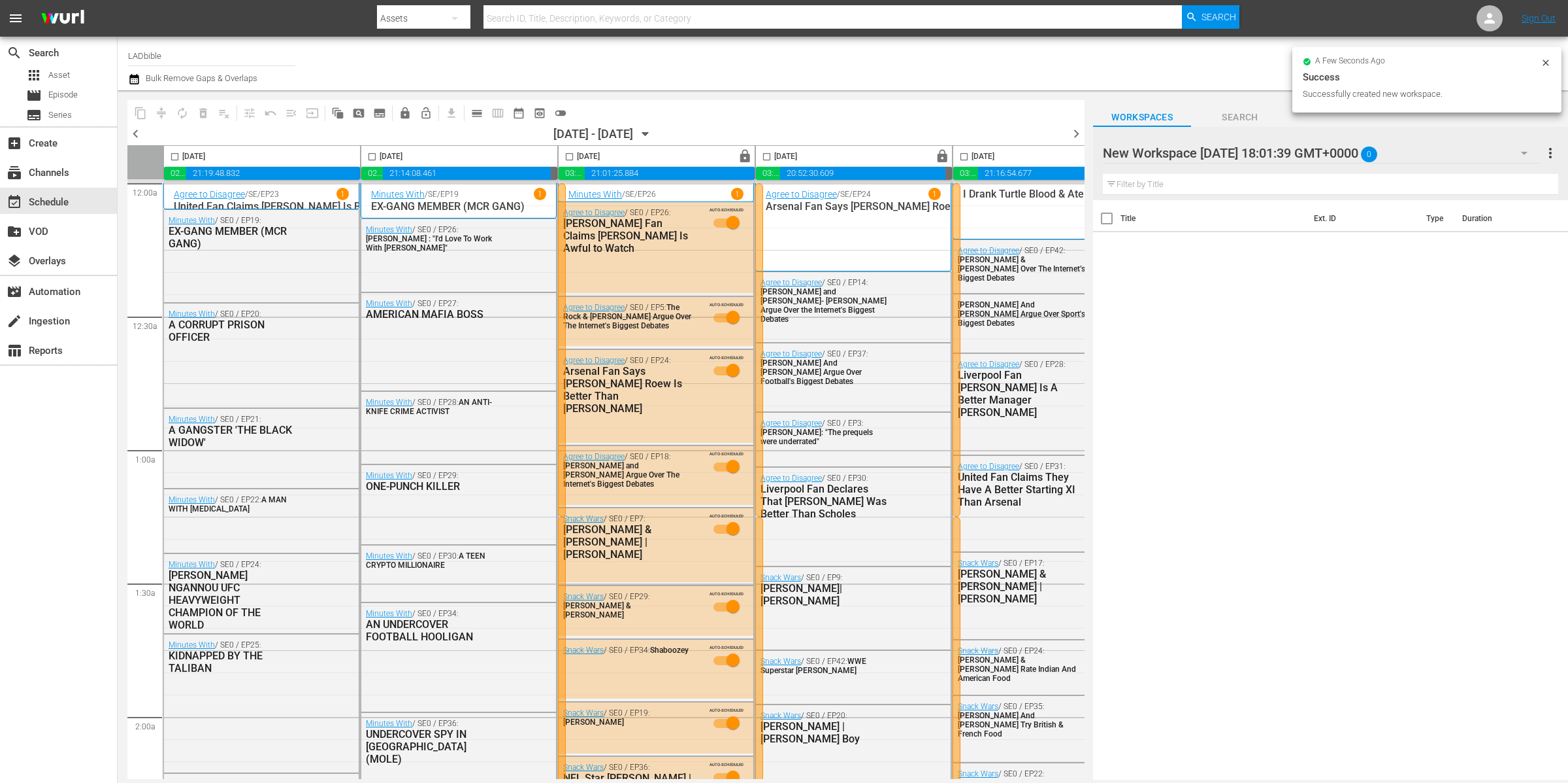
click at [1194, 146] on div at bounding box center [1213, 154] width 222 height 33
click at [1194, 148] on input "New Workspace Wed Oct 01 2025 18:01:39 GMT+0000" at bounding box center [1325, 154] width 444 height 32
type input "Minutes with 60 mins comps"
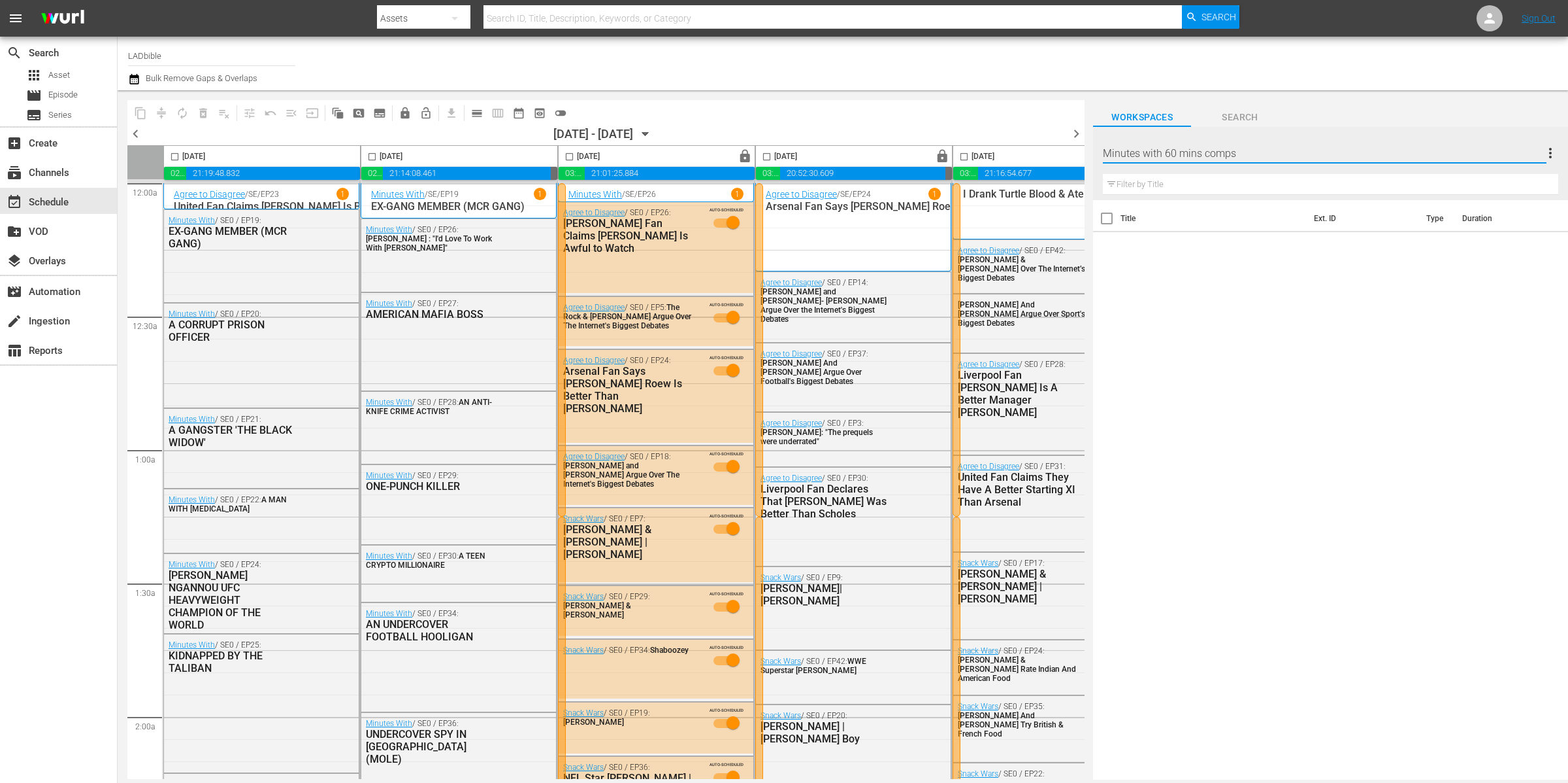
click at [1260, 336] on div "Title Ext. ID Type Duration" at bounding box center [1330, 491] width 475 height 582
click at [1337, 146] on div "Minutes with 60 mins comps 0" at bounding box center [1321, 153] width 437 height 37
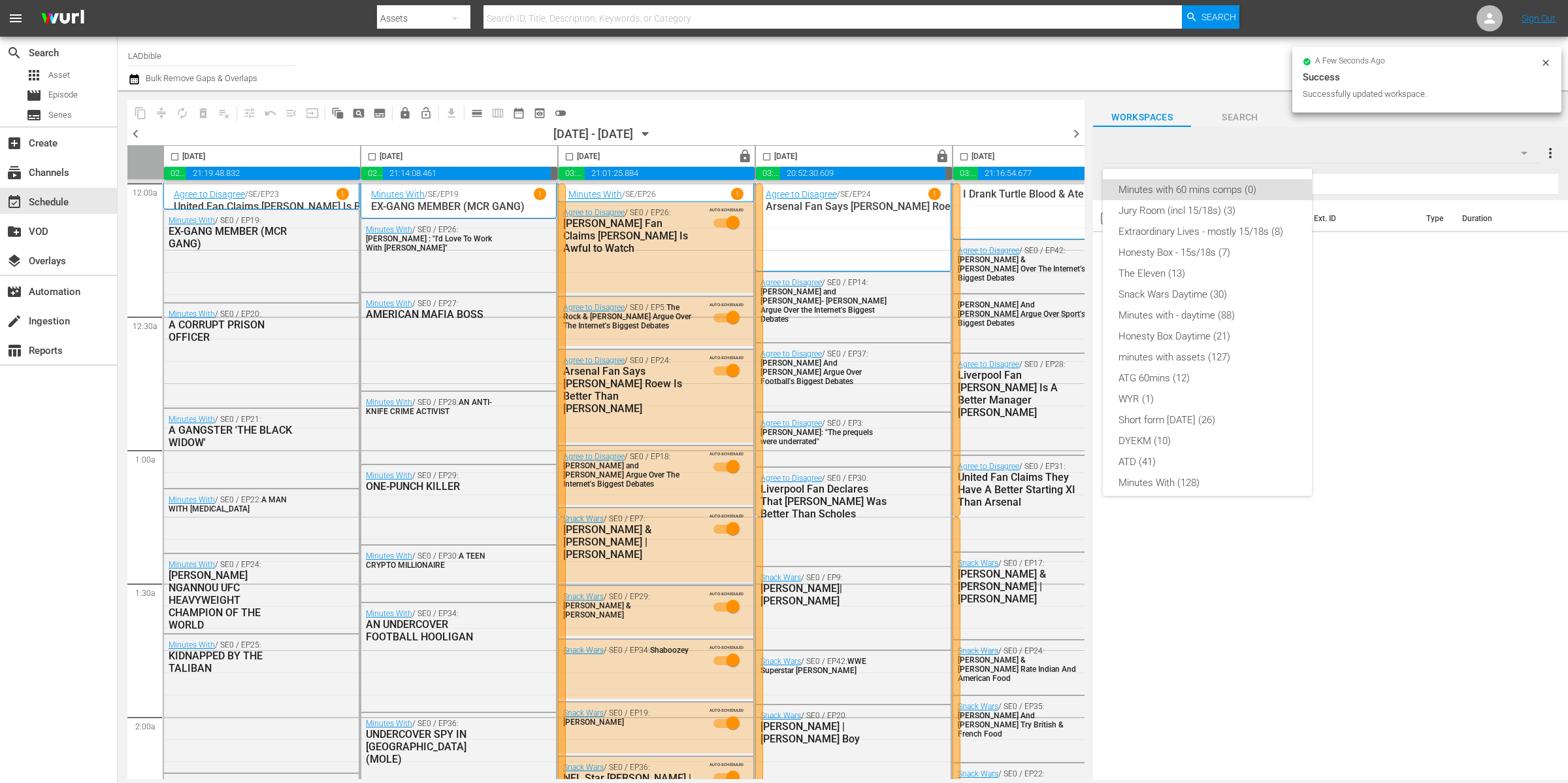
click at [1334, 152] on div "Minutes with 60 mins comps (0) Jury Room (incl 15/18s) (3) Extraordinary Lives …" at bounding box center [784, 392] width 1568 height 783
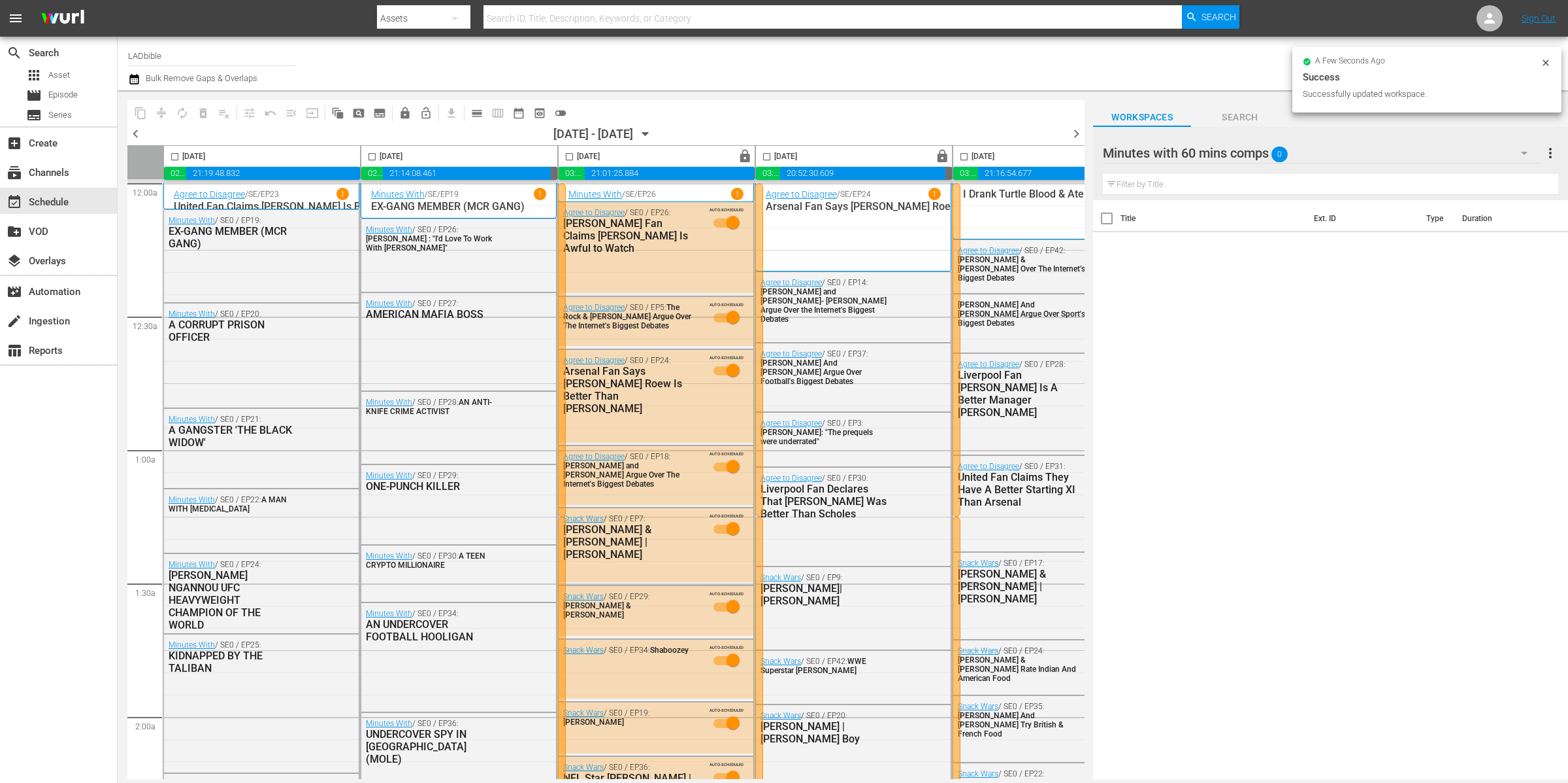
click at [1328, 138] on div "Minutes with 60 mins comps 0" at bounding box center [1321, 153] width 437 height 37
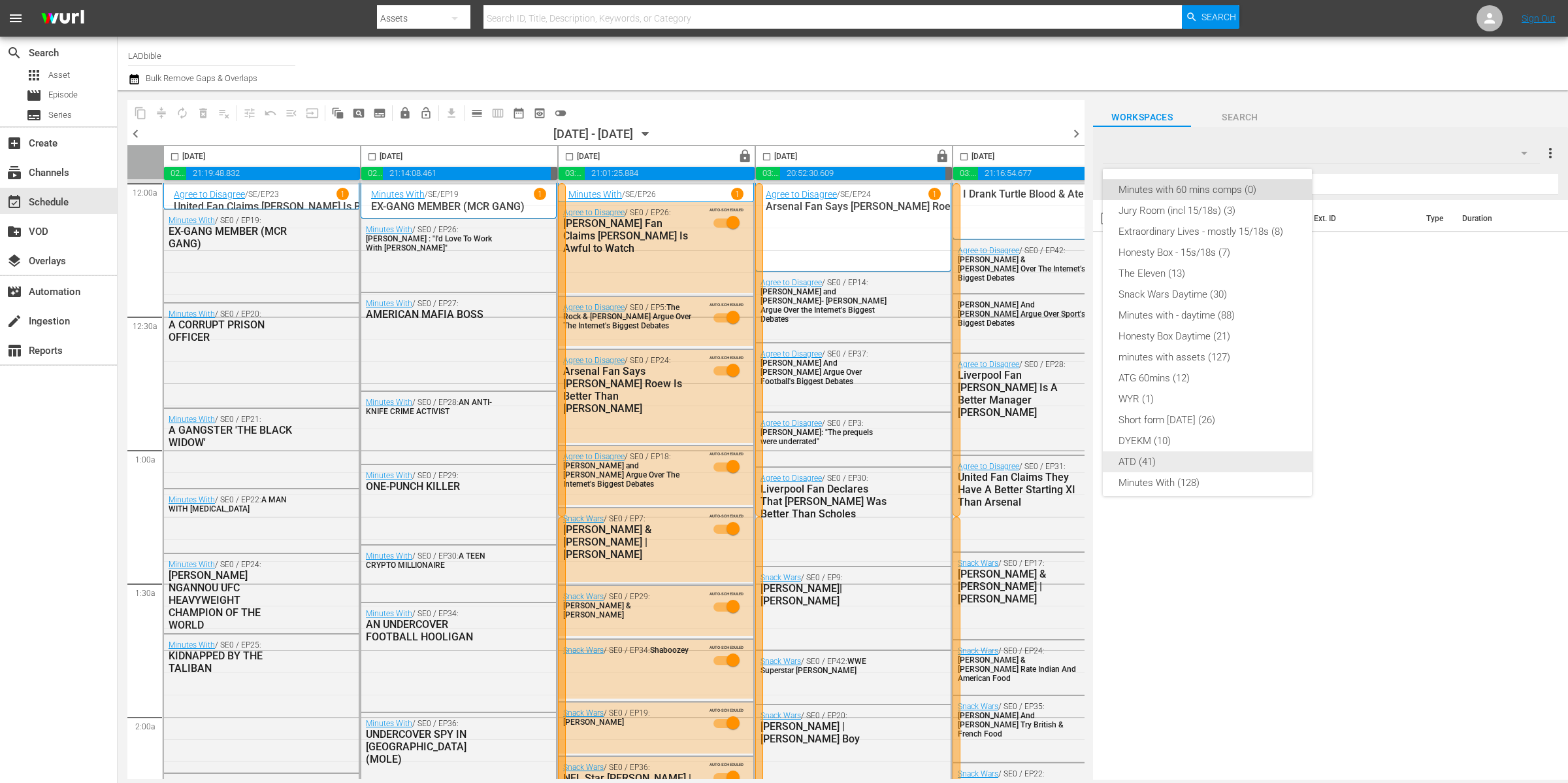
scroll to position [111, 0]
click at [1250, 465] on div "Default Workspace (18)" at bounding box center [1208, 475] width 178 height 21
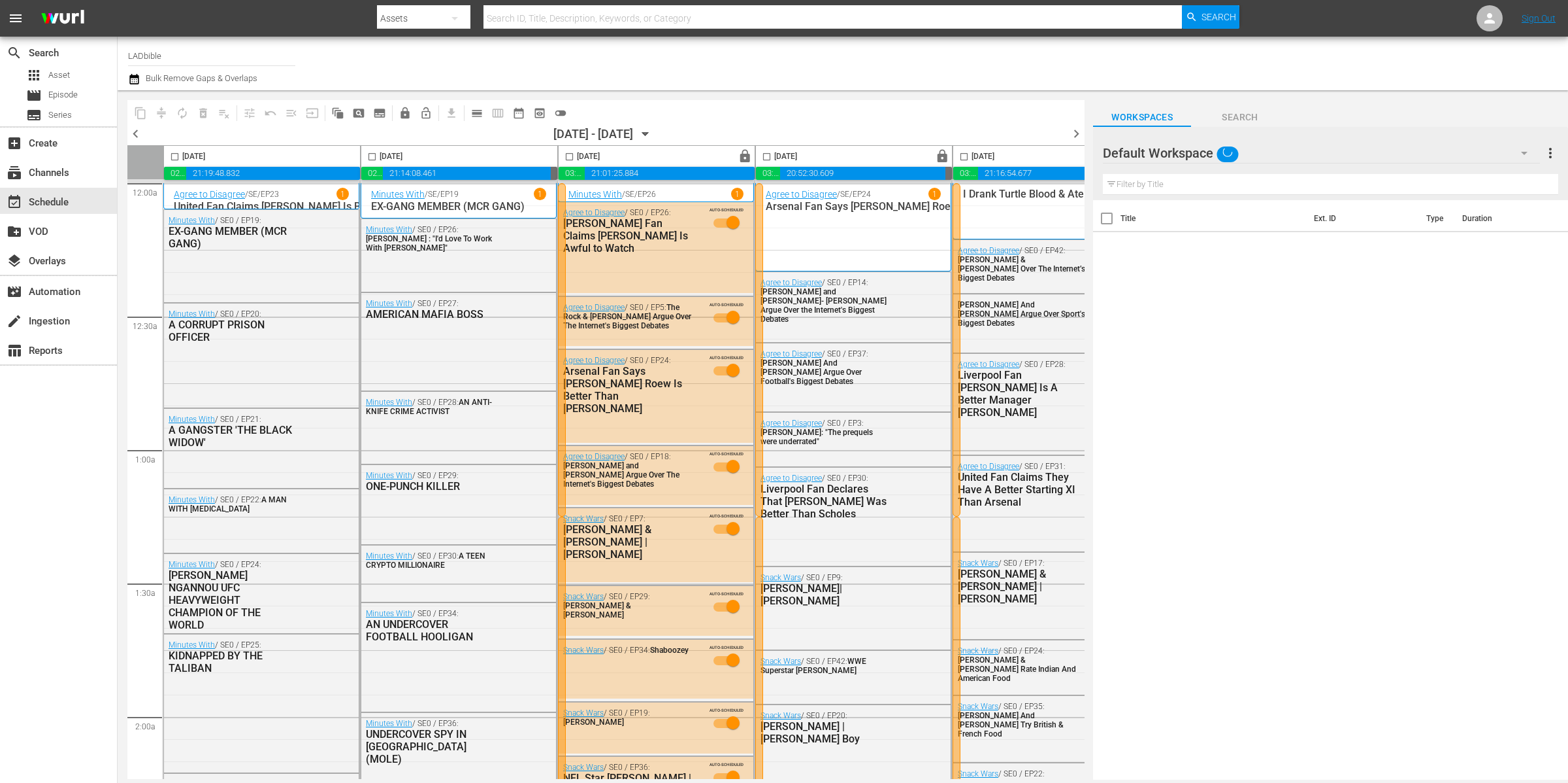
scroll to position [0, 0]
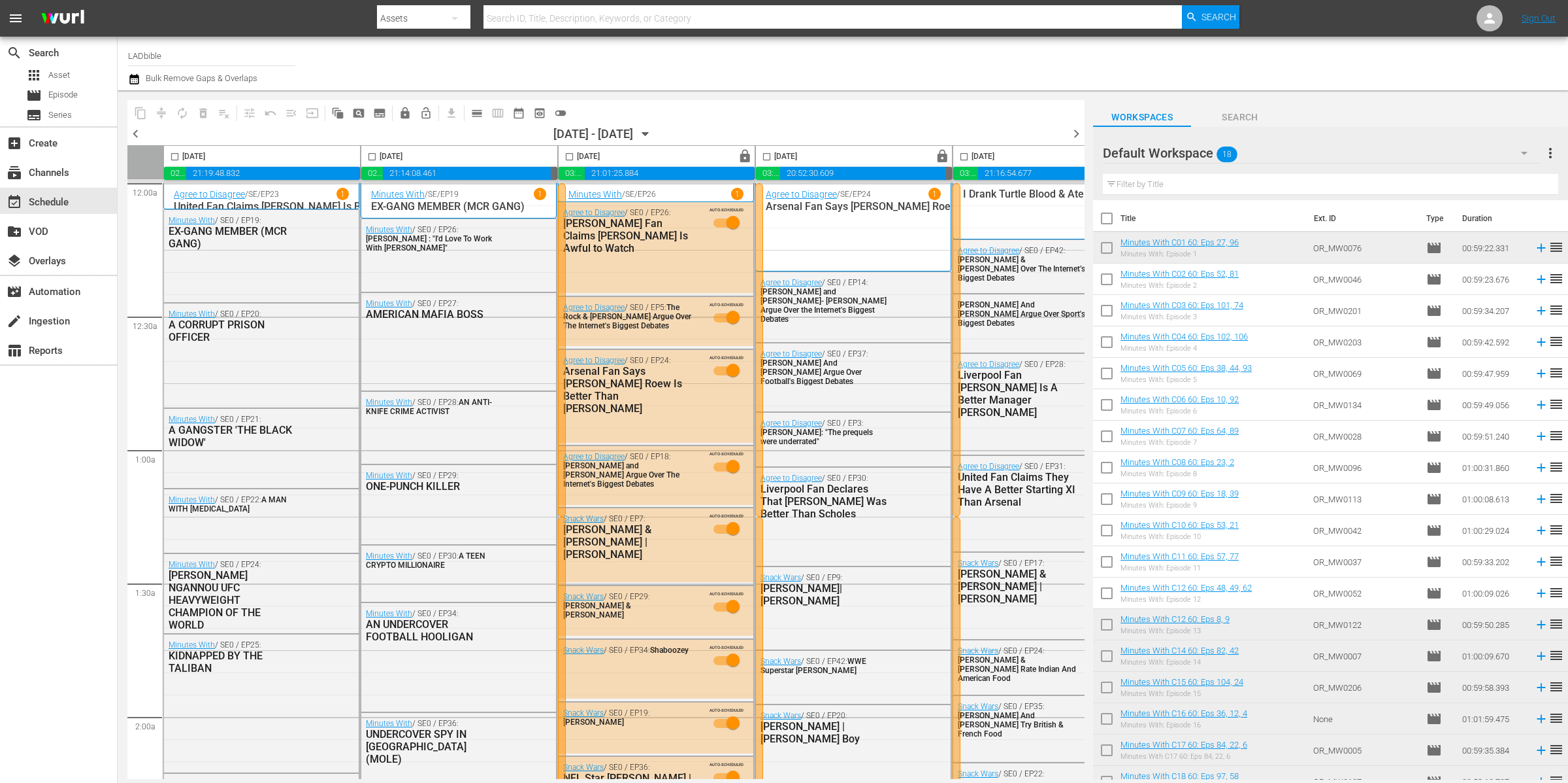
click at [1112, 220] on input "checkbox" at bounding box center [1106, 220] width 27 height 27
checkbox input "true"
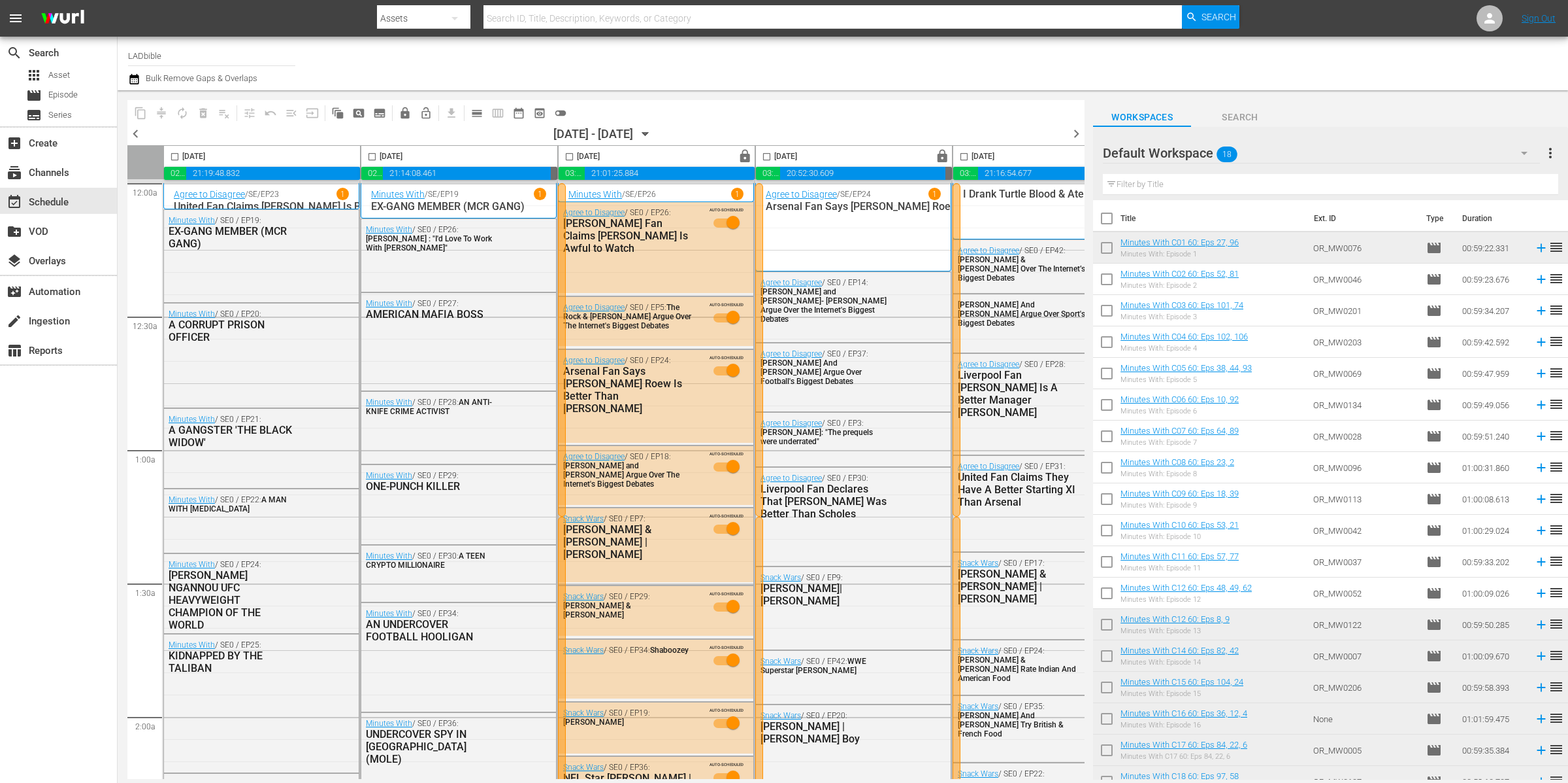
checkbox input "true"
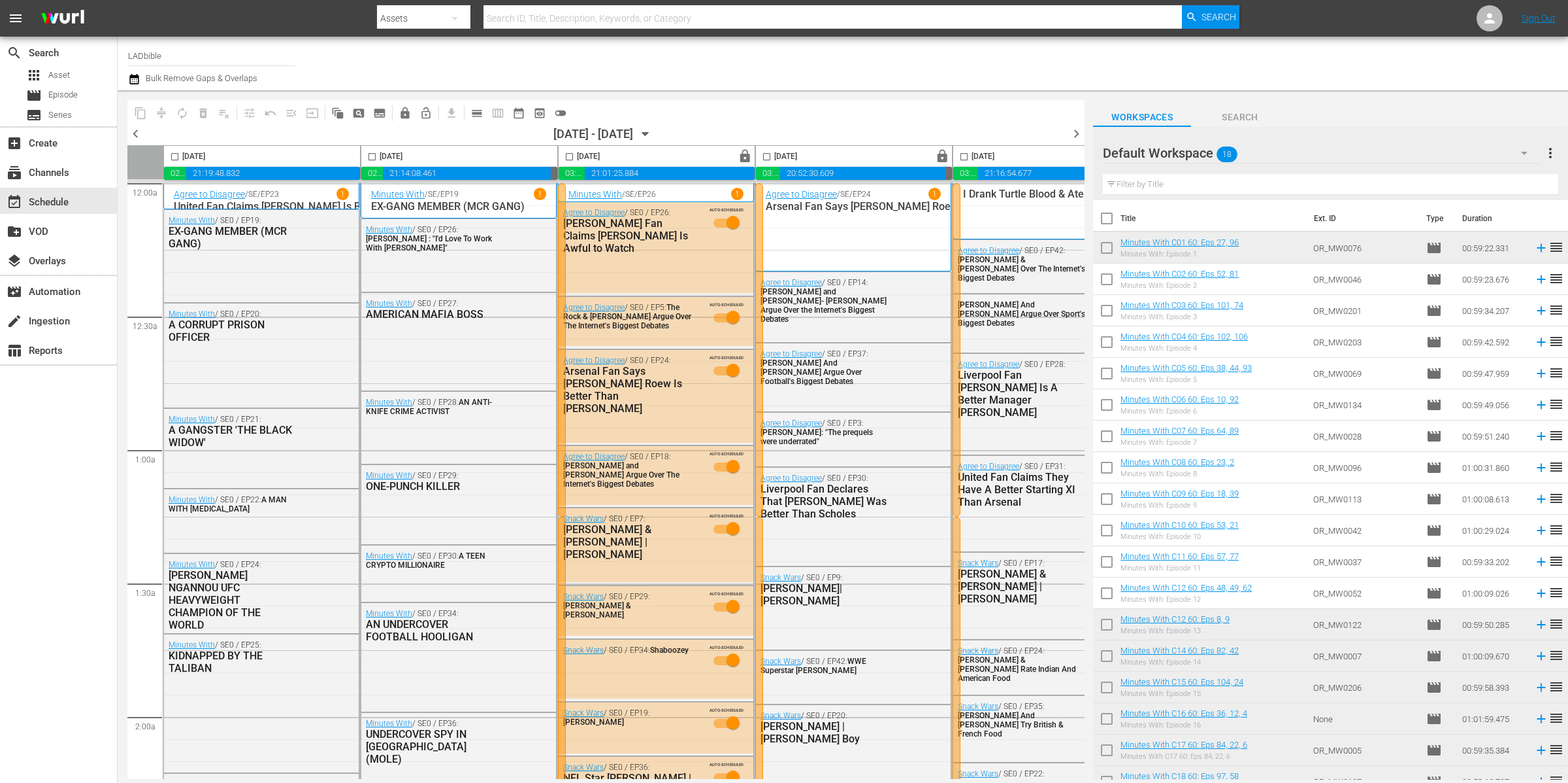
checkbox input "true"
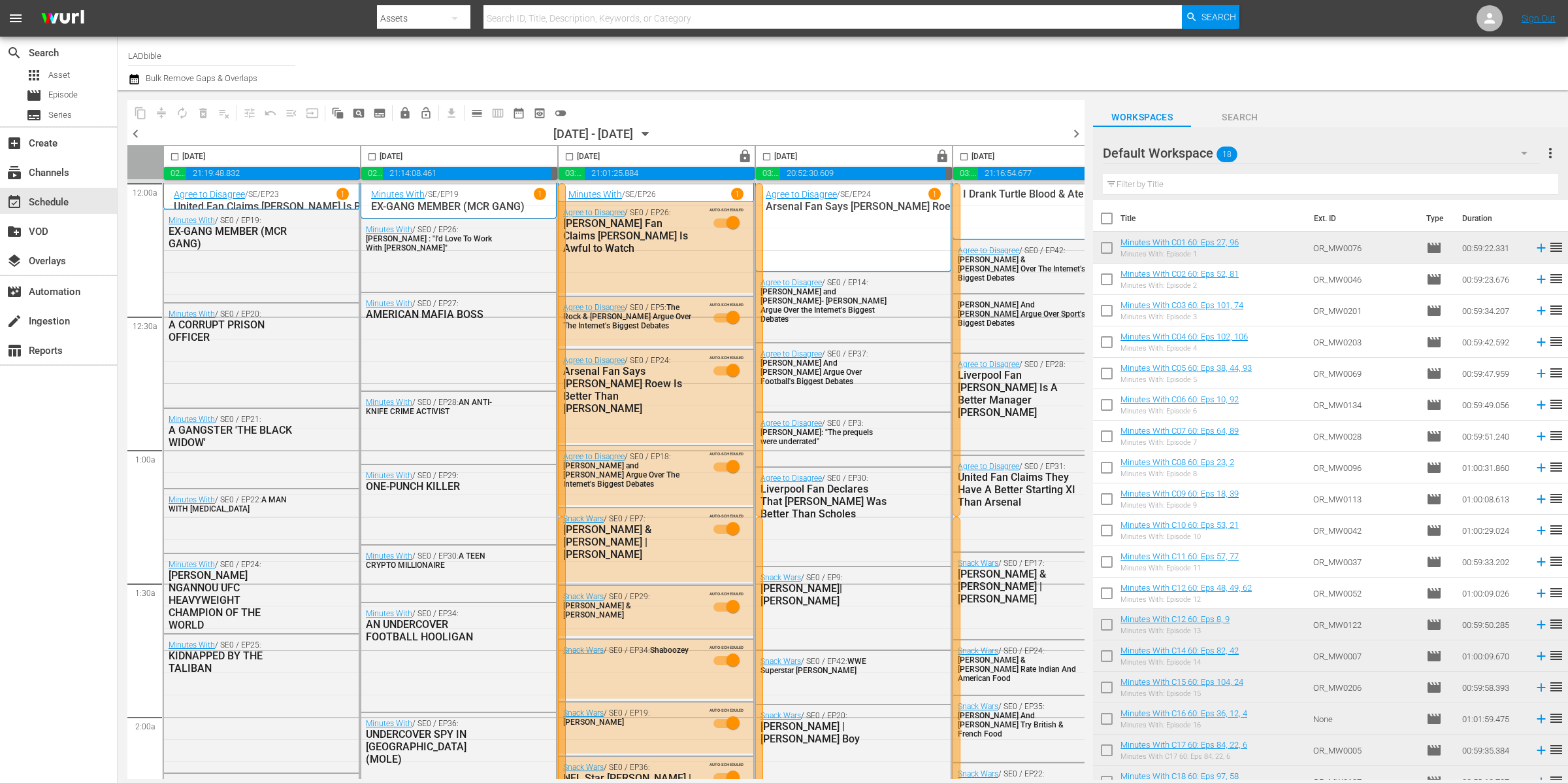
checkbox input "true"
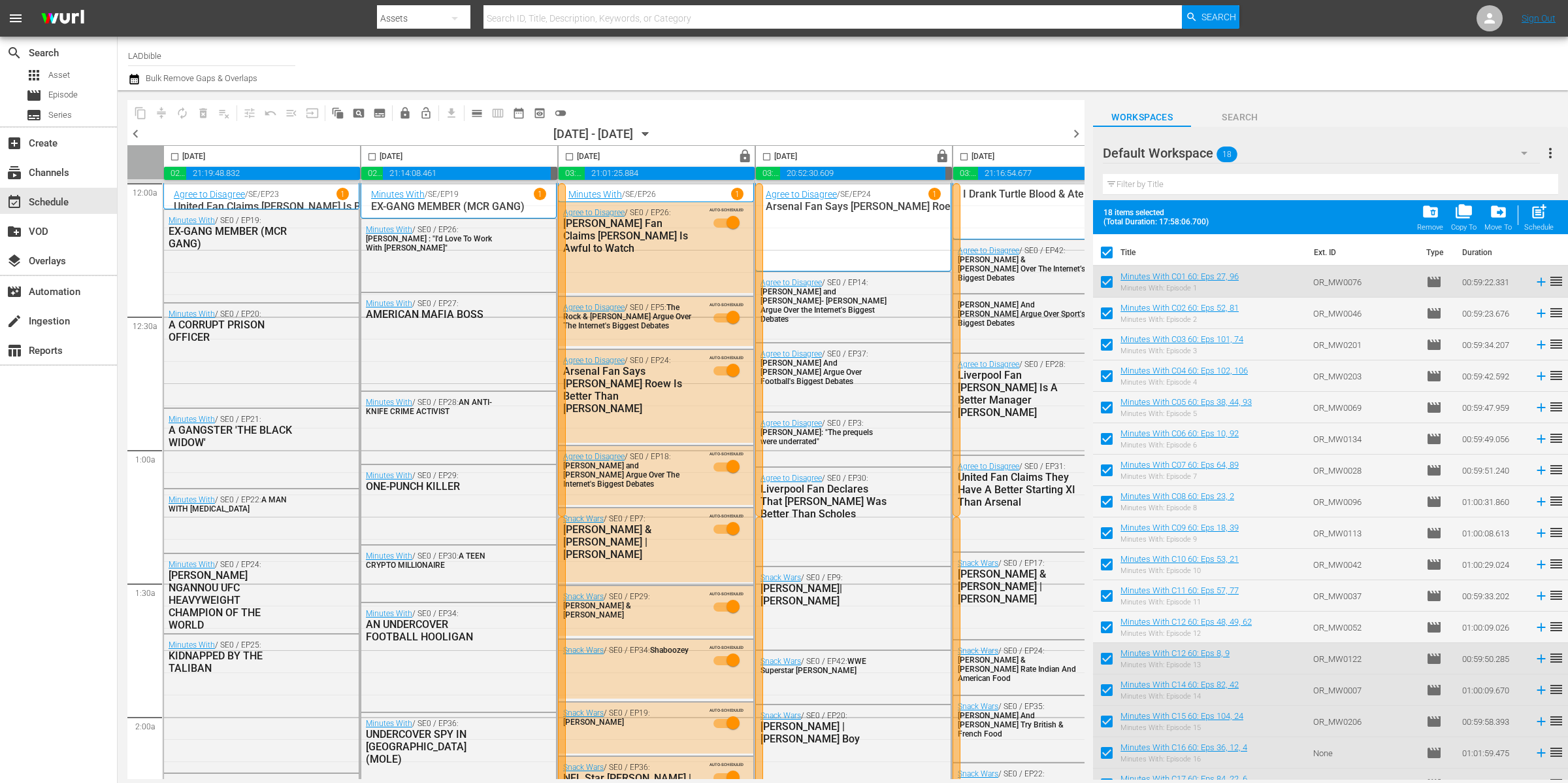
scroll to position [49, 0]
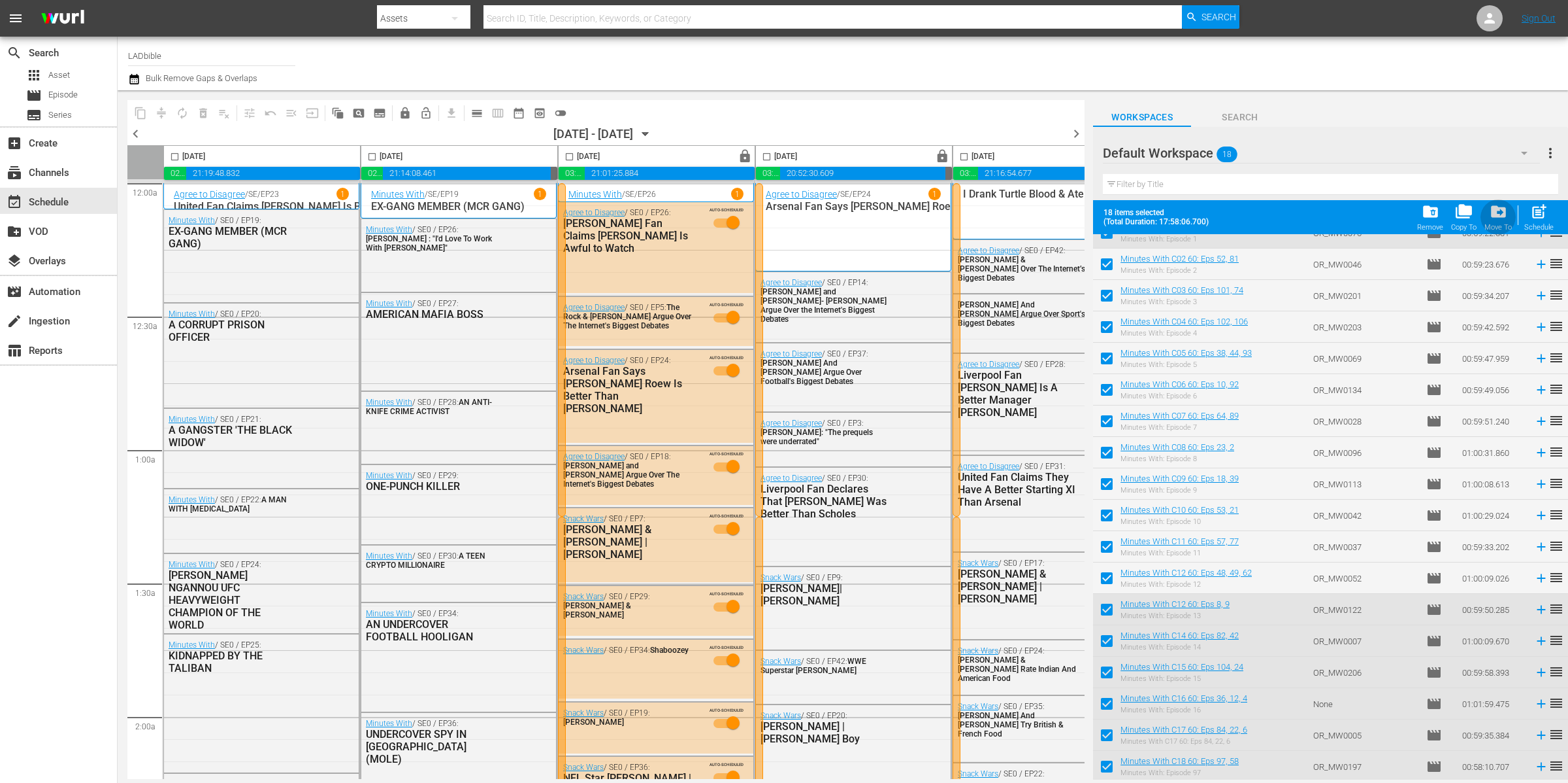
click at [1498, 220] on span "drive_file_move" at bounding box center [1499, 211] width 18 height 18
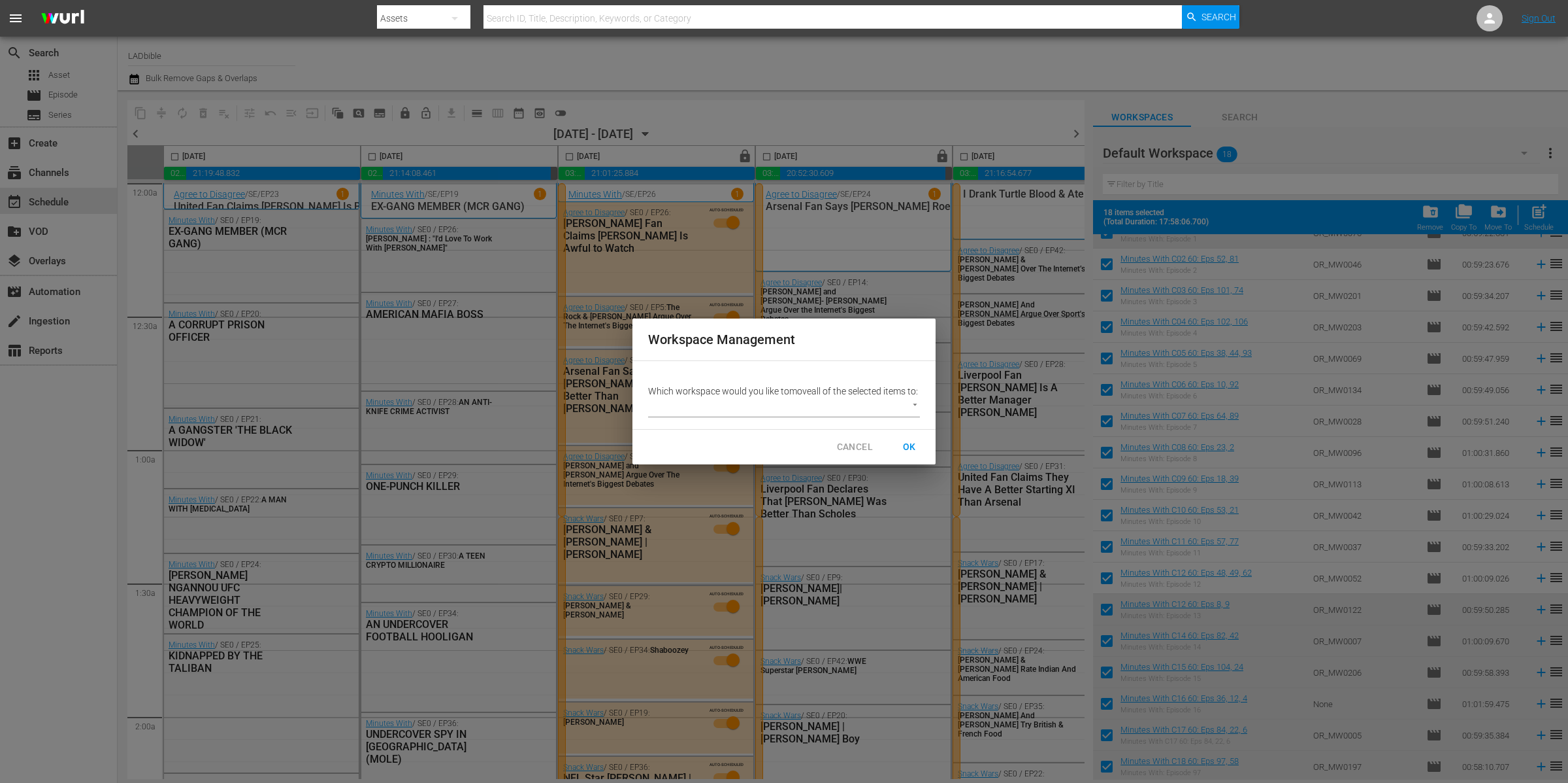
click at [743, 418] on body "menu Search By Assets Search ID, Title, Description, Keywords, or Category Sear…" at bounding box center [784, 392] width 1568 height 783
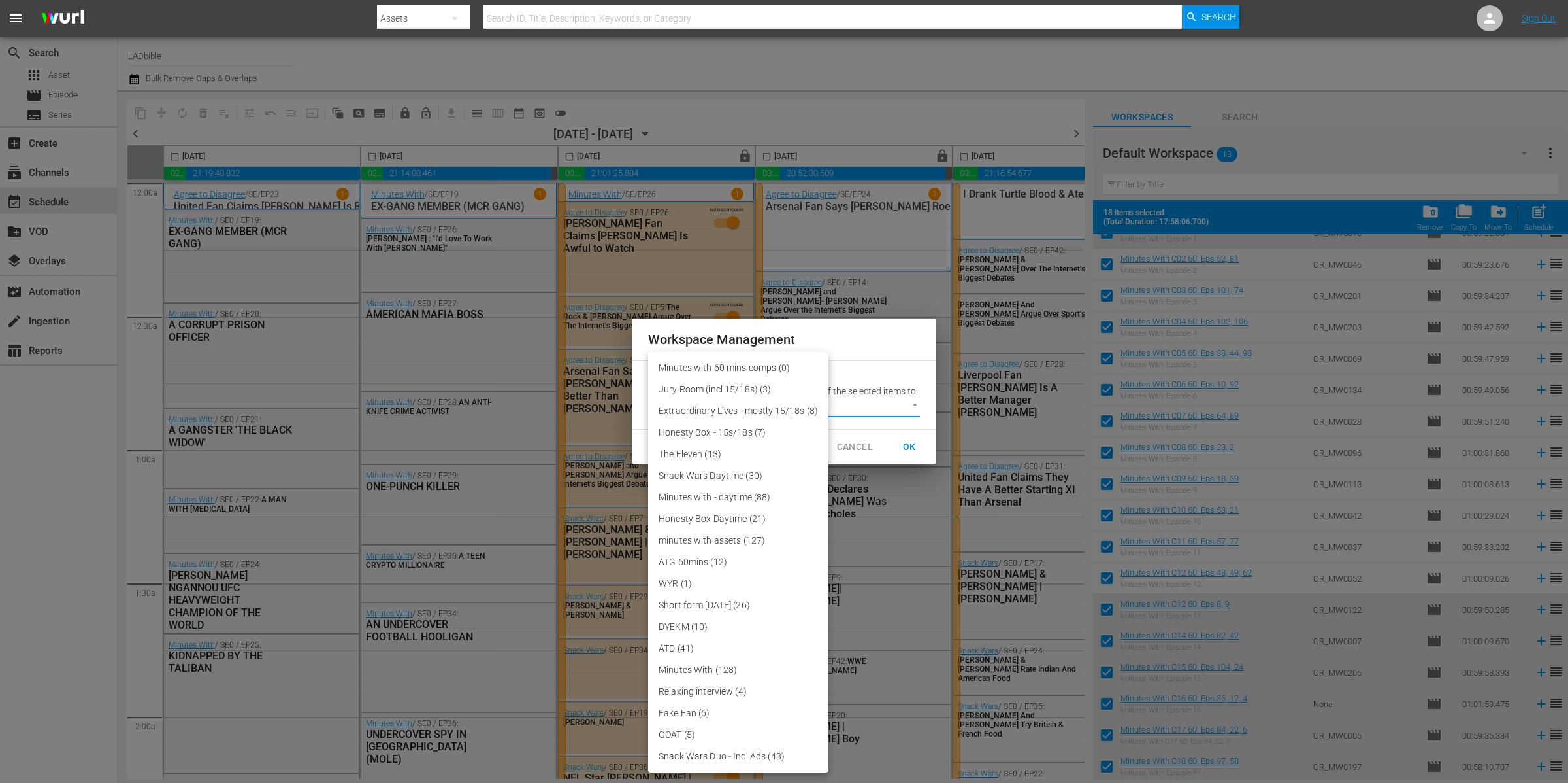
click at [748, 376] on li "Minutes with 60 mins comps (0)" at bounding box center [738, 367] width 181 height 22
type input "3876"
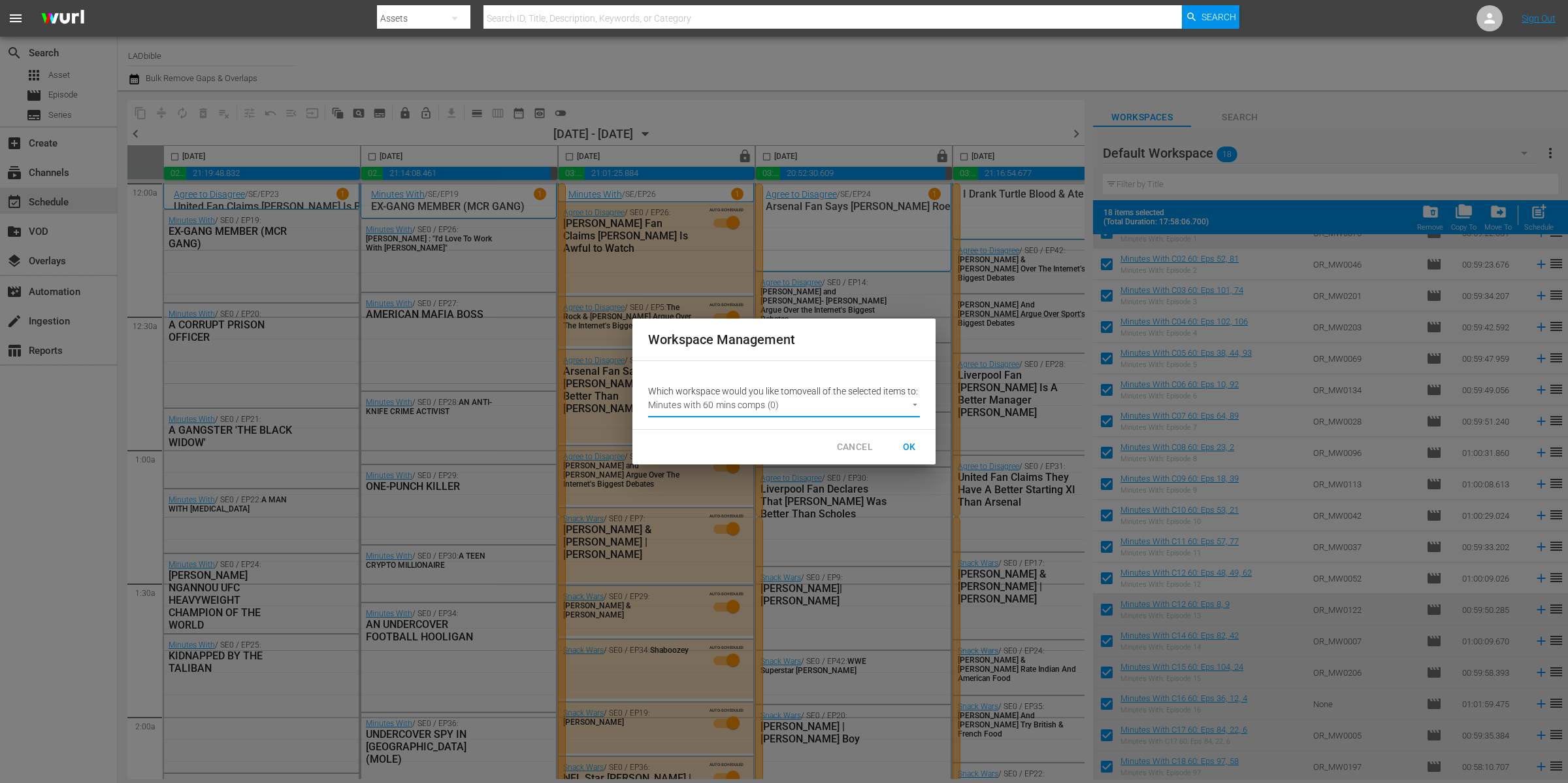
click at [910, 451] on span "OK" at bounding box center [910, 446] width 21 height 16
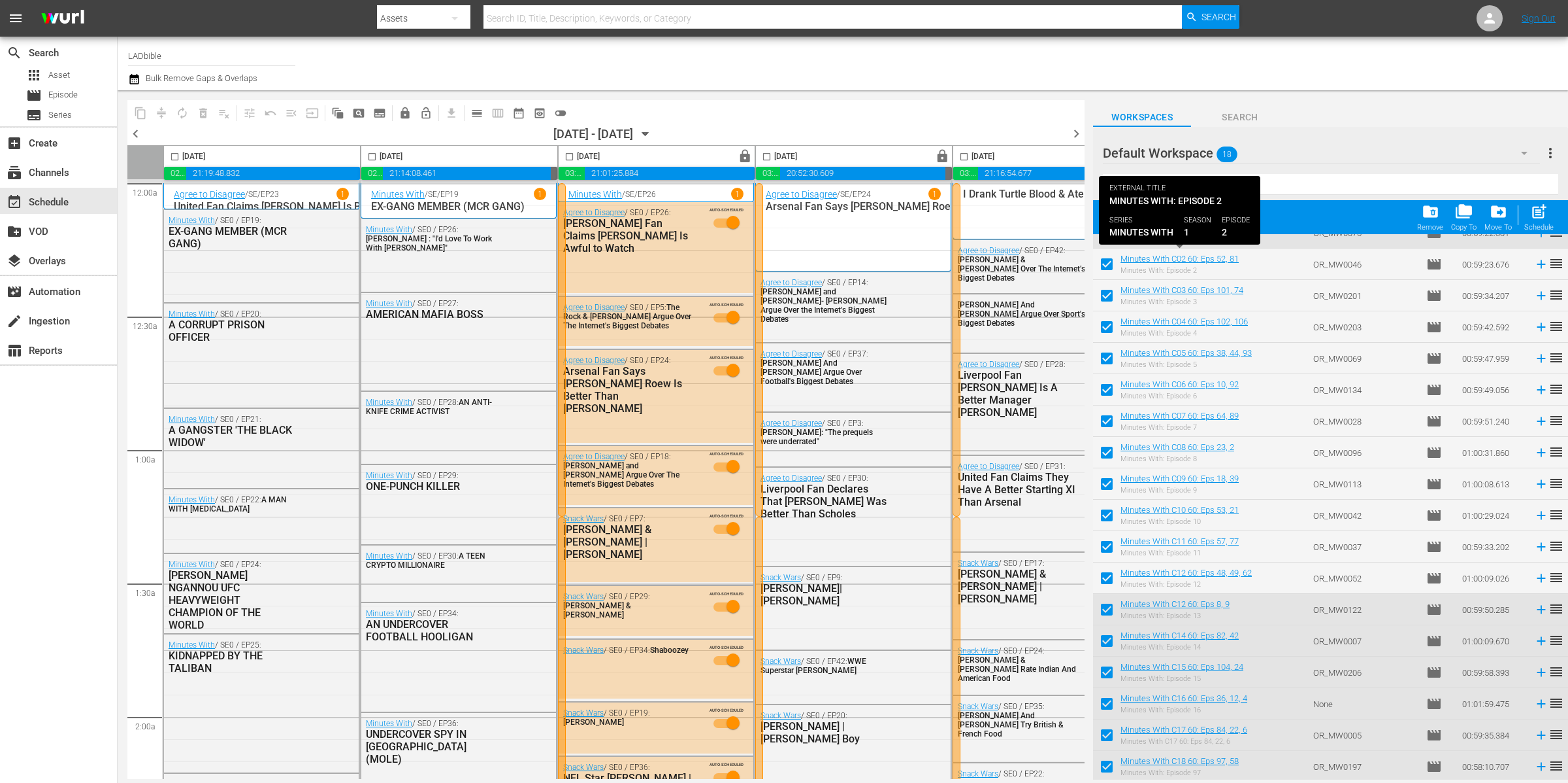
checkbox input "false"
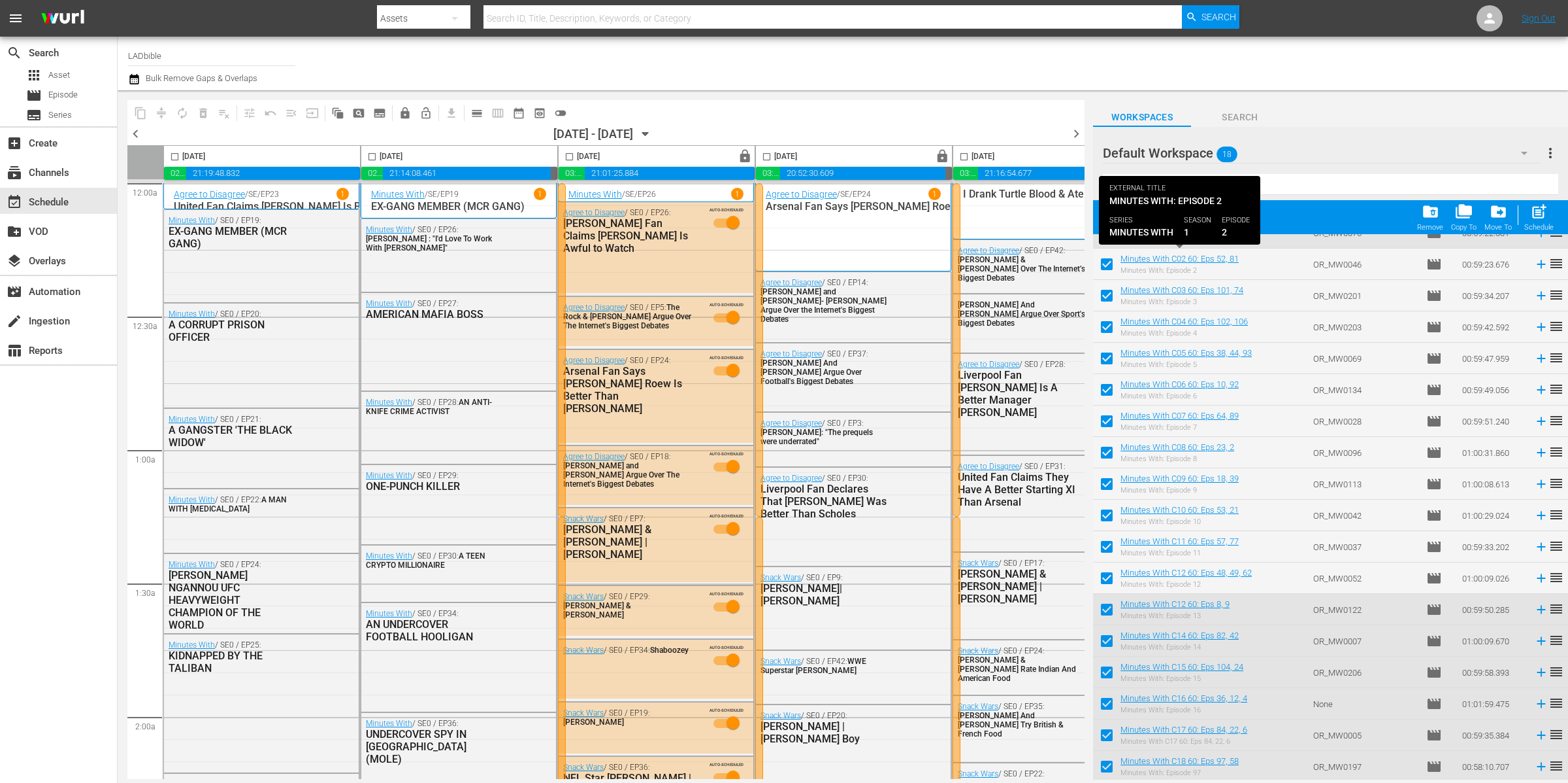
checkbox input "false"
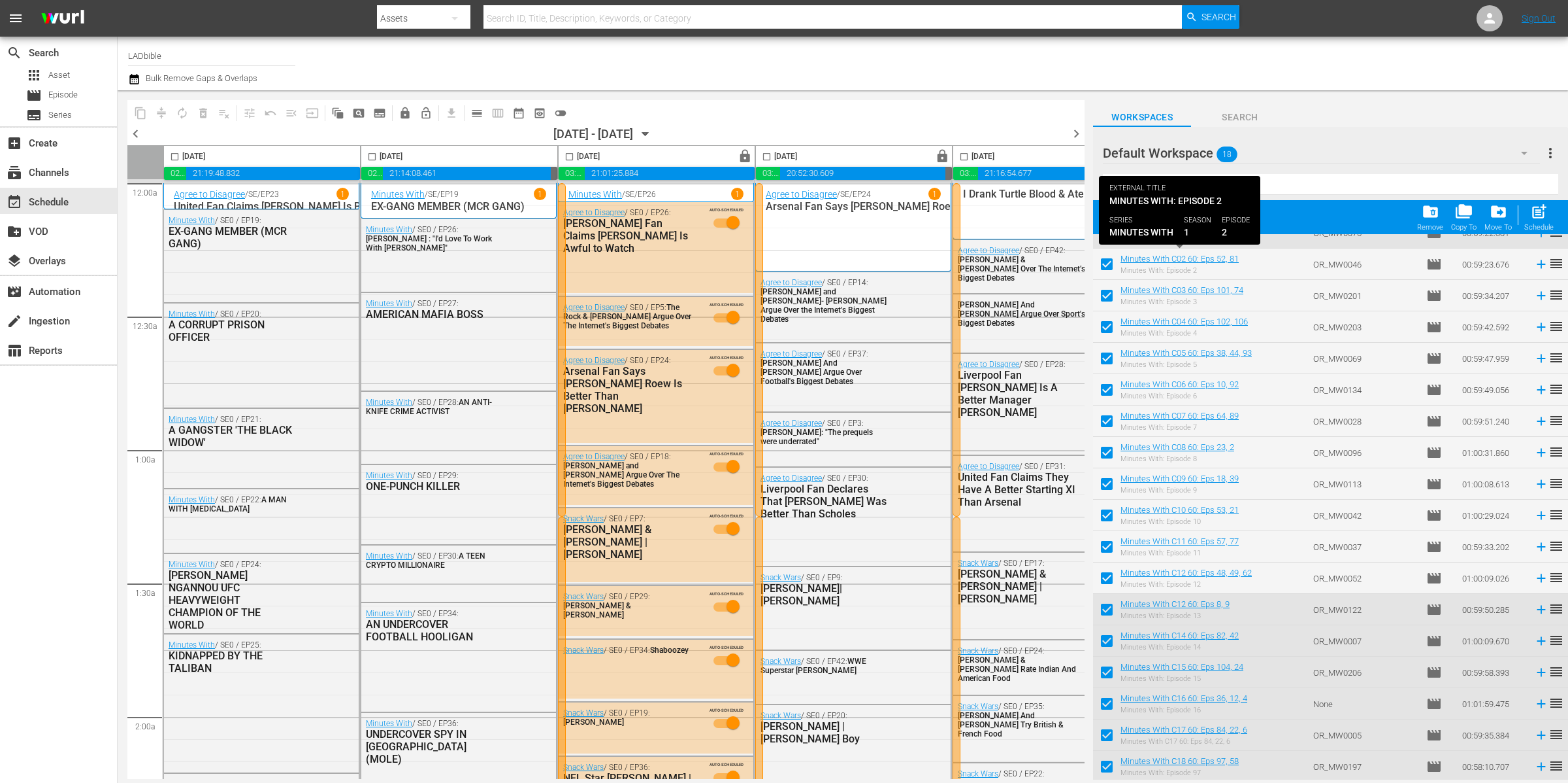
checkbox input "false"
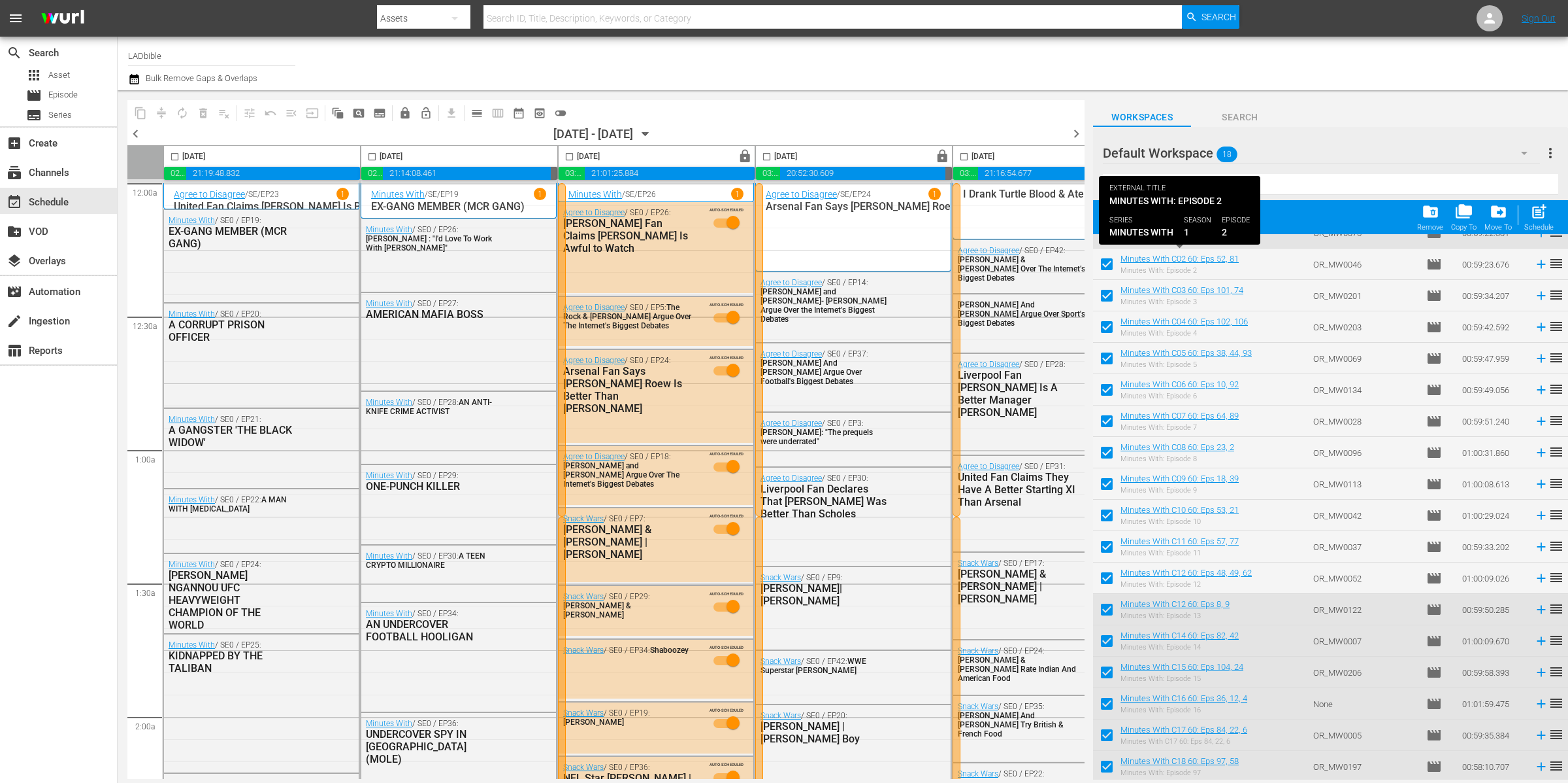
checkbox input "false"
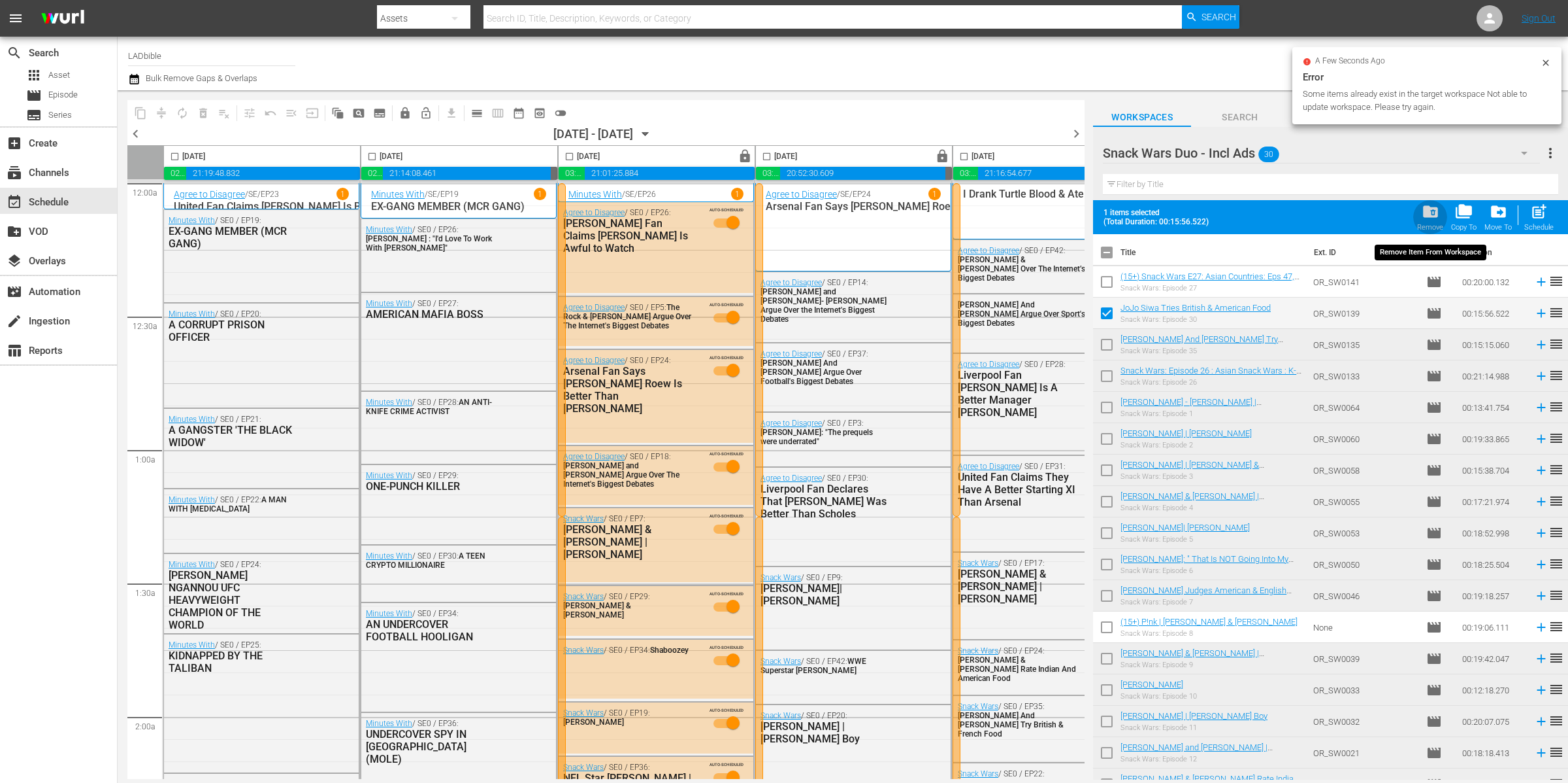
click at [1428, 211] on span "folder_delete" at bounding box center [1430, 211] width 18 height 18
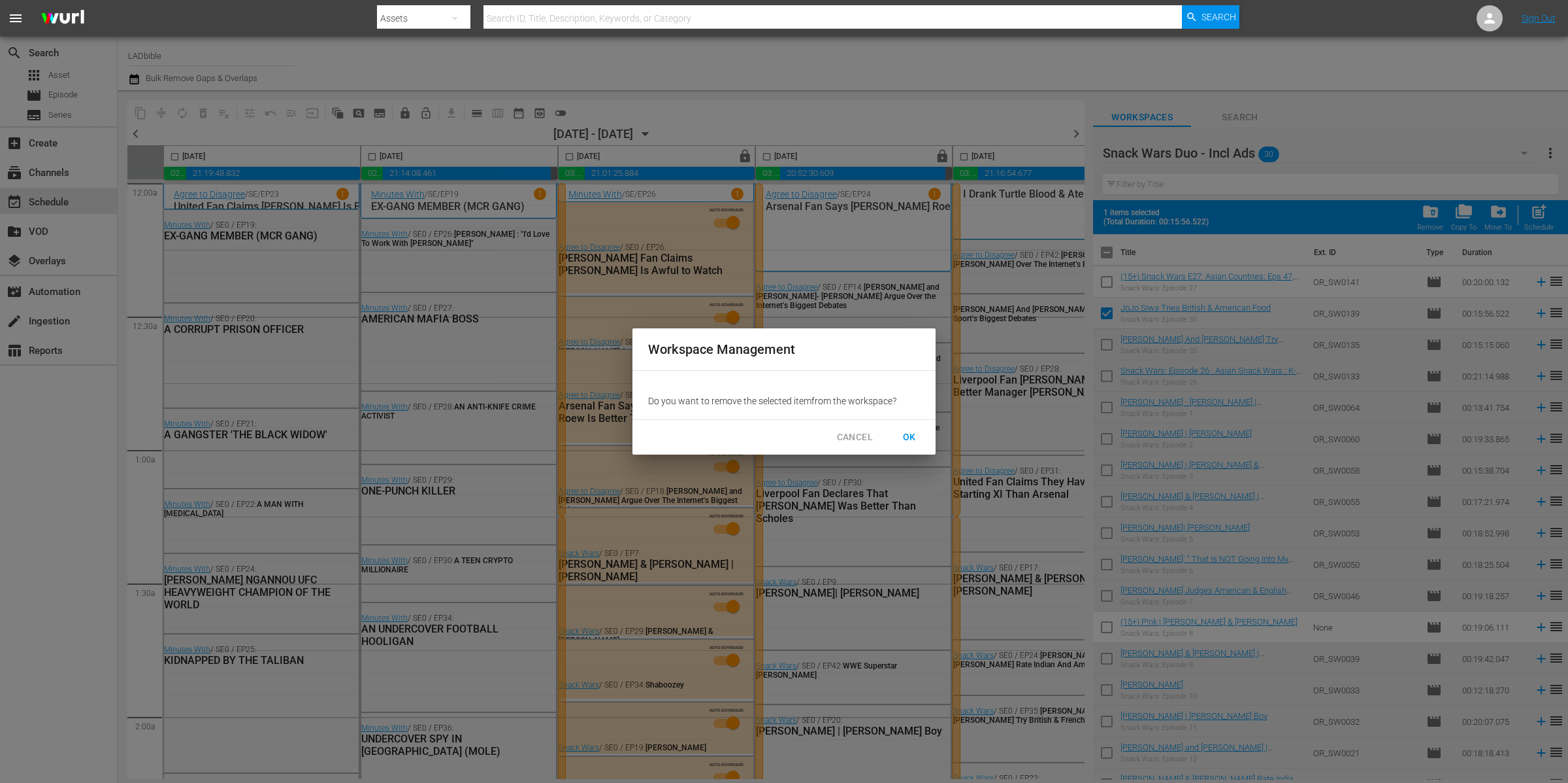
click at [901, 433] on span "OK" at bounding box center [910, 436] width 21 height 16
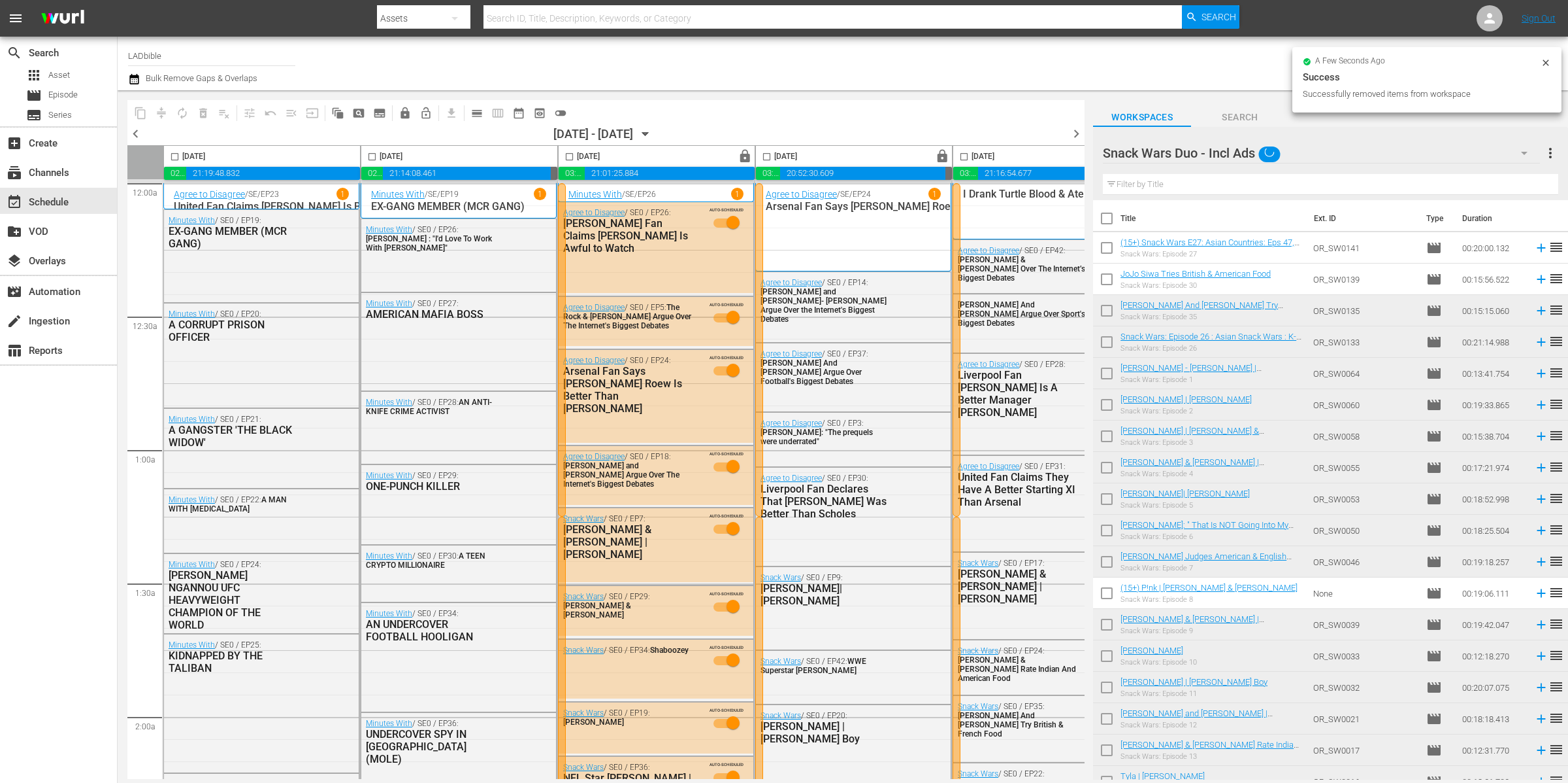
checkbox input "false"
click at [1111, 309] on input "checkbox" at bounding box center [1106, 313] width 27 height 27
checkbox input "true"
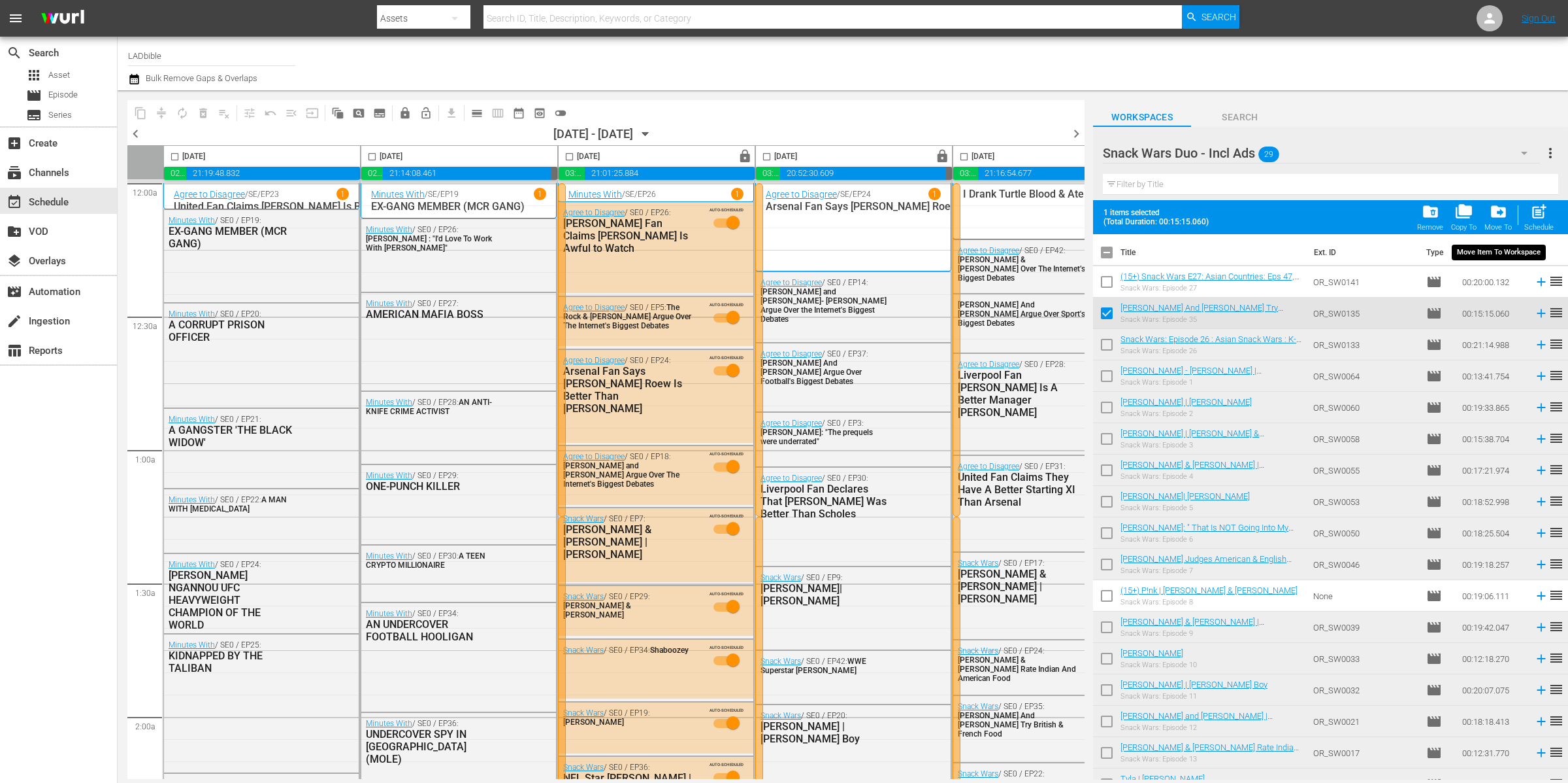
click at [1494, 217] on span "drive_file_move" at bounding box center [1499, 211] width 18 height 18
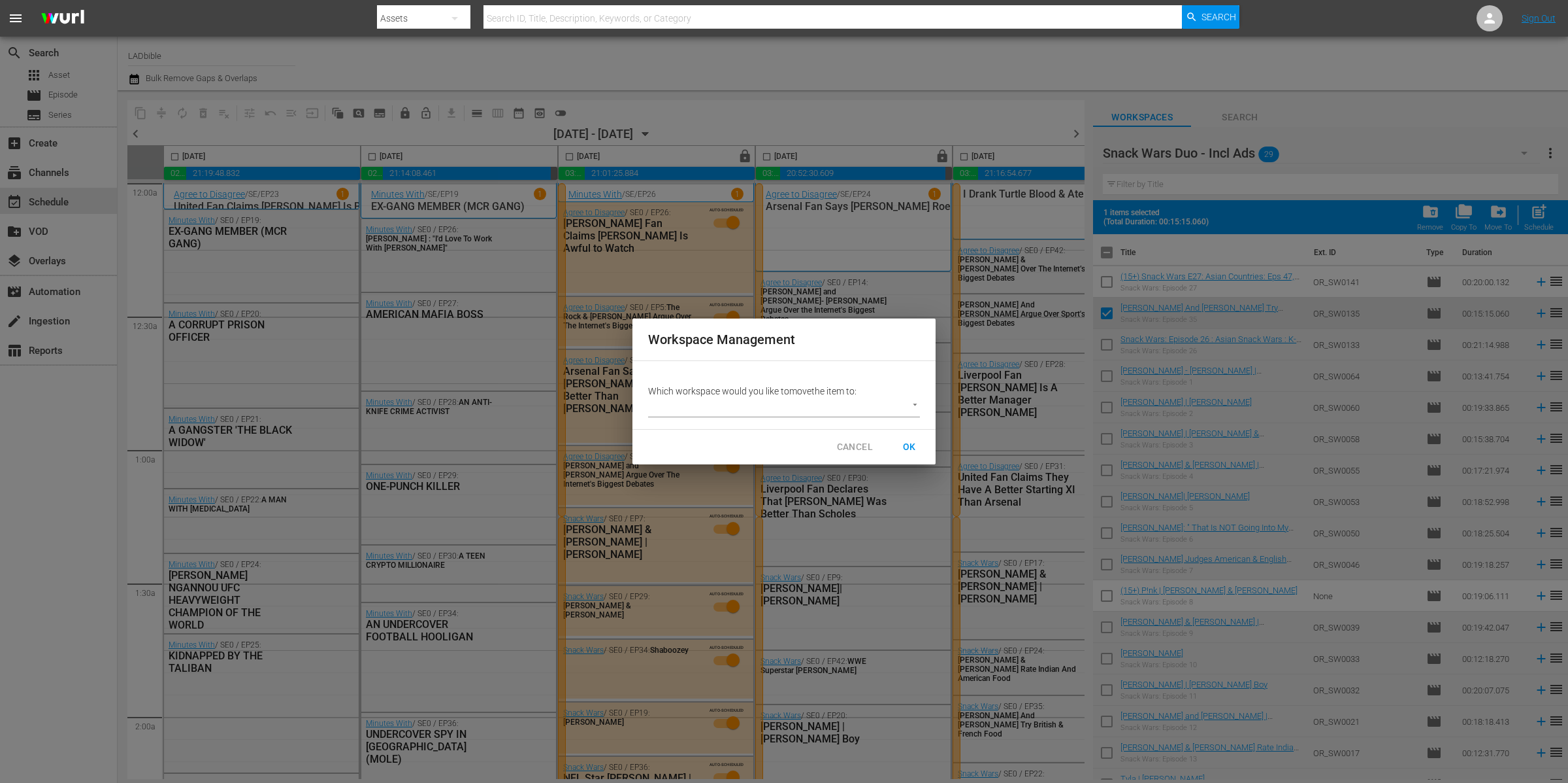
click at [880, 406] on body "menu Search By Assets Search ID, Title, Description, Keywords, or Category Sear…" at bounding box center [784, 392] width 1568 height 783
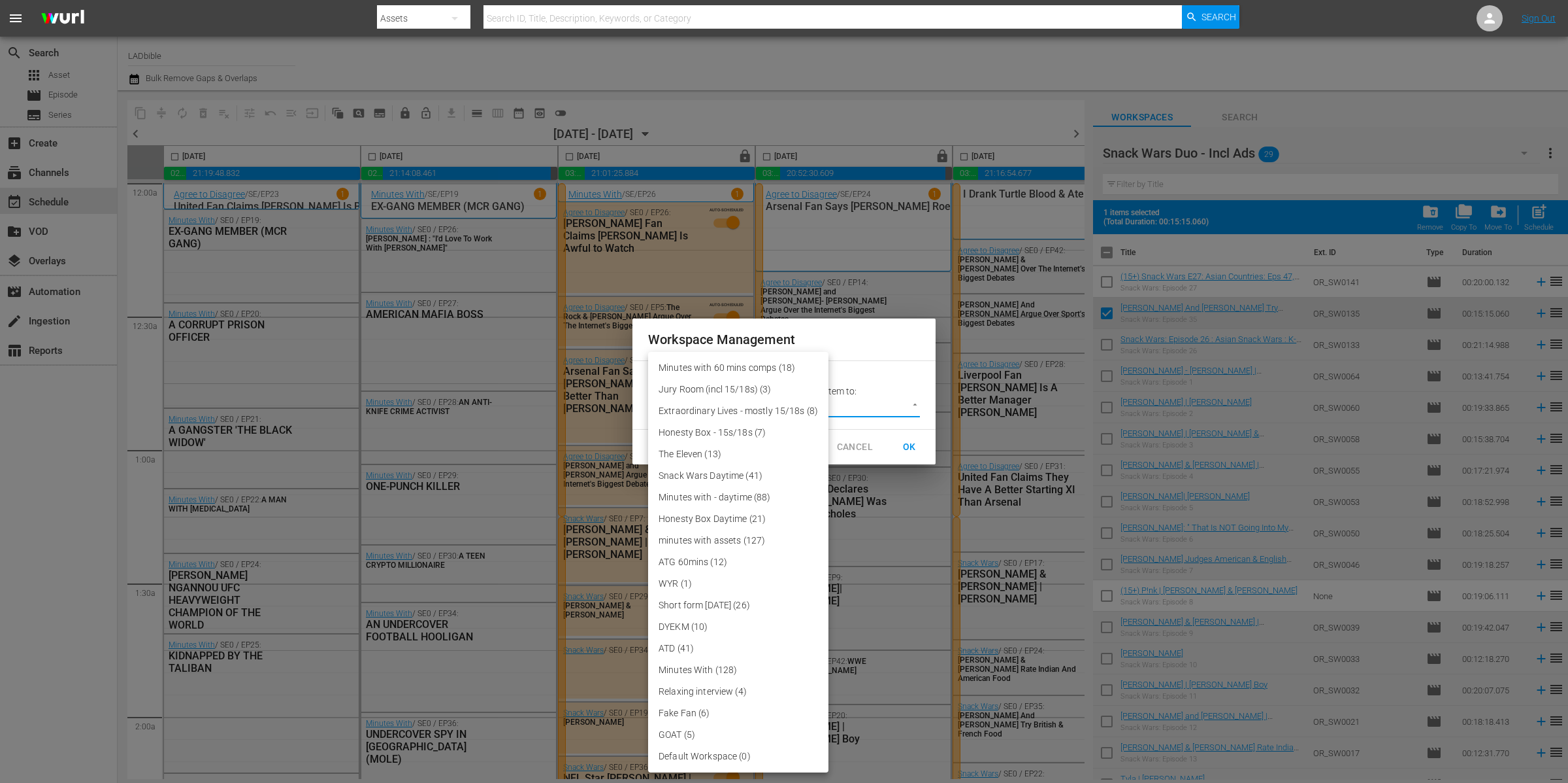
drag, startPoint x: 771, startPoint y: 471, endPoint x: 780, endPoint y: 469, distance: 9.2
click at [771, 471] on li "Snack Wars Daytime (41)" at bounding box center [738, 475] width 181 height 22
type input "3858"
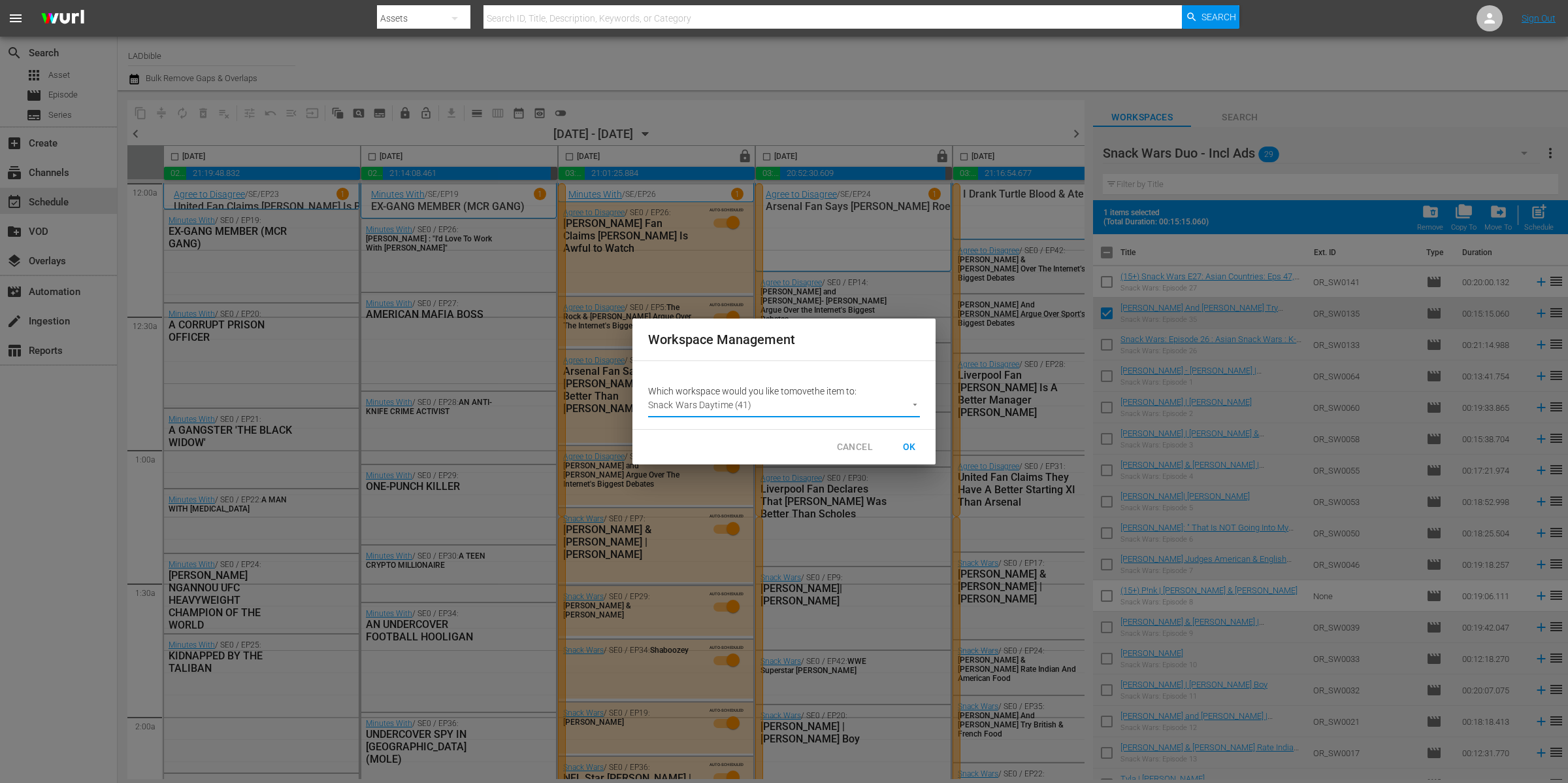
click at [918, 444] on span "OK" at bounding box center [910, 446] width 21 height 16
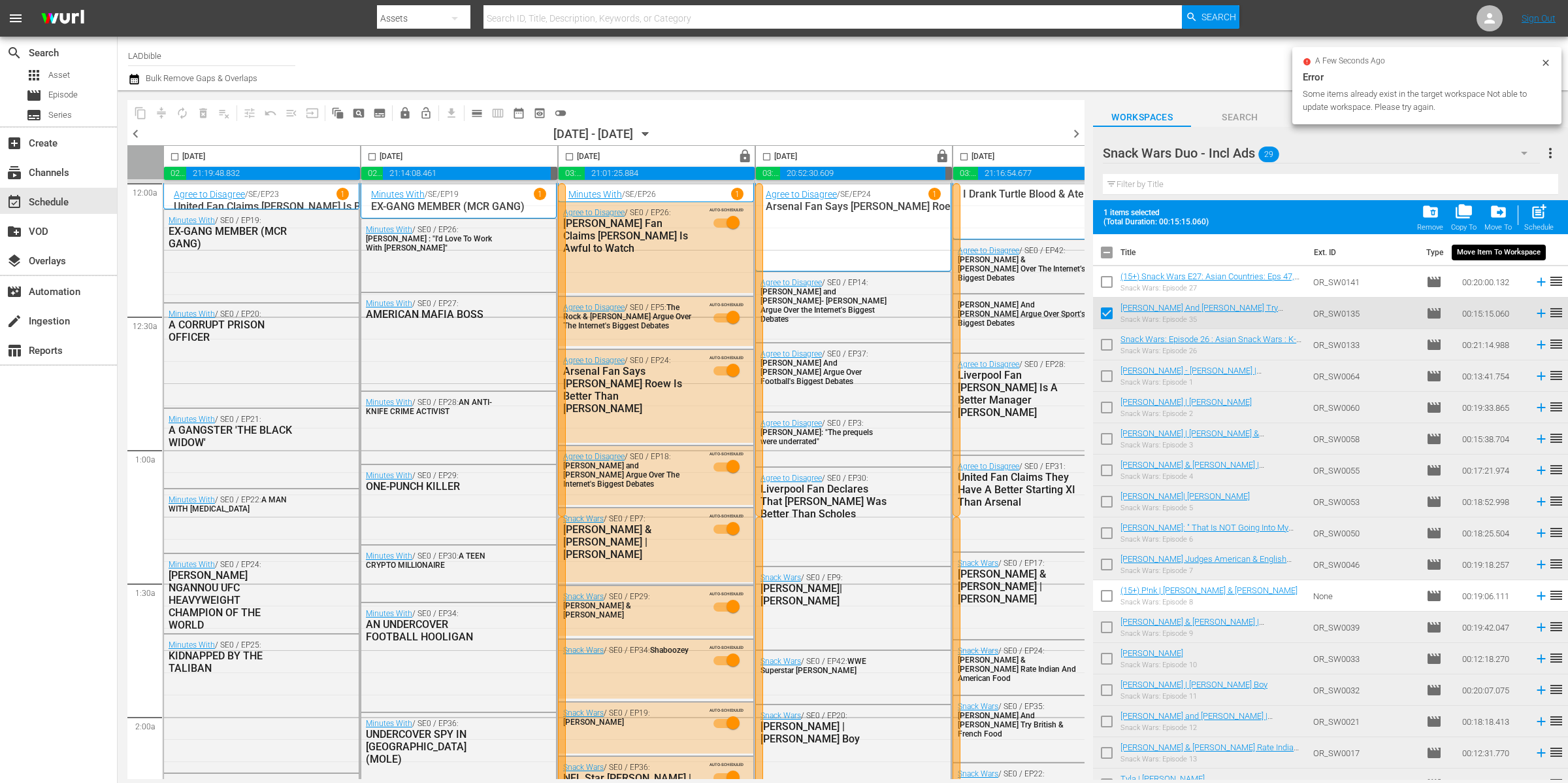
click at [1439, 207] on span "folder_delete" at bounding box center [1430, 211] width 18 height 18
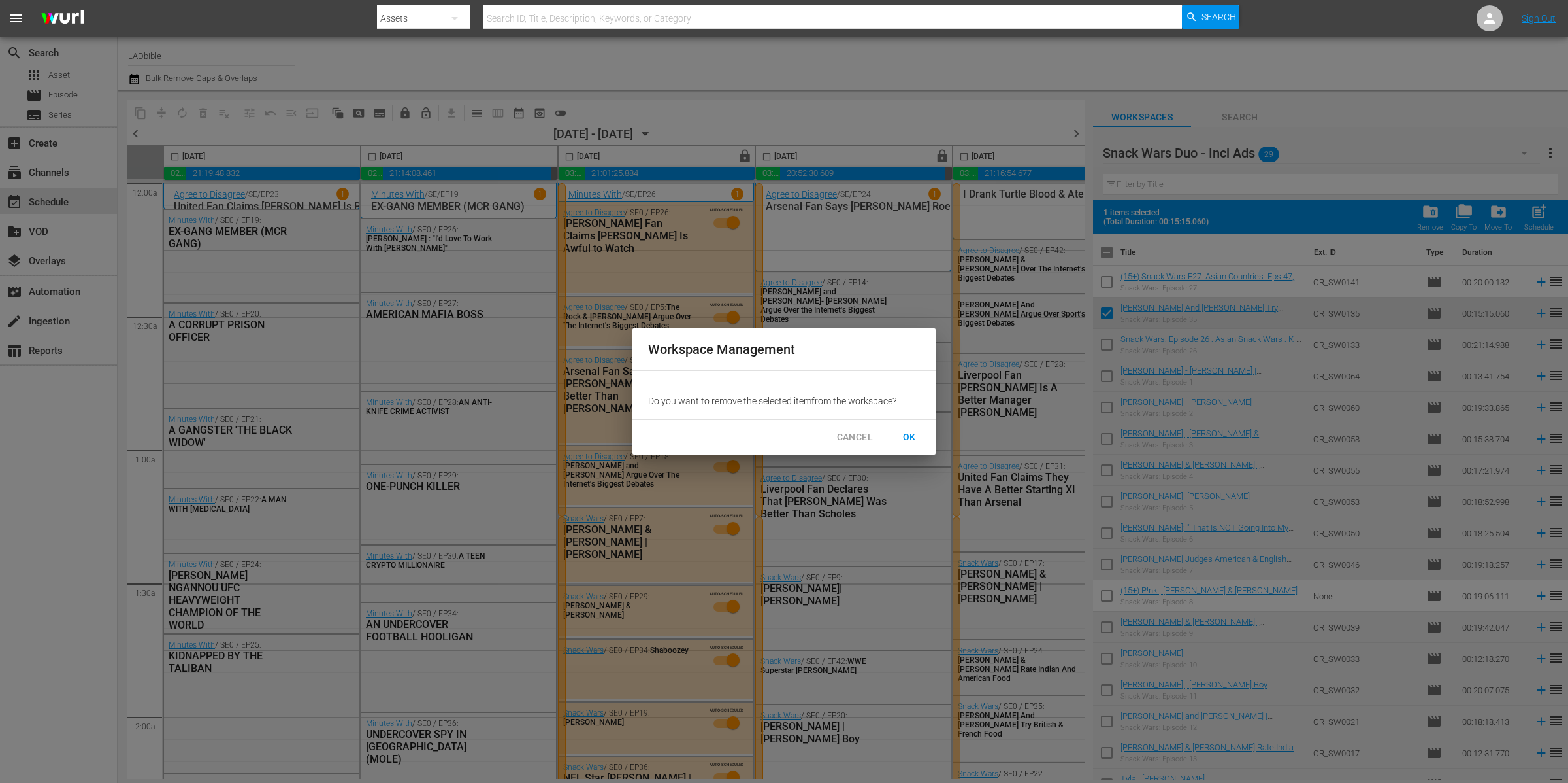
click at [910, 433] on span "OK" at bounding box center [910, 436] width 21 height 16
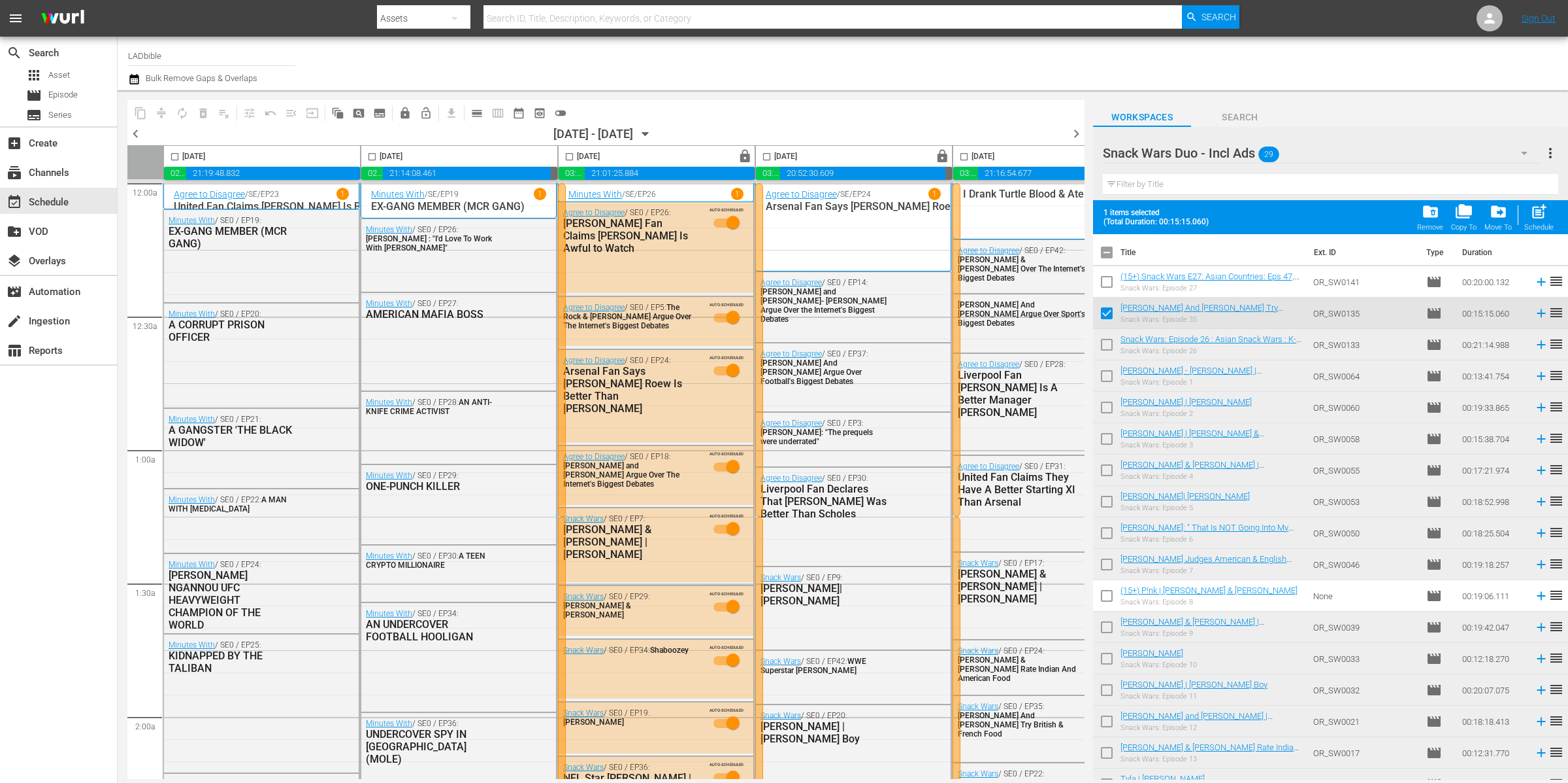
checkbox input "false"
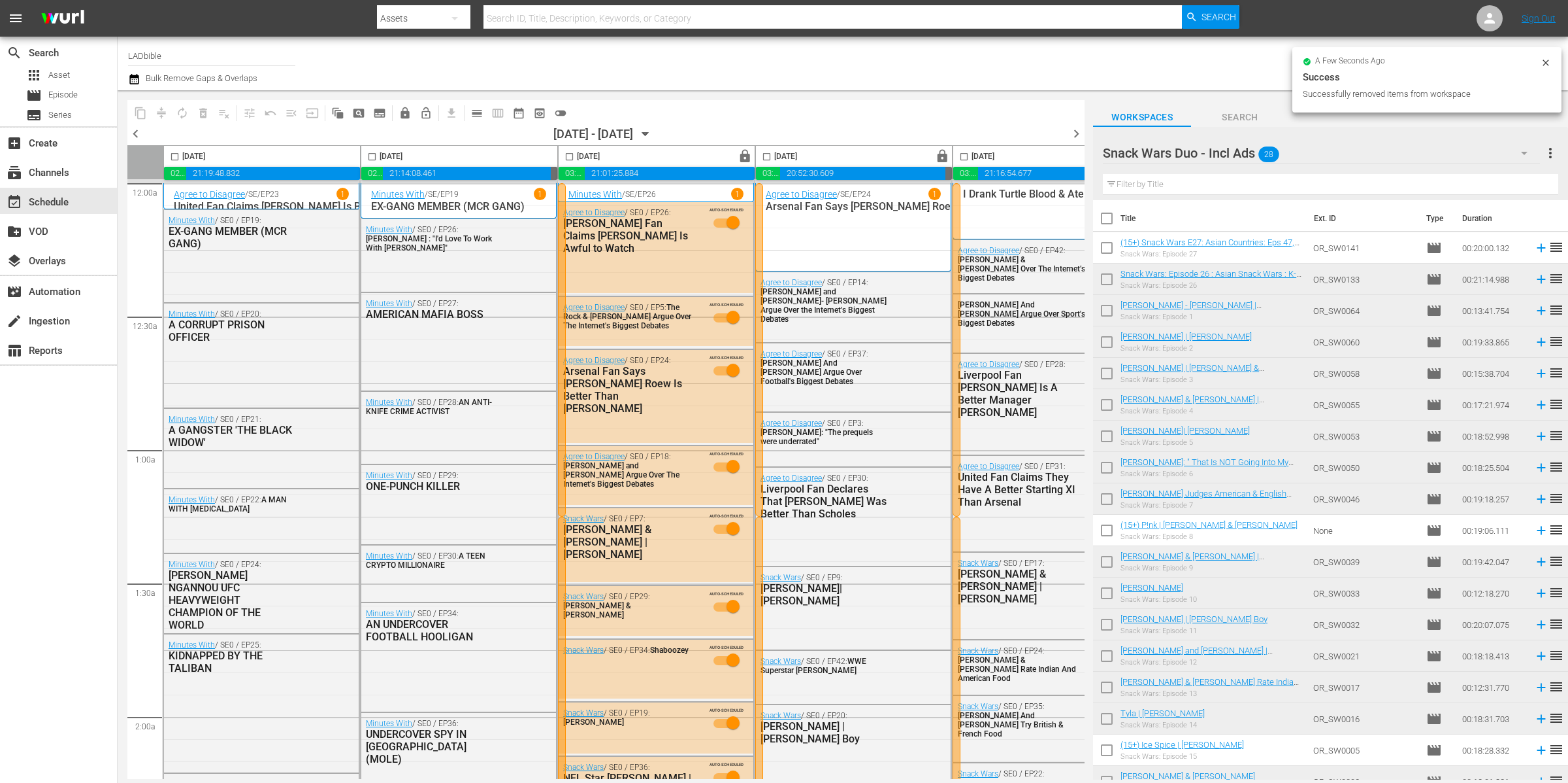
click at [1107, 282] on input "checkbox" at bounding box center [1106, 281] width 27 height 27
checkbox input "true"
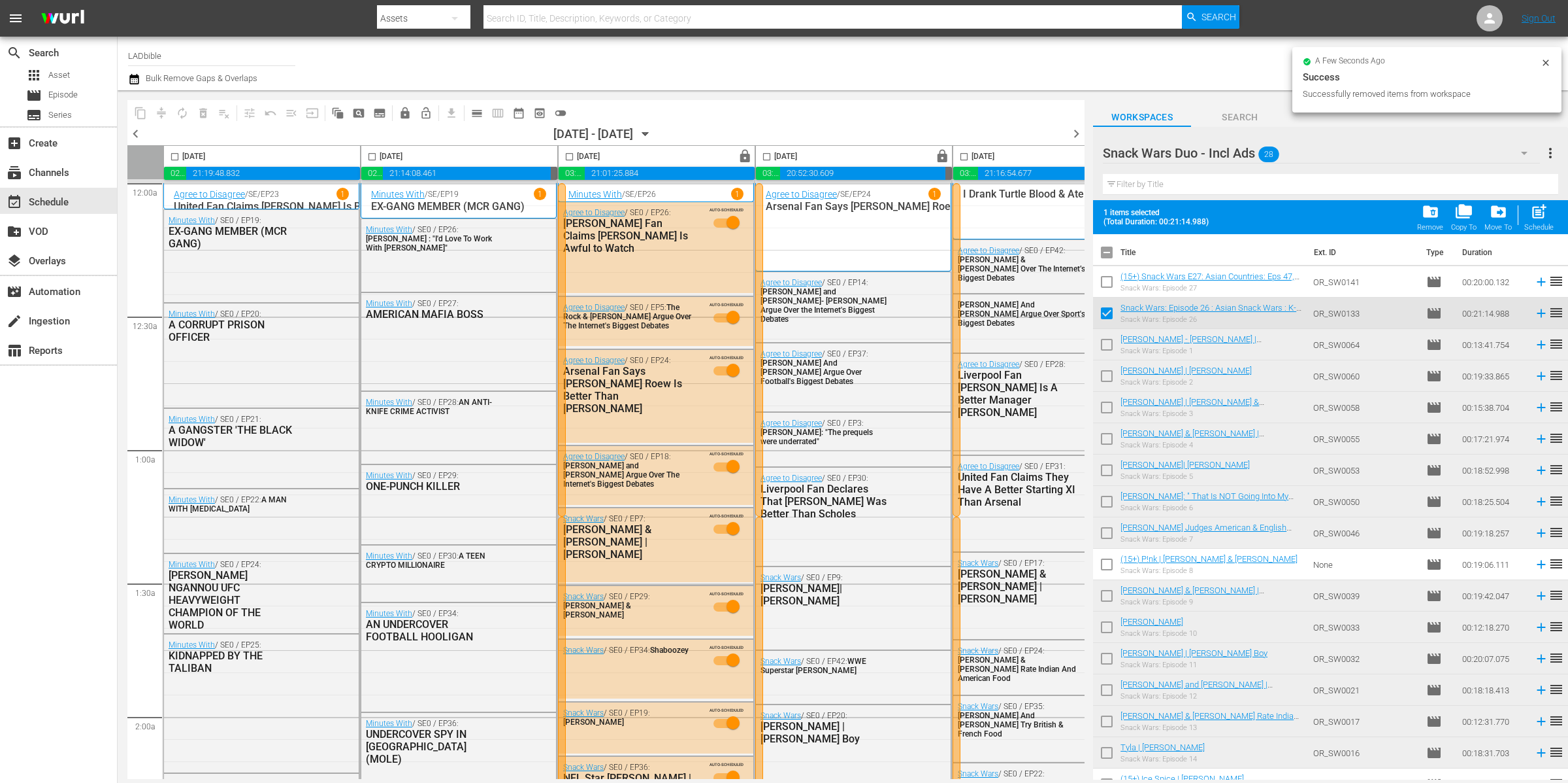
click at [1500, 215] on span "drive_file_move" at bounding box center [1499, 211] width 18 height 18
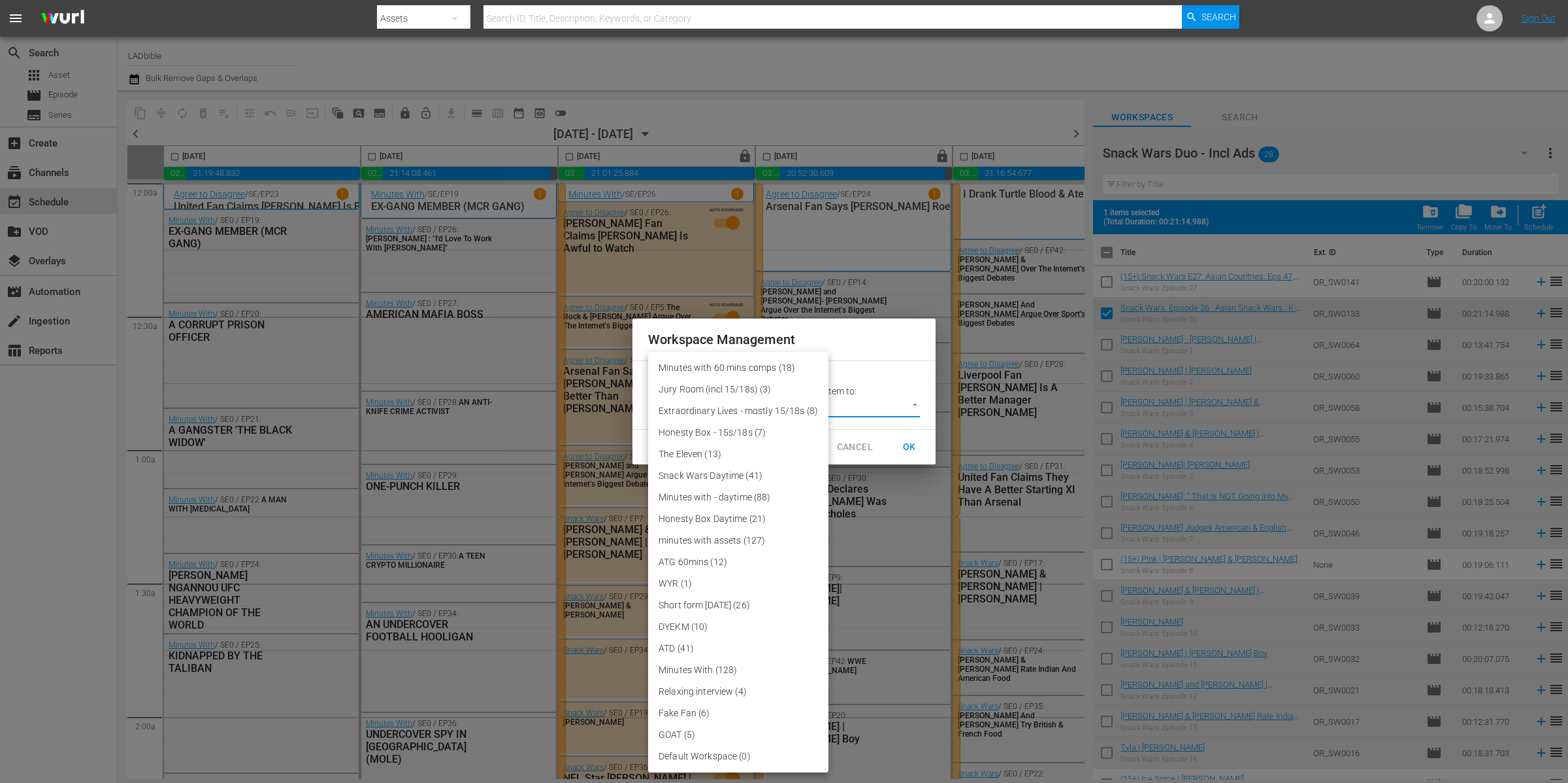
click at [814, 408] on body "menu Search By Assets Search ID, Title, Description, Keywords, or Category Sear…" at bounding box center [784, 392] width 1568 height 783
click at [758, 472] on li "Snack Wars Daytime (41)" at bounding box center [738, 475] width 181 height 22
type input "3858"
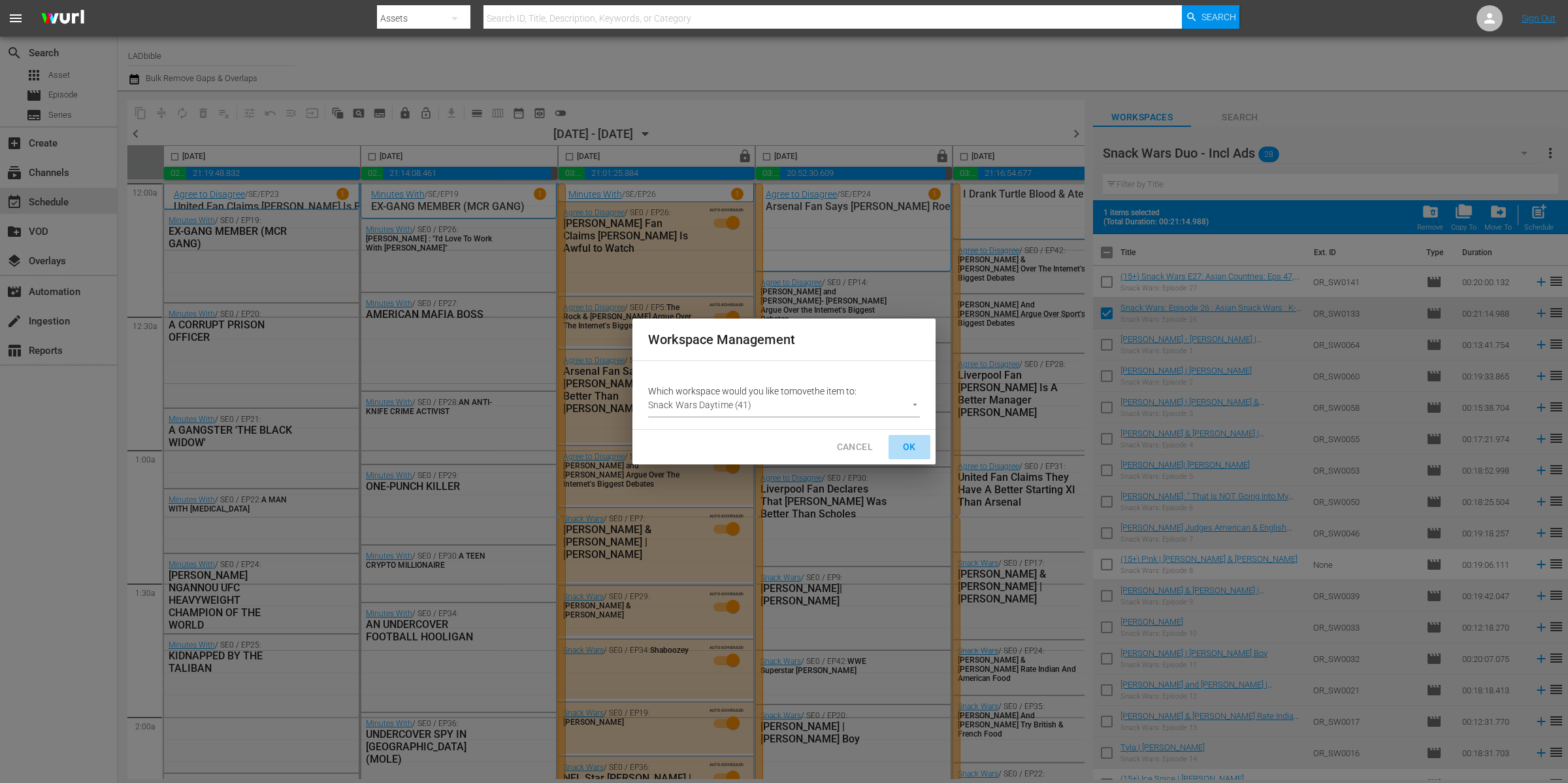
click at [919, 446] on span "OK" at bounding box center [910, 446] width 21 height 16
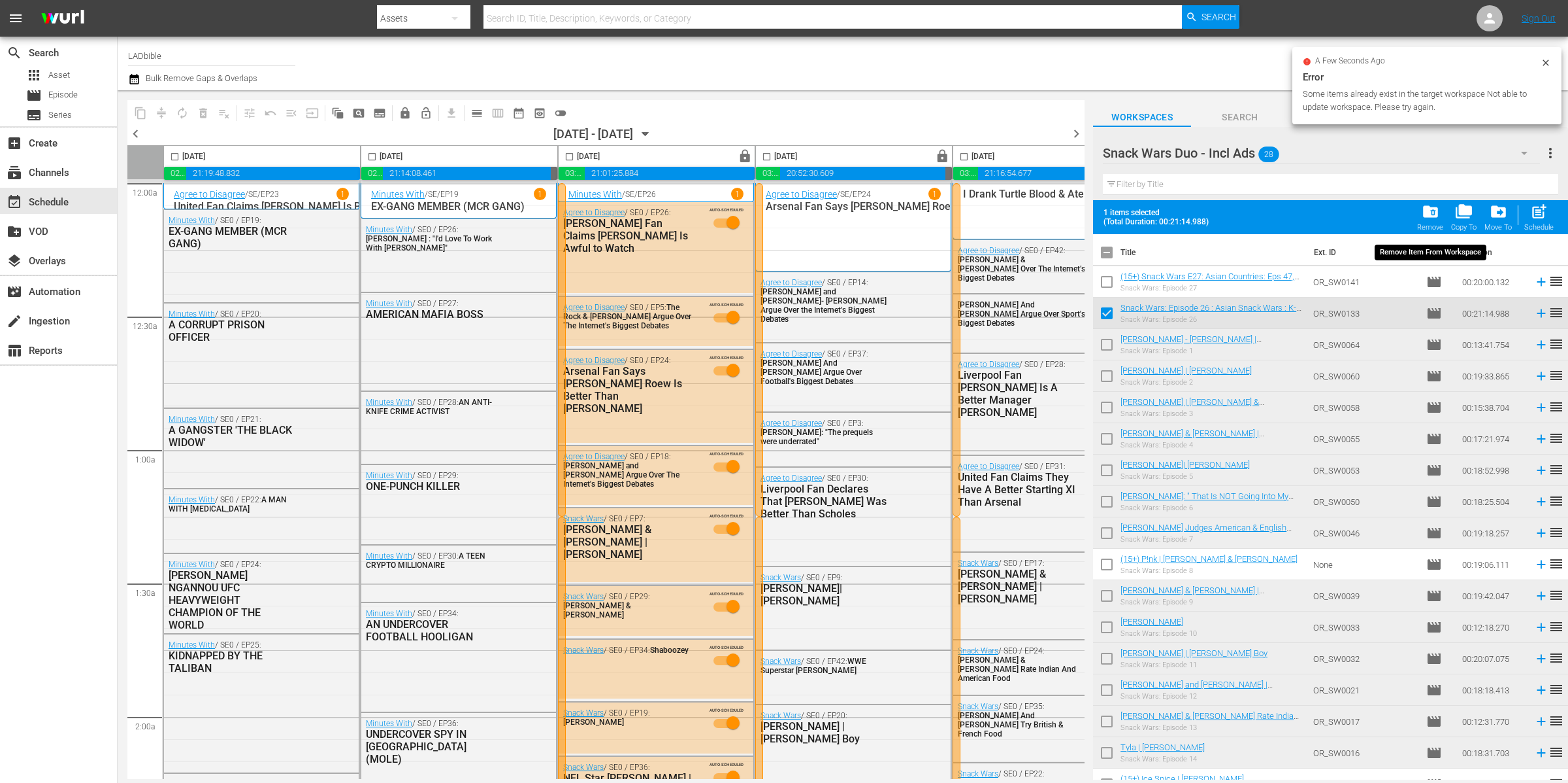
click at [1426, 210] on span "folder_delete" at bounding box center [1430, 211] width 18 height 18
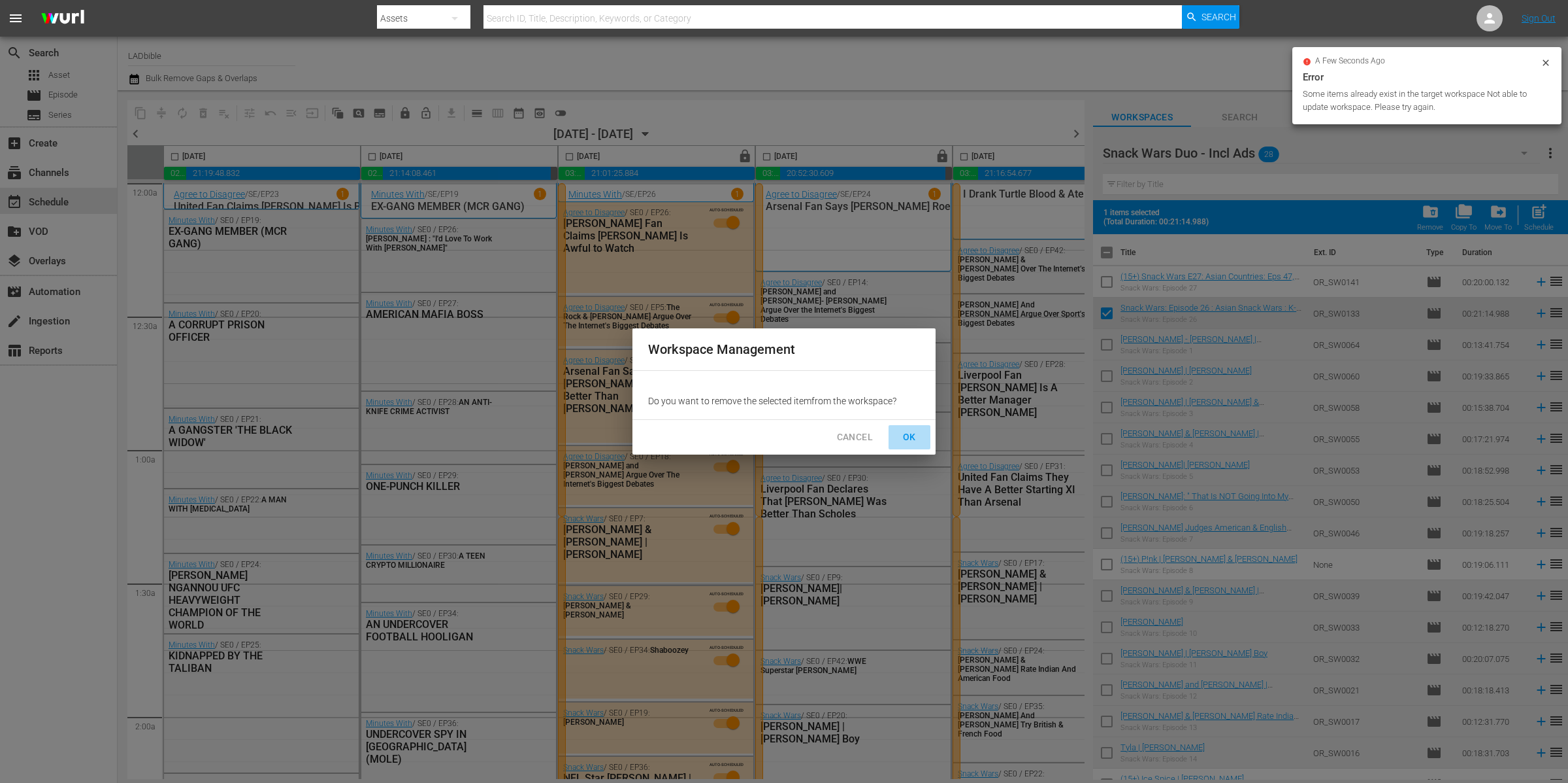
click at [920, 432] on button "OK" at bounding box center [909, 437] width 42 height 24
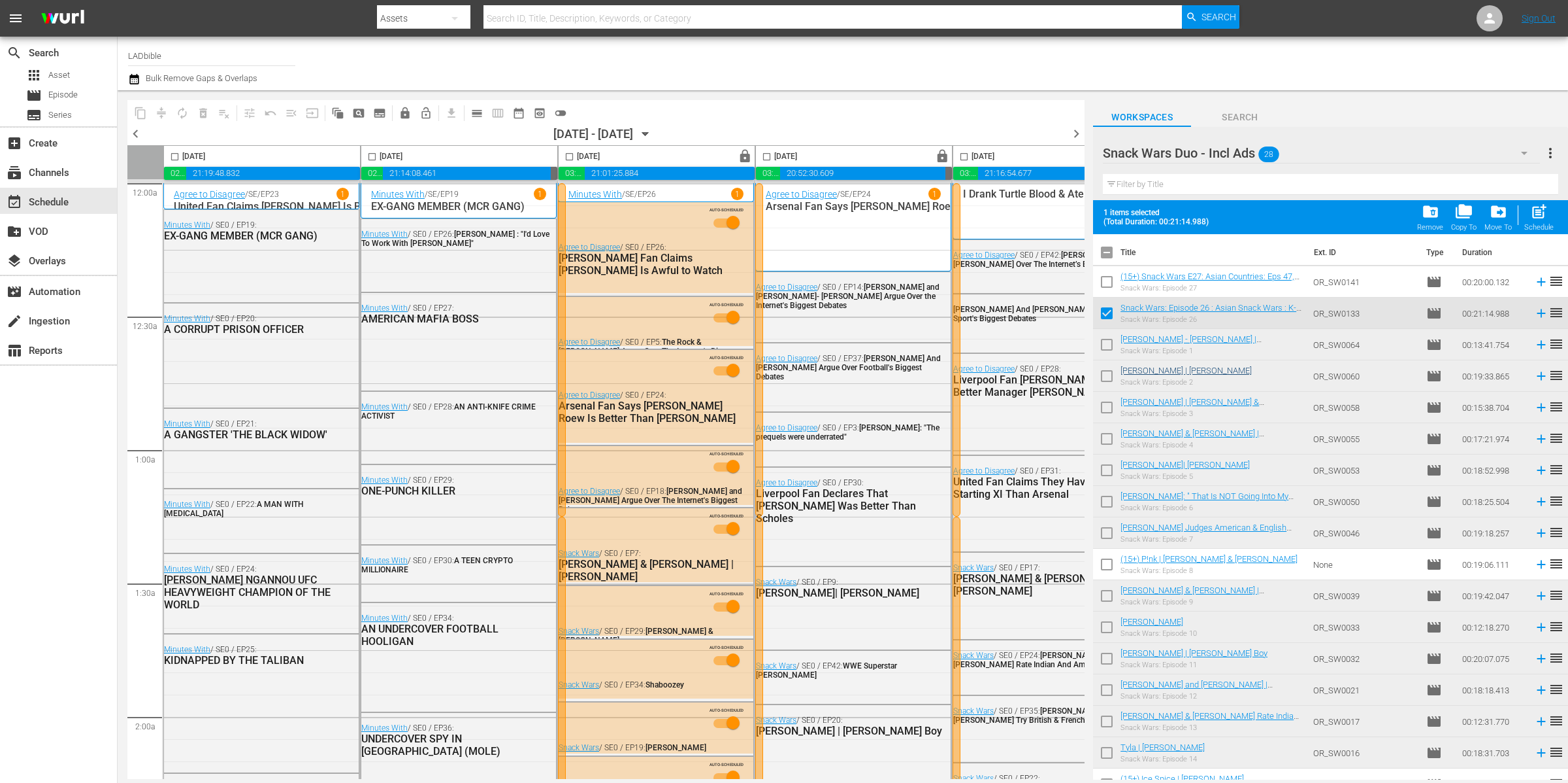
checkbox input "false"
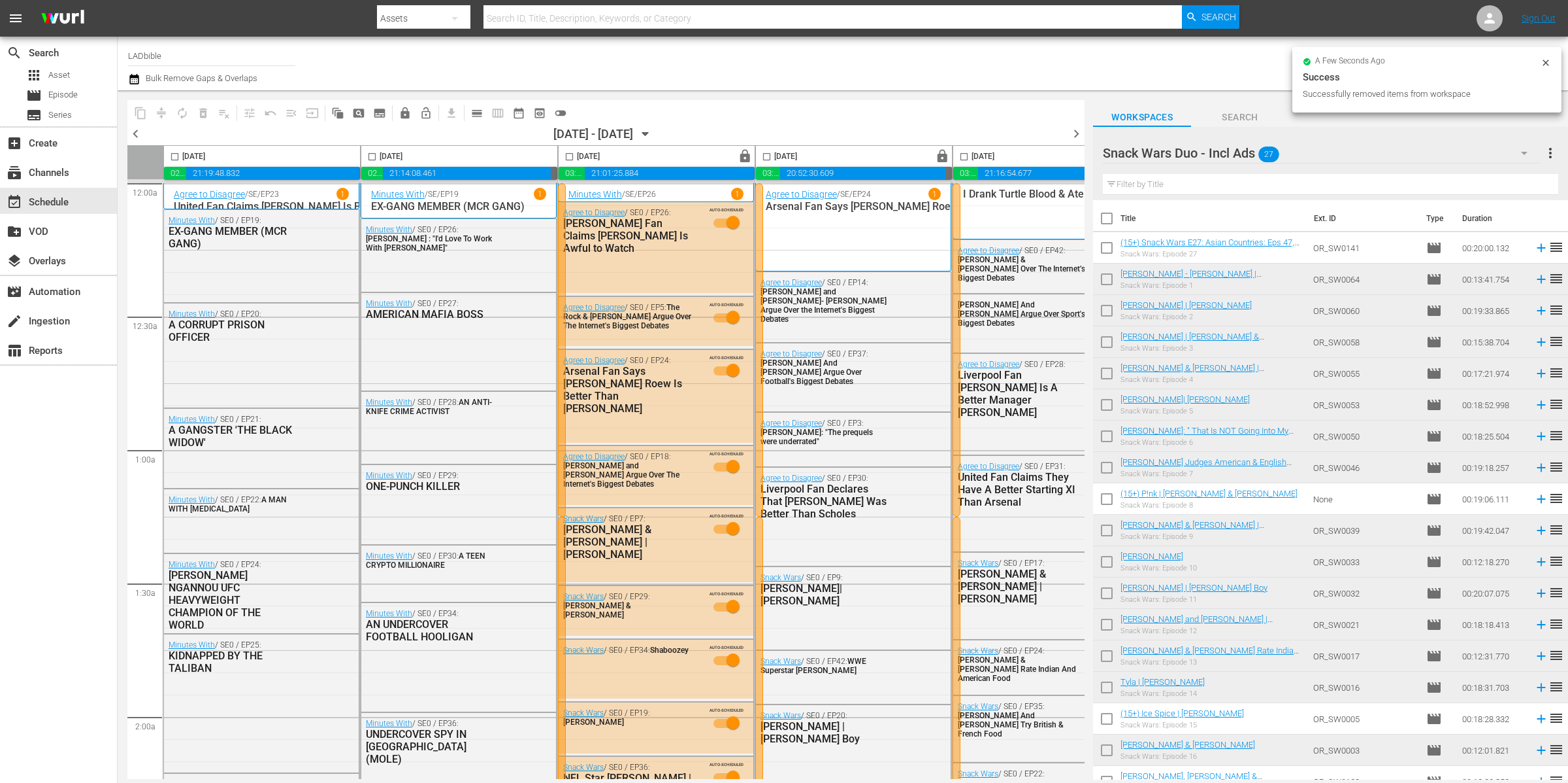
click at [1111, 281] on input "checkbox" at bounding box center [1106, 281] width 27 height 27
checkbox input "true"
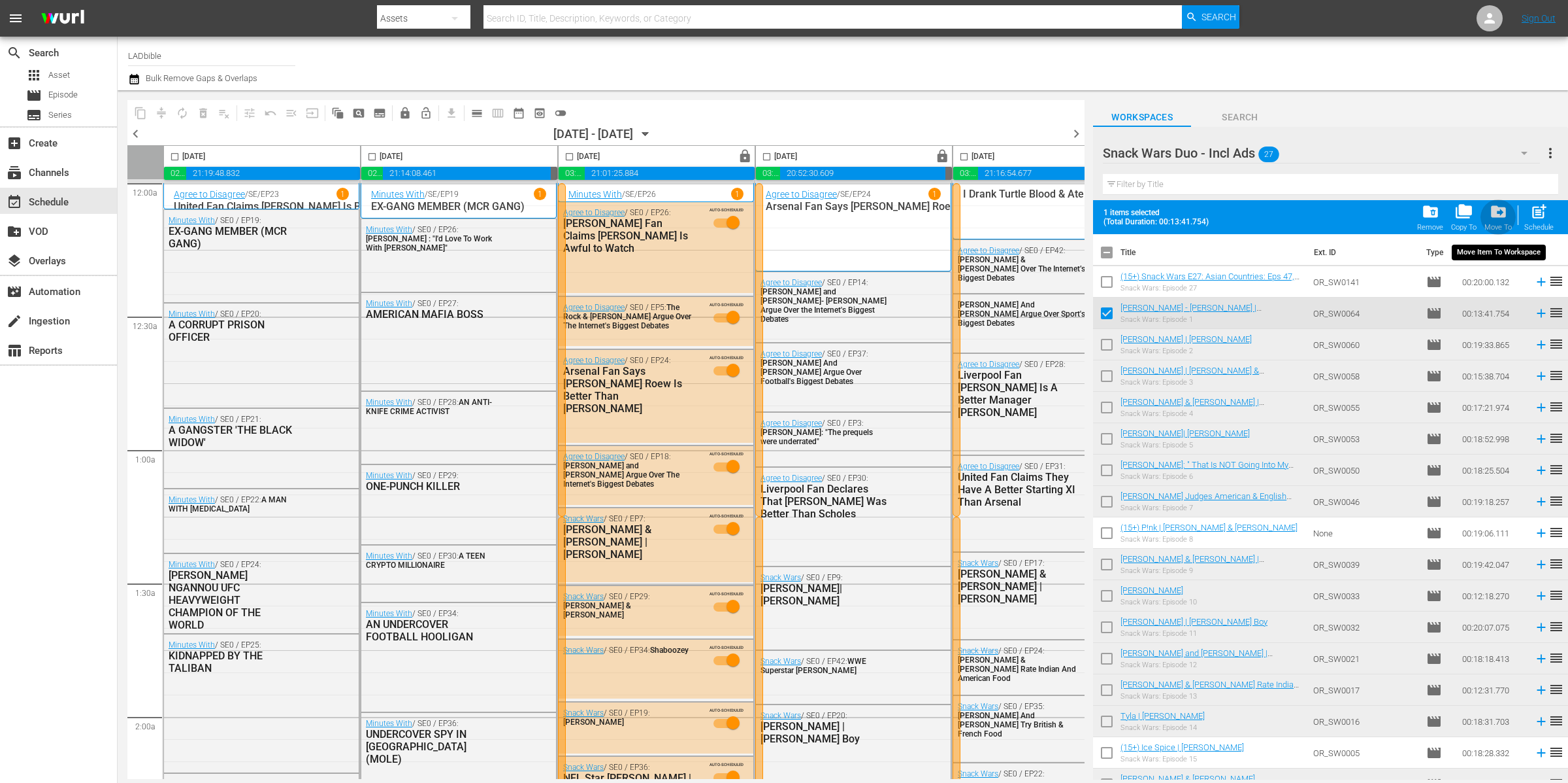
click at [1500, 212] on span "drive_file_move" at bounding box center [1499, 211] width 18 height 18
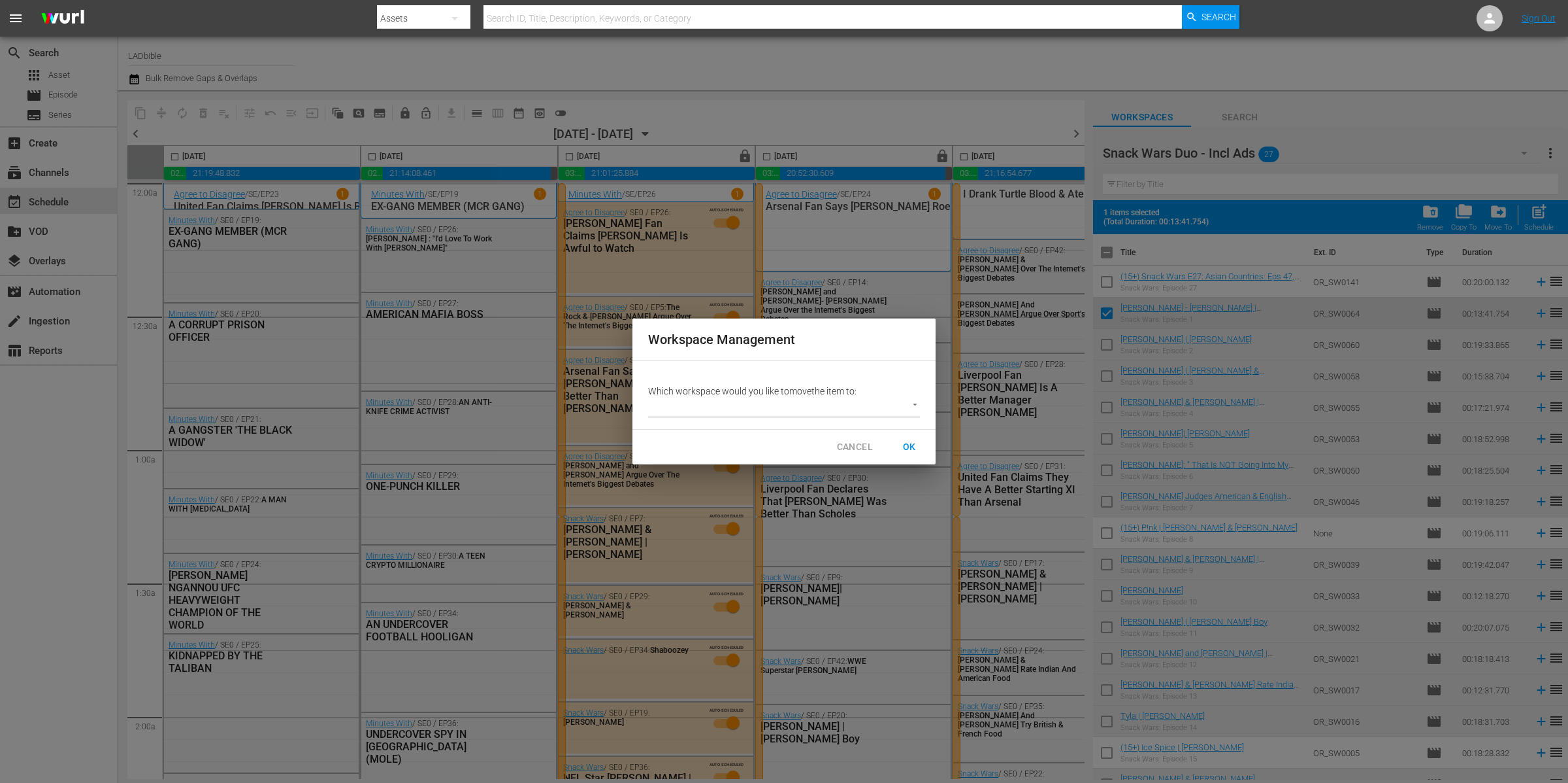
click at [833, 408] on body "menu Search By Assets Search ID, Title, Description, Keywords, or Category Sear…" at bounding box center [784, 392] width 1568 height 783
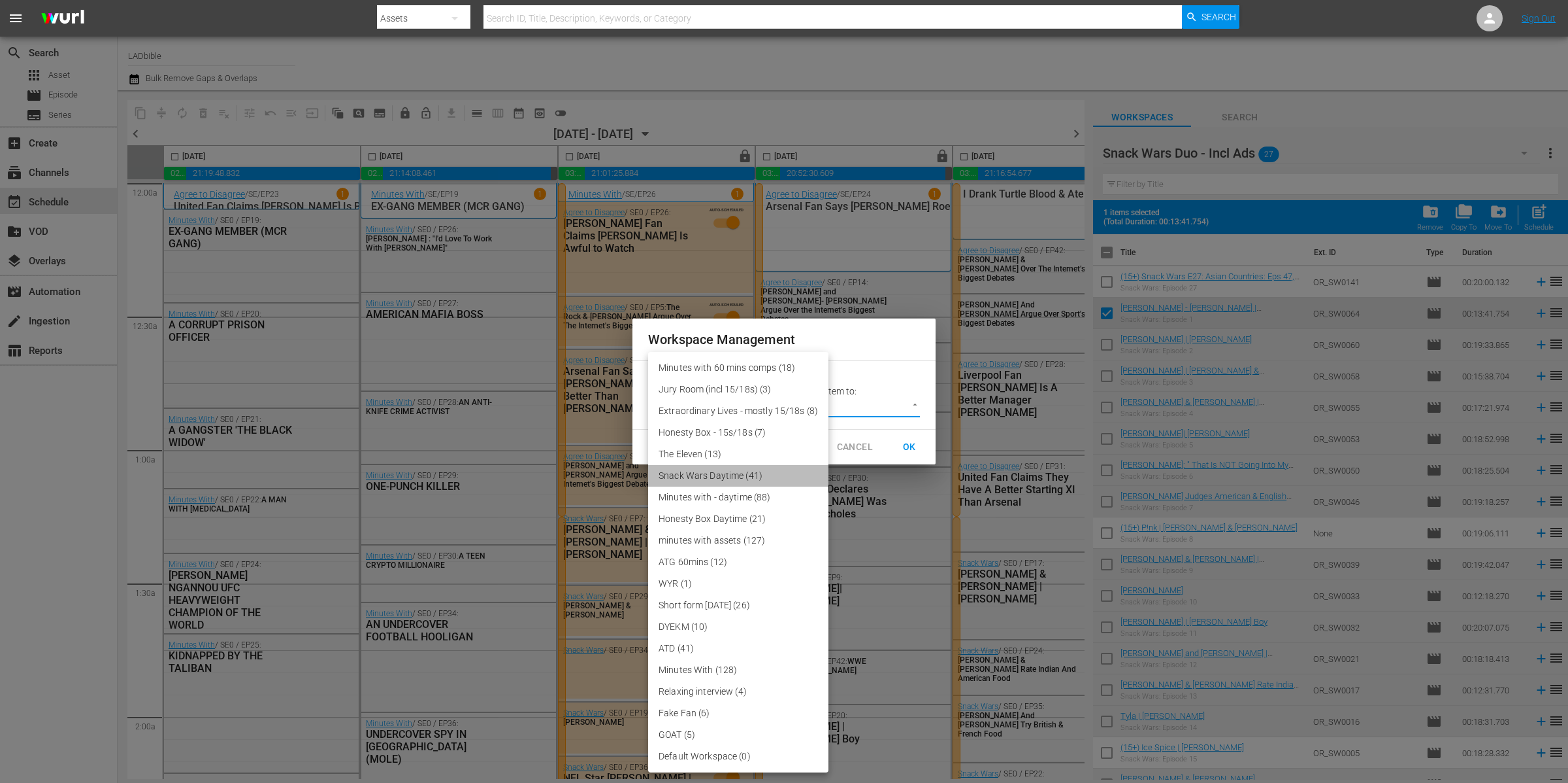
click at [760, 466] on li "Snack Wars Daytime (41)" at bounding box center [738, 475] width 181 height 22
type input "3858"
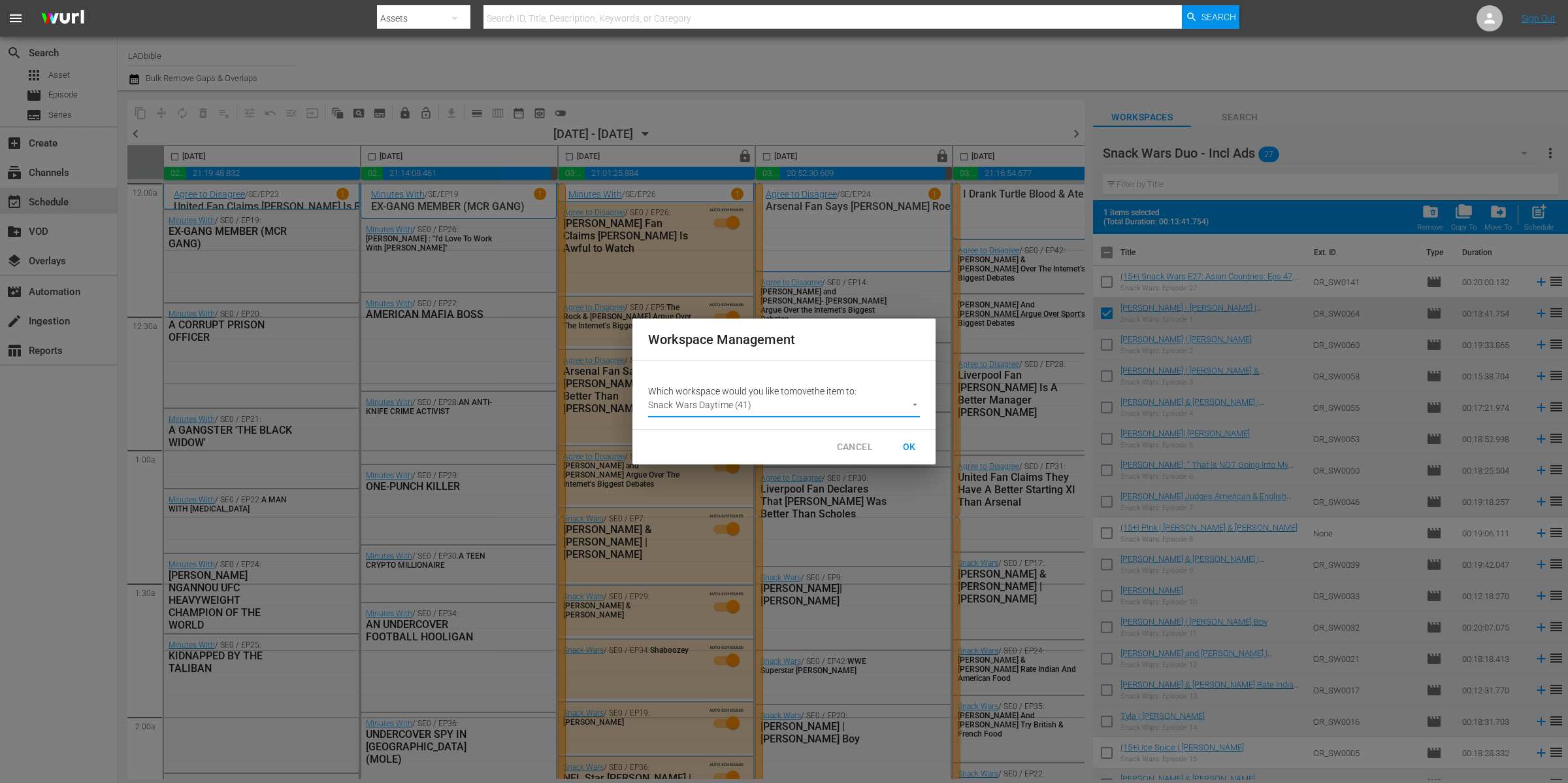
click at [915, 444] on span "OK" at bounding box center [910, 446] width 21 height 16
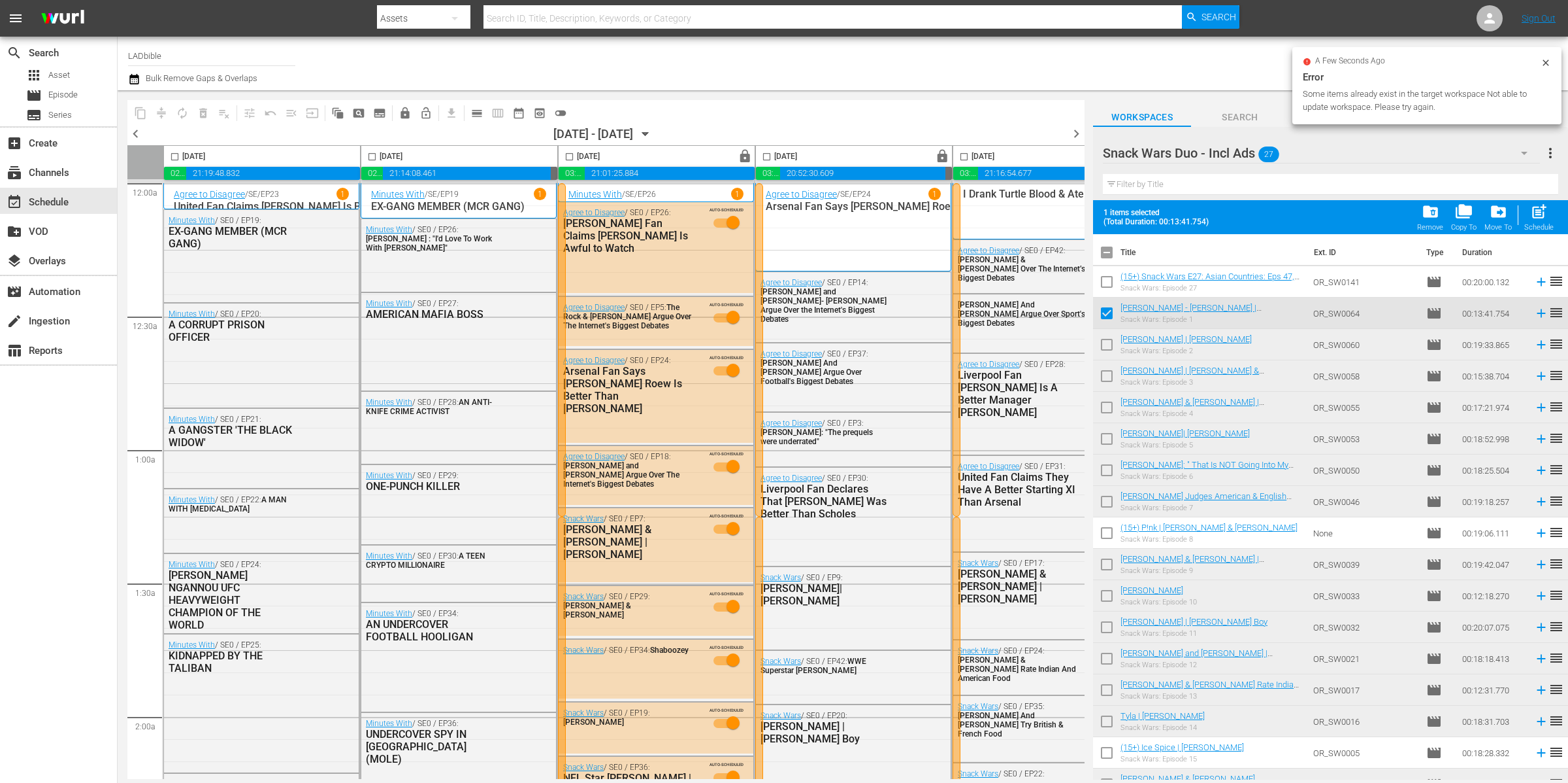
click at [1110, 313] on input "checkbox" at bounding box center [1106, 315] width 27 height 27
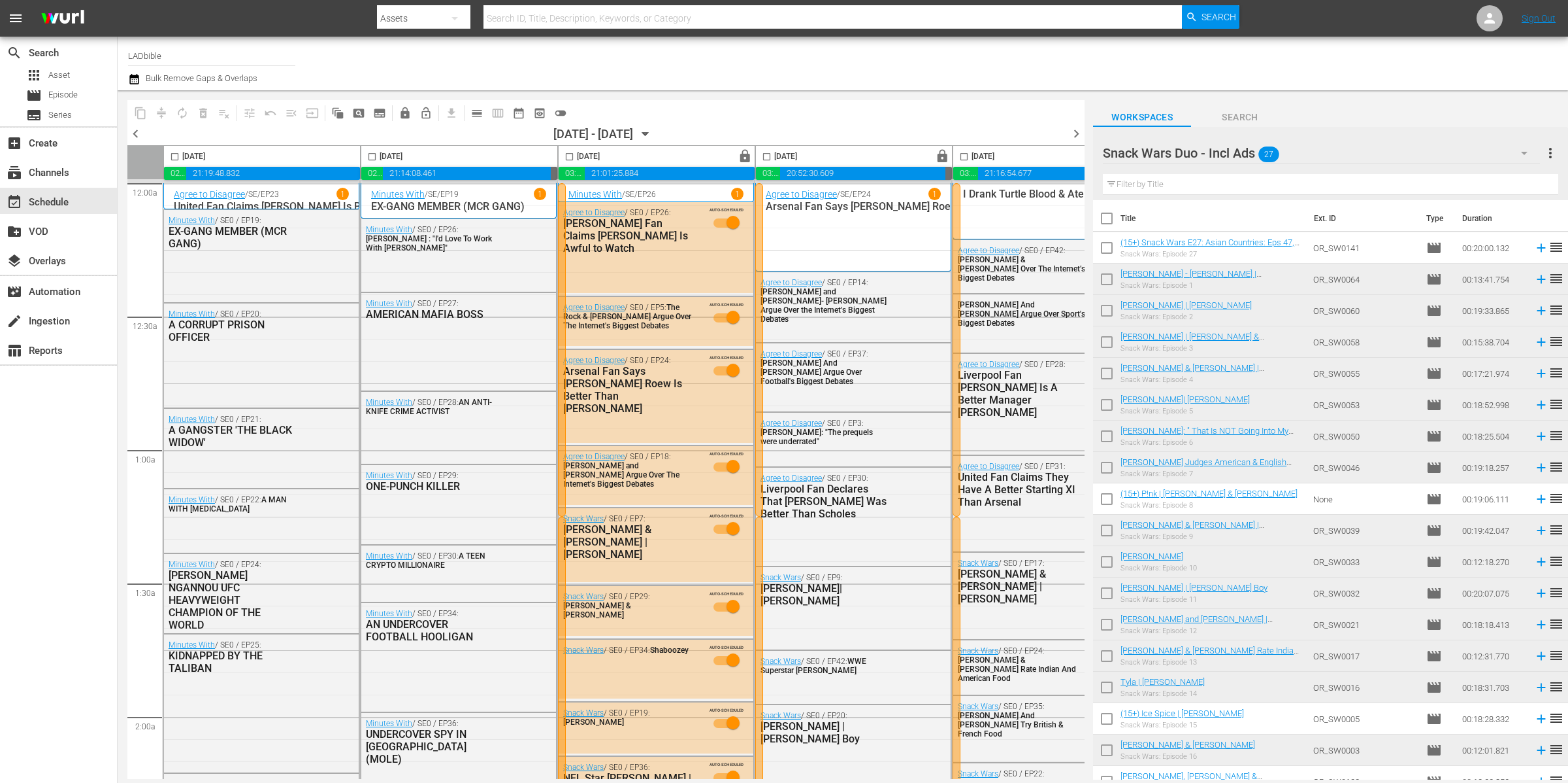
click at [1105, 279] on input "checkbox" at bounding box center [1106, 281] width 27 height 27
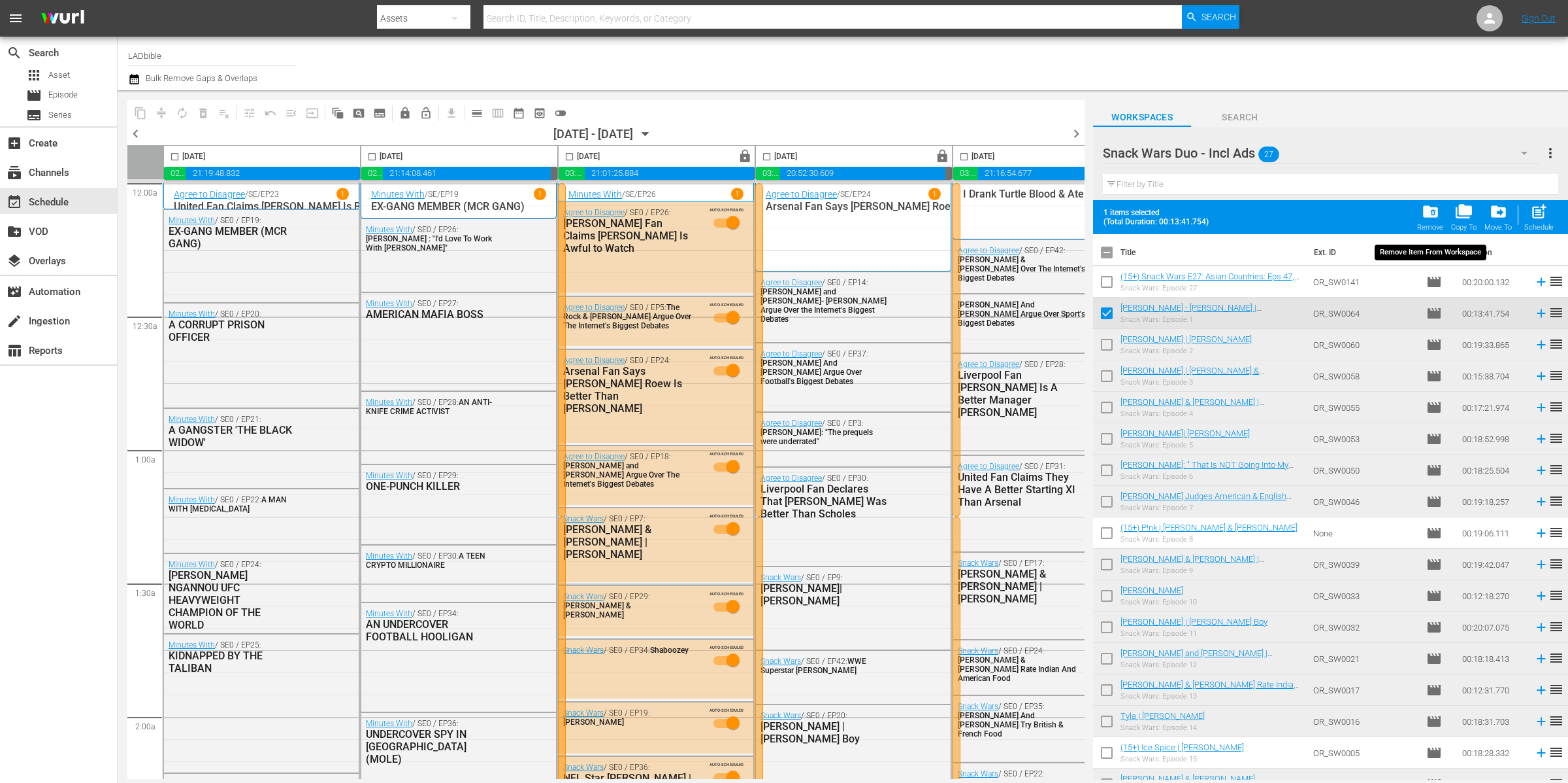
click at [1433, 214] on span "folder_delete" at bounding box center [1430, 211] width 18 height 18
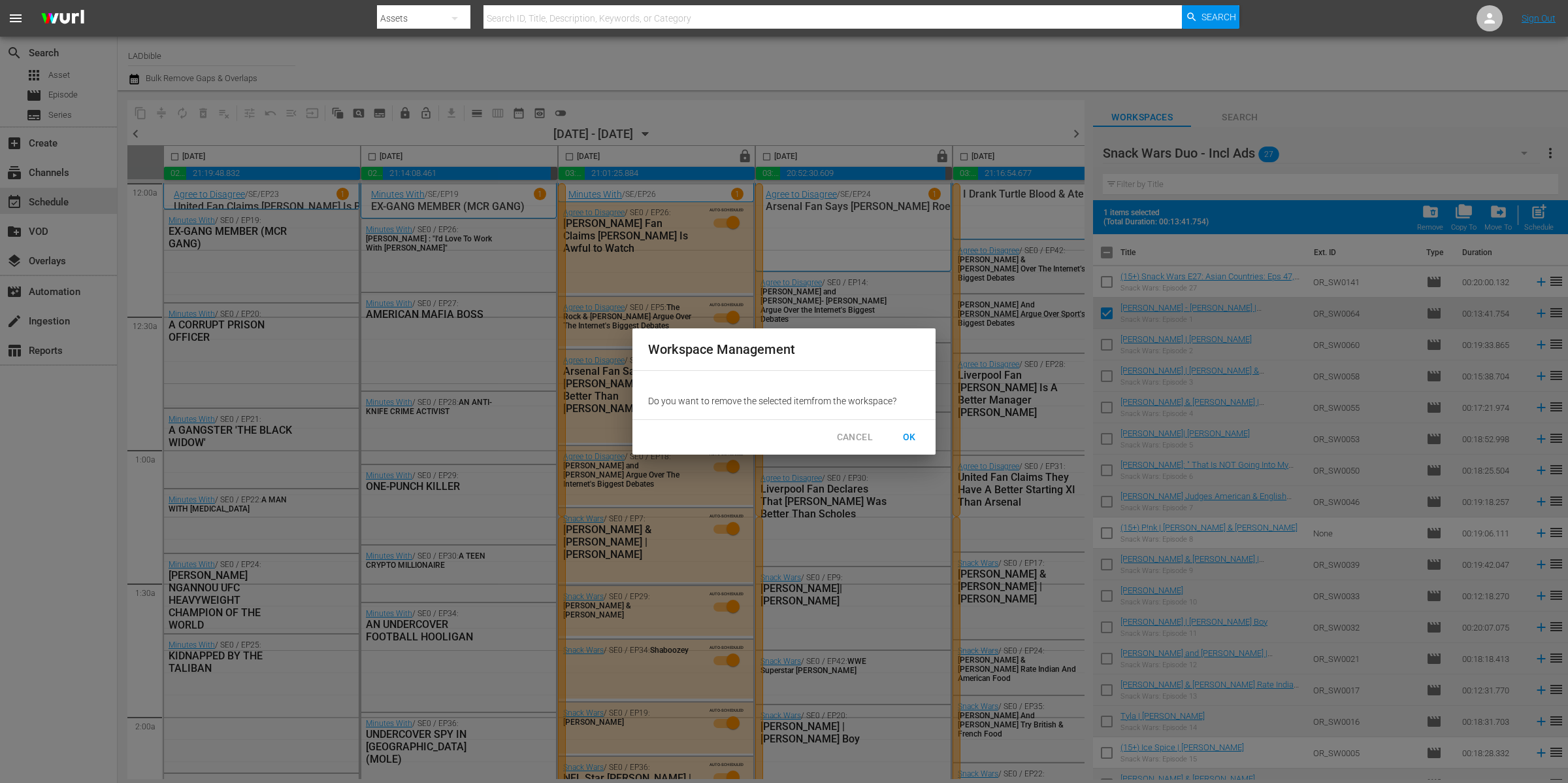
click at [897, 436] on button "OK" at bounding box center [909, 437] width 42 height 24
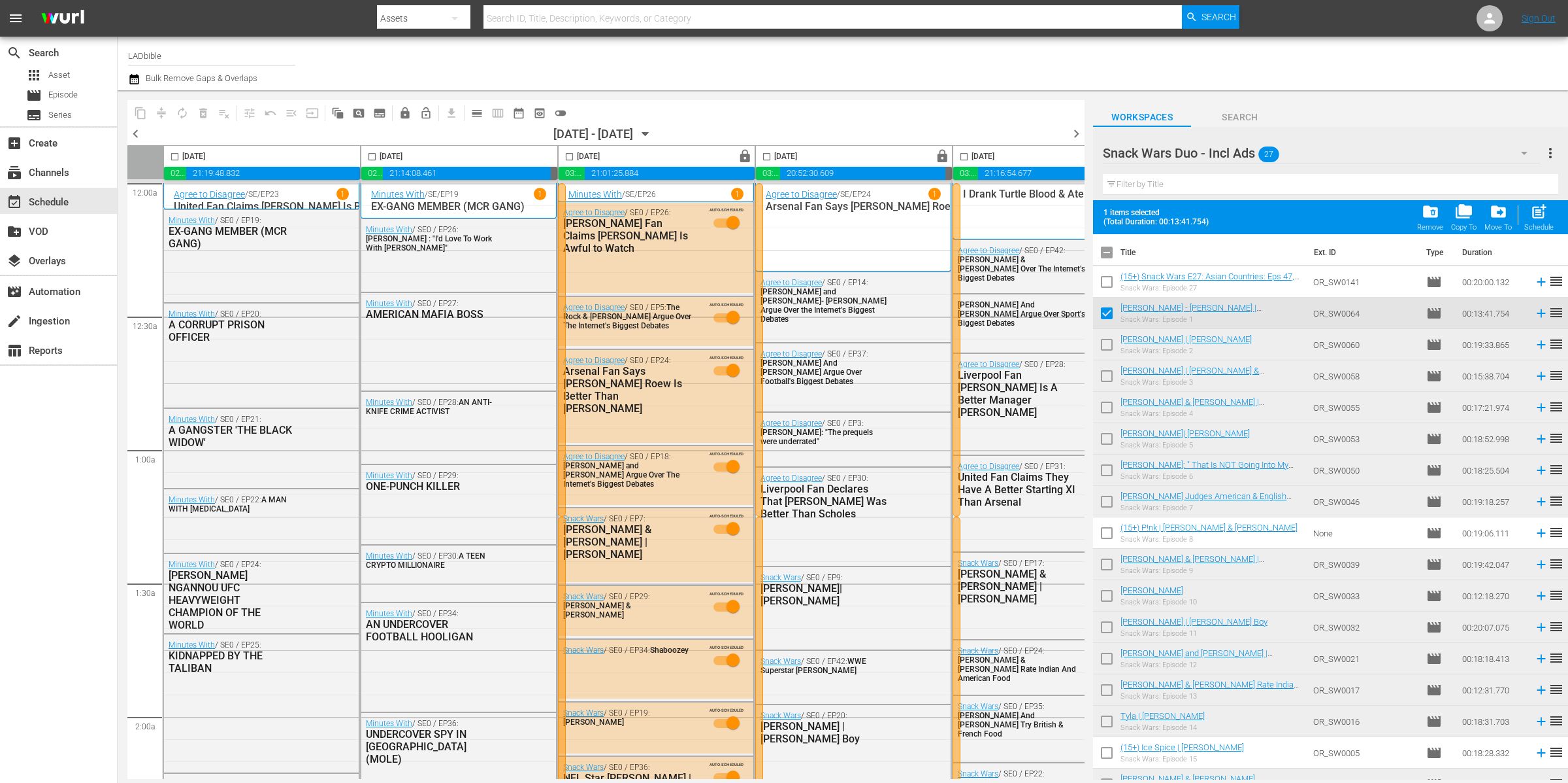
checkbox input "false"
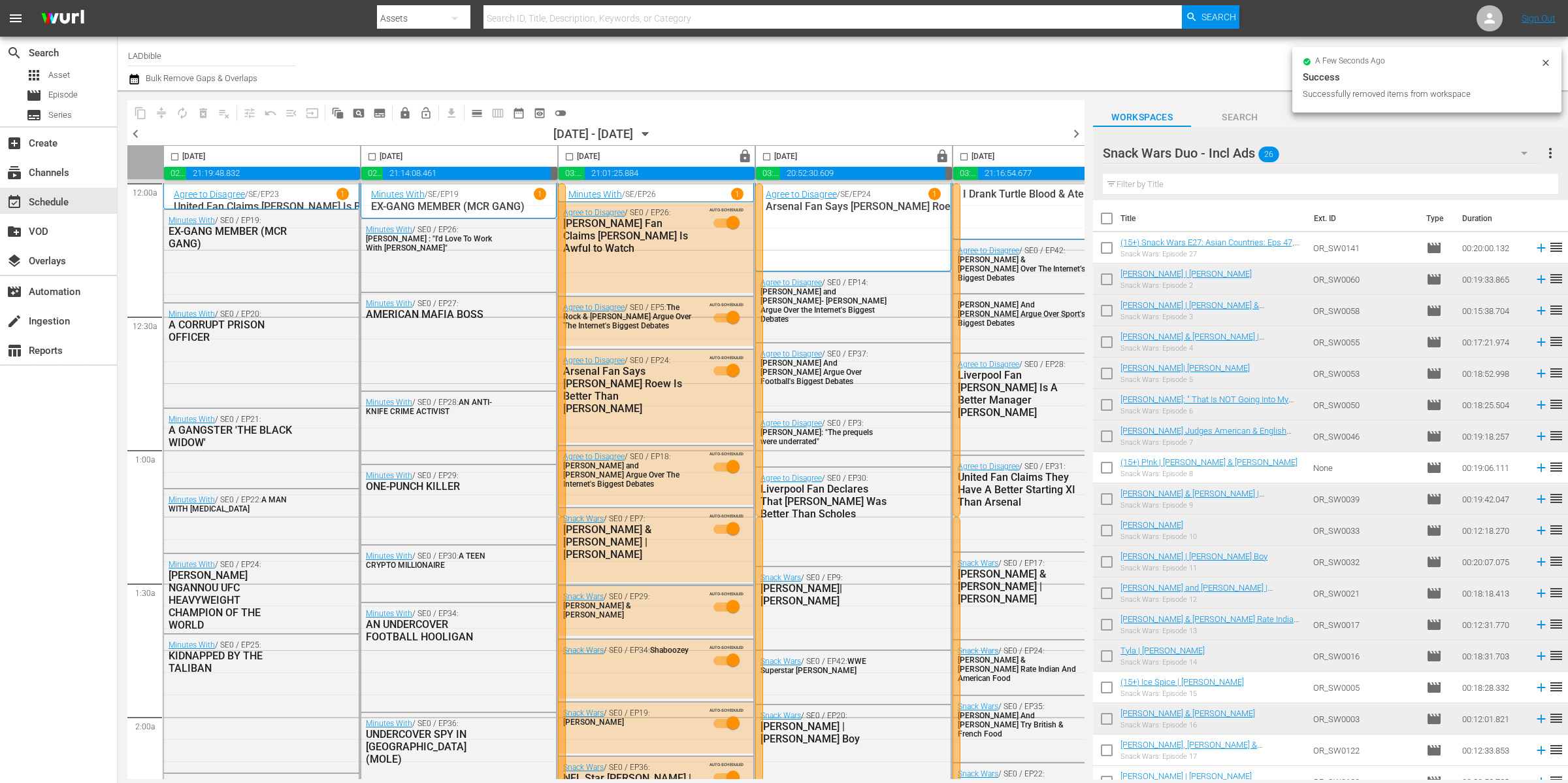
click at [1107, 274] on input "checkbox" at bounding box center [1106, 281] width 27 height 27
checkbox input "true"
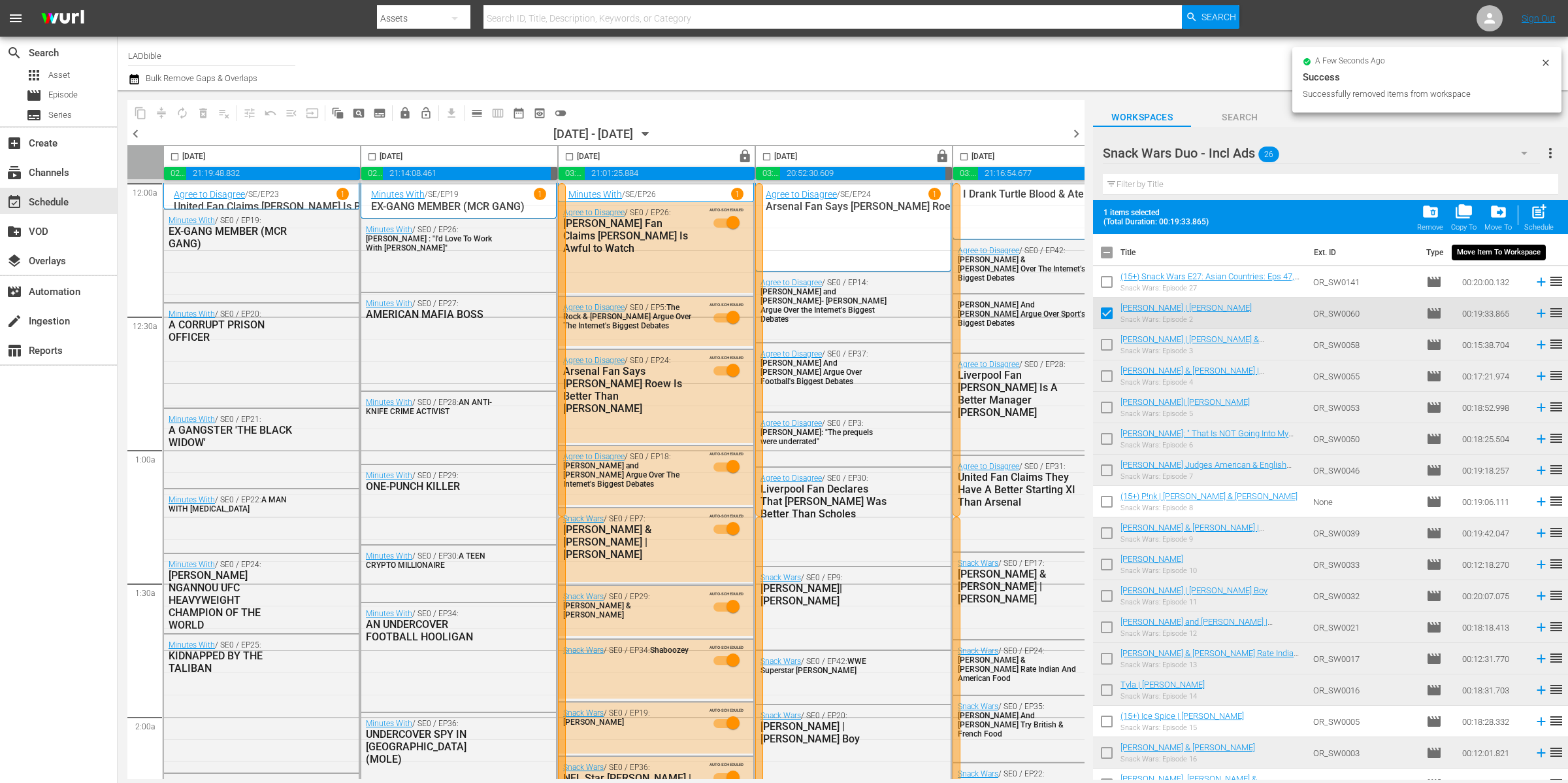
click at [1501, 211] on span "drive_file_move" at bounding box center [1499, 211] width 18 height 18
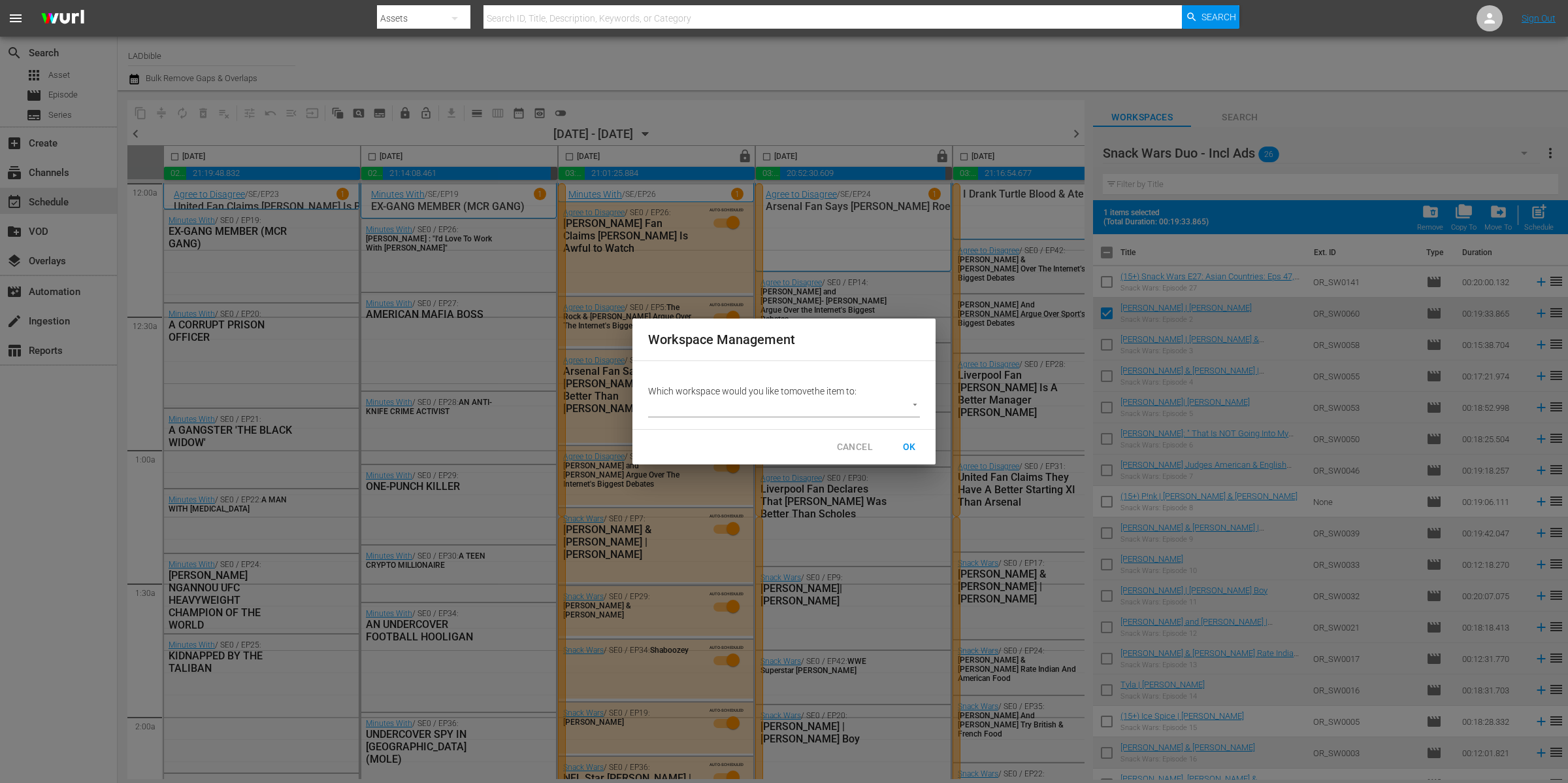
click at [838, 407] on body "menu Search By Assets Search ID, Title, Description, Keywords, or Category Sear…" at bounding box center [784, 392] width 1568 height 783
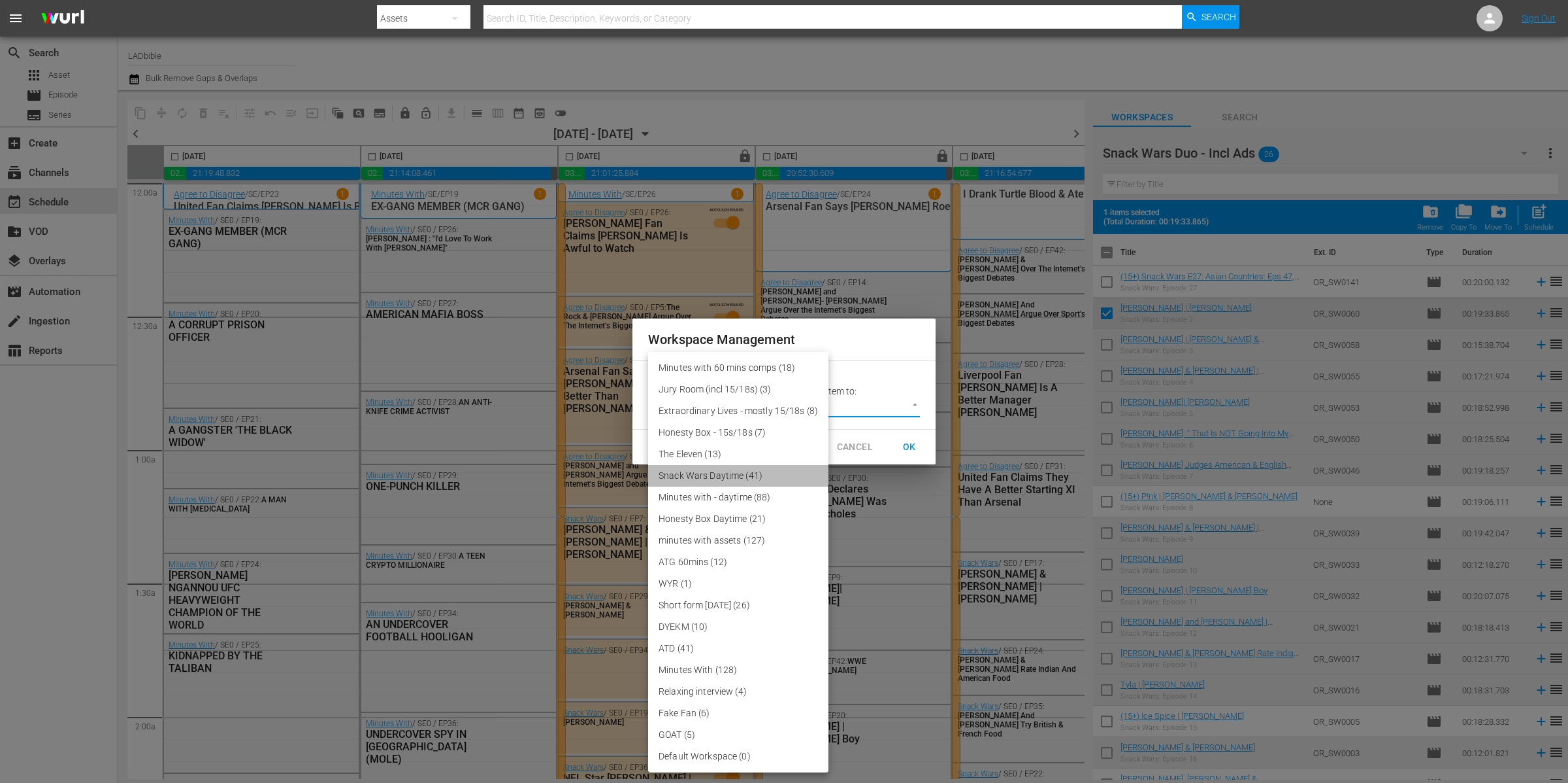
click at [761, 472] on li "Snack Wars Daytime (41)" at bounding box center [738, 475] width 181 height 22
type input "3858"
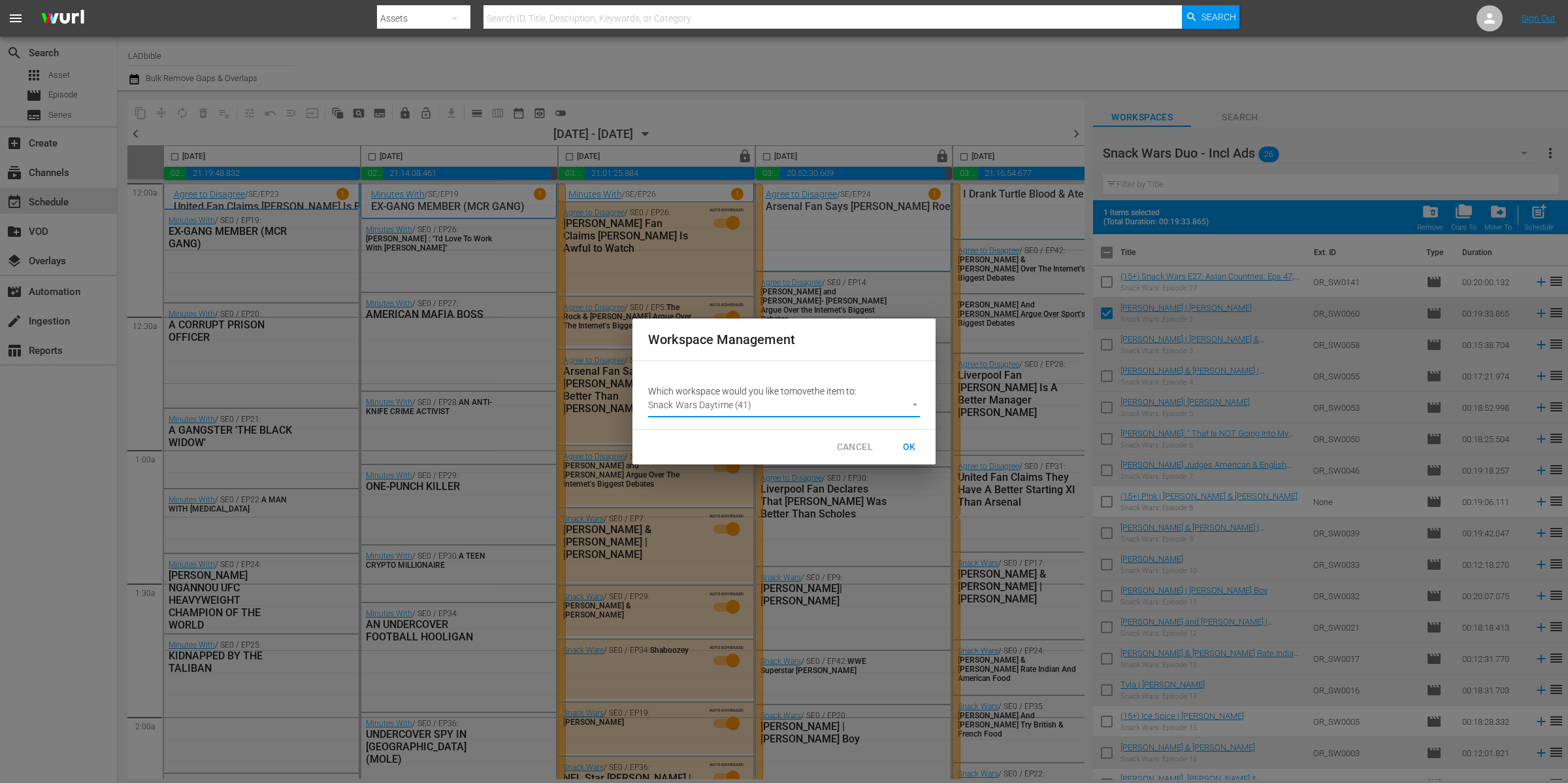
click at [929, 444] on button "OK" at bounding box center [909, 447] width 42 height 24
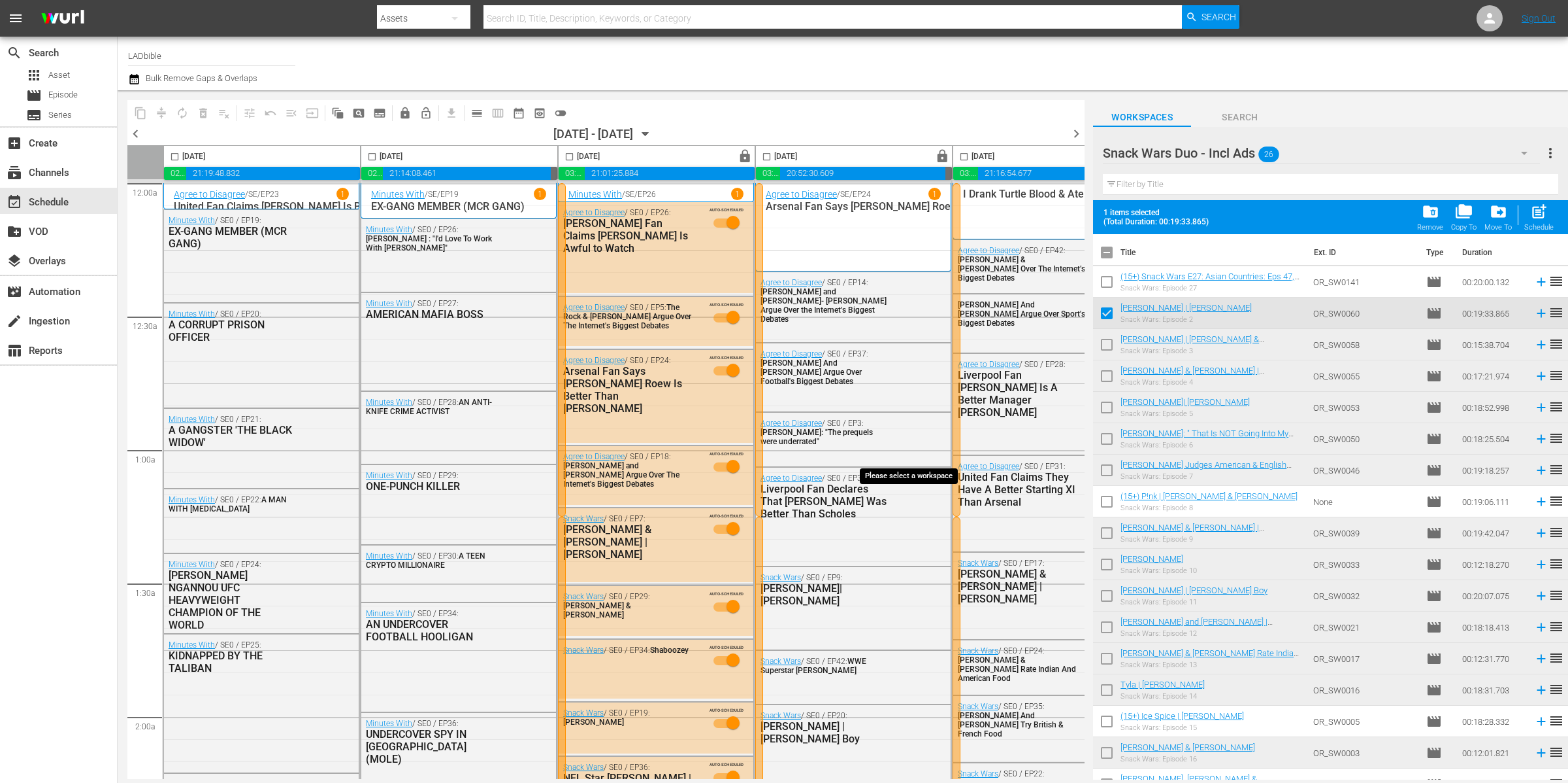
click at [911, 447] on span "OK" at bounding box center [909, 447] width 42 height 24
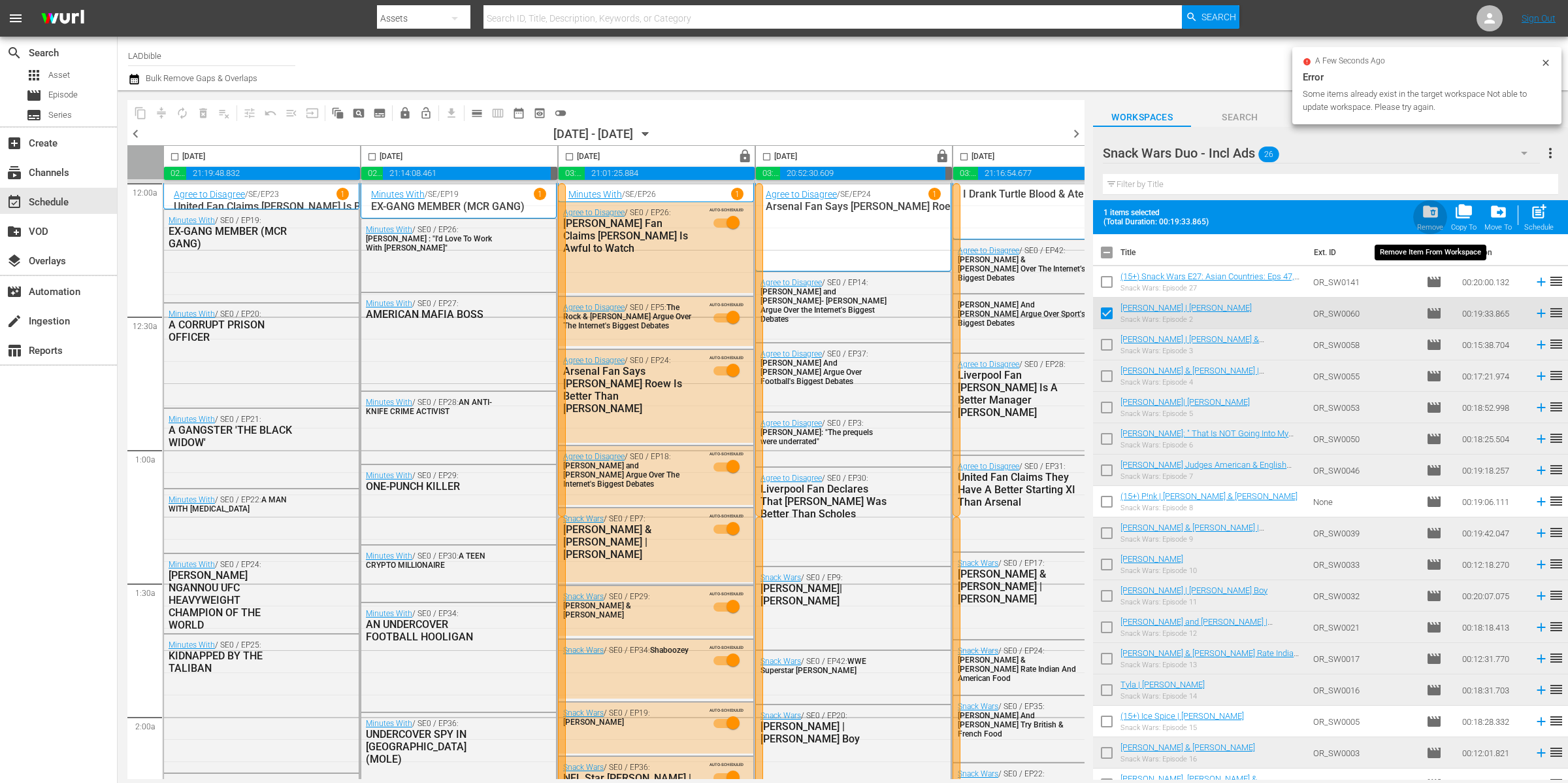
click at [1436, 214] on span "folder_delete" at bounding box center [1430, 211] width 18 height 18
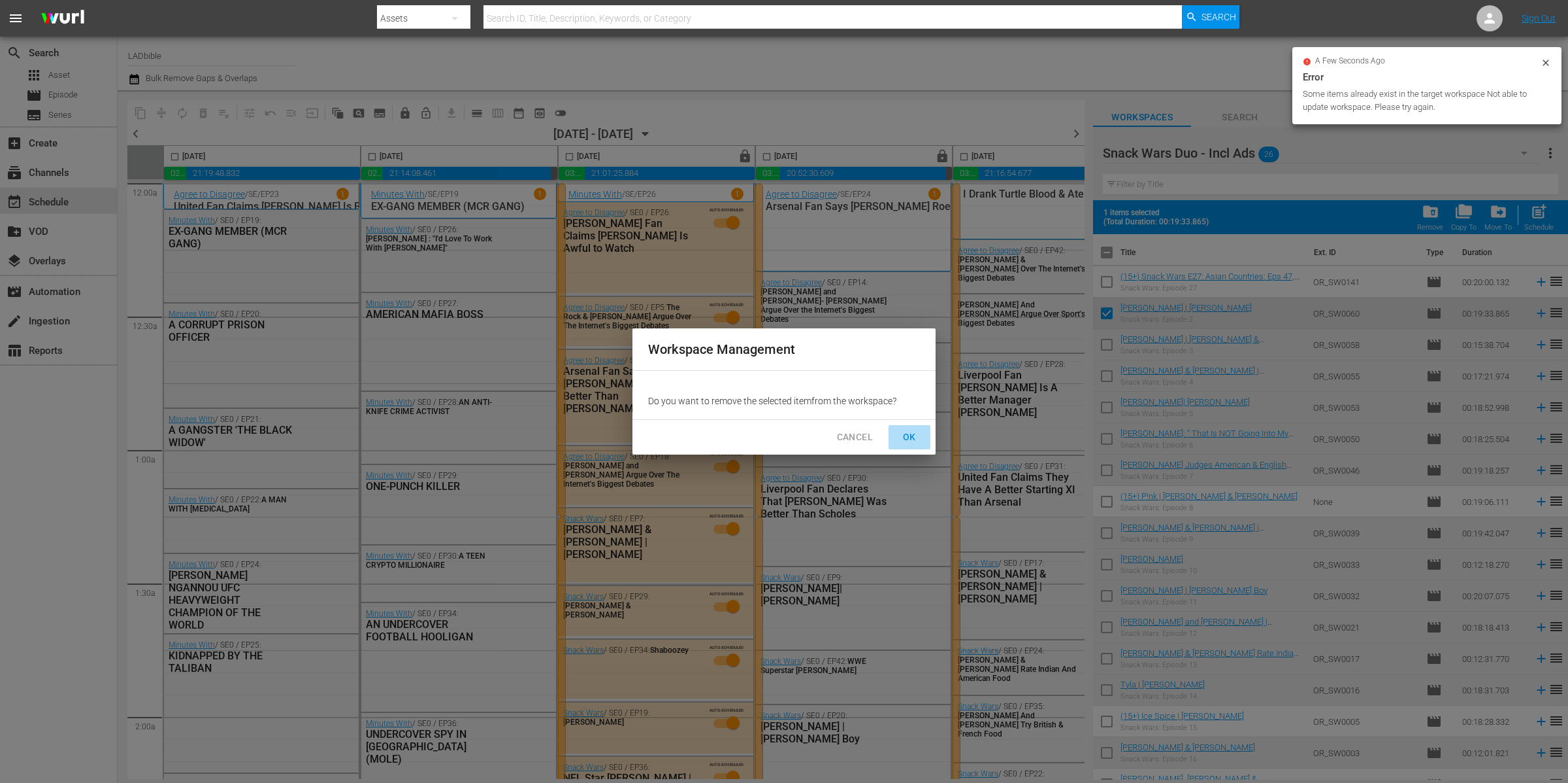
click at [908, 435] on span "OK" at bounding box center [910, 436] width 21 height 16
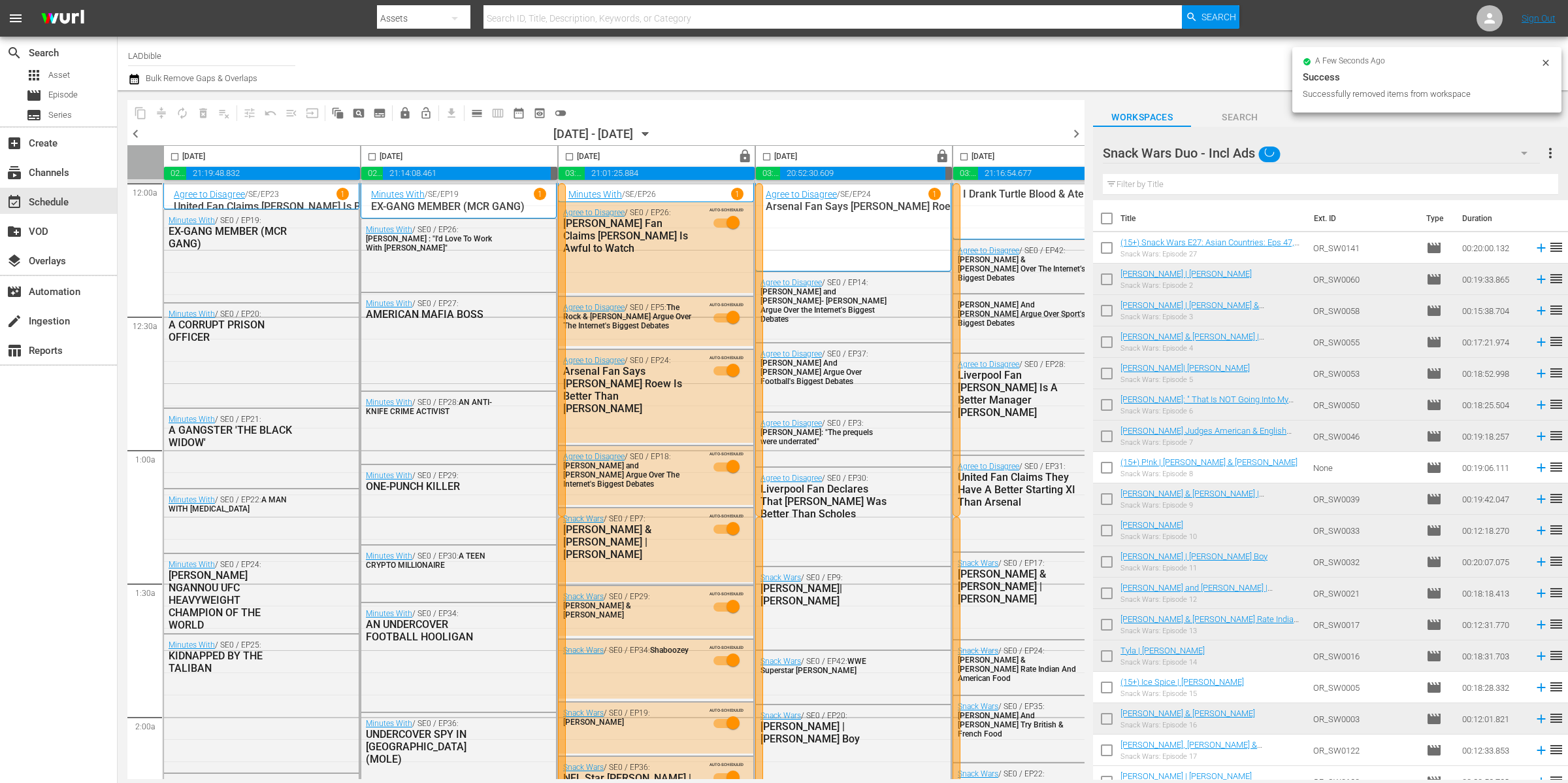
checkbox input "false"
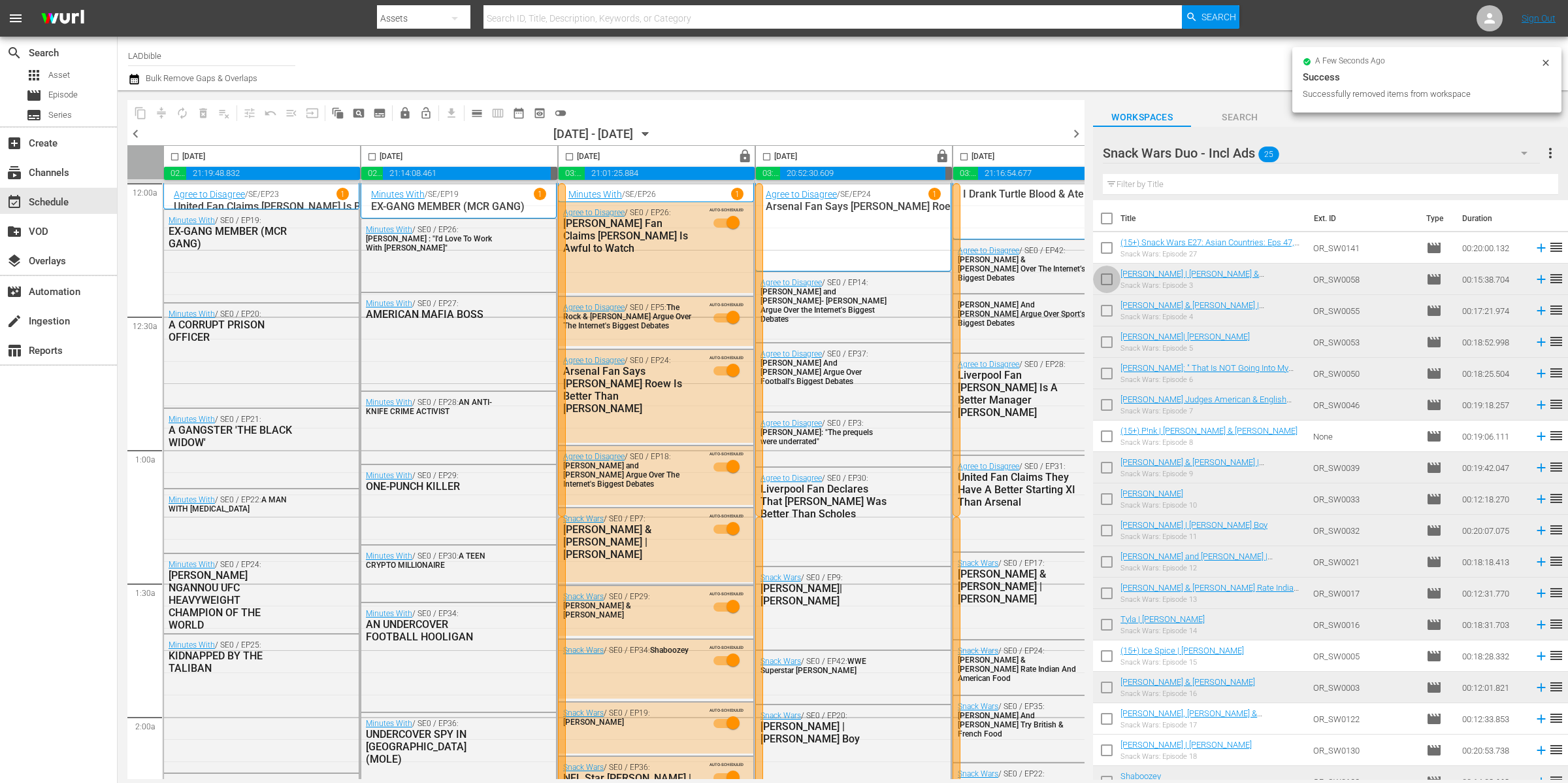
click at [1106, 283] on input "checkbox" at bounding box center [1106, 281] width 27 height 27
checkbox input "true"
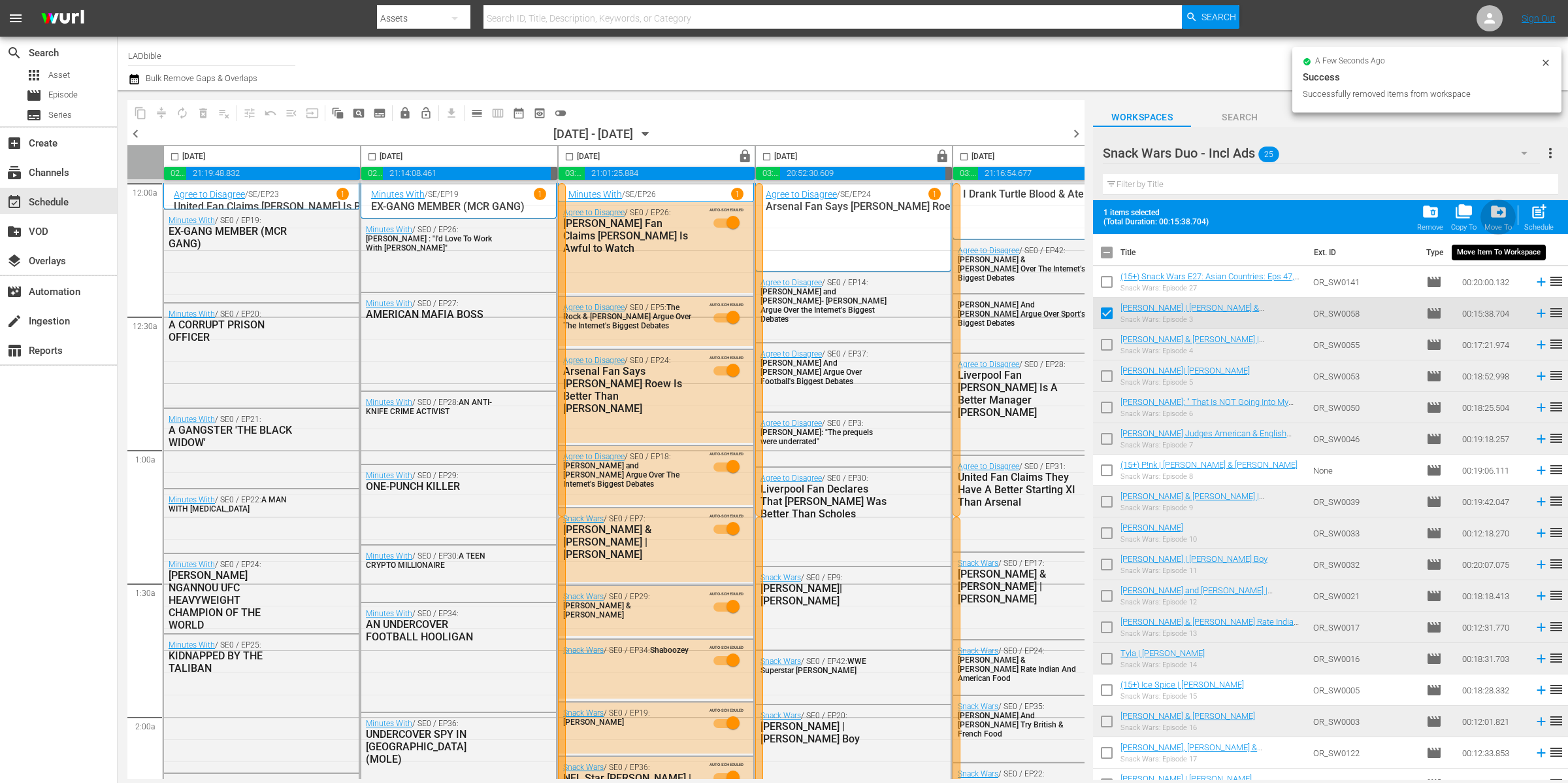
click at [1503, 214] on span "drive_file_move" at bounding box center [1499, 211] width 18 height 18
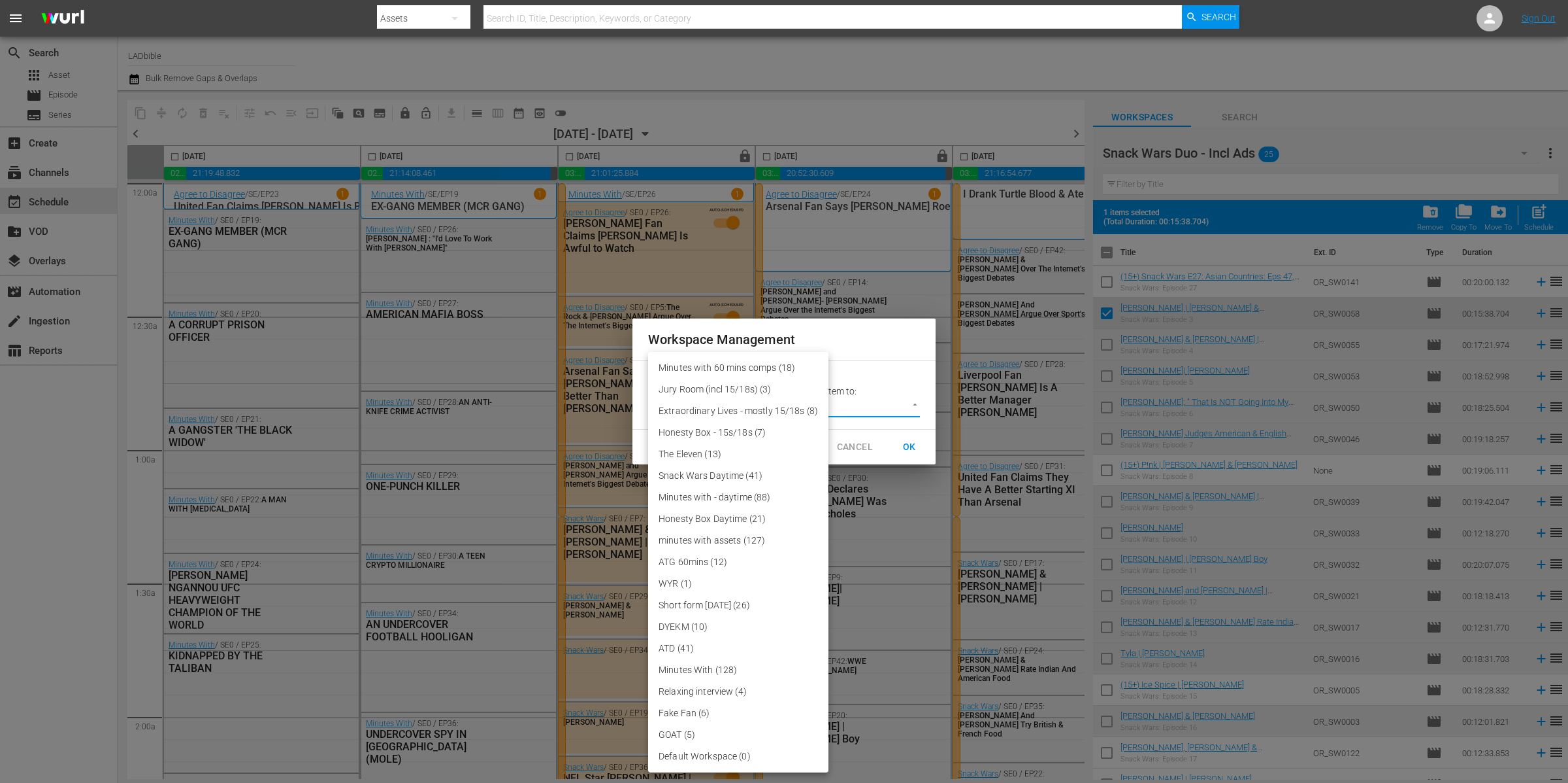
click at [867, 399] on body "menu Search By Assets Search ID, Title, Description, Keywords, or Category Sear…" at bounding box center [784, 392] width 1568 height 783
click at [769, 470] on li "Snack Wars Daytime (41)" at bounding box center [738, 475] width 181 height 22
type input "3858"
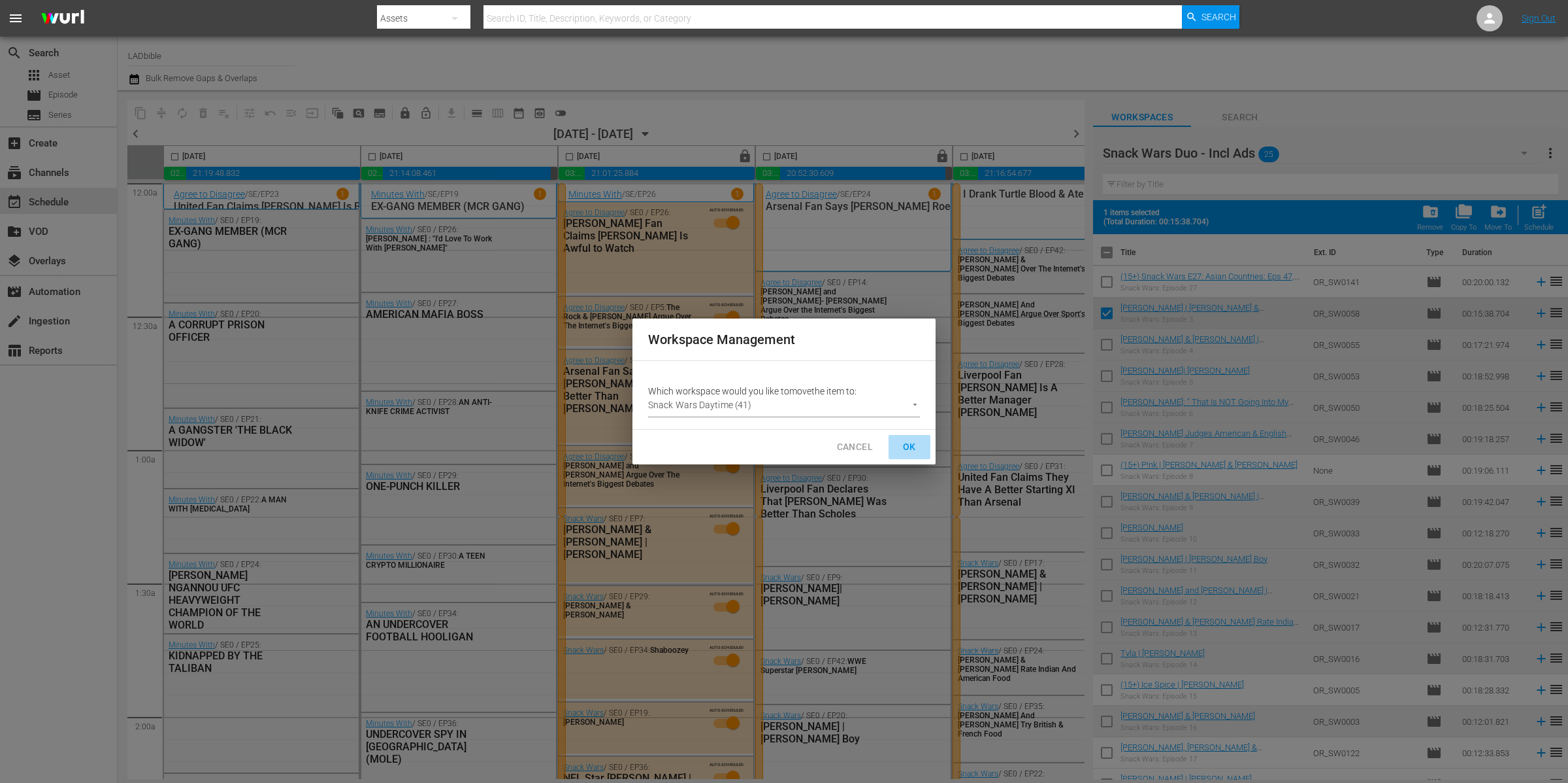
click at [916, 444] on span "OK" at bounding box center [910, 446] width 21 height 16
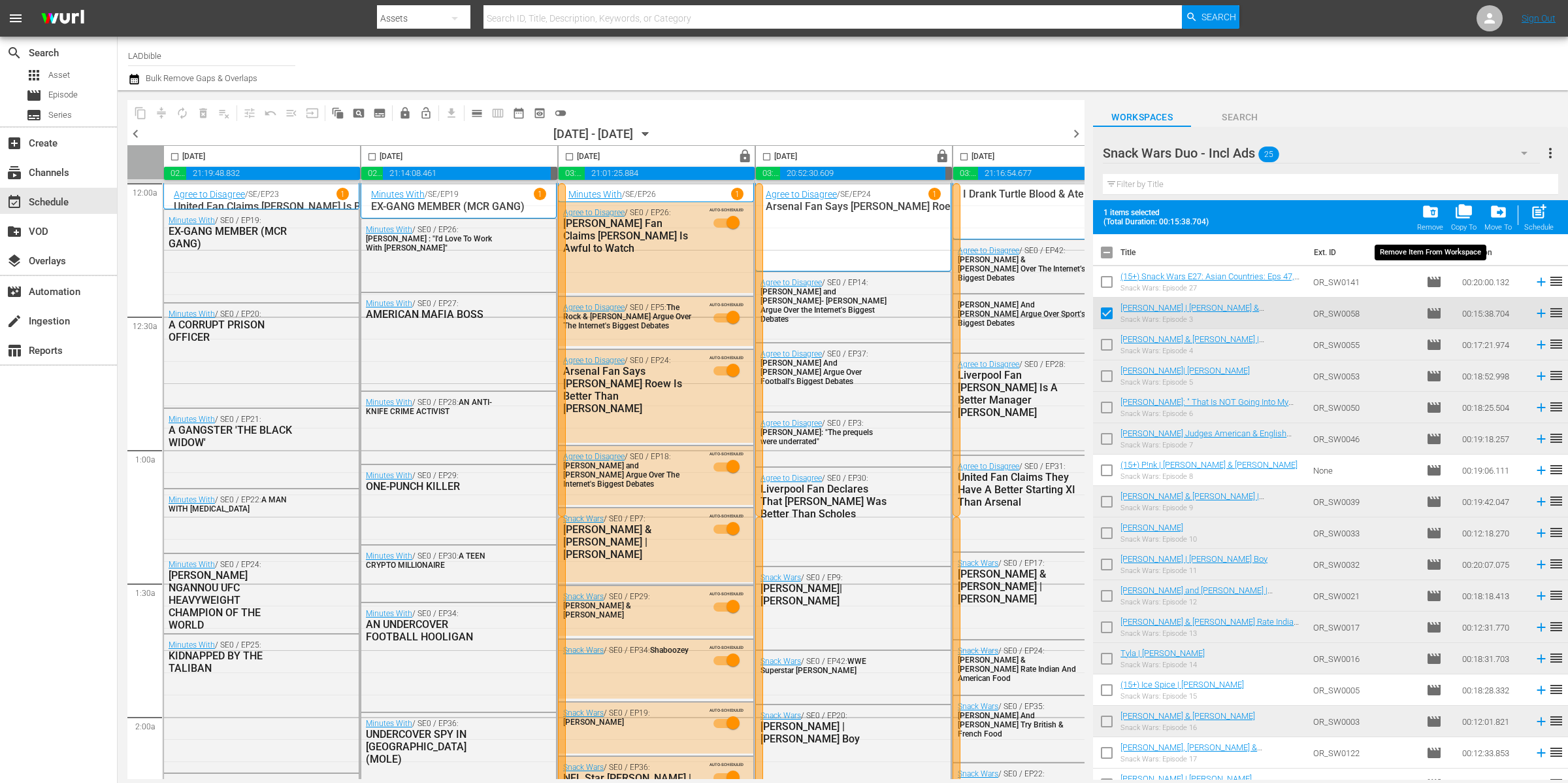
click at [1428, 212] on span "folder_delete" at bounding box center [1430, 211] width 18 height 18
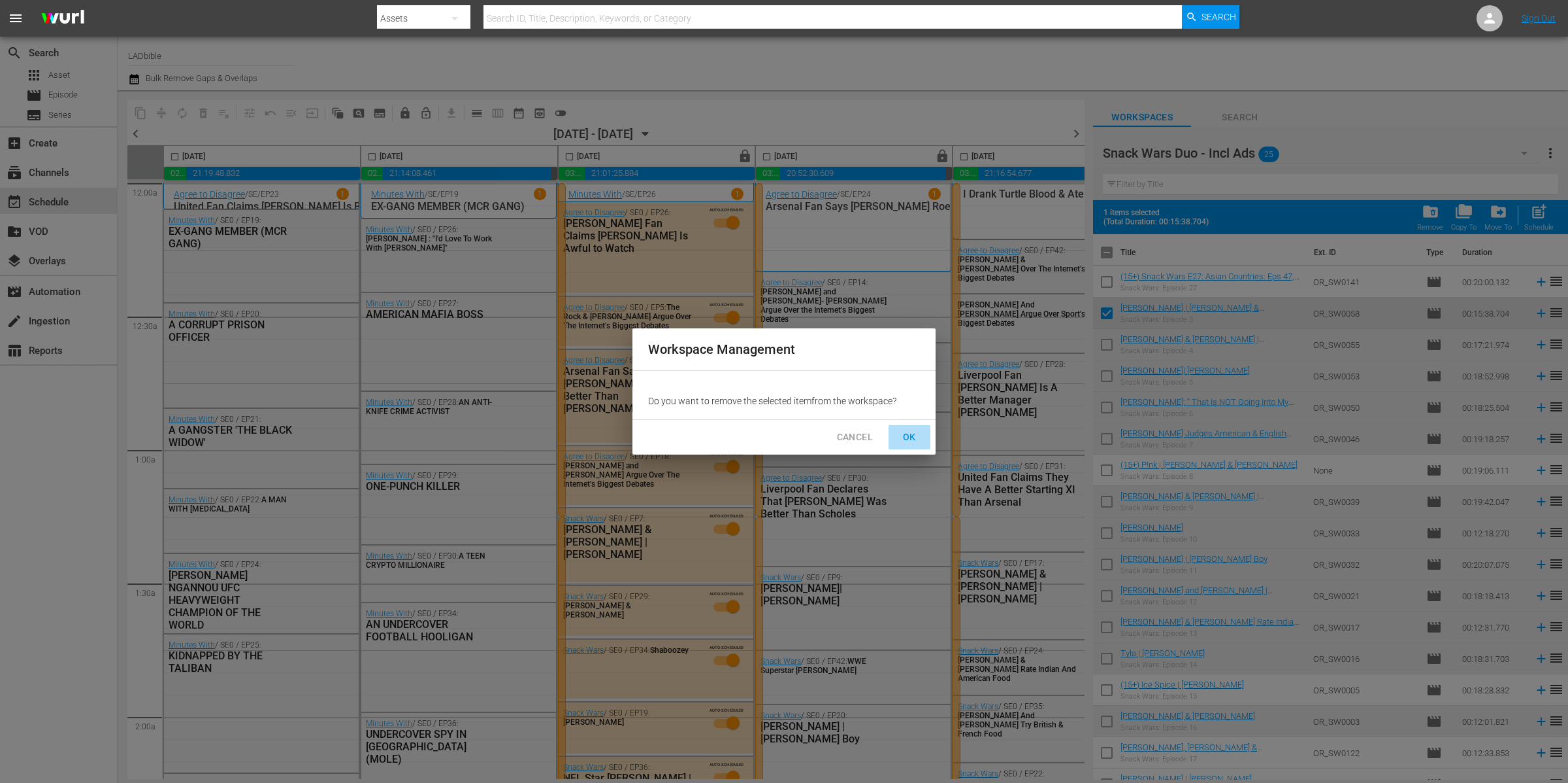
click at [906, 435] on span "OK" at bounding box center [910, 436] width 21 height 16
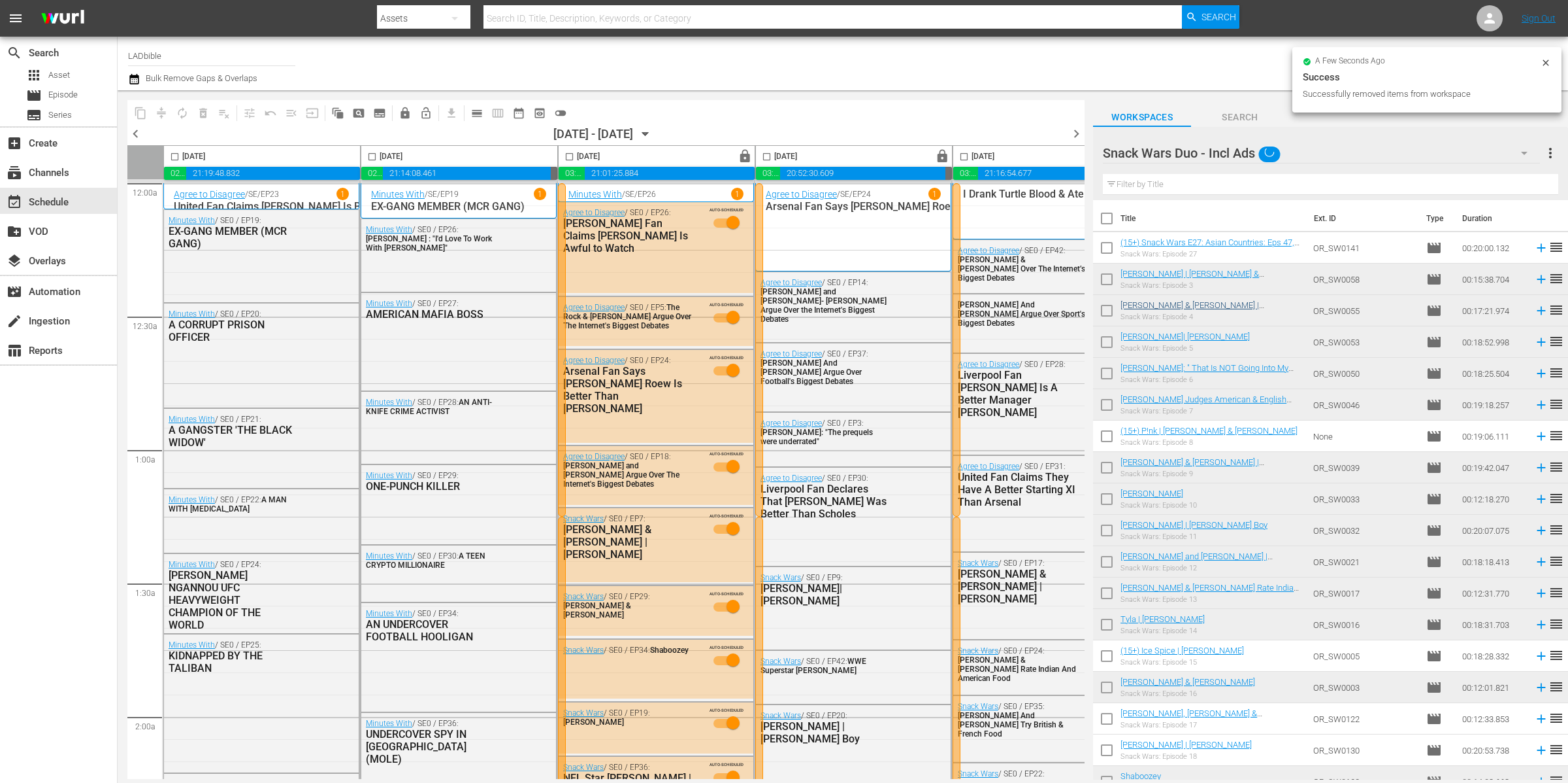
checkbox input "false"
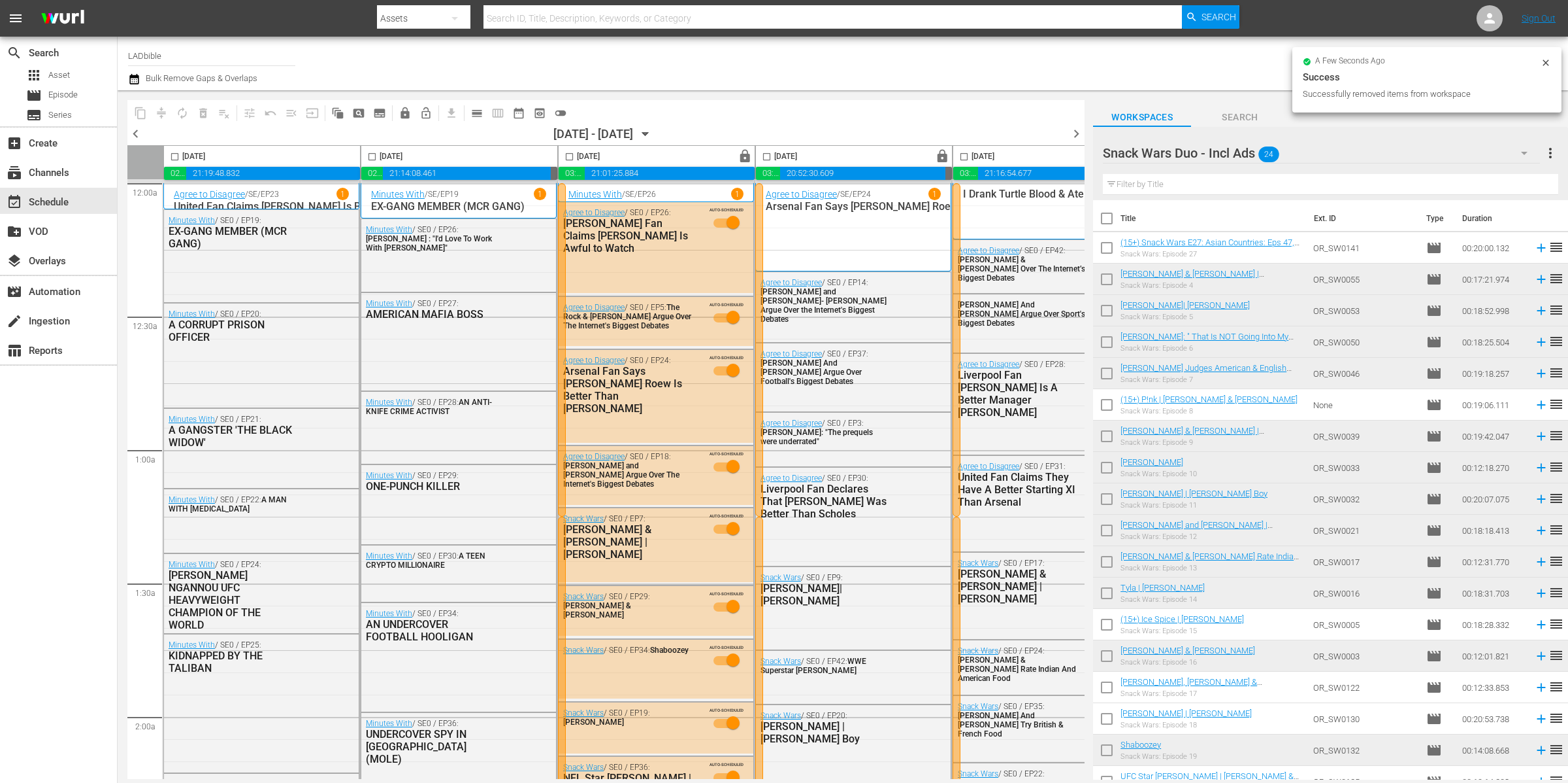
click at [1110, 283] on input "checkbox" at bounding box center [1106, 281] width 27 height 27
checkbox input "true"
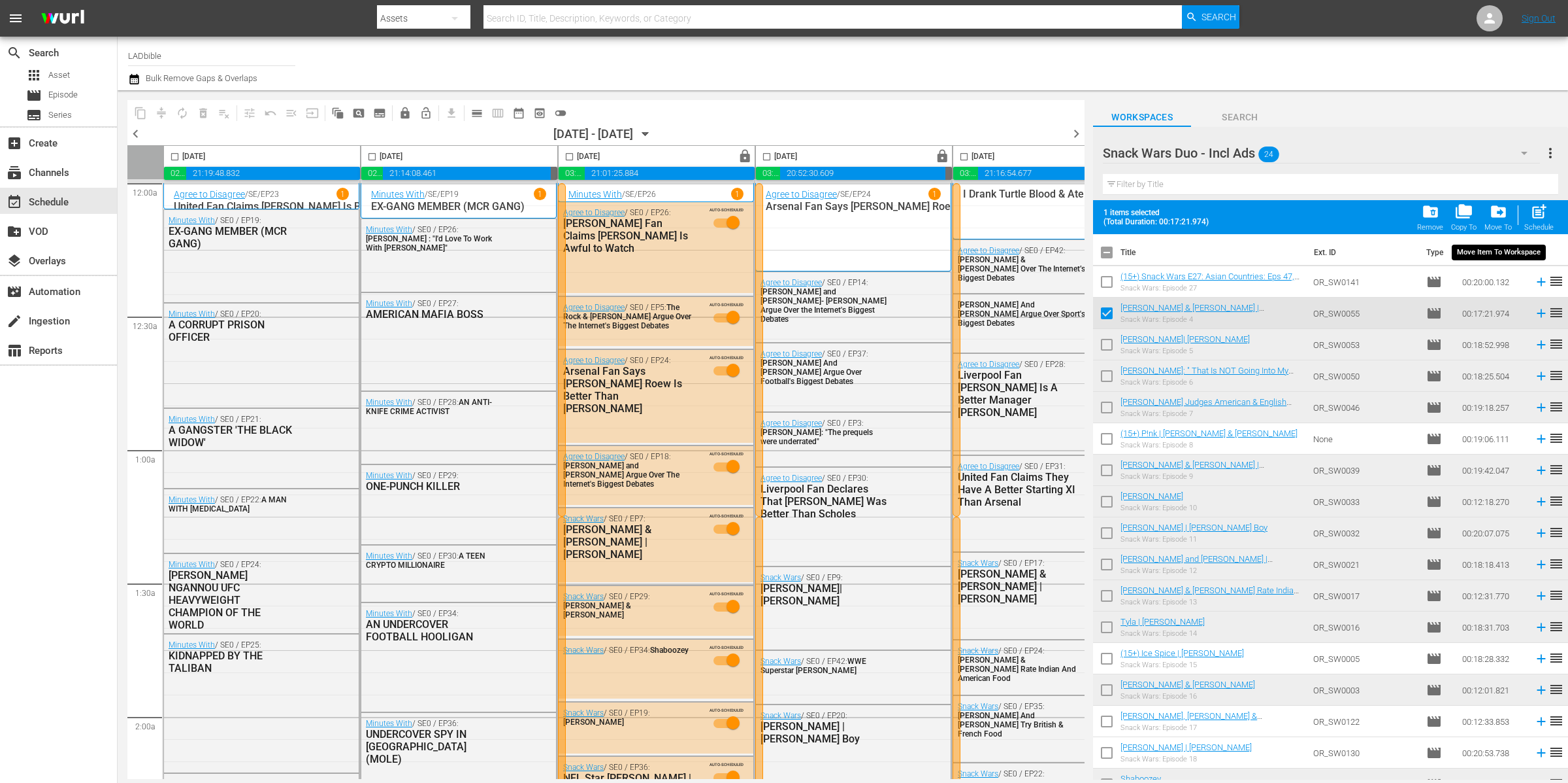
click at [1498, 216] on span "drive_file_move" at bounding box center [1499, 211] width 18 height 18
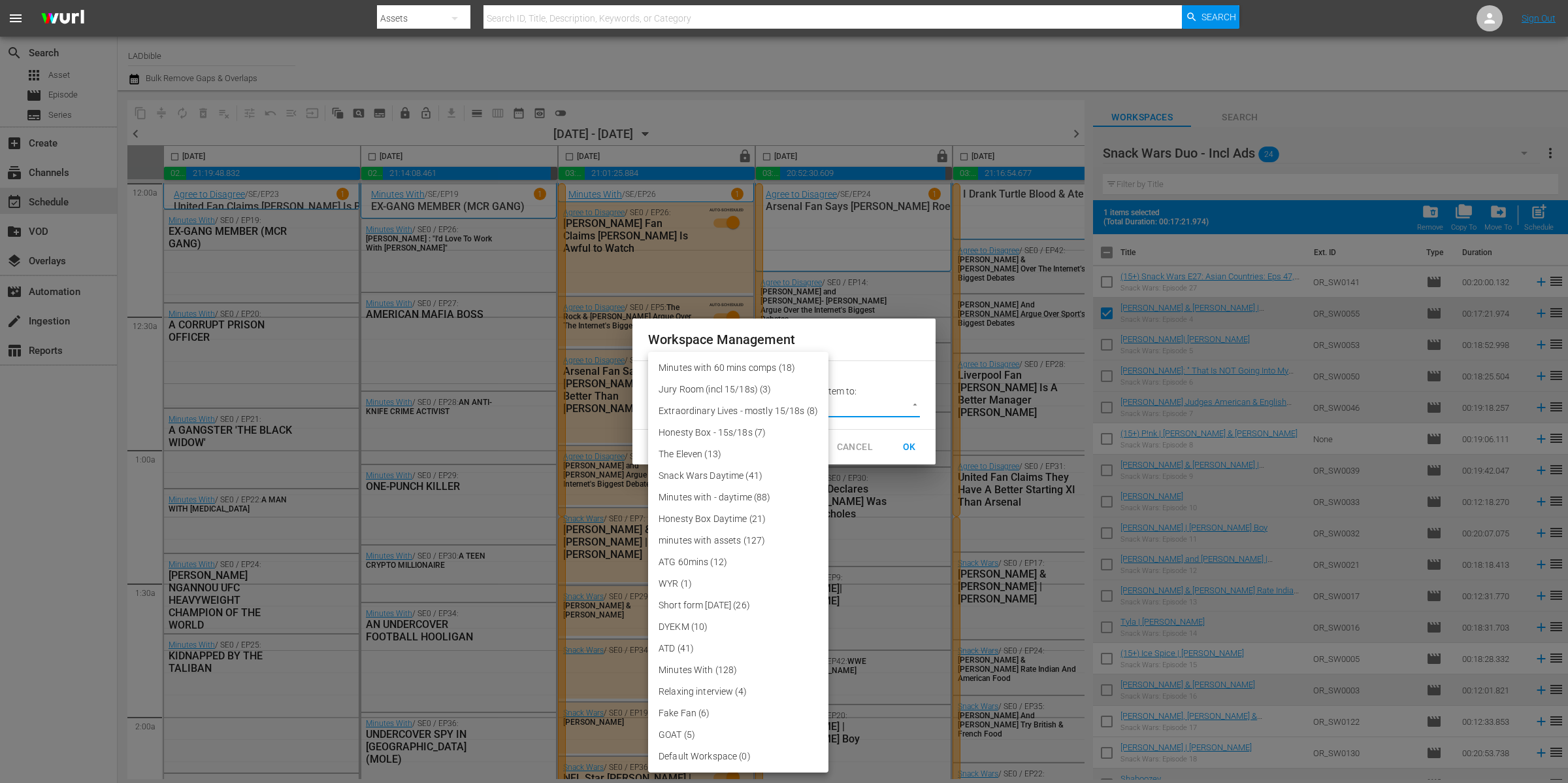
click at [848, 400] on body "menu Search By Assets Search ID, Title, Description, Keywords, or Category Sear…" at bounding box center [784, 392] width 1568 height 783
click at [750, 473] on li "Snack Wars Daytime (41)" at bounding box center [738, 475] width 181 height 22
type input "3858"
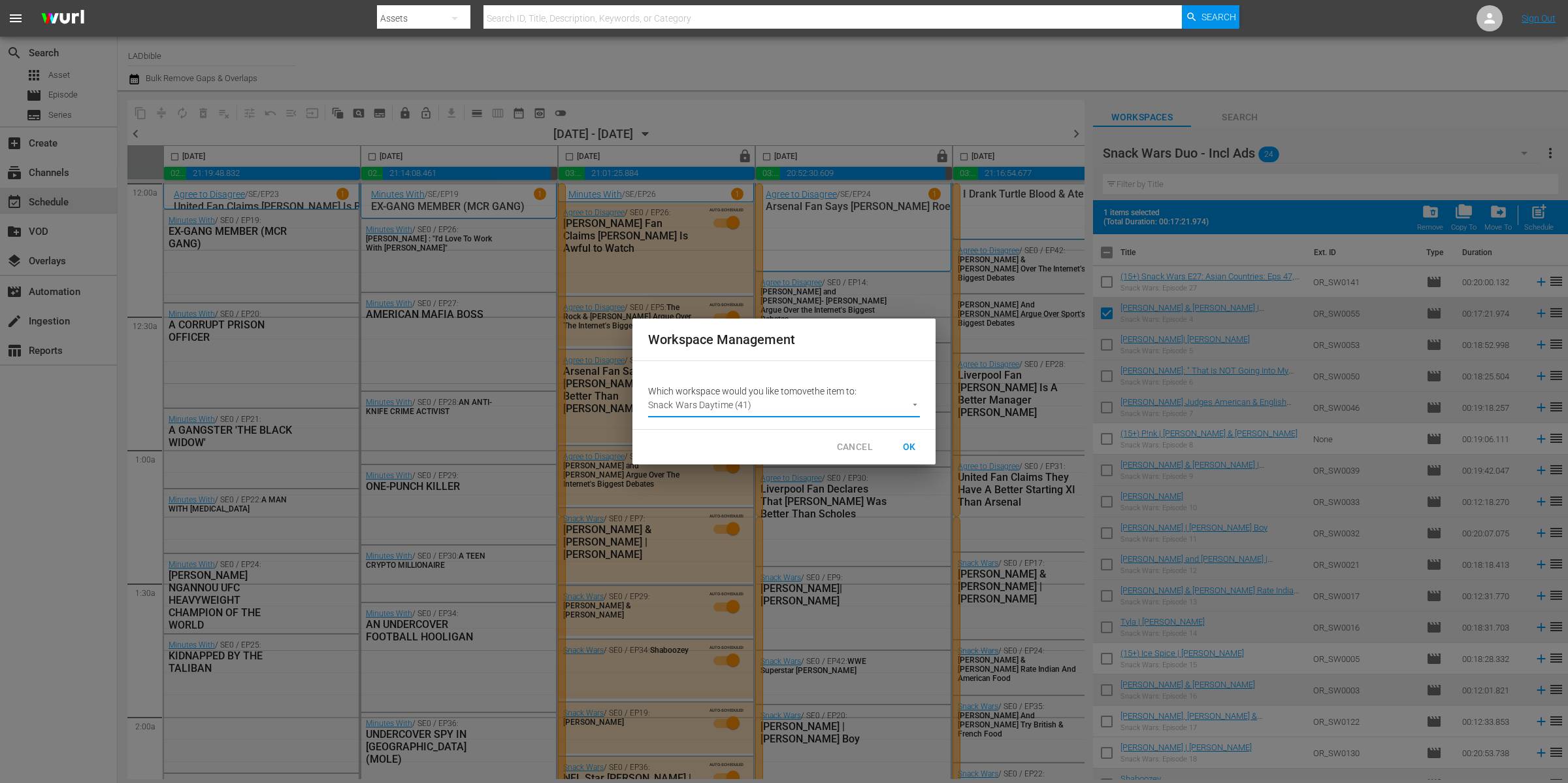
click at [915, 445] on span "OK" at bounding box center [910, 446] width 21 height 16
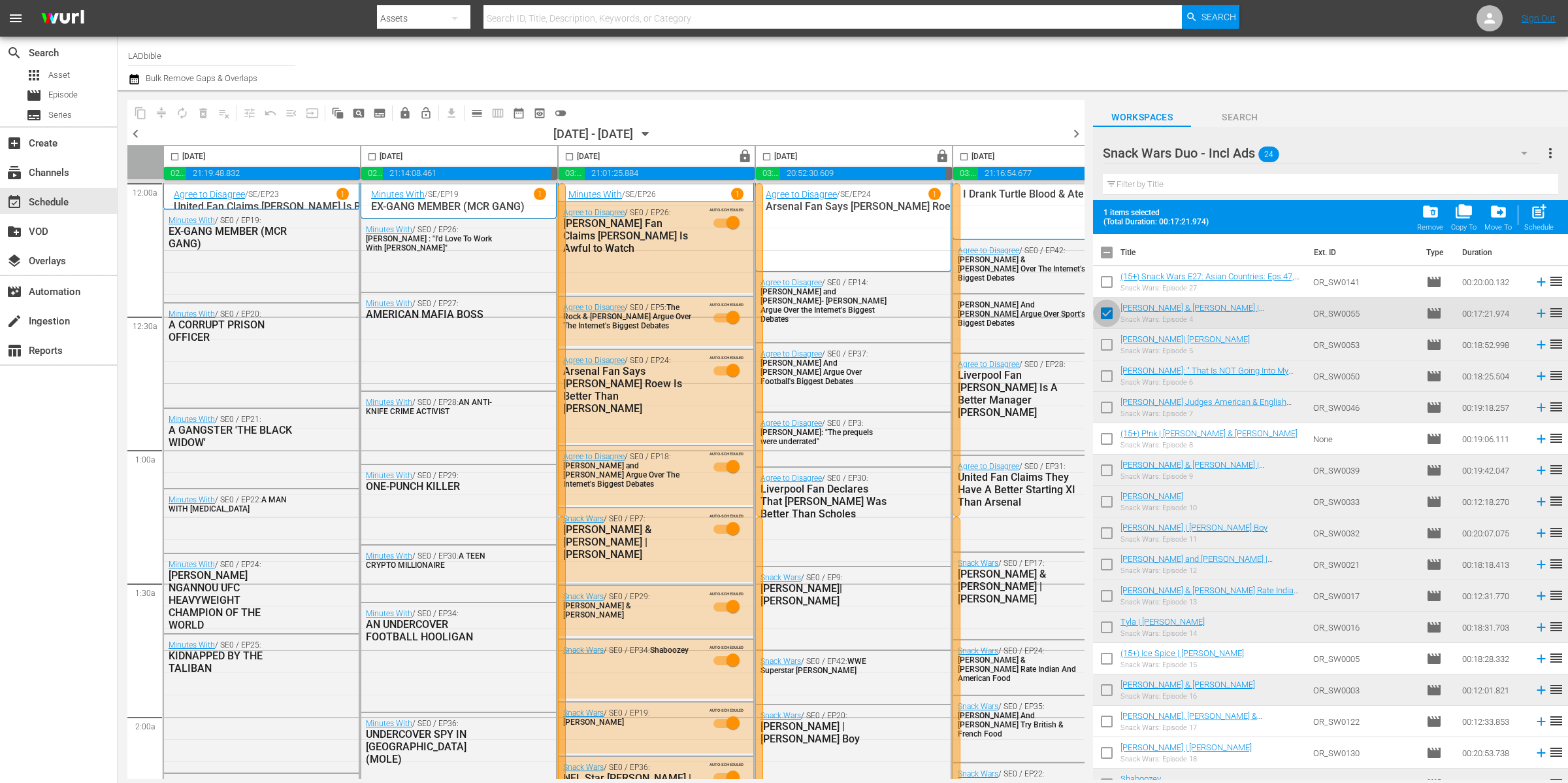
click at [1113, 313] on input "checkbox" at bounding box center [1106, 315] width 27 height 27
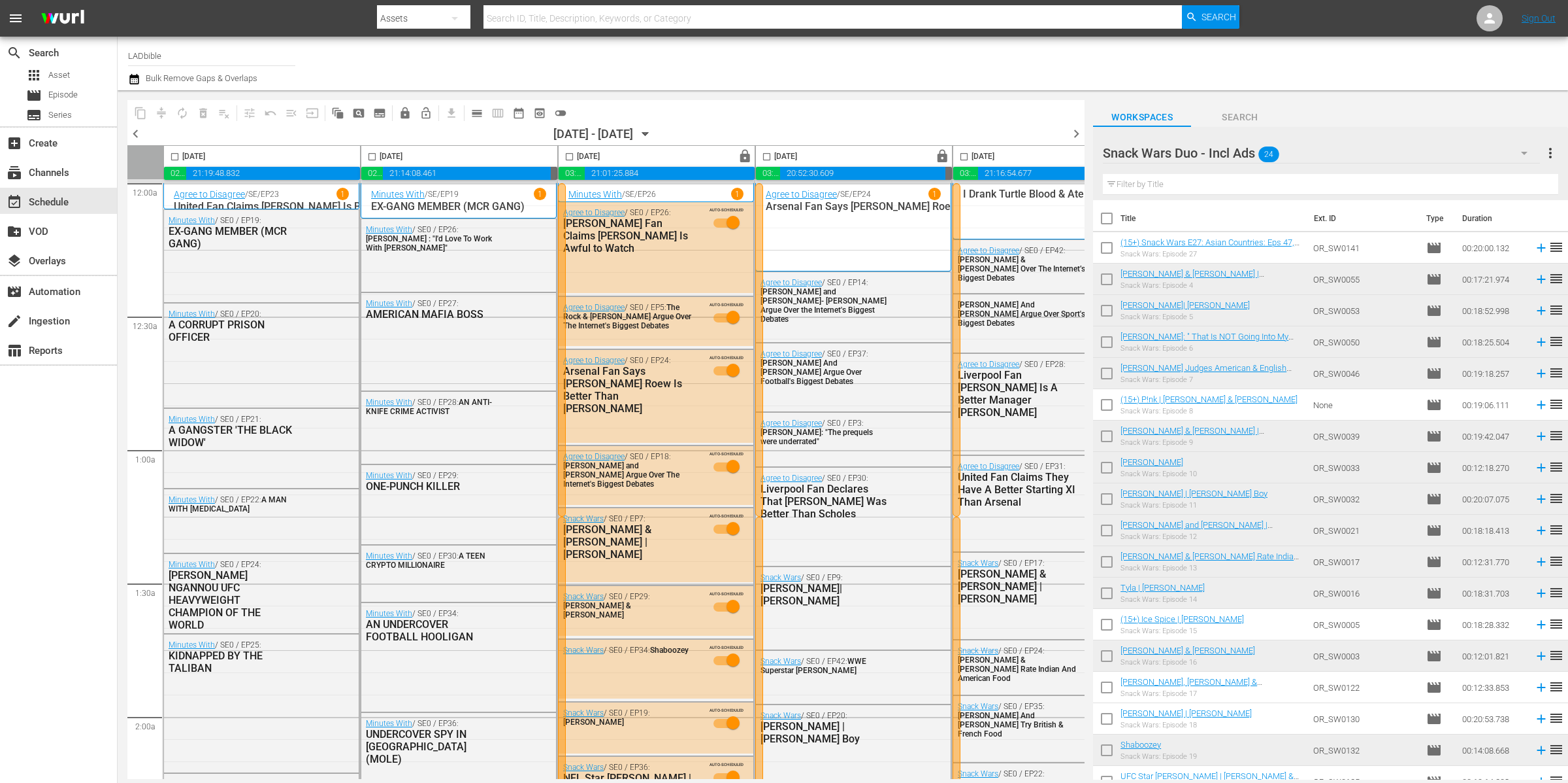
click at [1109, 280] on input "checkbox" at bounding box center [1106, 281] width 27 height 27
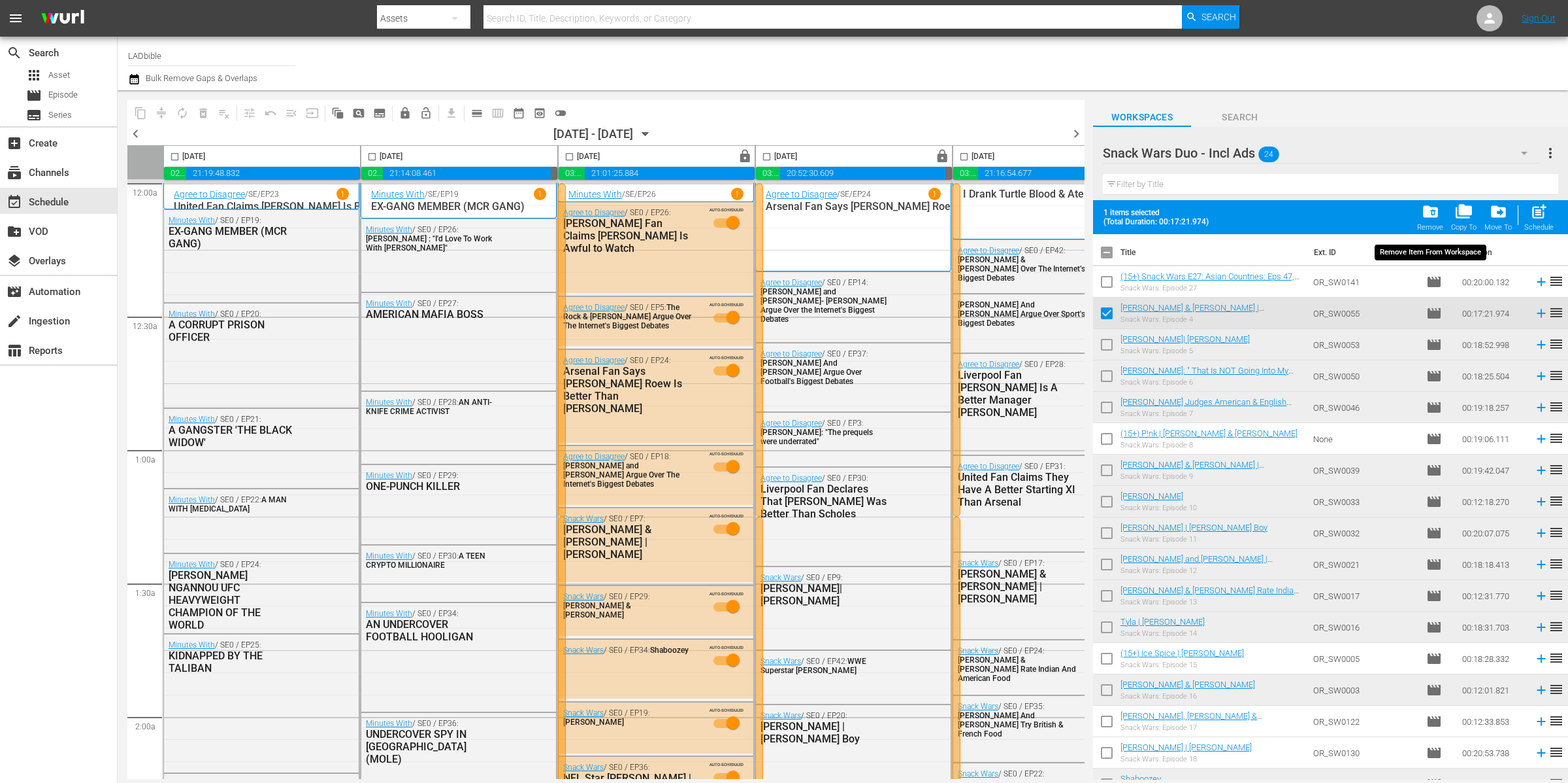
click at [1435, 214] on span "folder_delete" at bounding box center [1430, 211] width 18 height 18
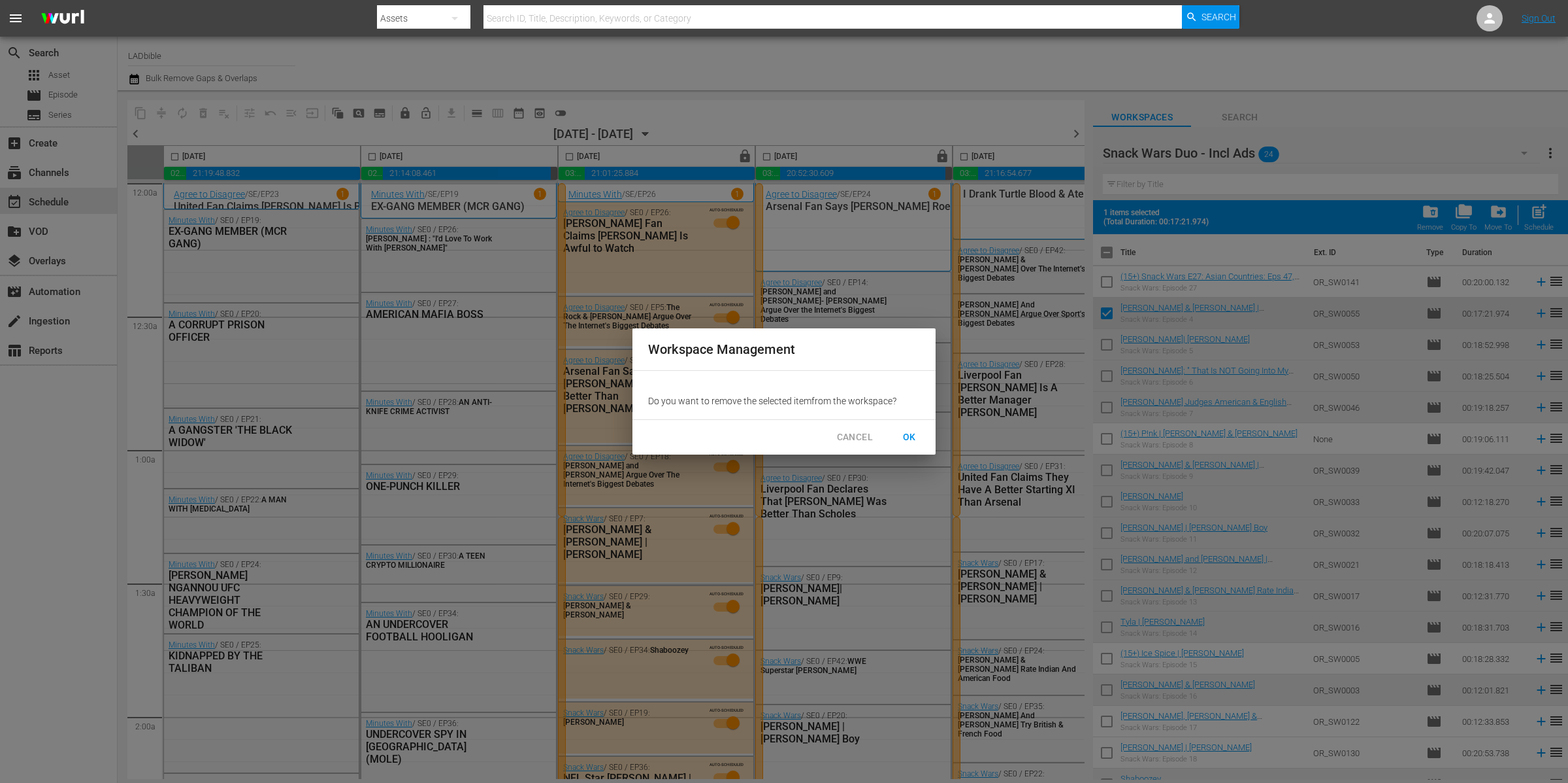
click at [913, 430] on span "OK" at bounding box center [910, 436] width 21 height 16
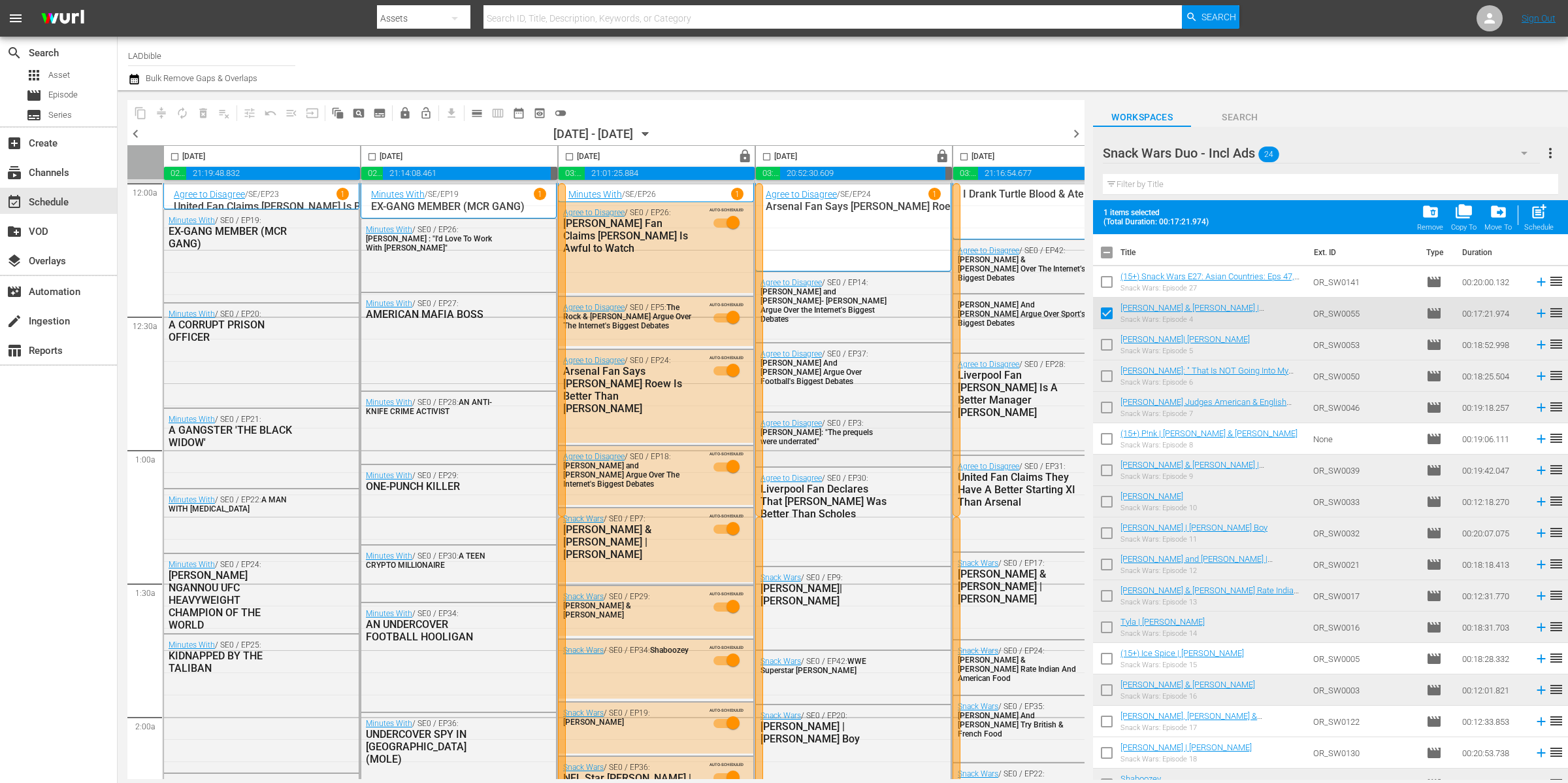
checkbox input "false"
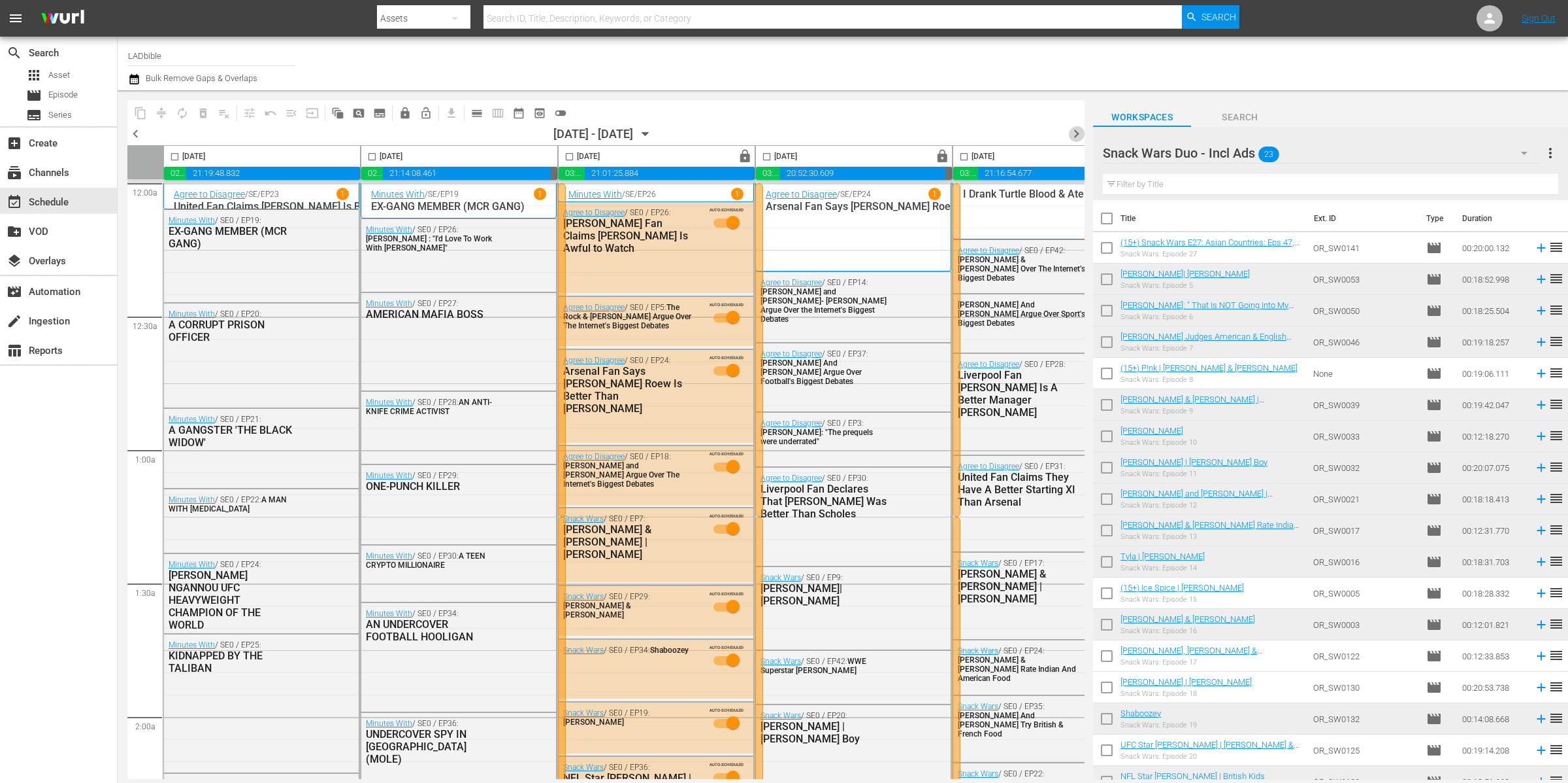
click at [1077, 133] on span "chevron_right" at bounding box center [1076, 133] width 16 height 16
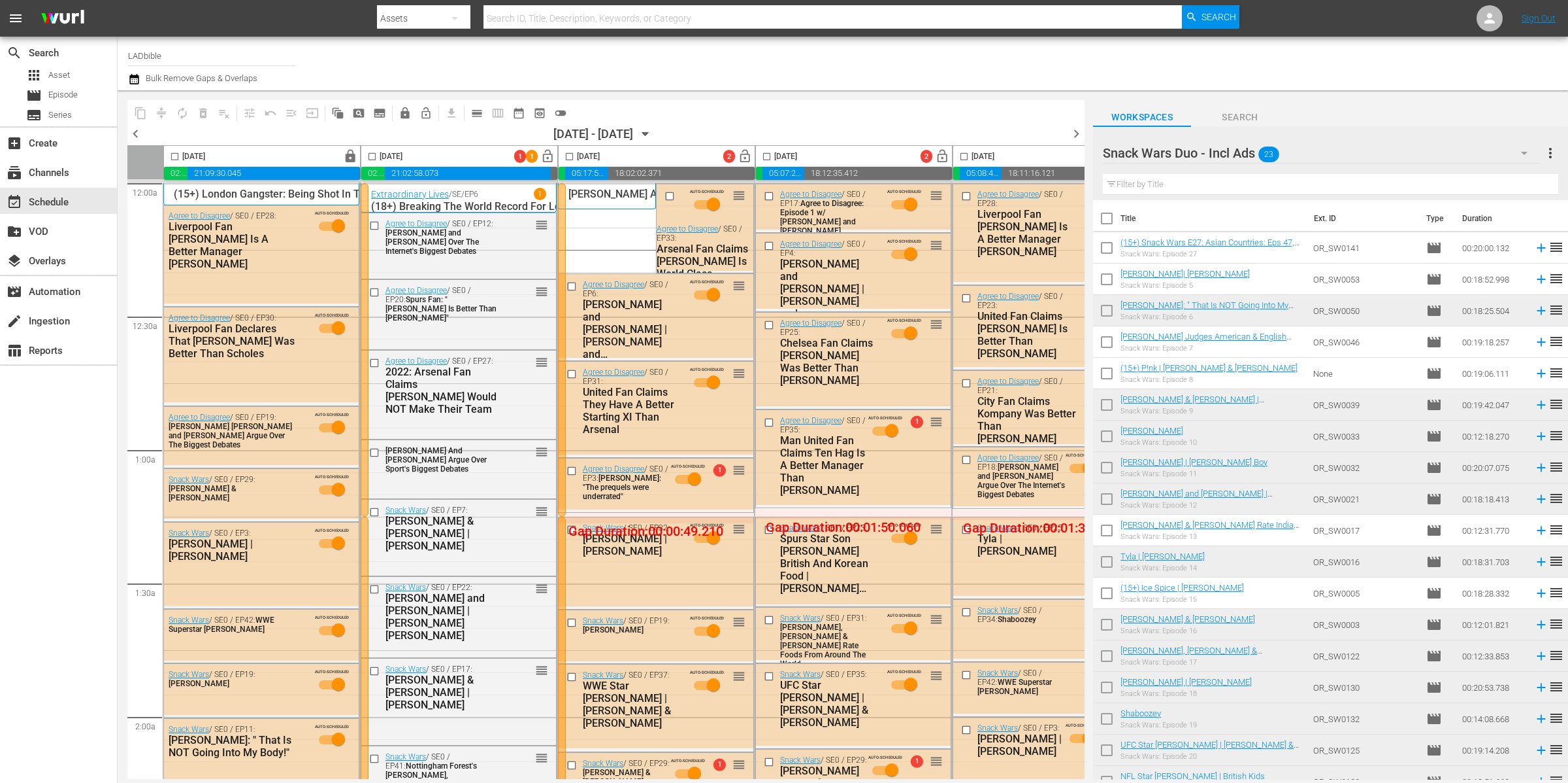
scroll to position [4868, 0]
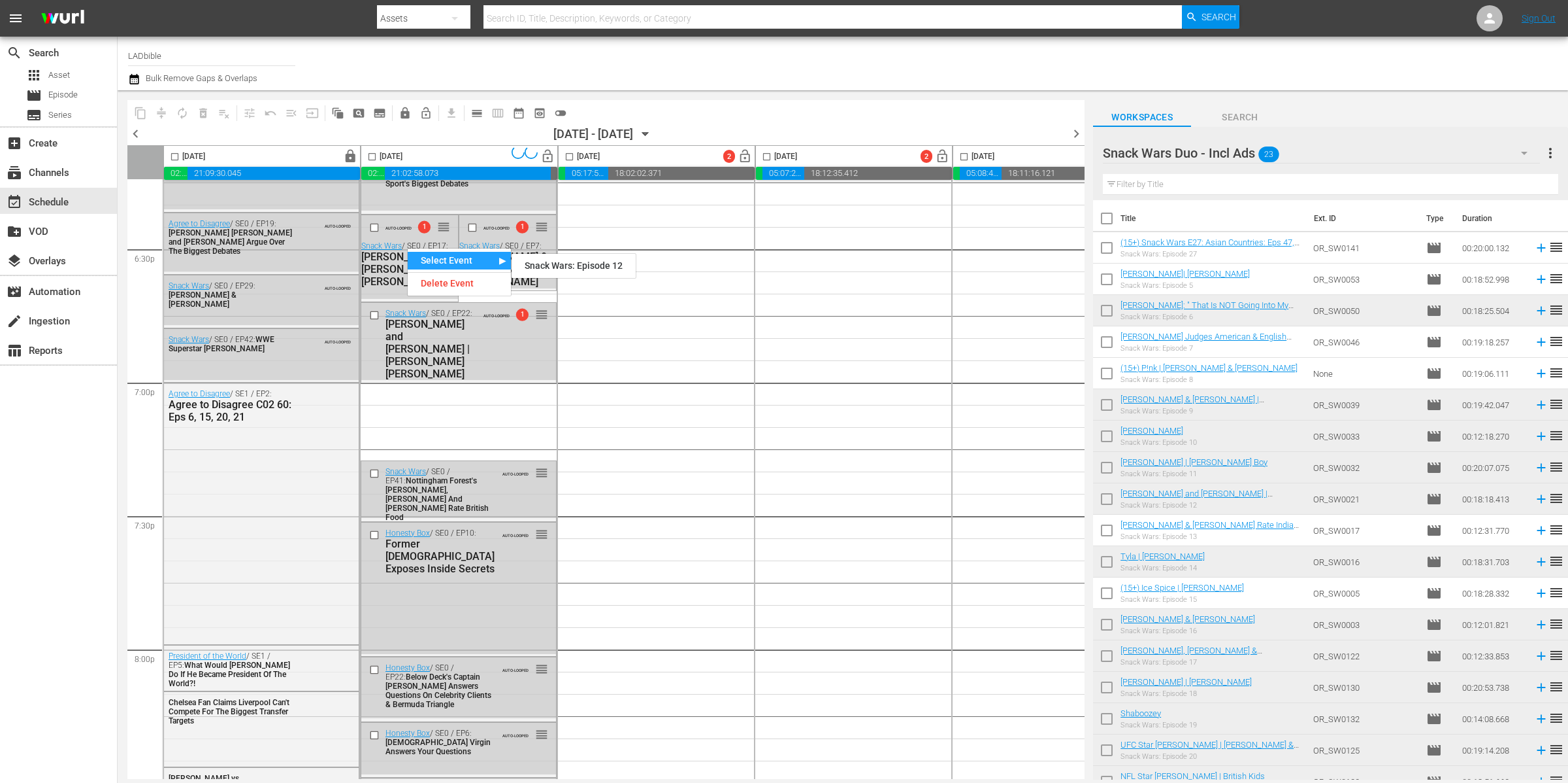
click at [491, 279] on div "Delete Event" at bounding box center [460, 283] width 103 height 18
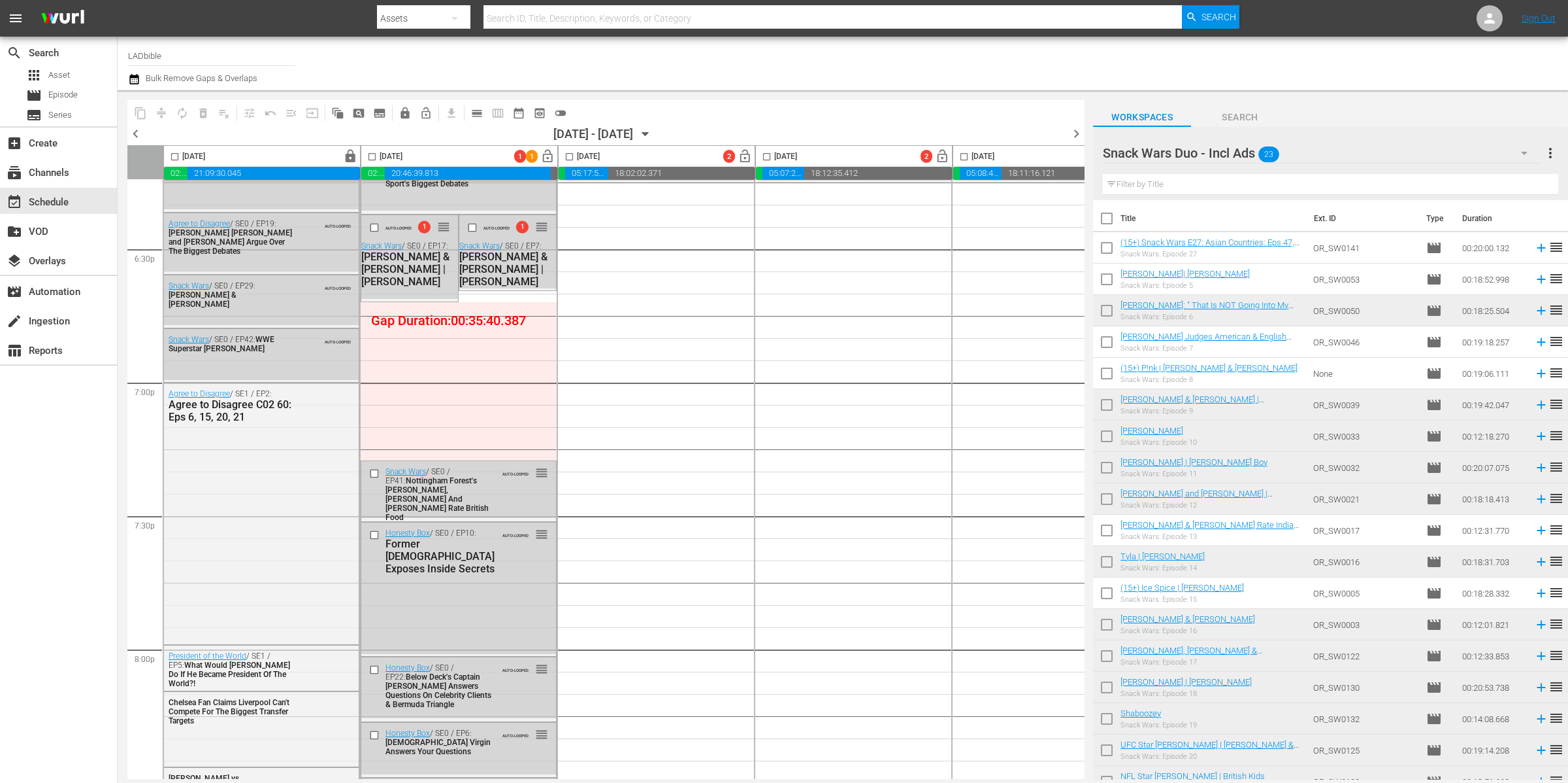
drag, startPoint x: 443, startPoint y: 224, endPoint x: 454, endPoint y: 291, distance: 67.9
